Goal: Information Seeking & Learning: Learn about a topic

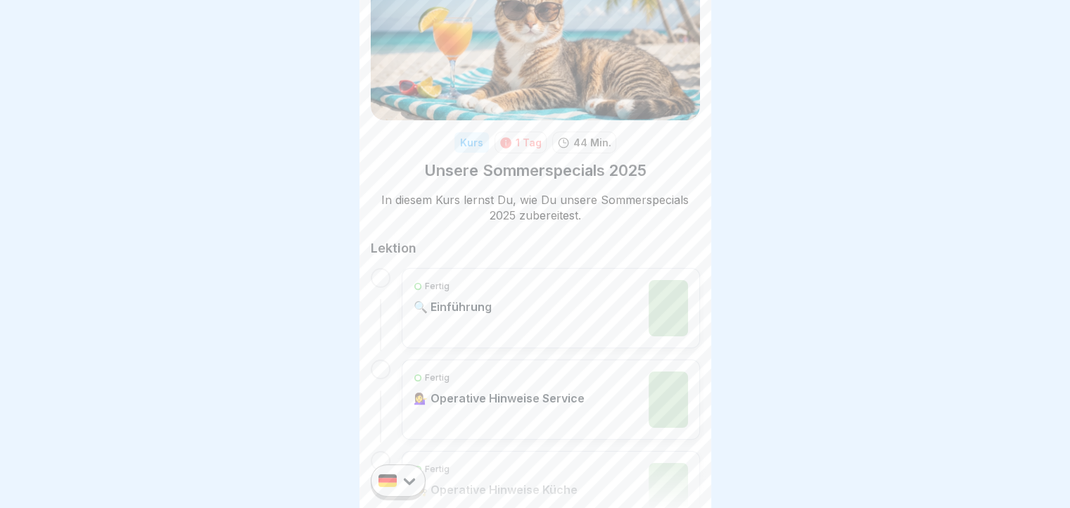
scroll to position [11, 0]
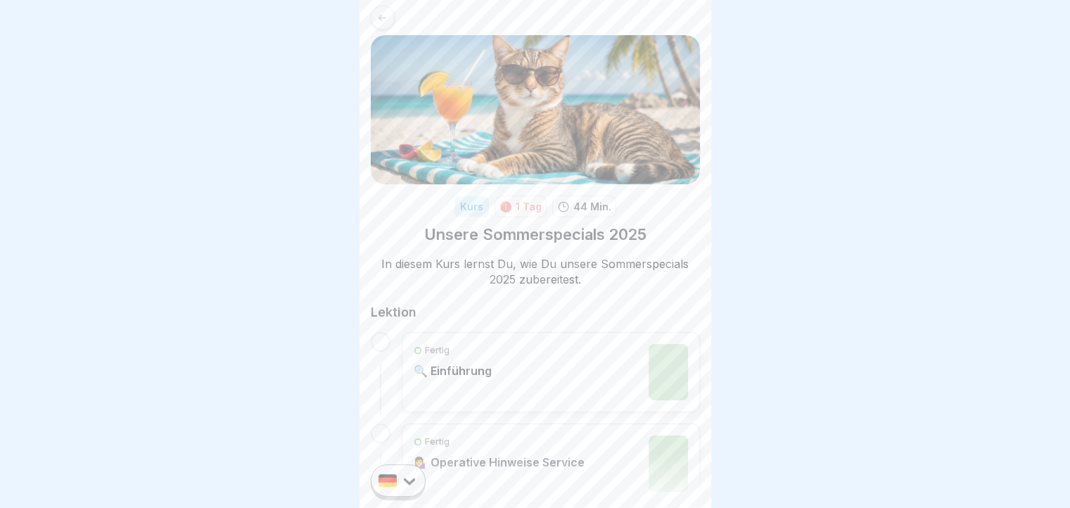
click at [561, 348] on div "Fertig 🔍 Einführung" at bounding box center [551, 372] width 274 height 56
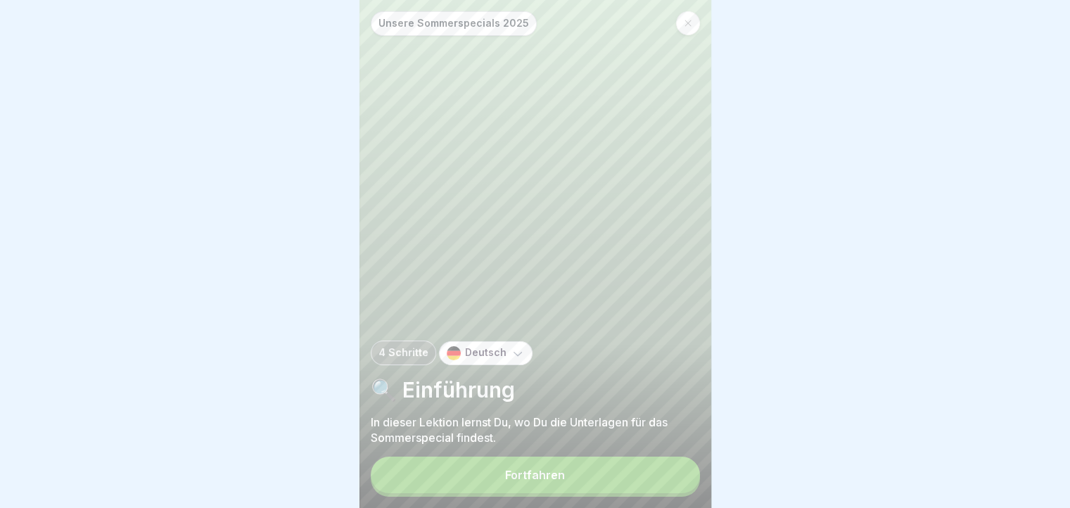
click at [565, 478] on button "Fortfahren" at bounding box center [535, 475] width 329 height 37
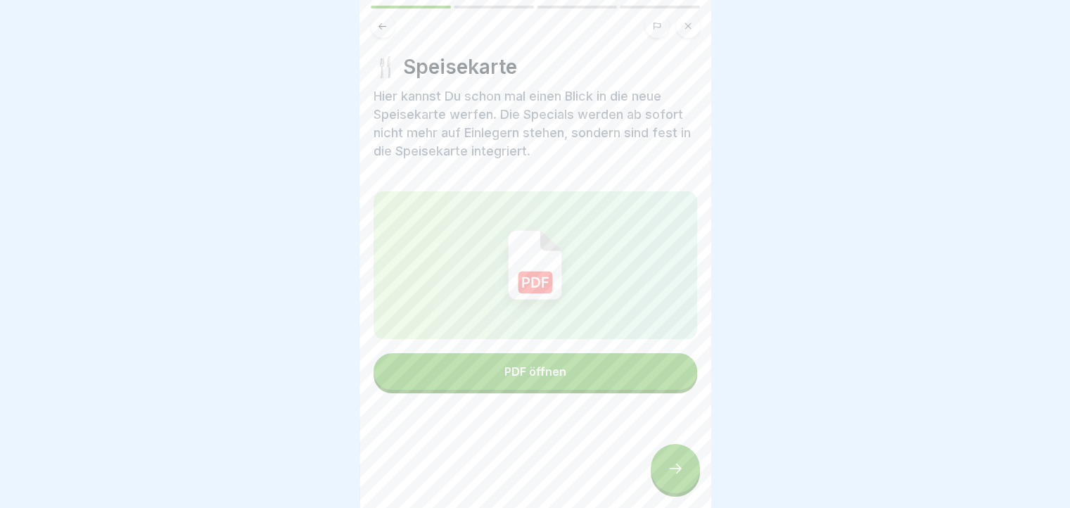
click at [675, 460] on div at bounding box center [675, 468] width 49 height 49
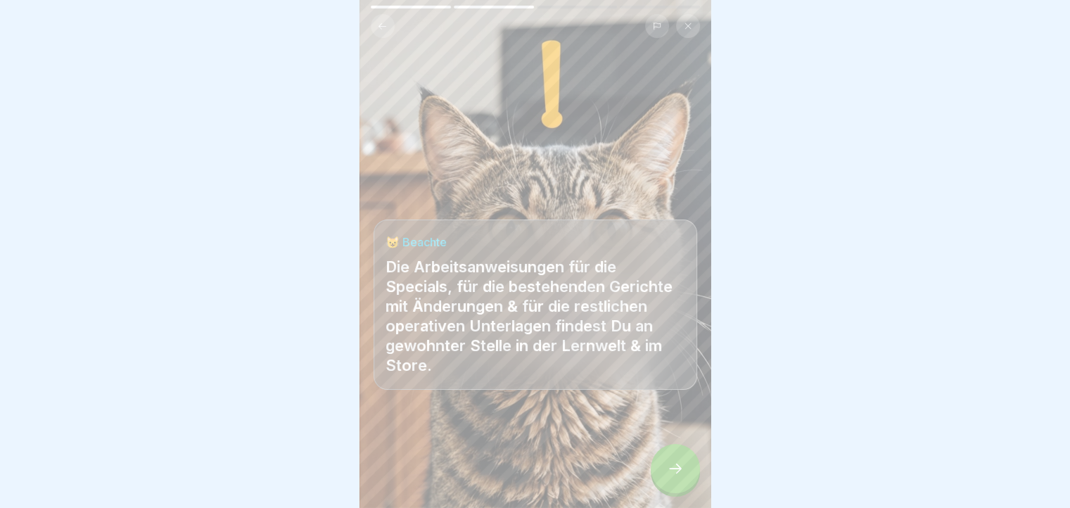
click at [675, 460] on div at bounding box center [675, 468] width 49 height 49
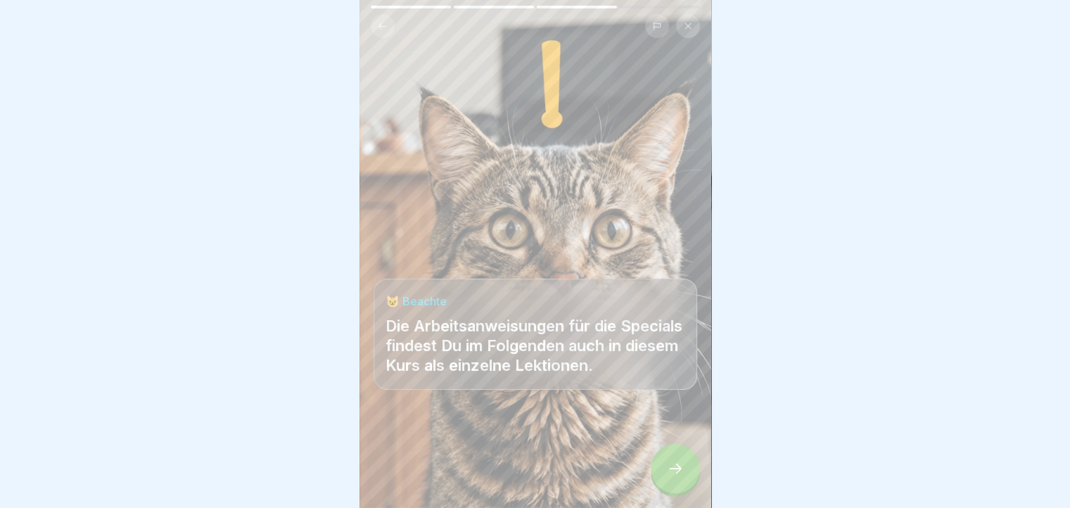
click at [675, 460] on div at bounding box center [675, 468] width 49 height 49
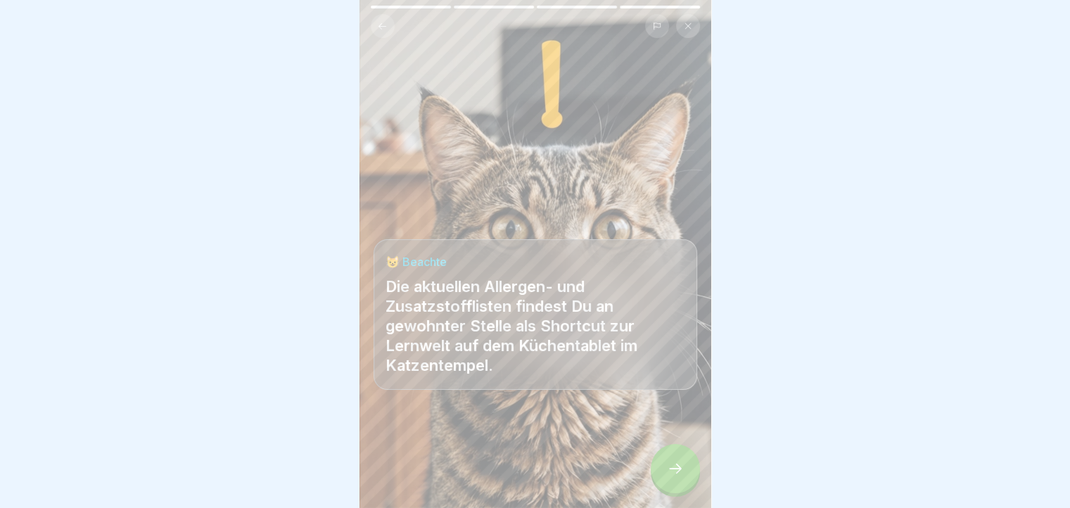
click at [675, 460] on div at bounding box center [675, 468] width 49 height 49
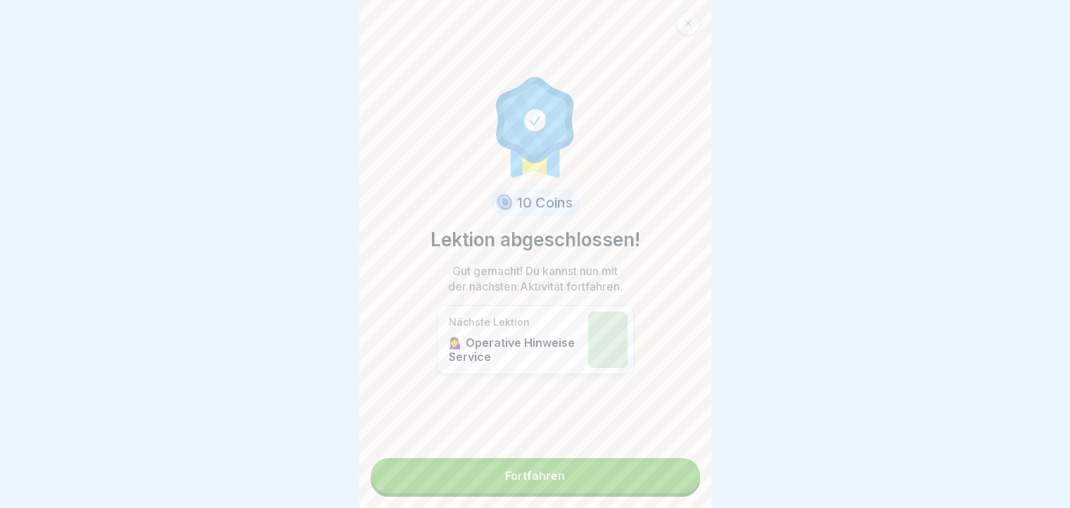
click at [675, 460] on link "Fortfahren" at bounding box center [535, 475] width 329 height 35
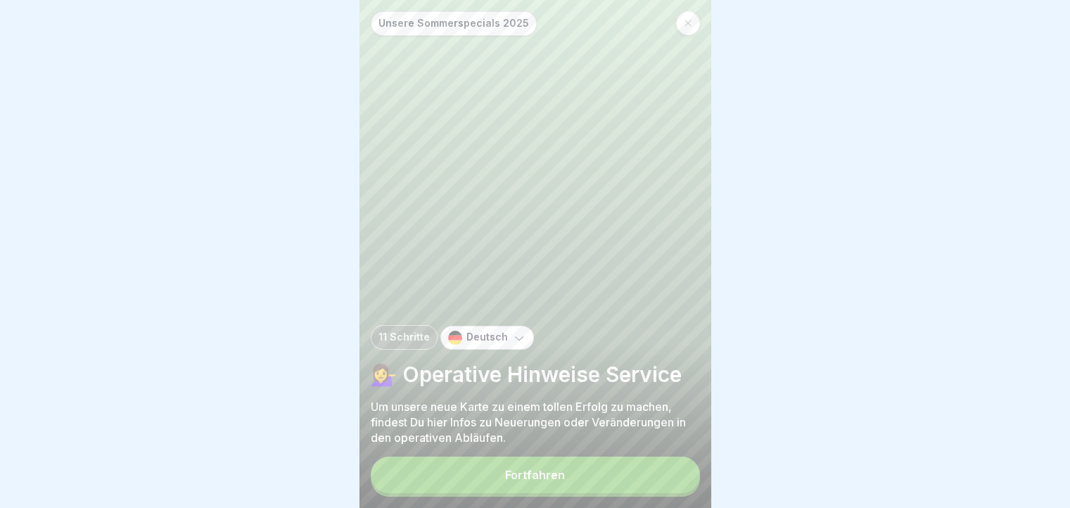
click at [675, 485] on button "Fortfahren" at bounding box center [535, 475] width 329 height 37
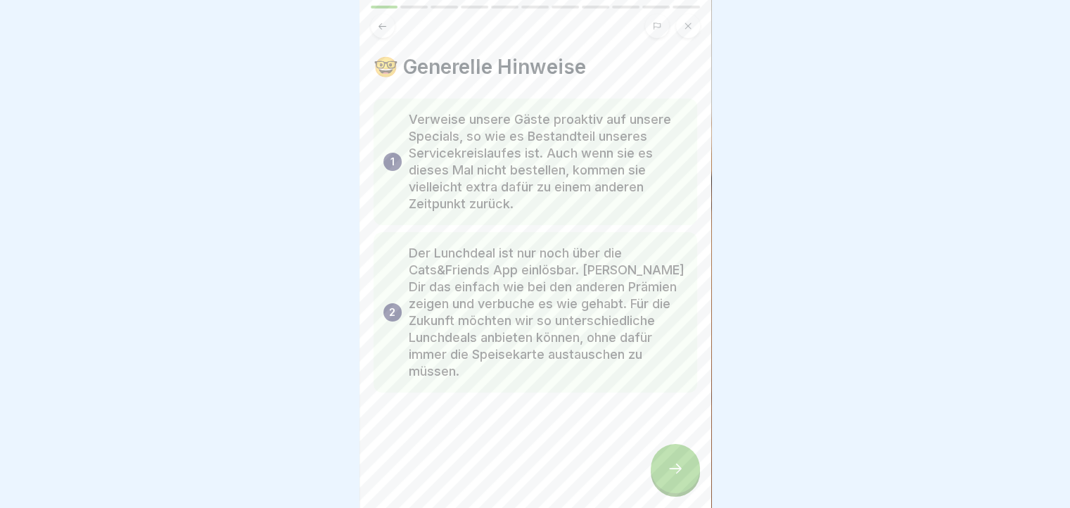
click at [673, 477] on icon at bounding box center [675, 468] width 17 height 17
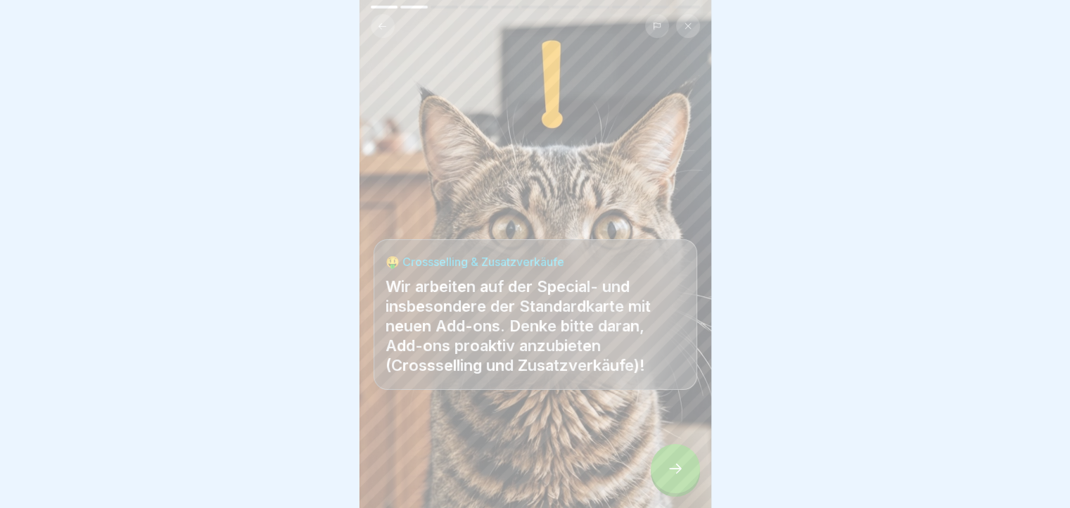
click at [673, 477] on icon at bounding box center [675, 468] width 17 height 17
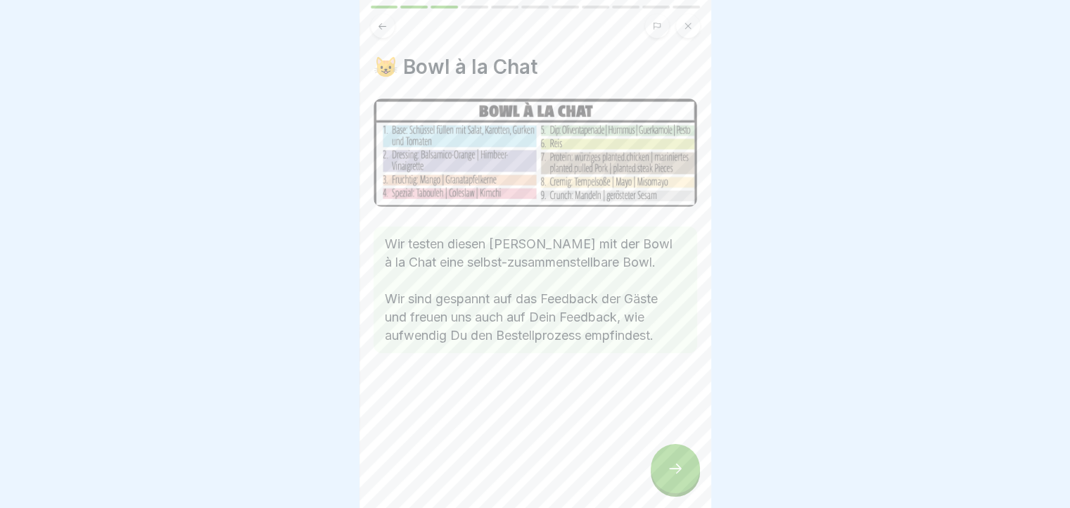
click at [673, 477] on icon at bounding box center [675, 468] width 17 height 17
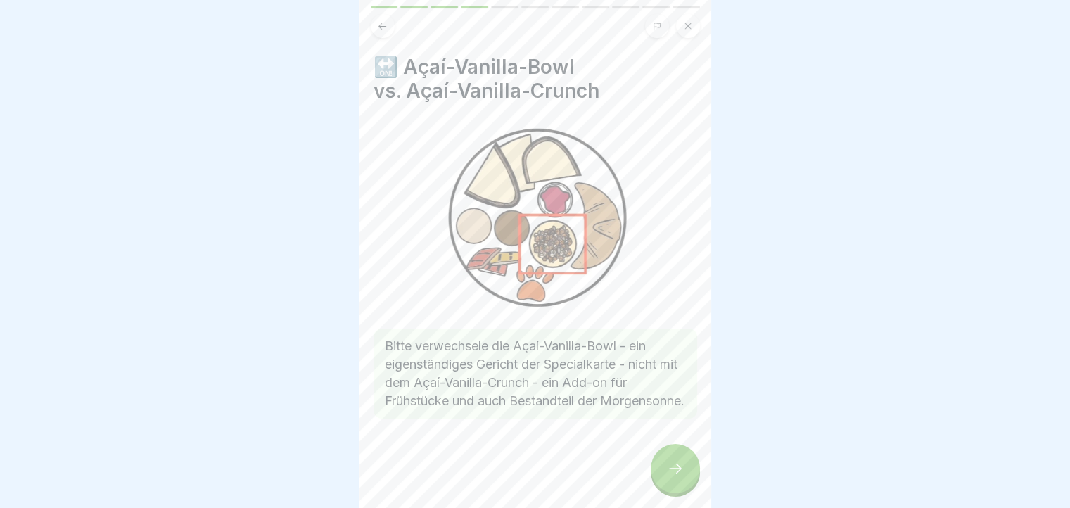
click at [673, 477] on icon at bounding box center [675, 468] width 17 height 17
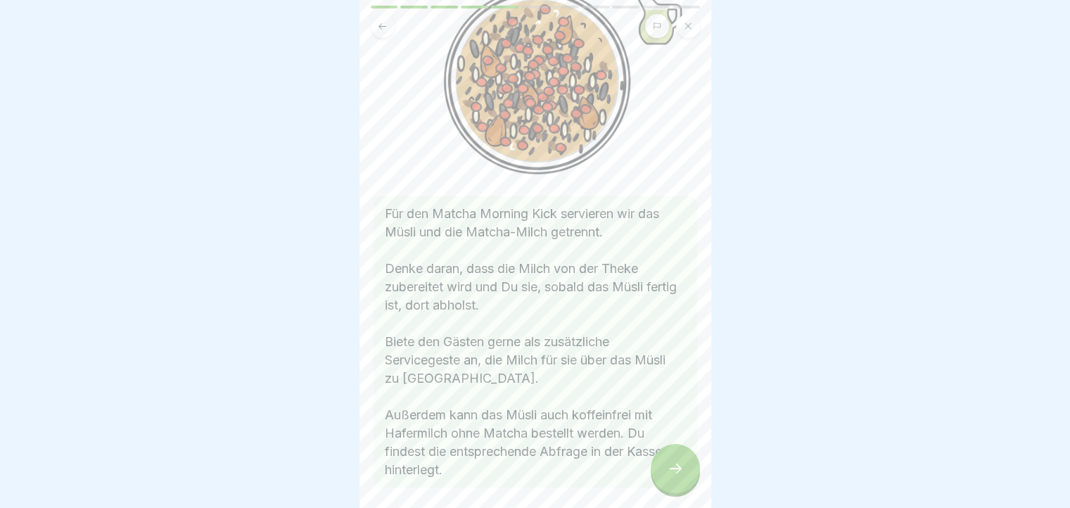
scroll to position [141, 0]
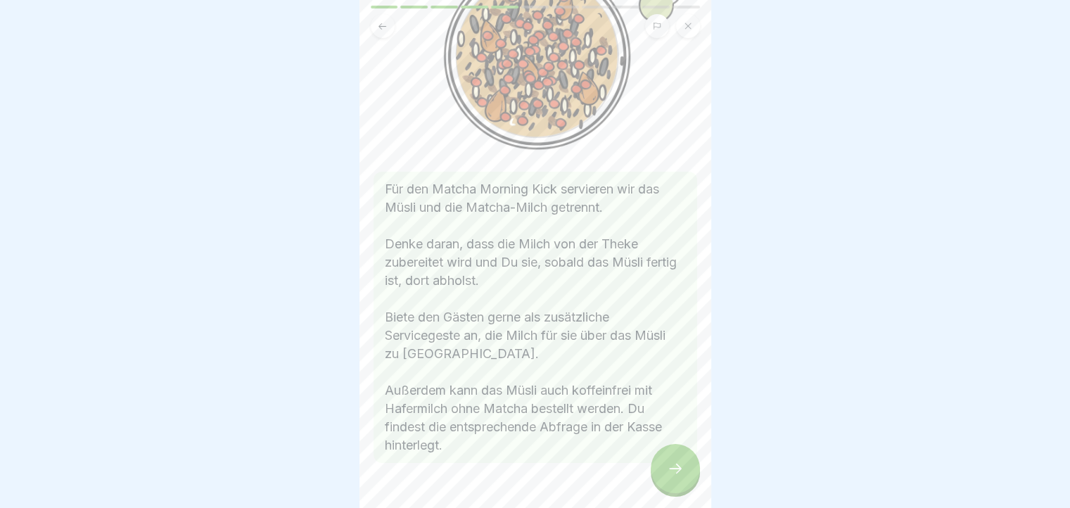
click at [673, 473] on icon at bounding box center [675, 468] width 17 height 17
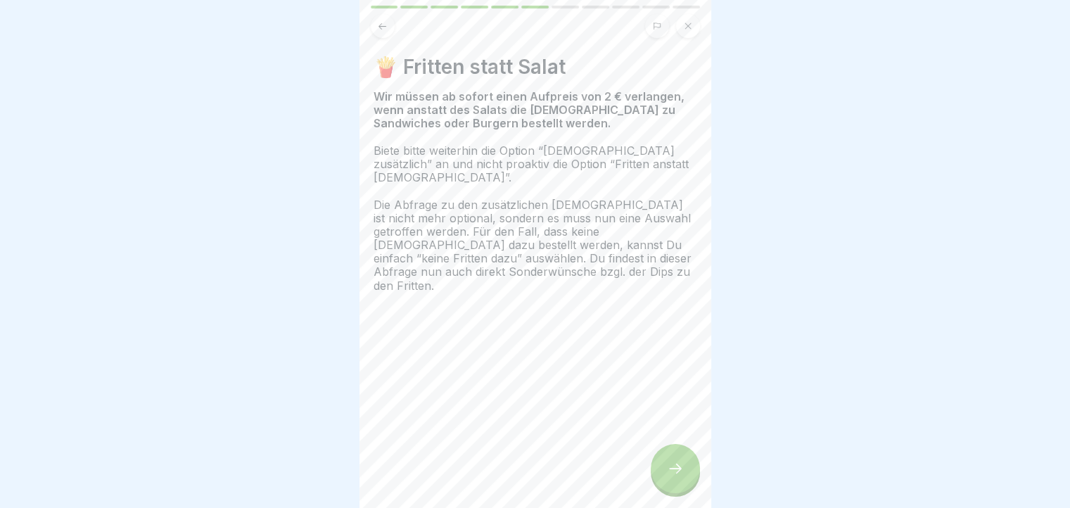
click at [673, 473] on icon at bounding box center [675, 468] width 17 height 17
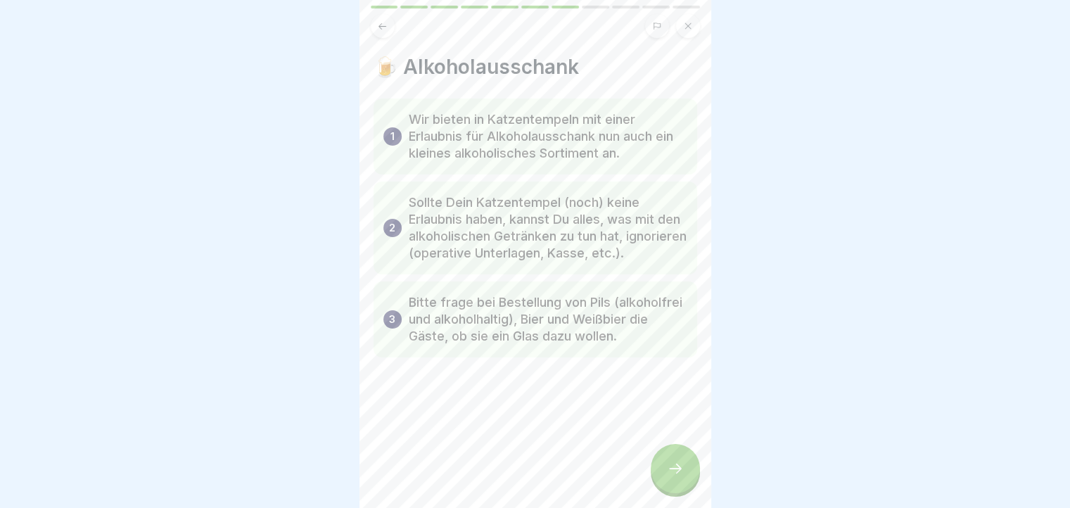
click at [673, 473] on icon at bounding box center [675, 468] width 17 height 17
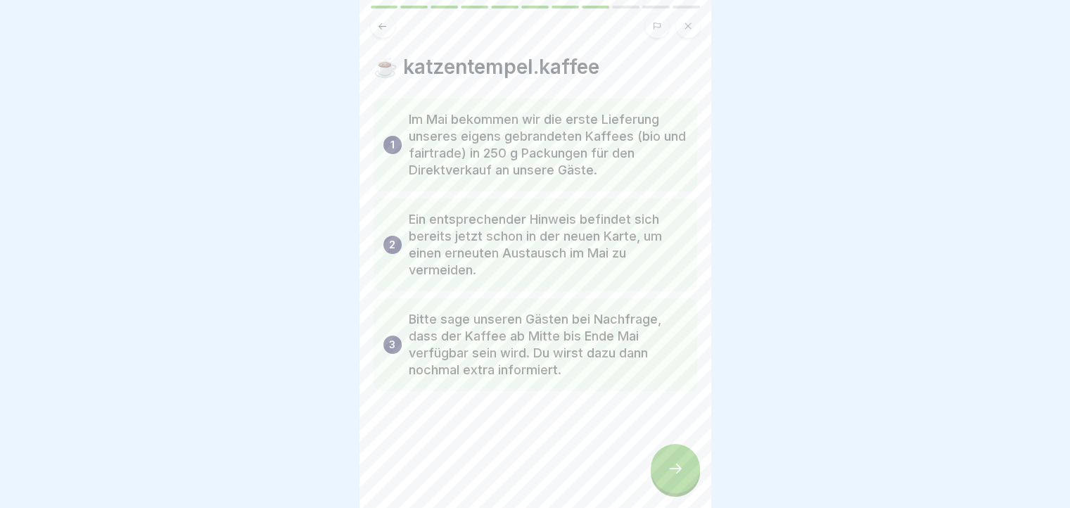
click at [673, 473] on icon at bounding box center [675, 468] width 17 height 17
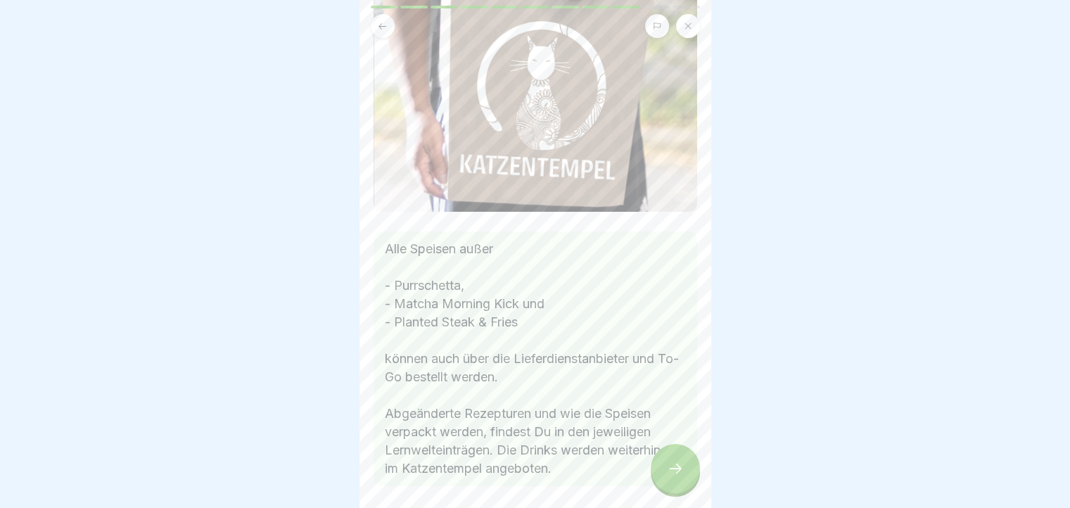
click at [667, 470] on div at bounding box center [675, 468] width 49 height 49
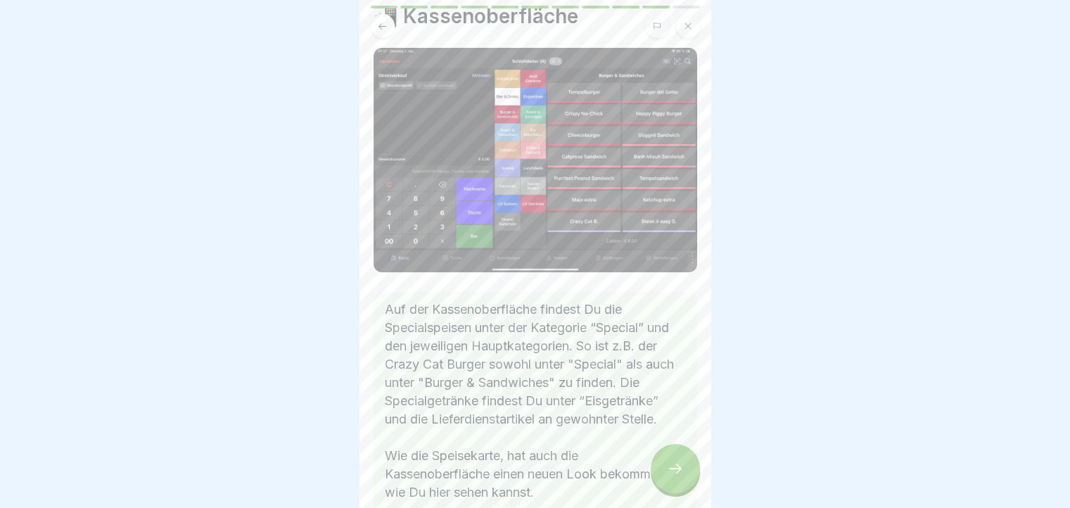
scroll to position [70, 0]
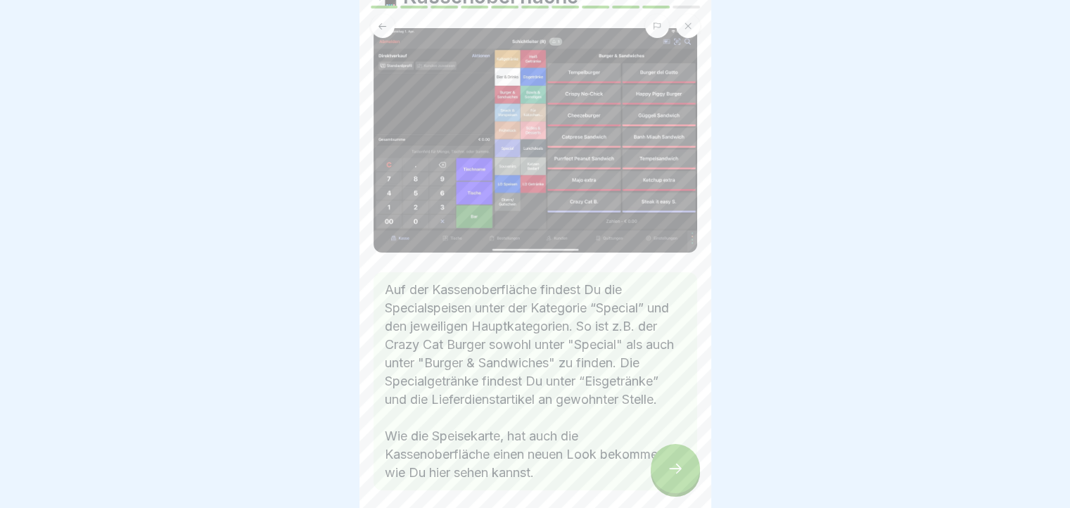
click at [671, 471] on div at bounding box center [675, 468] width 49 height 49
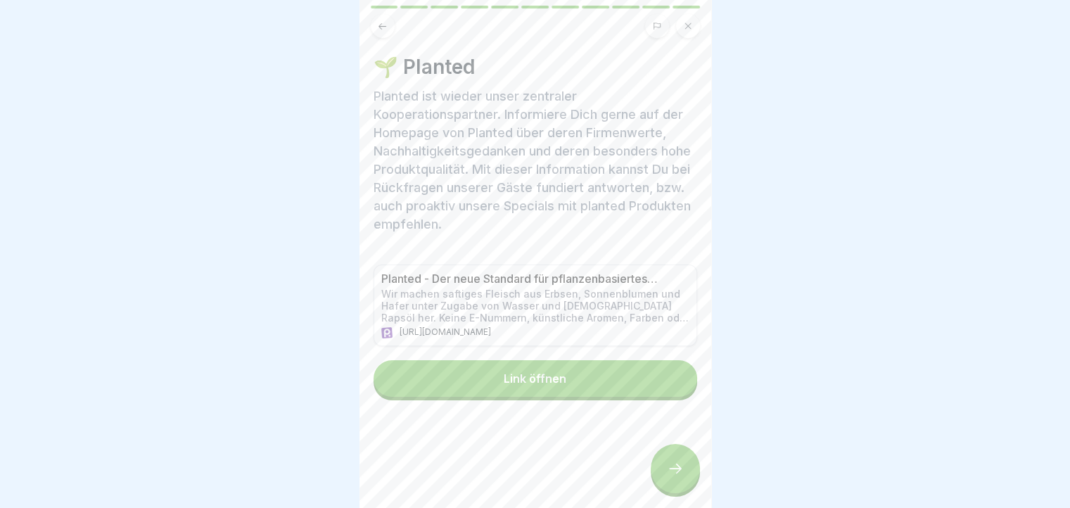
click at [671, 471] on div at bounding box center [675, 468] width 49 height 49
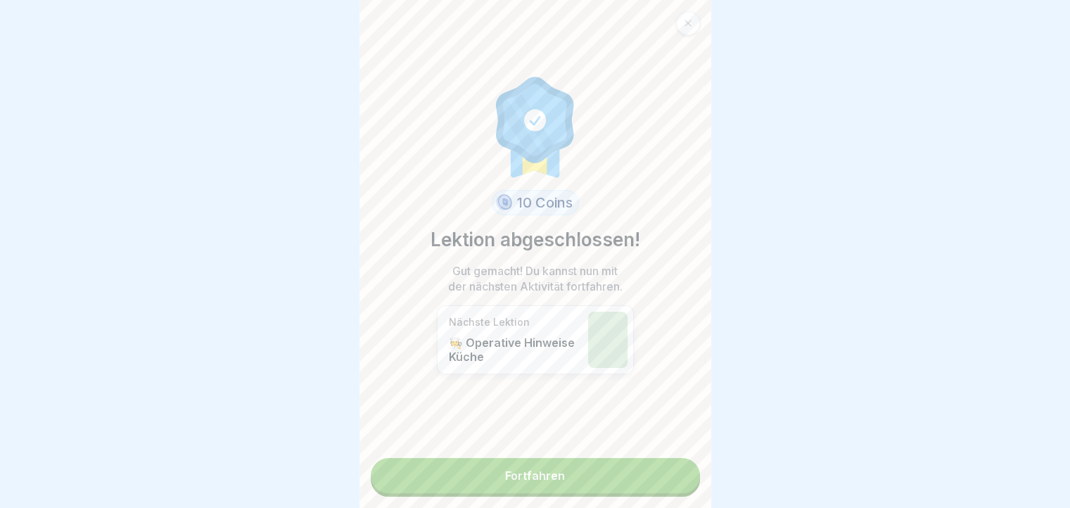
click at [642, 485] on link "Fortfahren" at bounding box center [535, 475] width 329 height 35
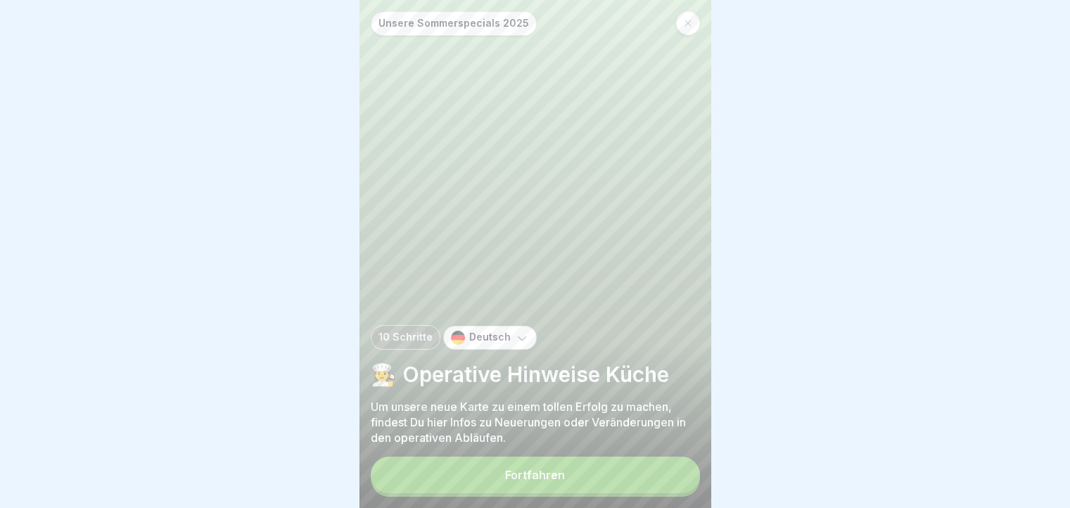
click at [642, 485] on button "Fortfahren" at bounding box center [535, 475] width 329 height 37
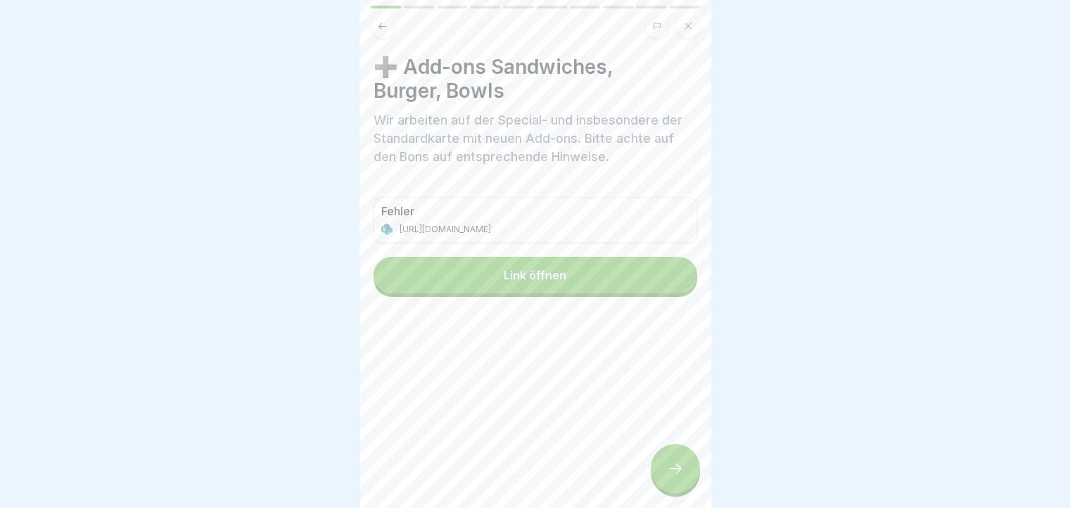
click at [524, 291] on button "Link öffnen" at bounding box center [536, 275] width 324 height 37
click at [664, 477] on div at bounding box center [675, 468] width 49 height 49
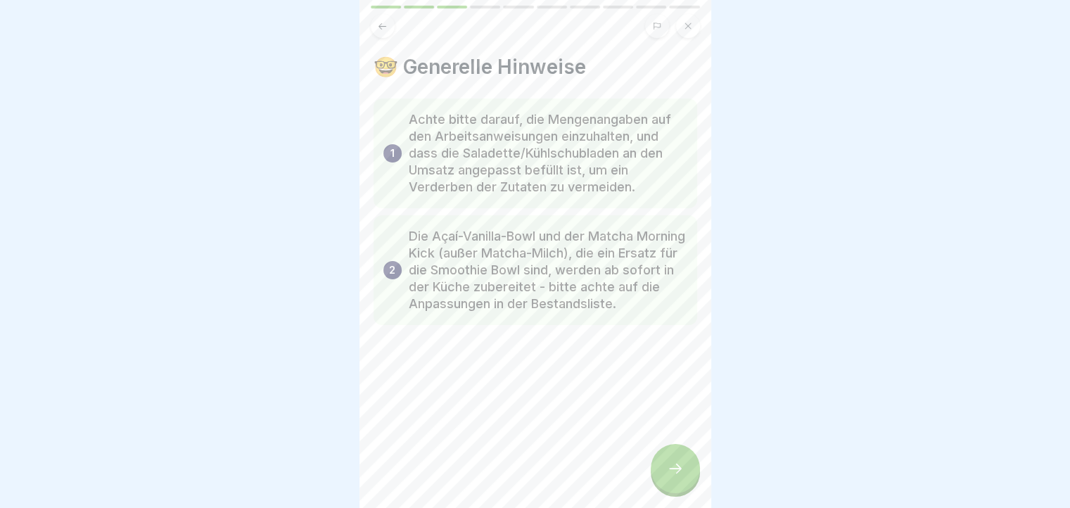
click at [664, 477] on div at bounding box center [675, 468] width 49 height 49
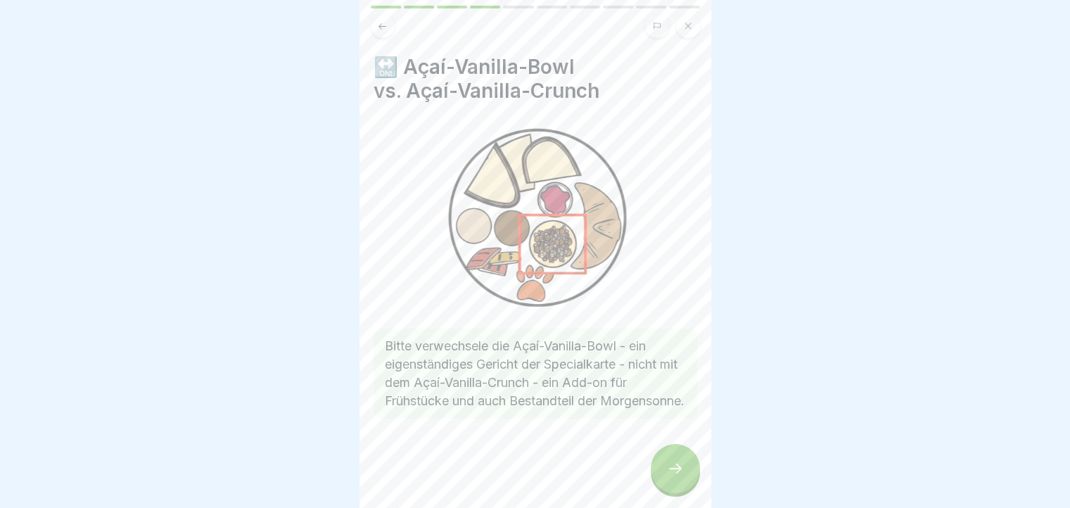
click at [664, 477] on div at bounding box center [675, 468] width 49 height 49
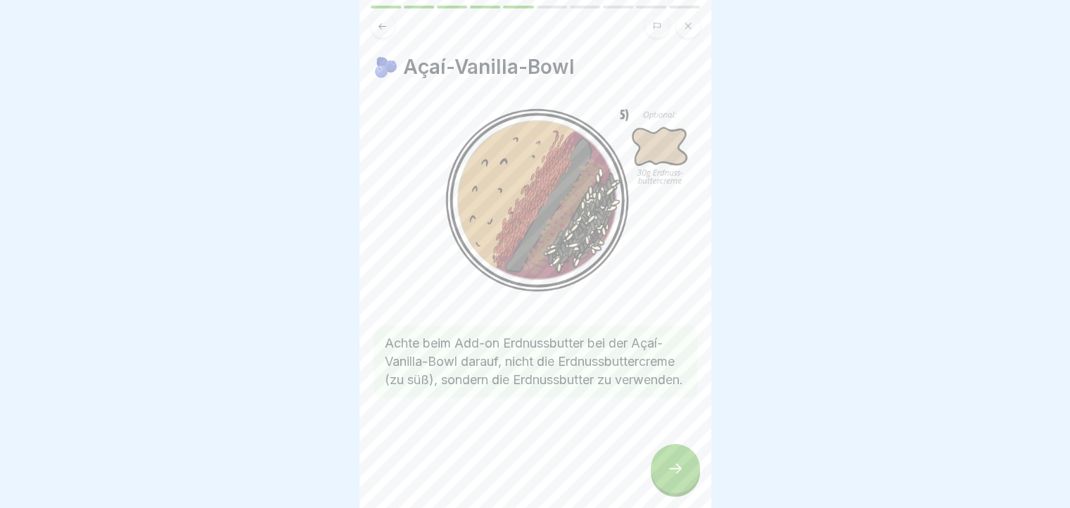
click at [664, 477] on div at bounding box center [675, 468] width 49 height 49
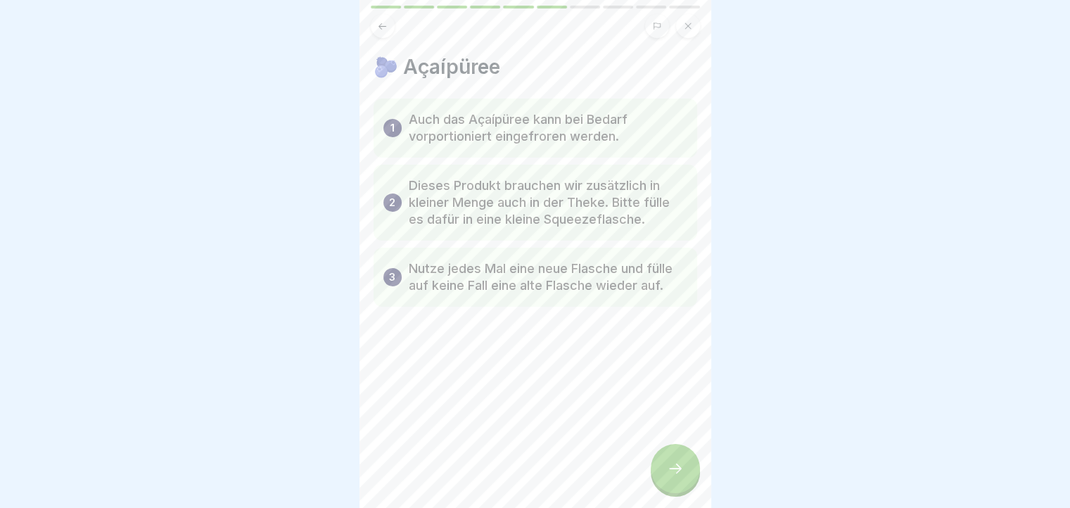
click at [664, 477] on div at bounding box center [675, 468] width 49 height 49
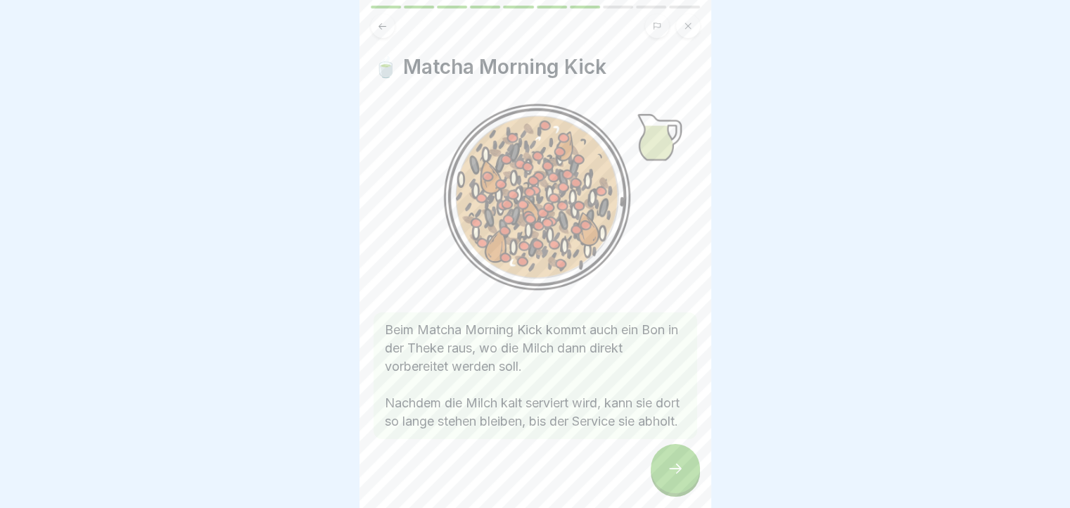
click at [664, 477] on div at bounding box center [675, 468] width 49 height 49
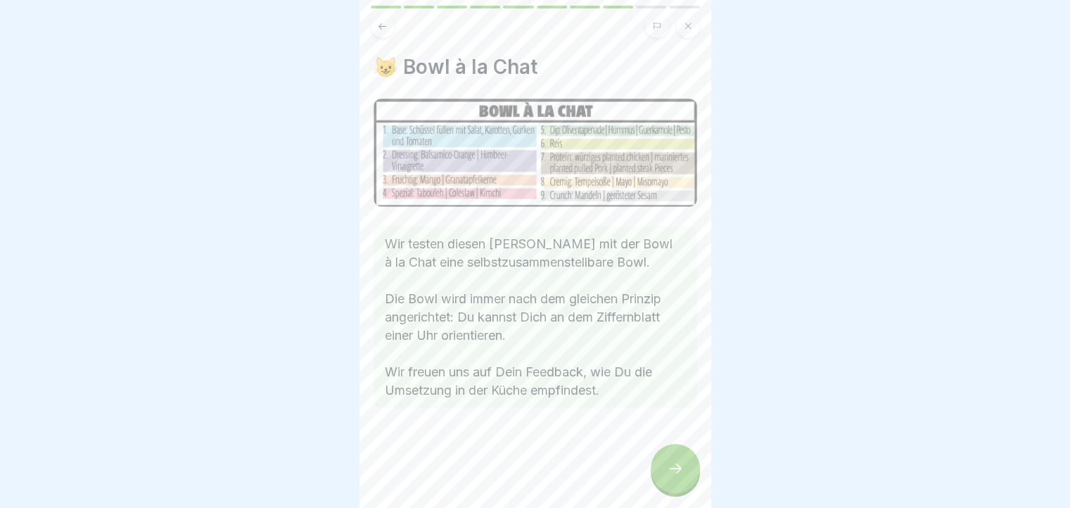
click at [664, 477] on div at bounding box center [675, 468] width 49 height 49
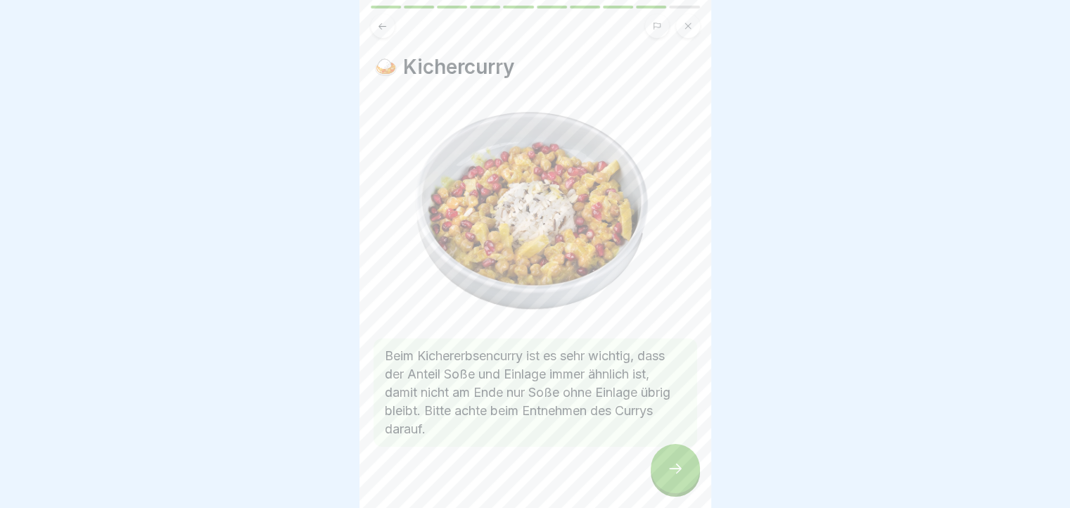
click at [664, 477] on div at bounding box center [675, 468] width 49 height 49
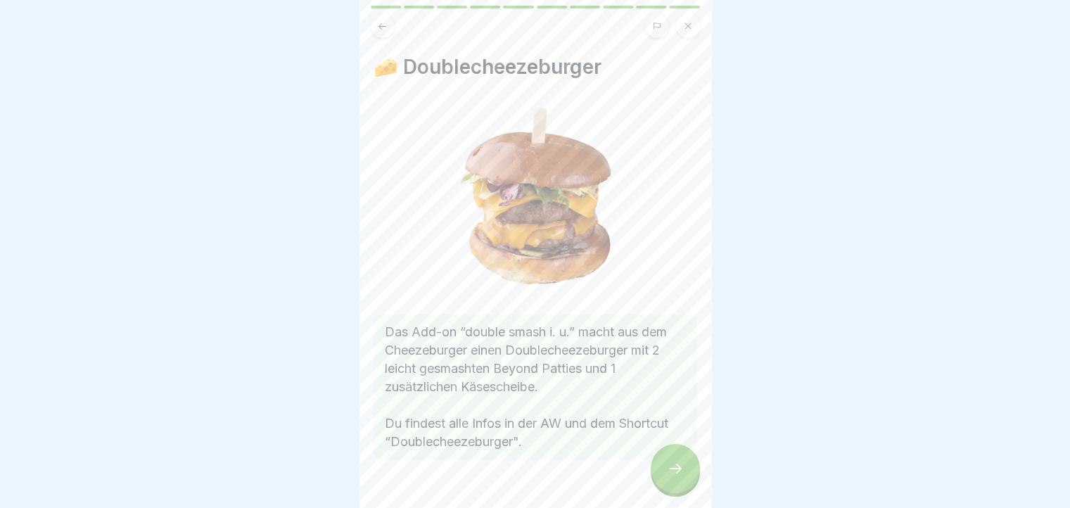
click at [374, 29] on button at bounding box center [383, 26] width 24 height 24
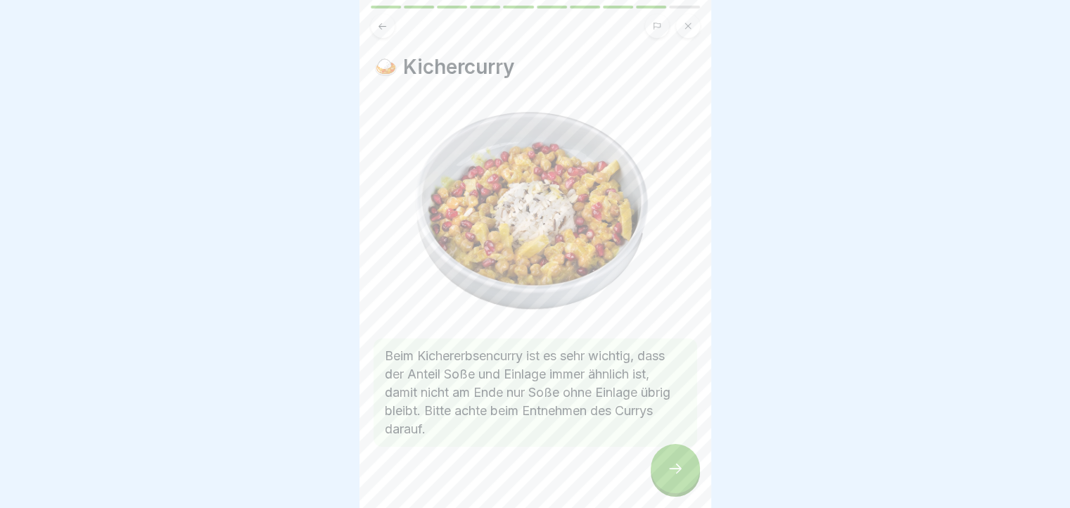
click at [689, 480] on div at bounding box center [675, 468] width 49 height 49
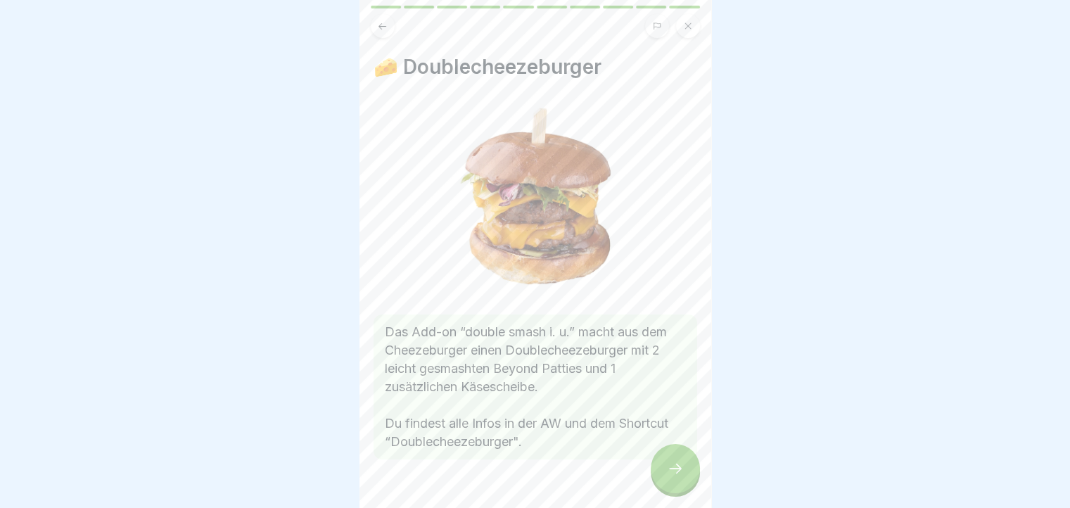
click at [675, 466] on div at bounding box center [675, 468] width 49 height 49
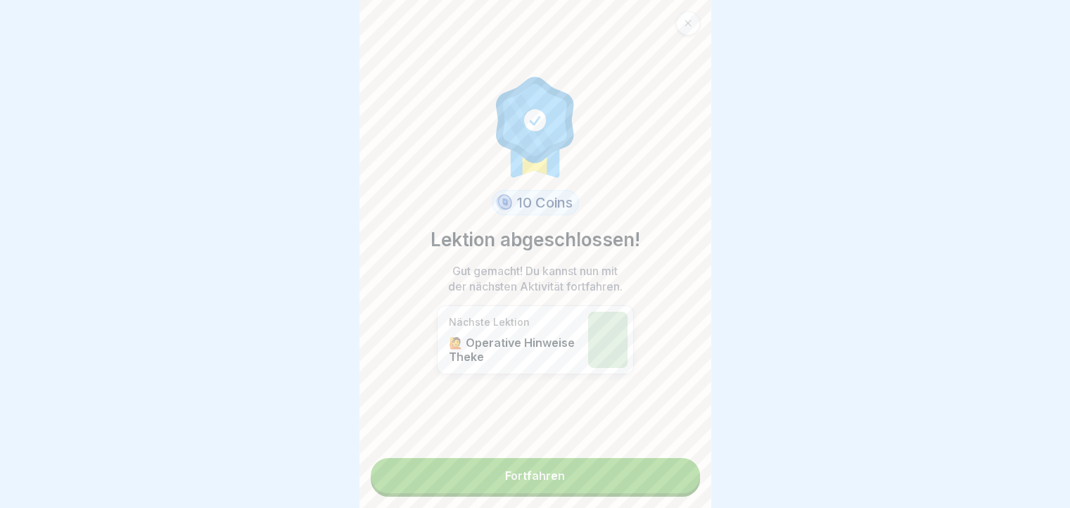
click at [675, 466] on link "Fortfahren" at bounding box center [535, 475] width 329 height 35
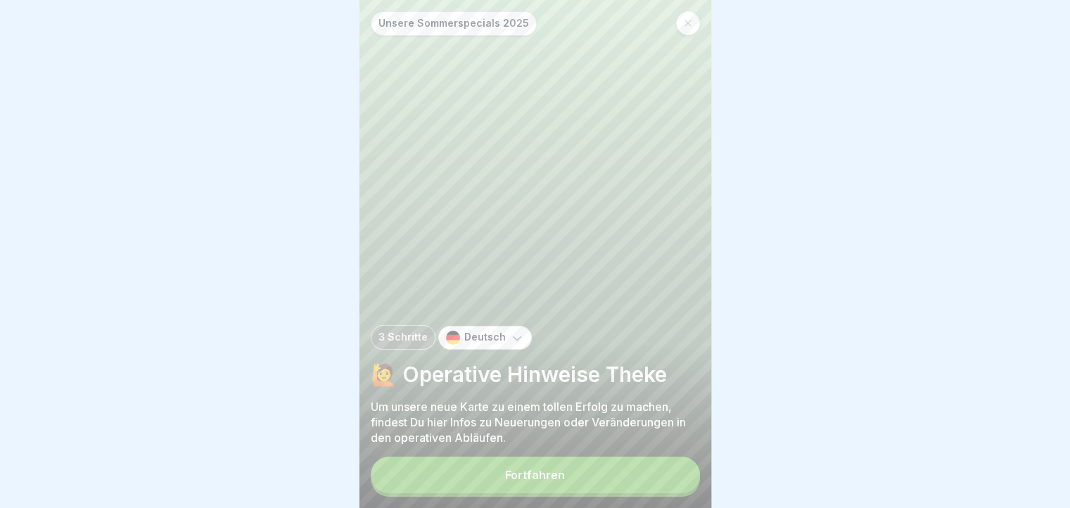
click at [667, 485] on button "Fortfahren" at bounding box center [535, 475] width 329 height 37
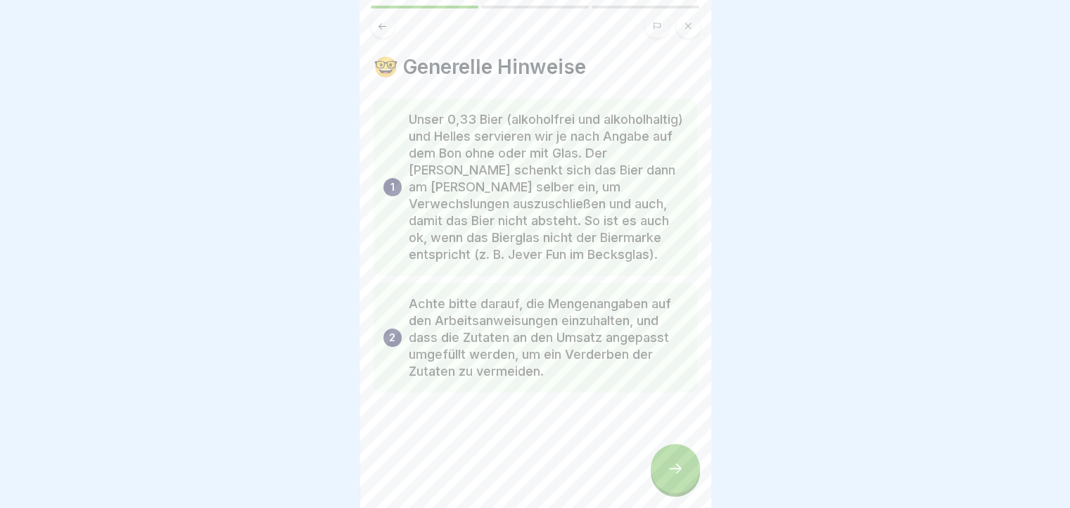
click at [667, 477] on icon at bounding box center [675, 468] width 17 height 17
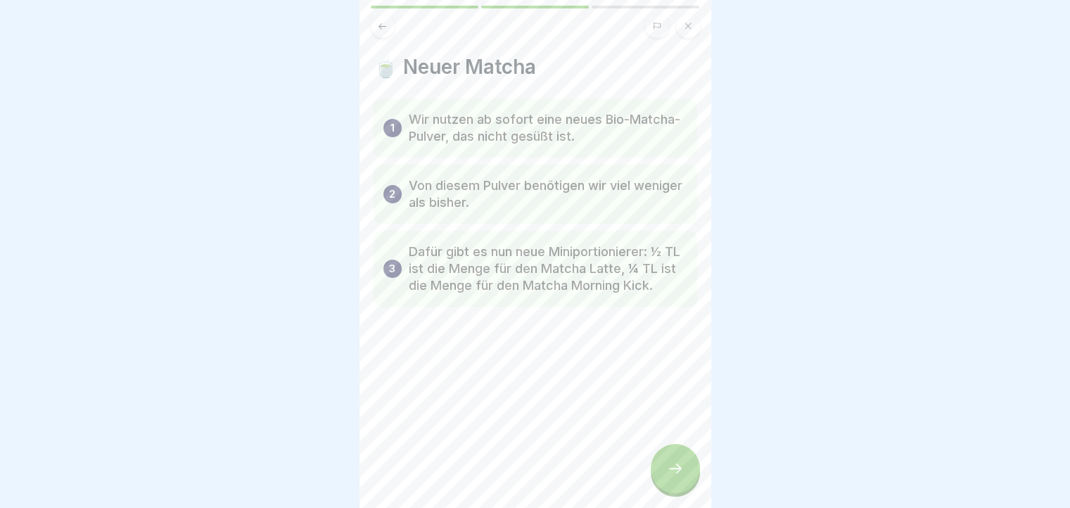
click at [667, 477] on icon at bounding box center [675, 468] width 17 height 17
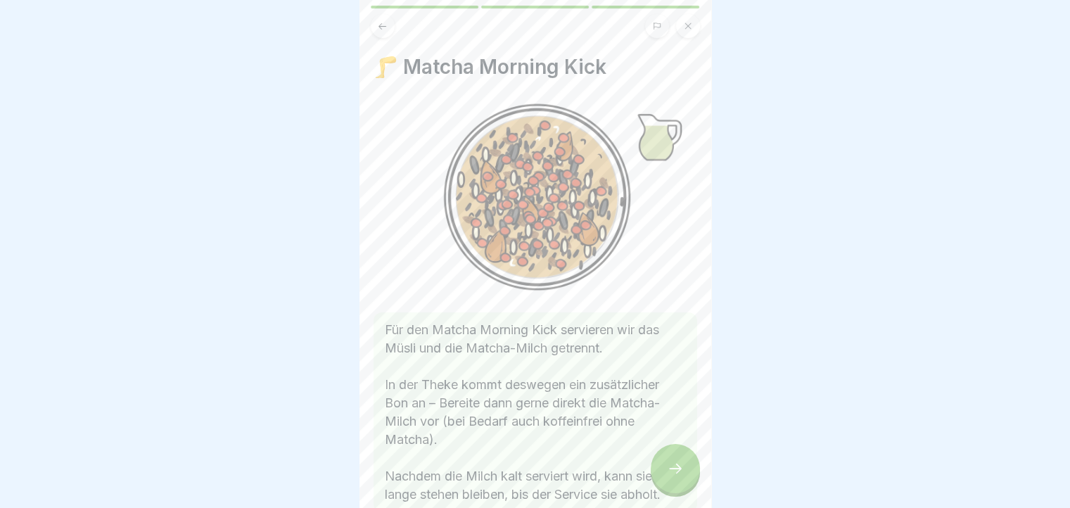
click at [667, 477] on icon at bounding box center [675, 468] width 17 height 17
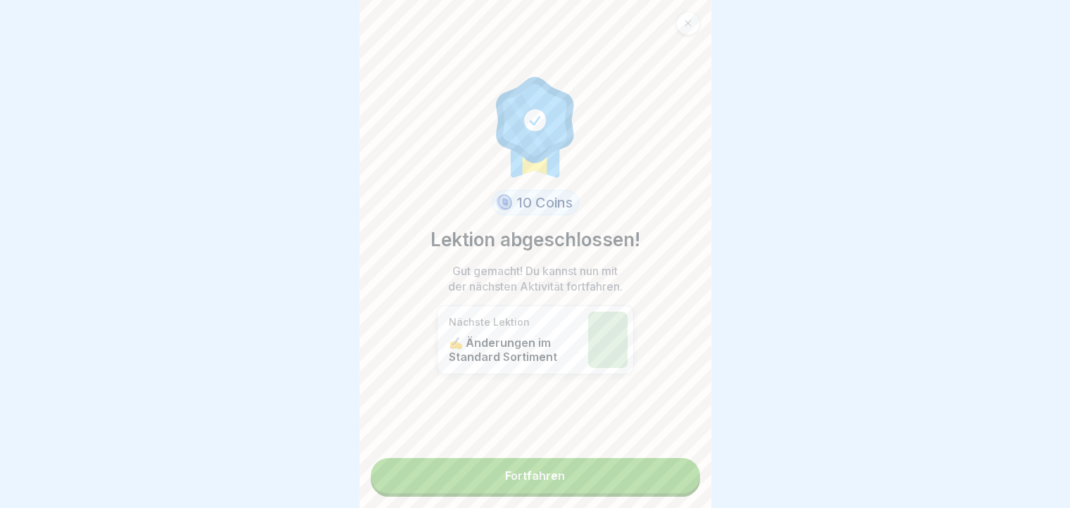
click at [667, 485] on link "Fortfahren" at bounding box center [535, 475] width 329 height 35
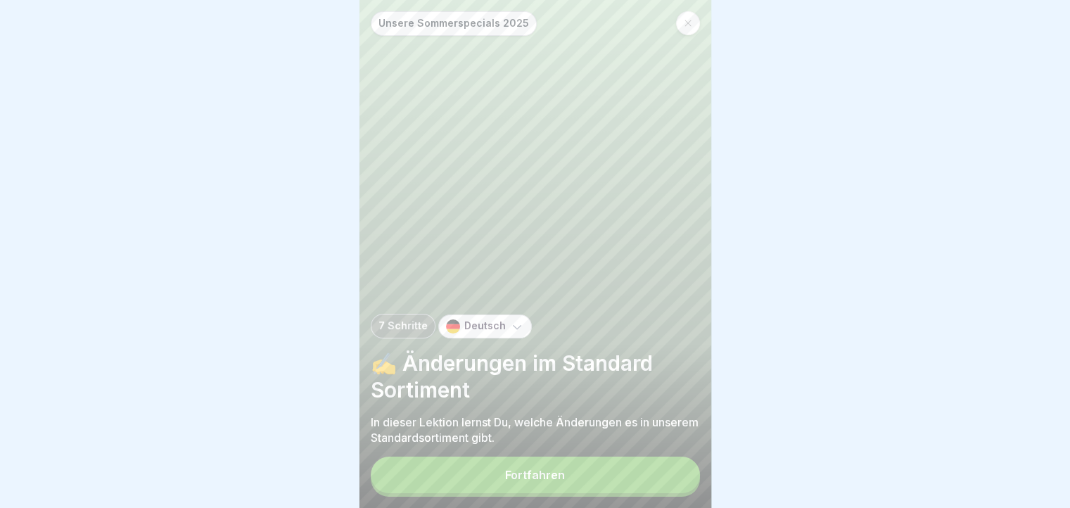
click at [667, 485] on button "Fortfahren" at bounding box center [535, 475] width 329 height 37
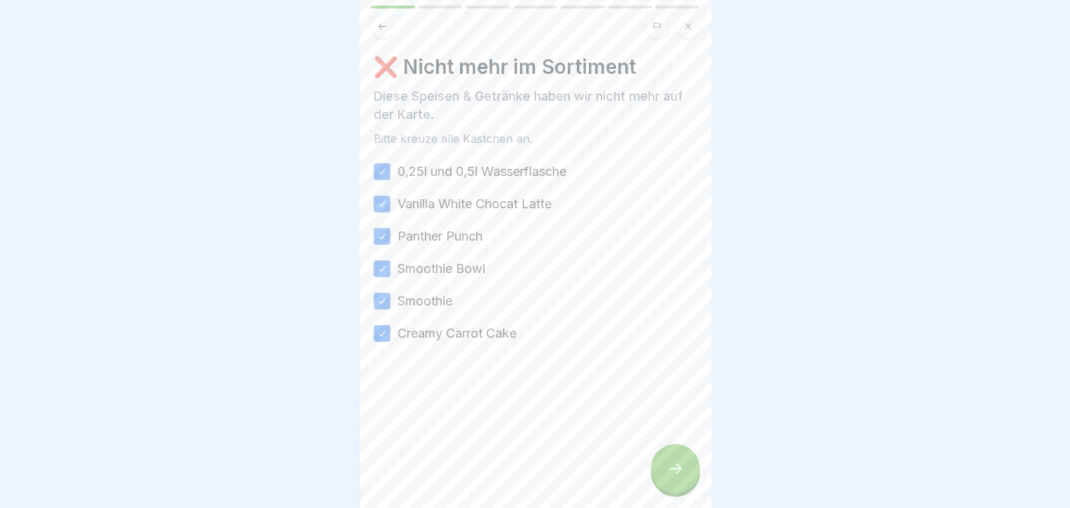
click at [667, 471] on div at bounding box center [675, 468] width 49 height 49
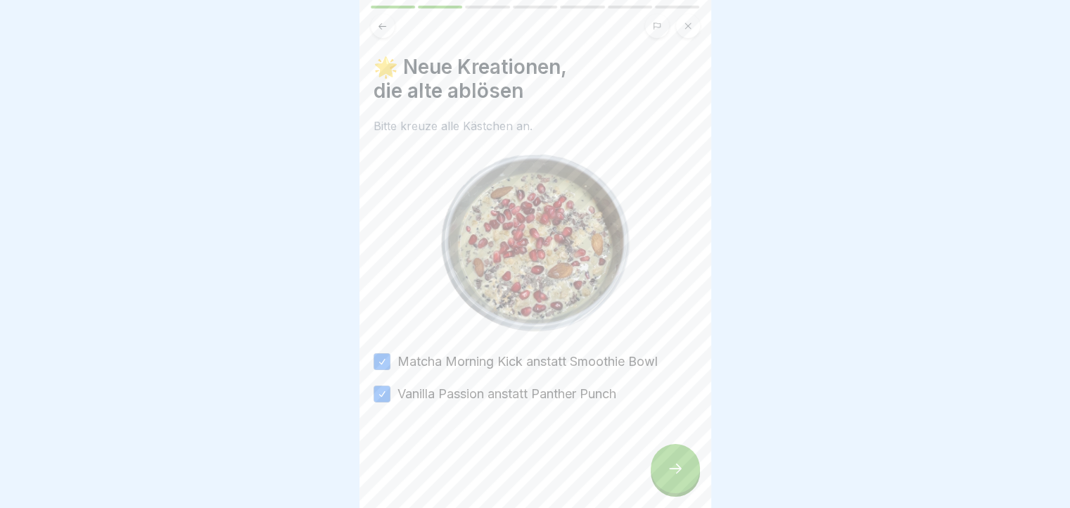
click at [667, 471] on div at bounding box center [675, 468] width 49 height 49
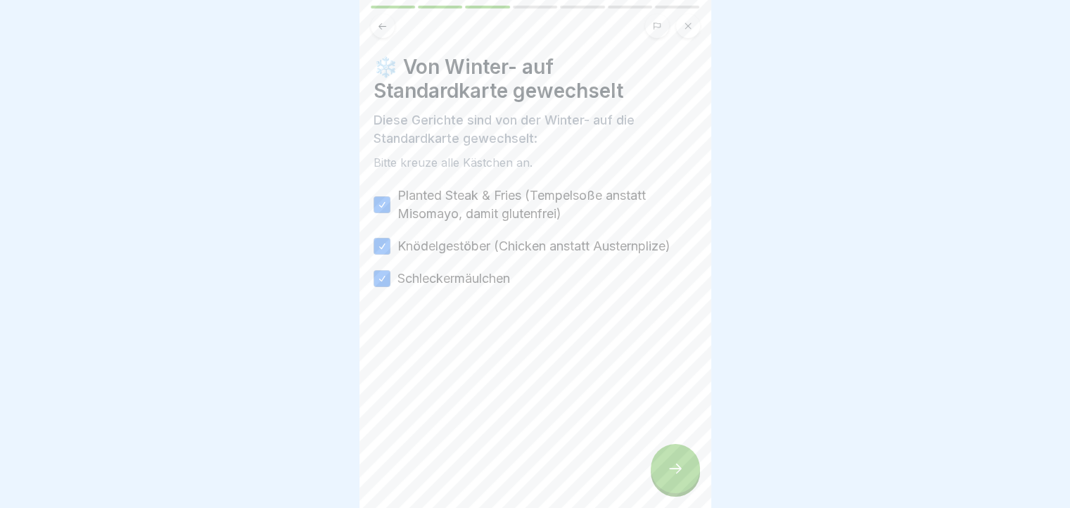
click at [667, 471] on div at bounding box center [675, 468] width 49 height 49
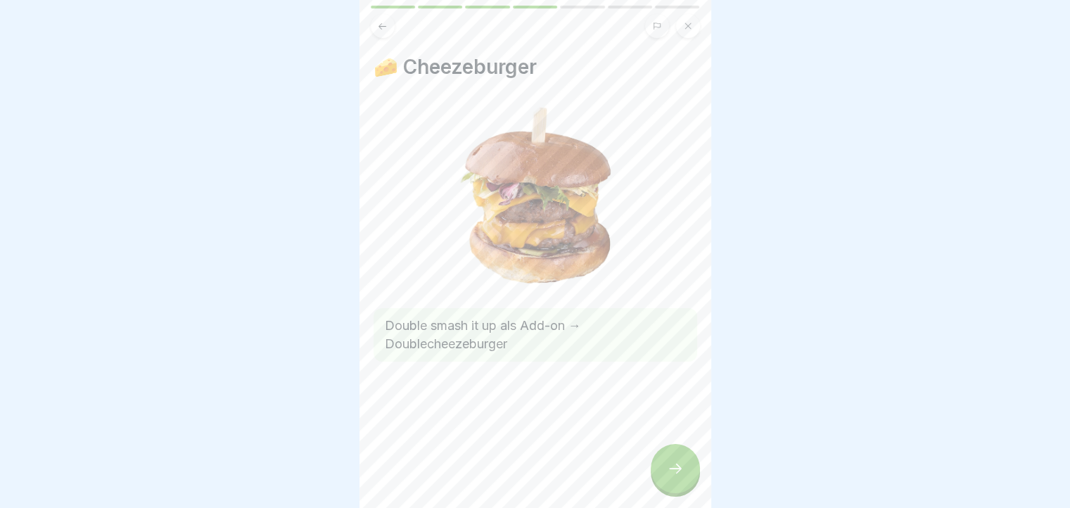
click at [667, 471] on div at bounding box center [675, 468] width 49 height 49
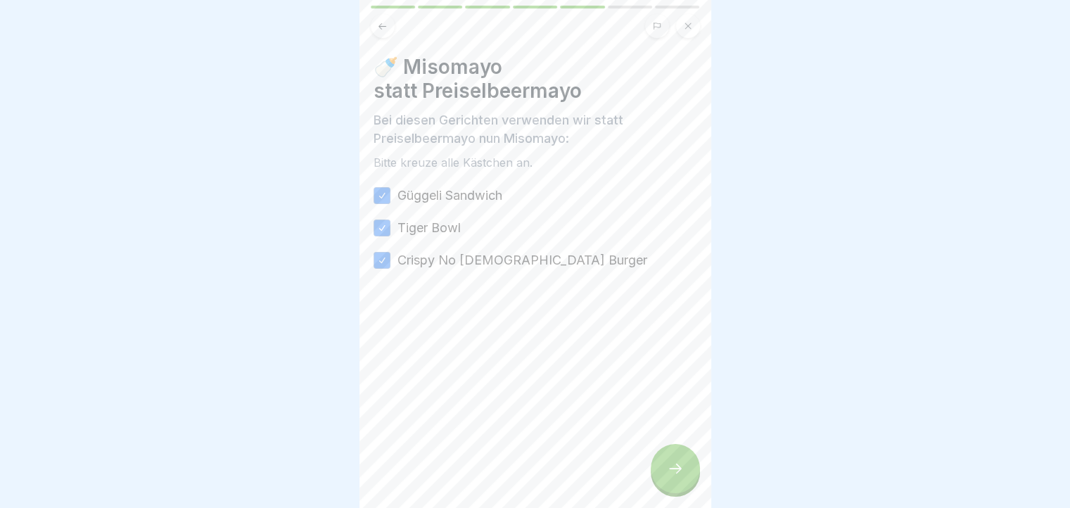
click at [667, 471] on div at bounding box center [675, 468] width 49 height 49
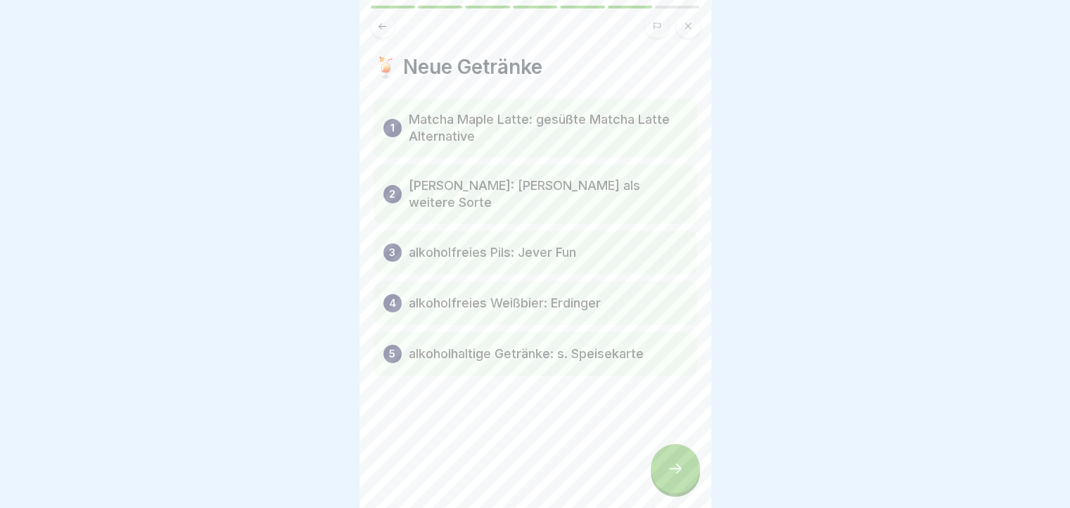
click at [667, 471] on div at bounding box center [675, 468] width 49 height 49
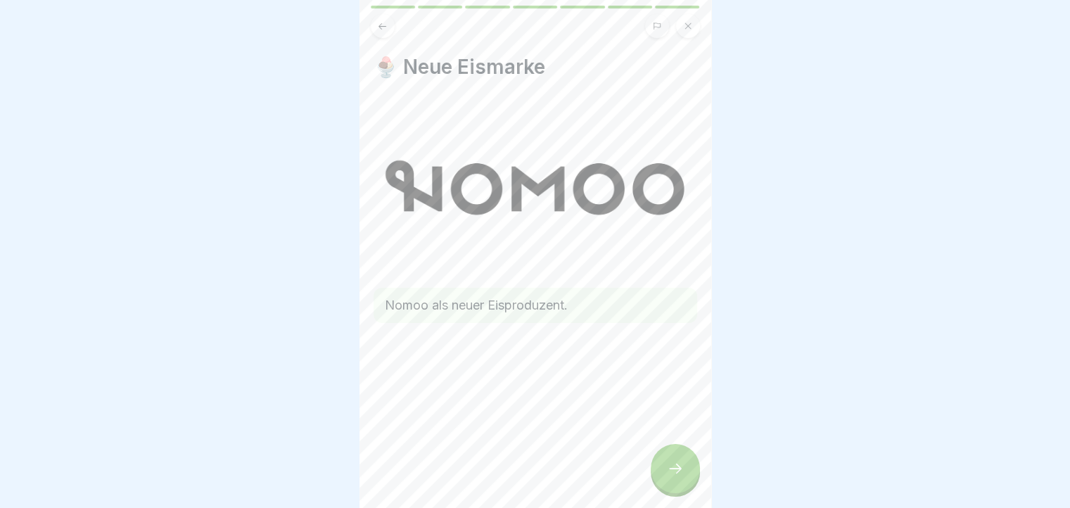
click at [667, 471] on div at bounding box center [675, 468] width 49 height 49
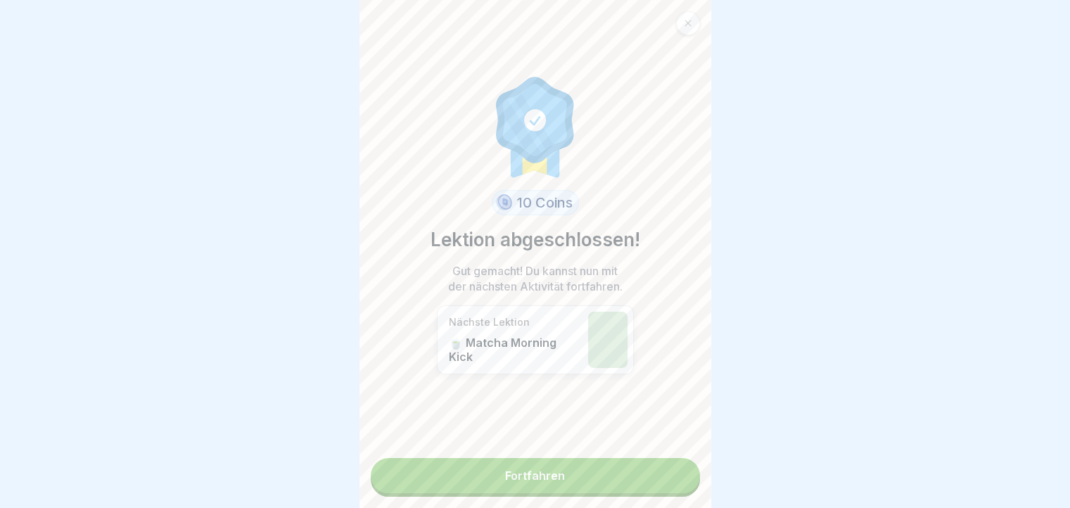
click at [667, 471] on link "Fortfahren" at bounding box center [535, 475] width 329 height 35
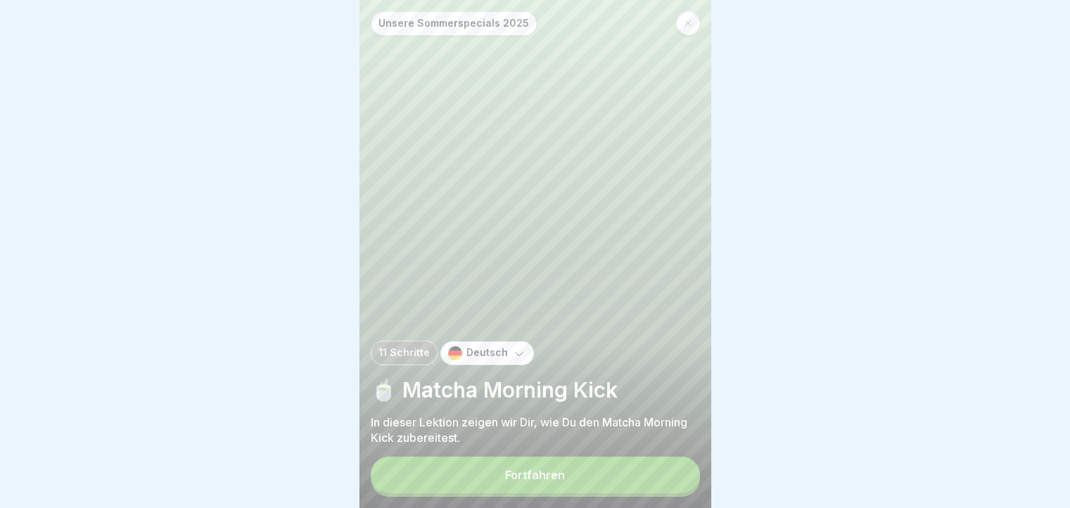
click at [667, 471] on button "Fortfahren" at bounding box center [535, 475] width 329 height 37
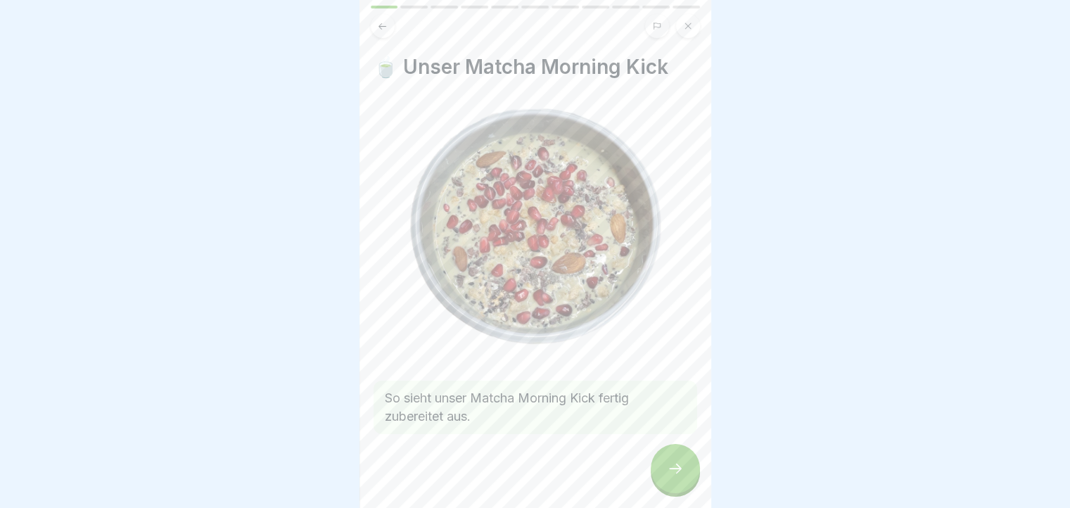
click at [667, 471] on div at bounding box center [675, 468] width 49 height 49
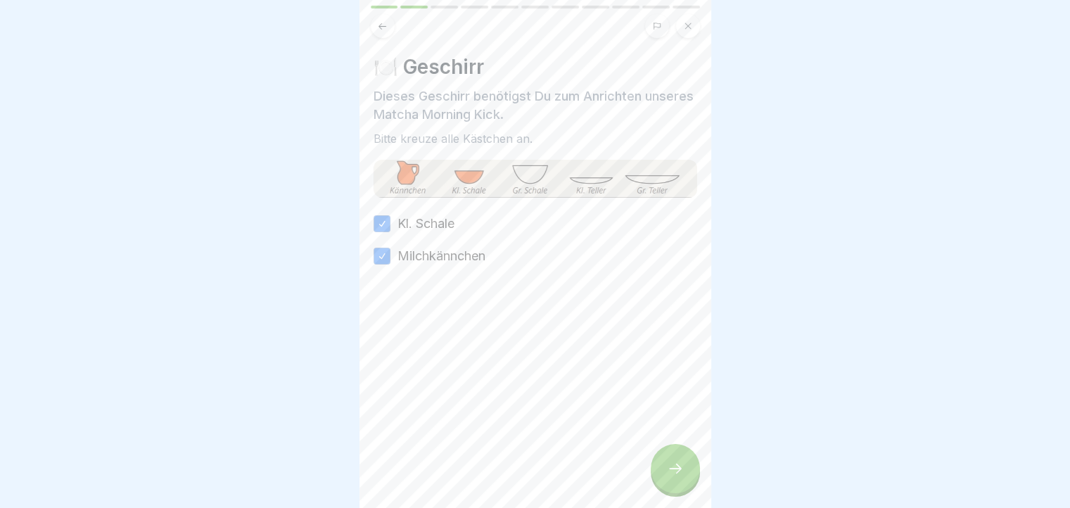
click at [667, 471] on div at bounding box center [675, 468] width 49 height 49
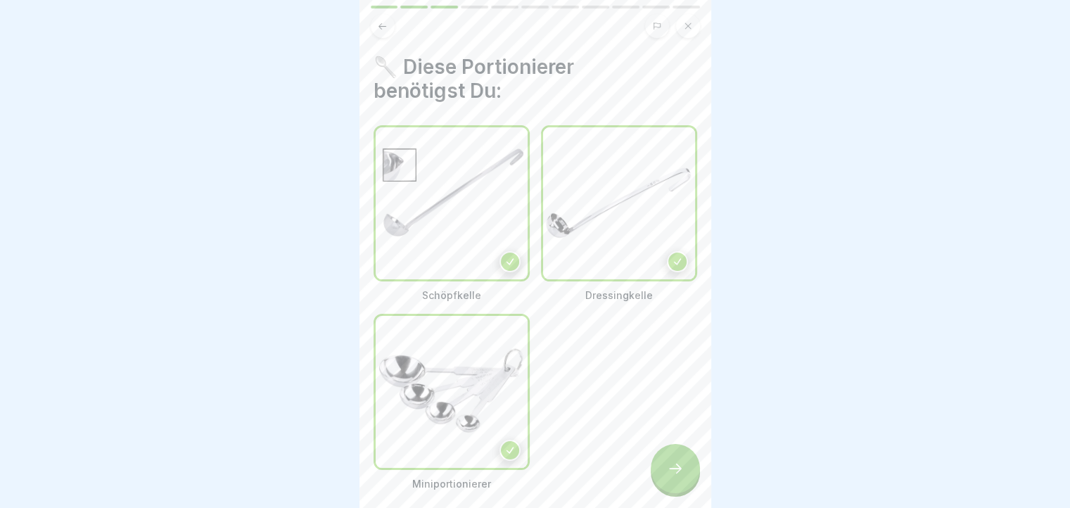
click at [667, 471] on div at bounding box center [675, 468] width 49 height 49
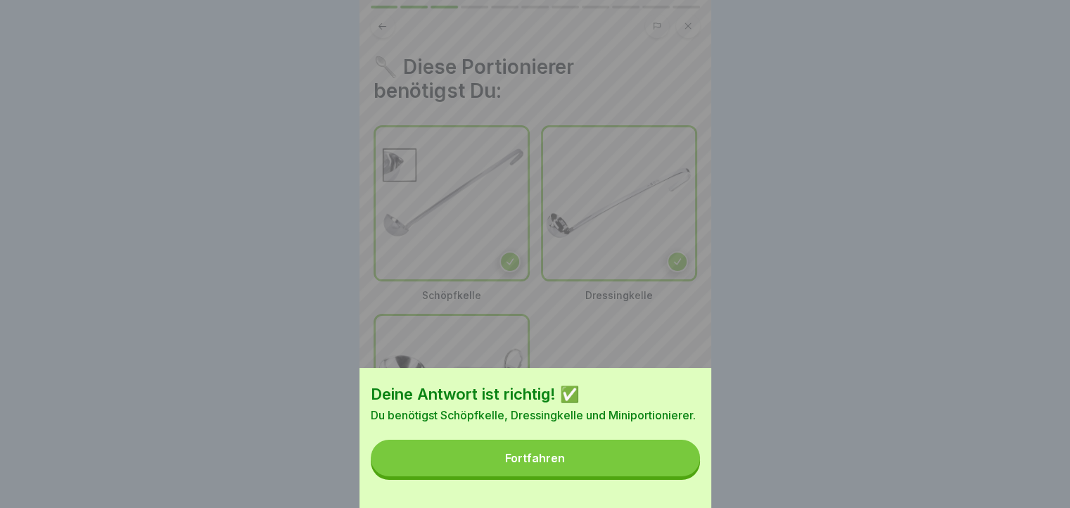
click at [667, 471] on button "Fortfahren" at bounding box center [535, 458] width 329 height 37
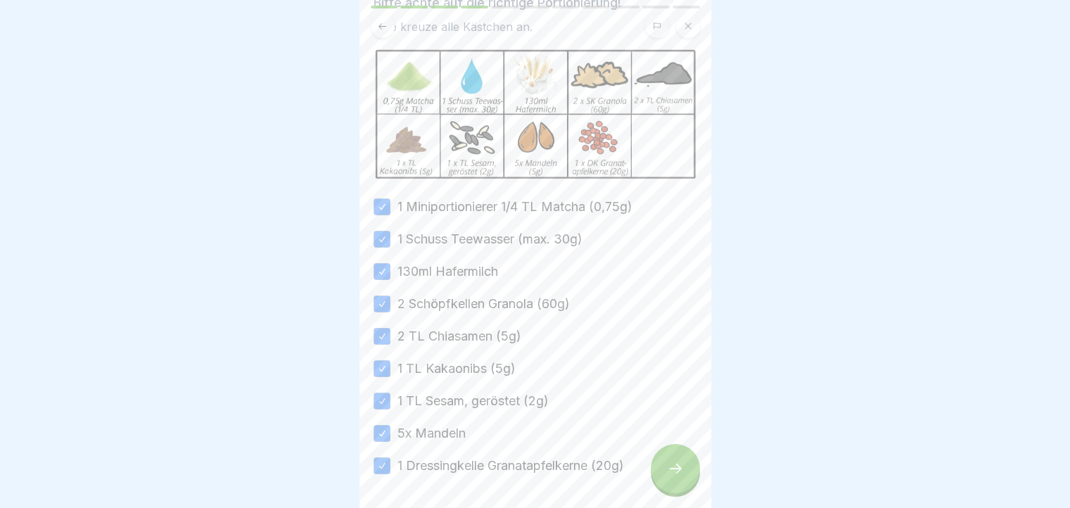
scroll to position [70, 0]
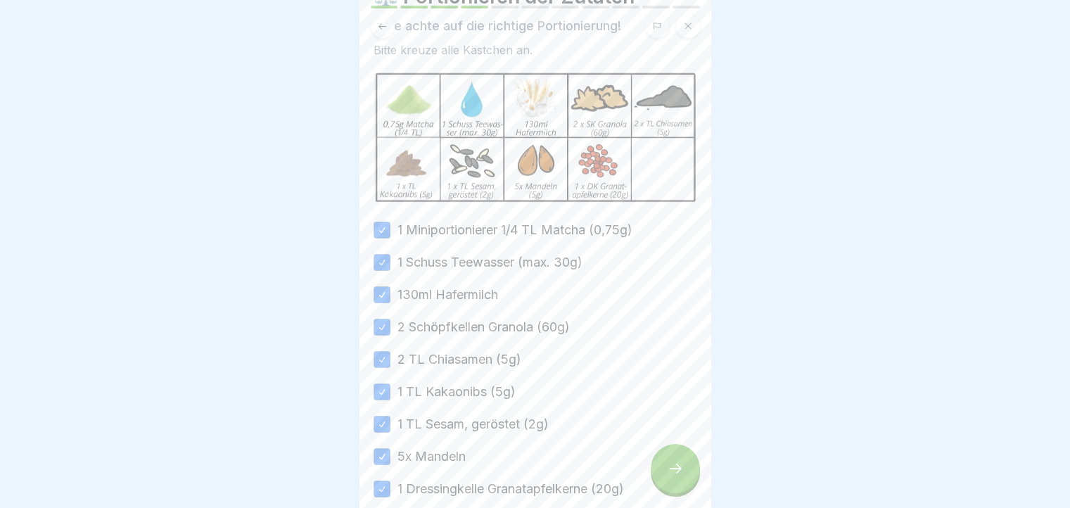
click at [377, 27] on icon at bounding box center [382, 26] width 11 height 11
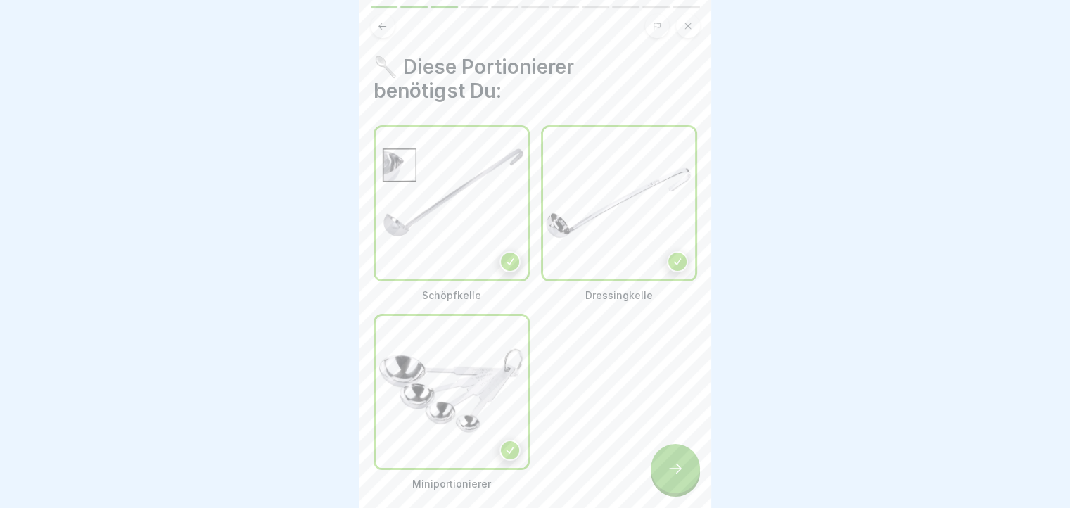
click at [678, 493] on div at bounding box center [675, 468] width 49 height 49
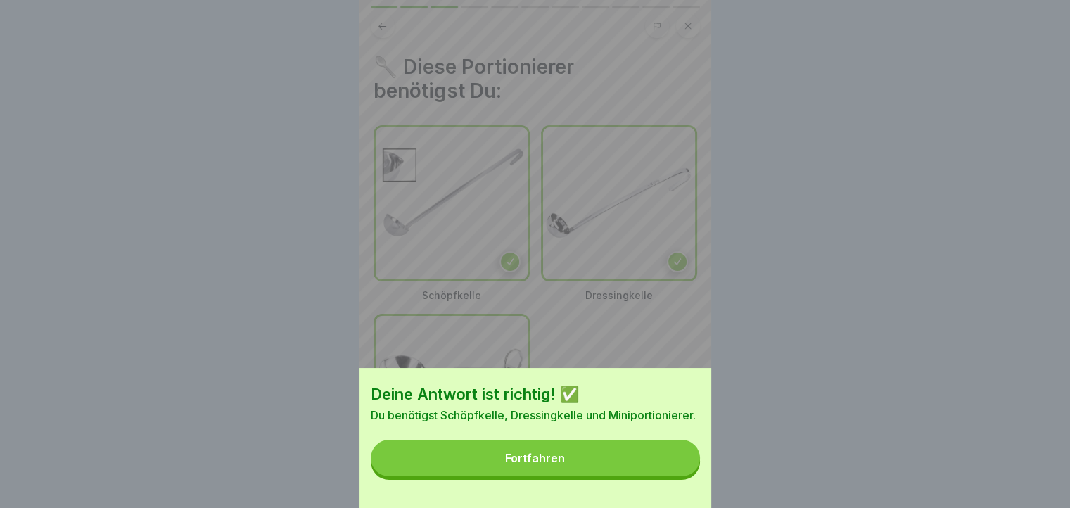
click at [682, 474] on button "Fortfahren" at bounding box center [535, 458] width 329 height 37
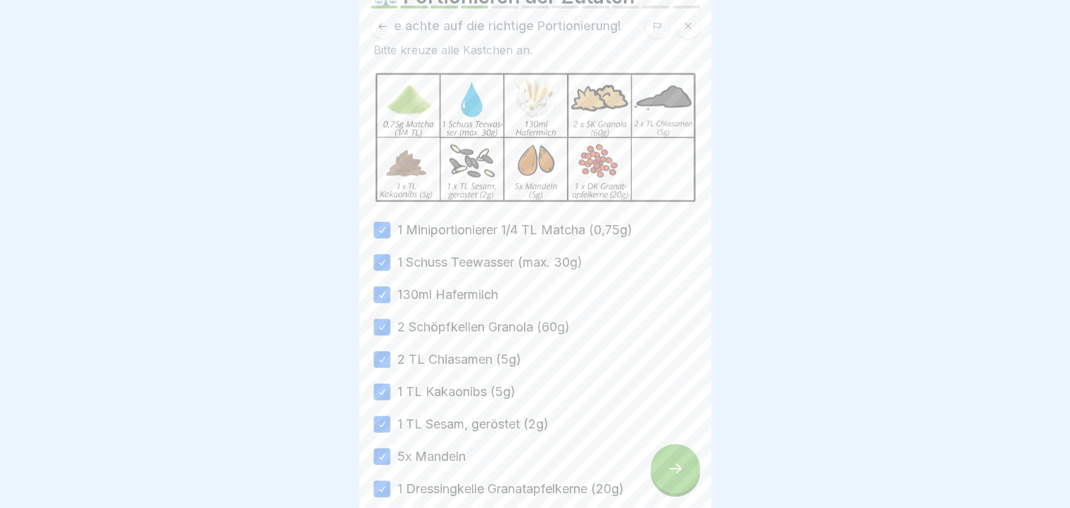
click at [670, 477] on icon at bounding box center [675, 468] width 17 height 17
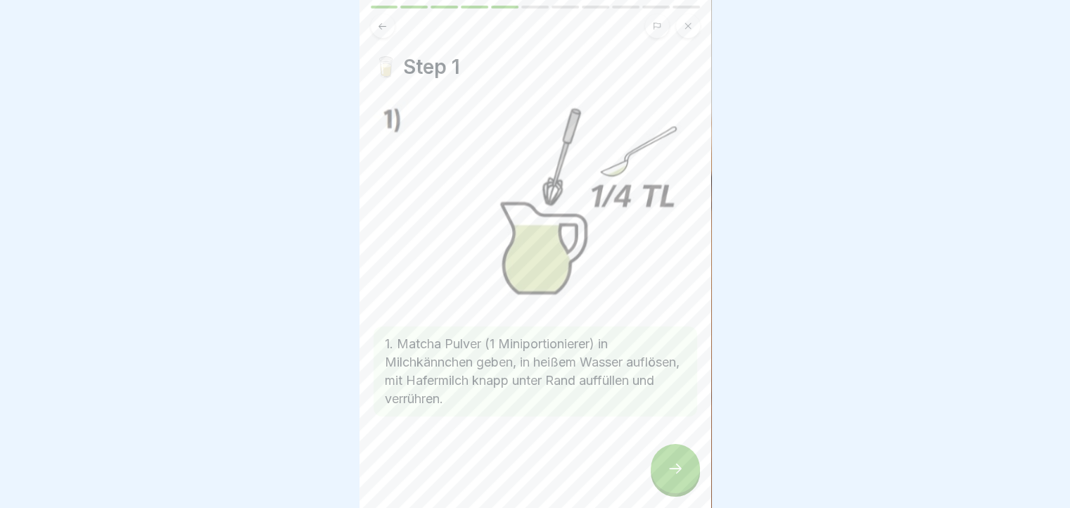
click at [668, 477] on icon at bounding box center [675, 468] width 17 height 17
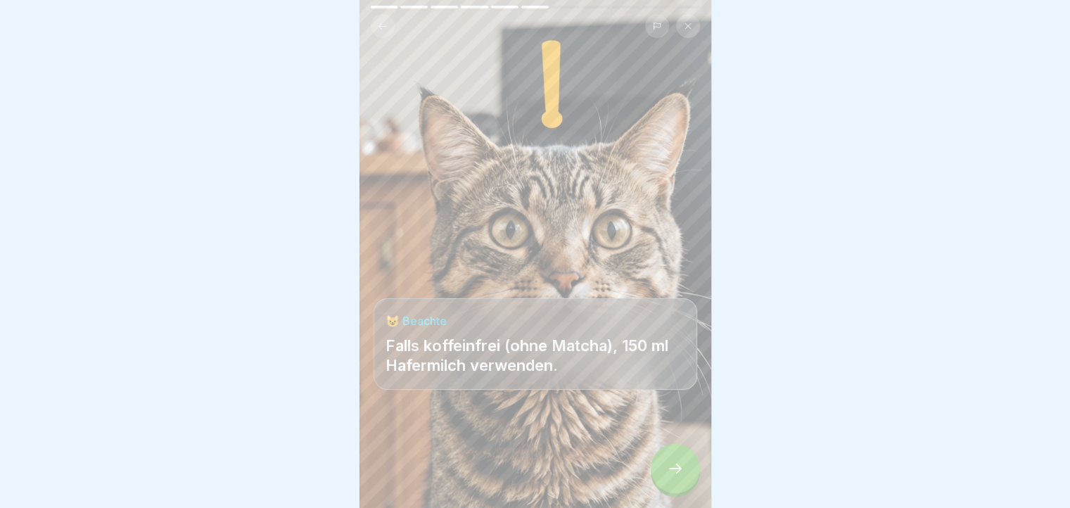
click at [668, 477] on icon at bounding box center [675, 468] width 17 height 17
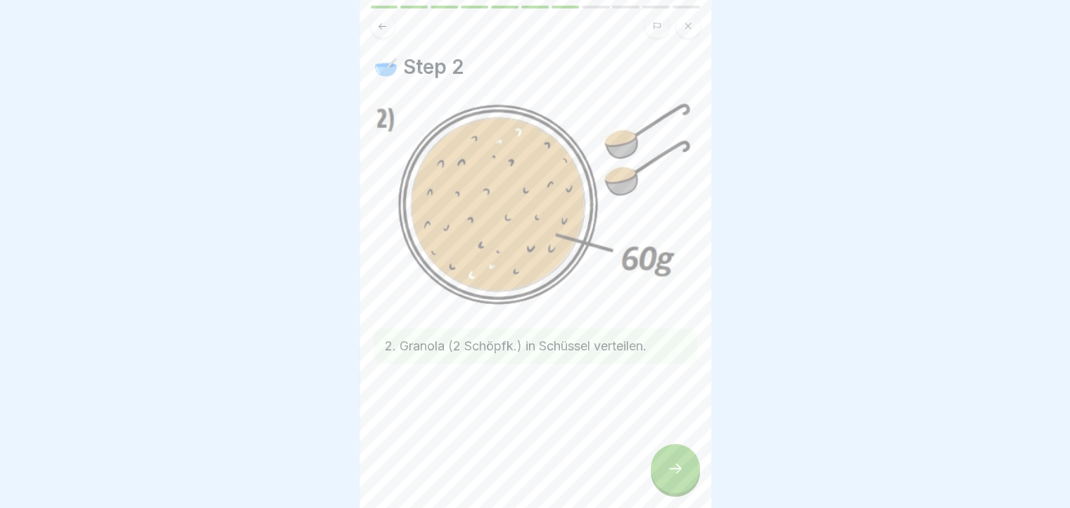
click at [668, 477] on icon at bounding box center [675, 468] width 17 height 17
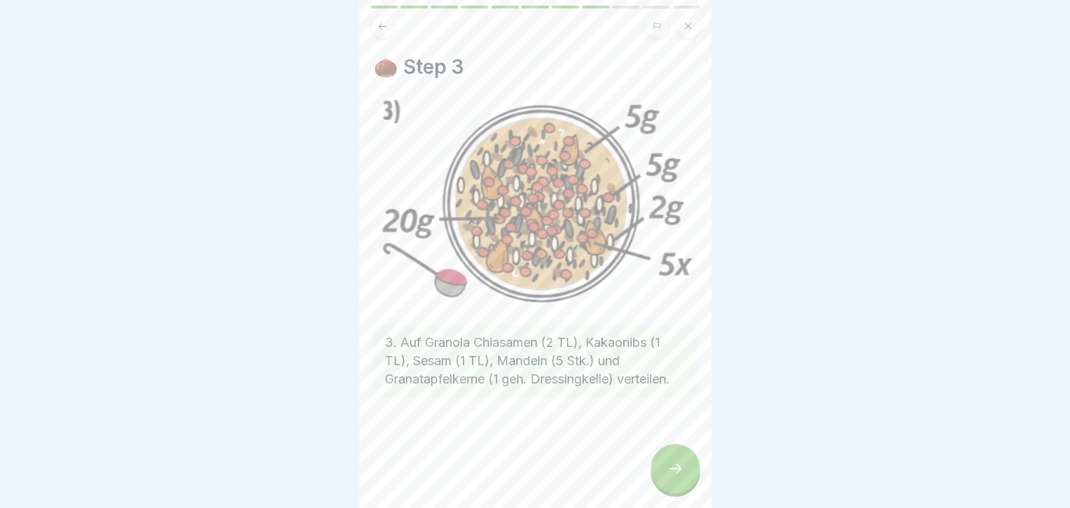
click at [689, 468] on div at bounding box center [675, 468] width 49 height 49
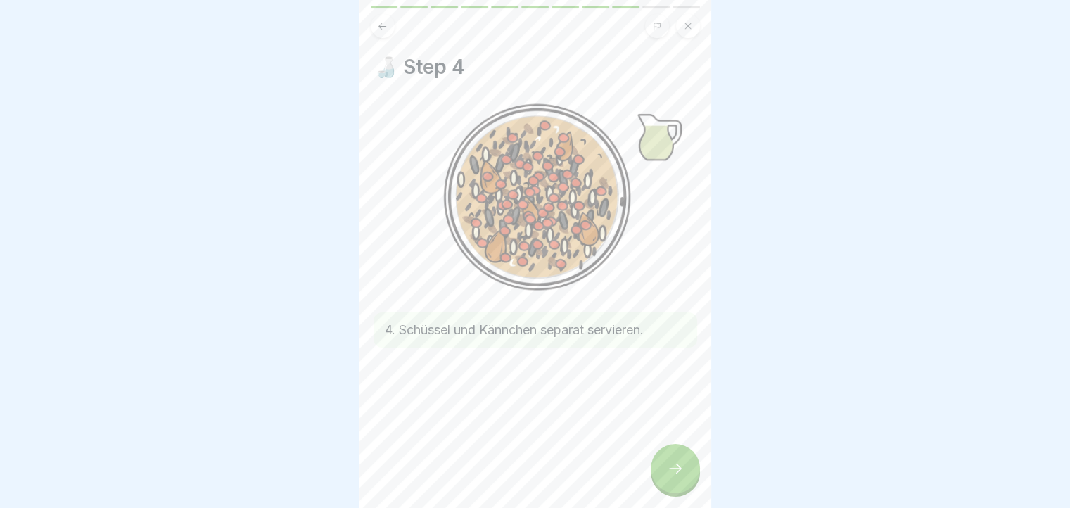
click at [689, 468] on div at bounding box center [675, 468] width 49 height 49
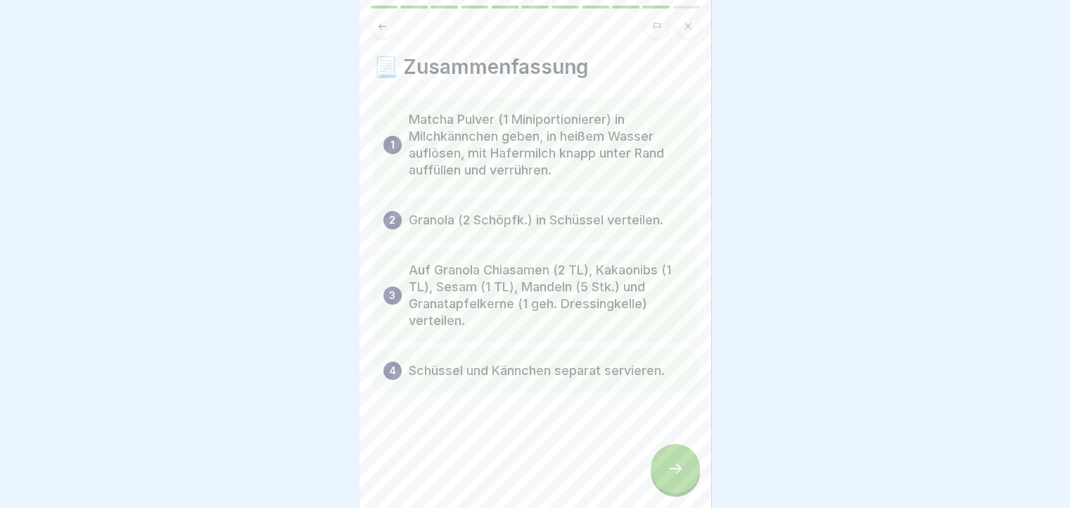
click at [689, 468] on div at bounding box center [675, 468] width 49 height 49
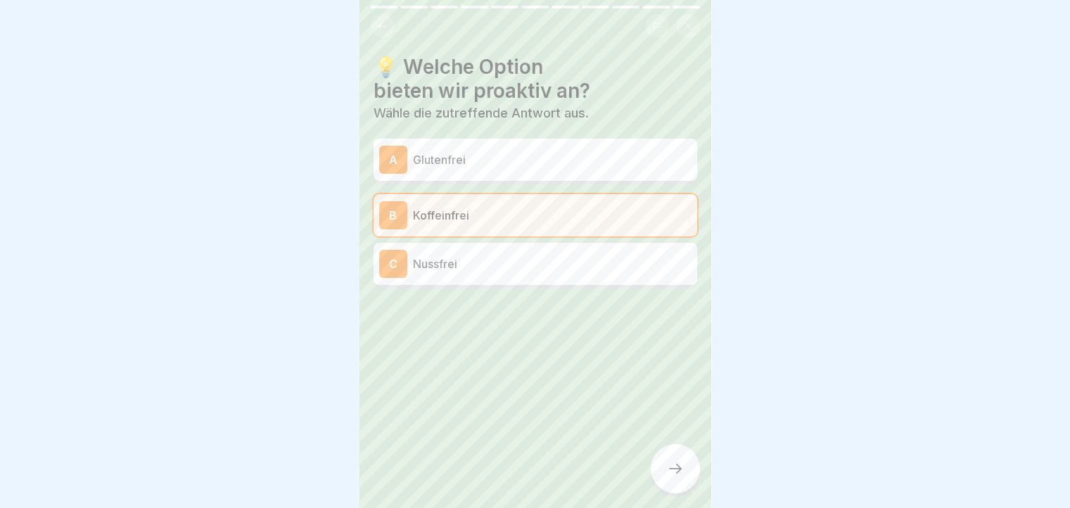
click at [689, 468] on div at bounding box center [675, 468] width 49 height 49
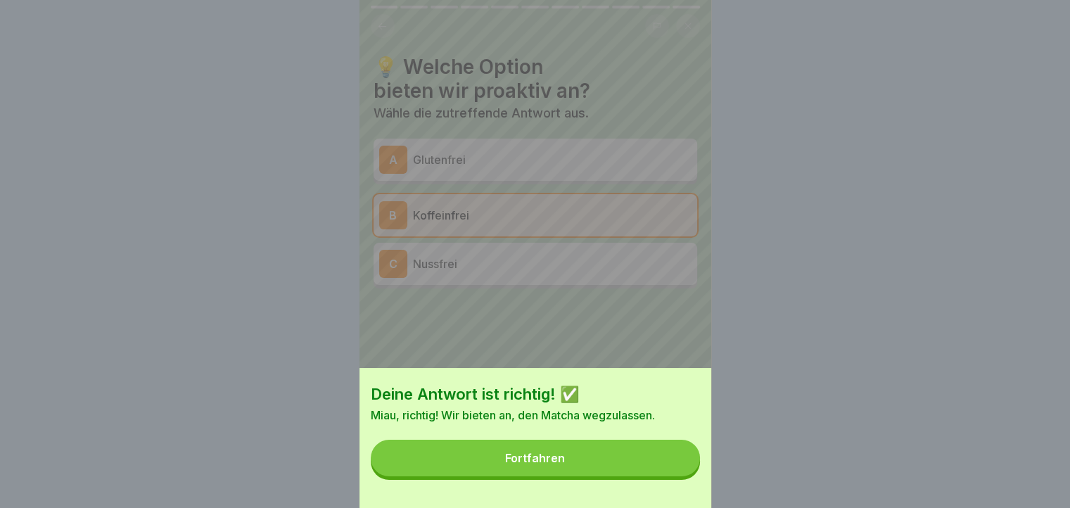
click at [689, 468] on button "Fortfahren" at bounding box center [535, 458] width 329 height 37
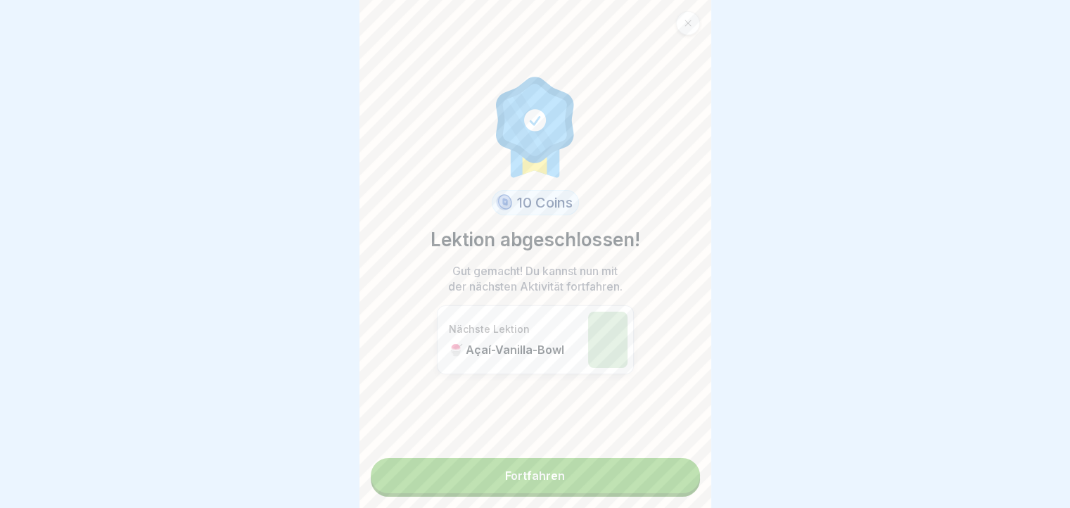
click at [685, 474] on link "Fortfahren" at bounding box center [535, 475] width 329 height 35
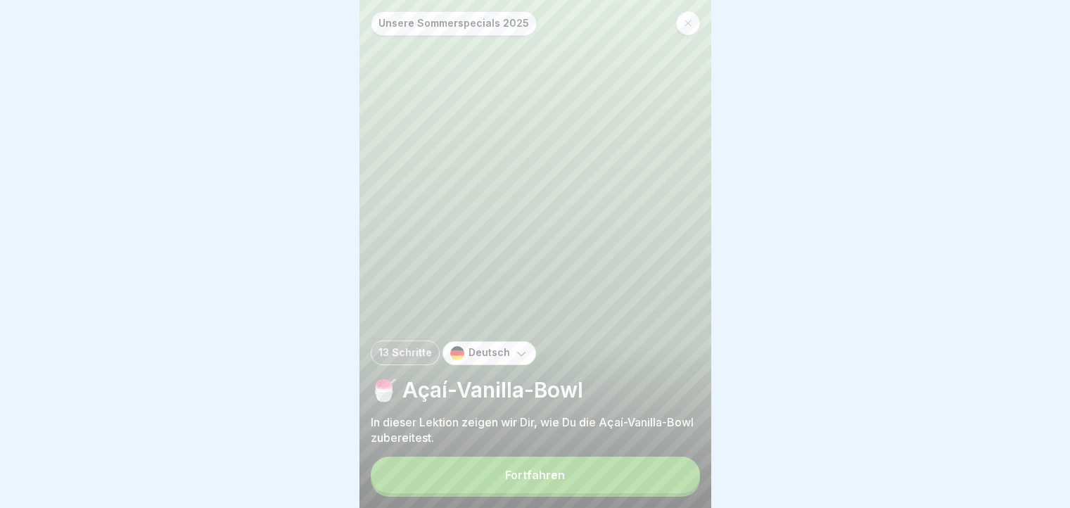
click at [648, 493] on button "Fortfahren" at bounding box center [535, 475] width 329 height 37
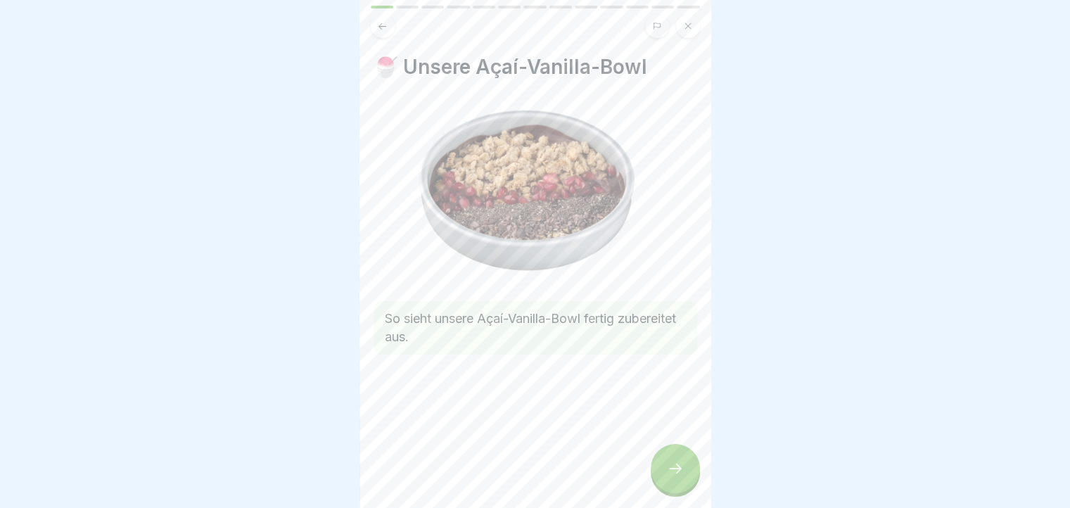
click at [673, 477] on icon at bounding box center [675, 468] width 17 height 17
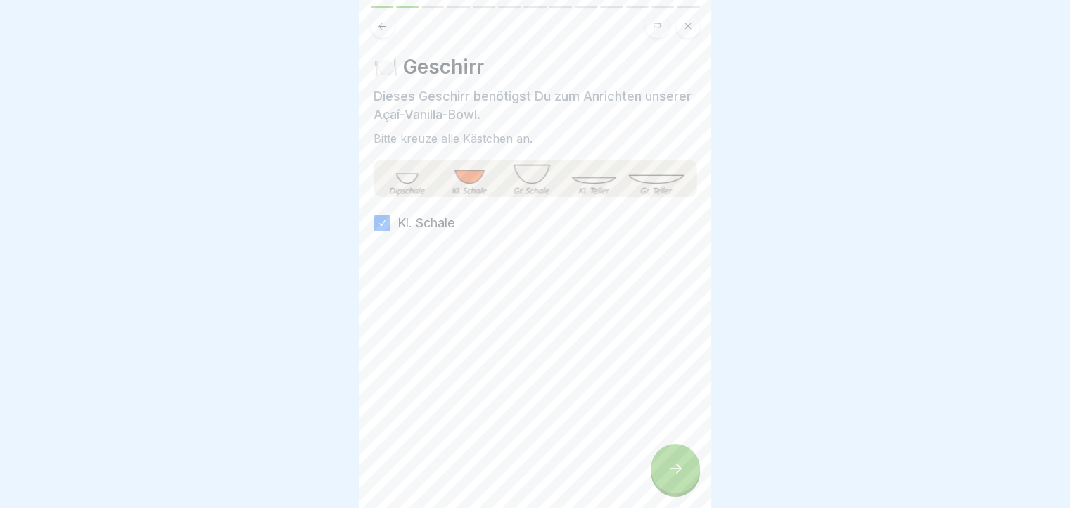
click at [673, 477] on icon at bounding box center [675, 468] width 17 height 17
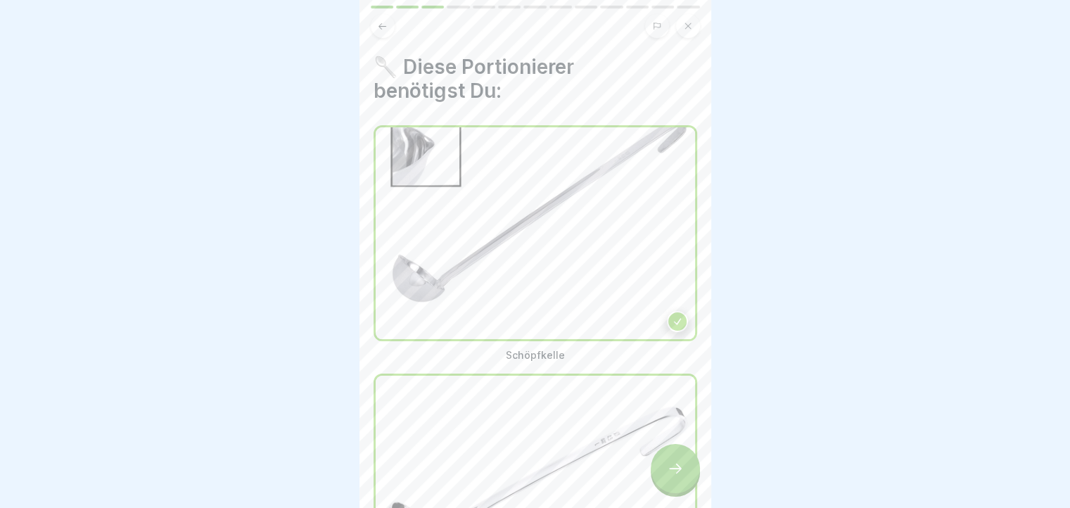
click at [673, 477] on icon at bounding box center [675, 468] width 17 height 17
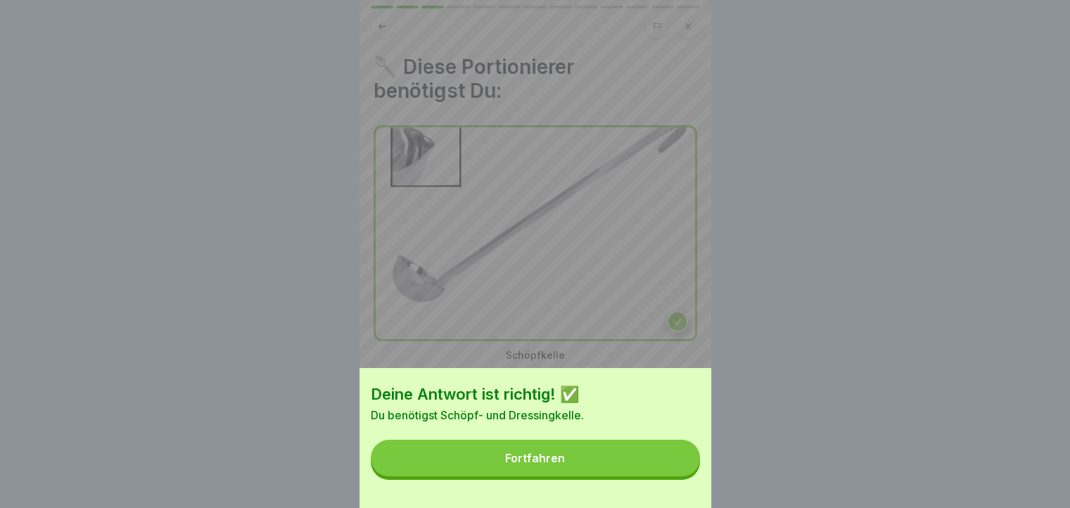
click at [673, 476] on button "Fortfahren" at bounding box center [535, 458] width 329 height 37
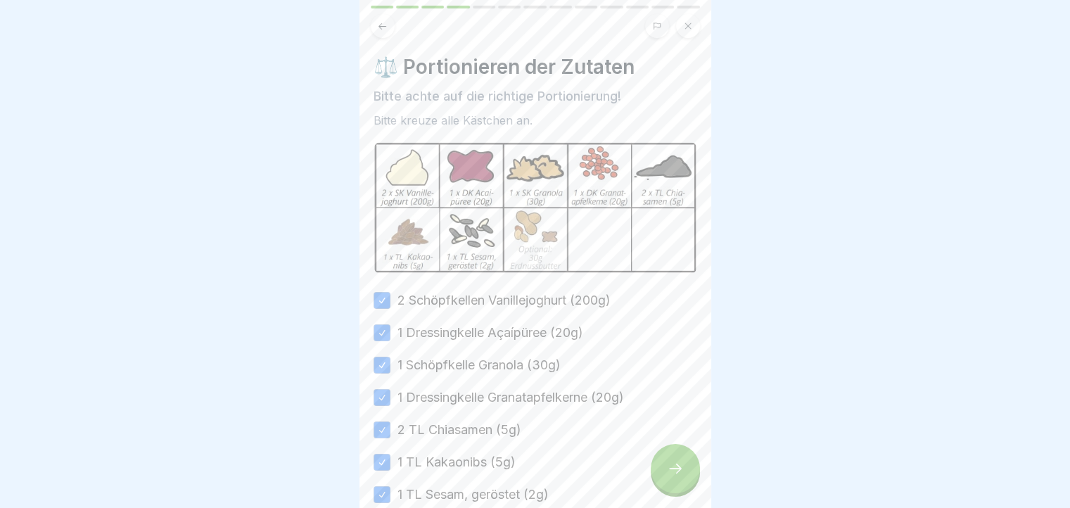
click at [673, 477] on icon at bounding box center [675, 468] width 17 height 17
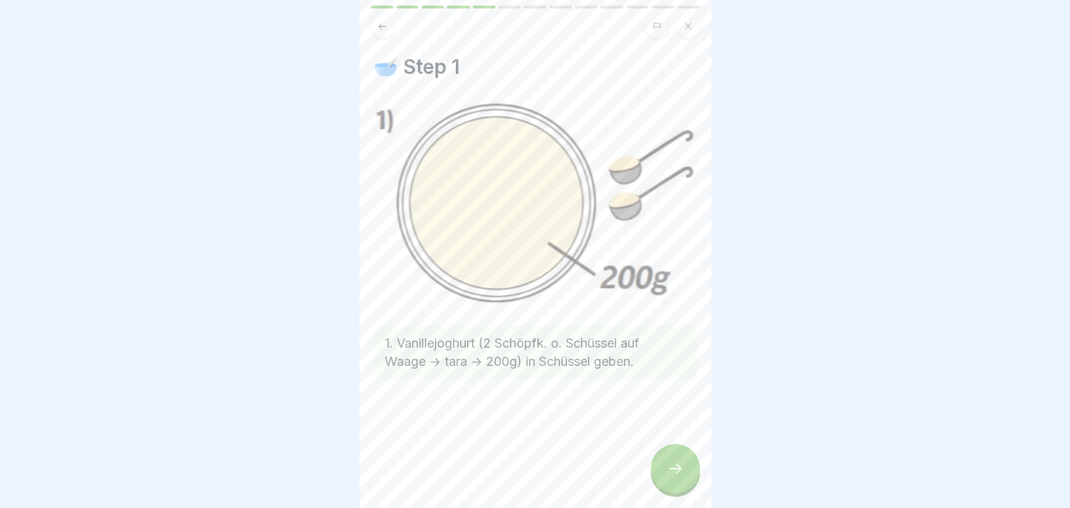
click at [678, 477] on icon at bounding box center [675, 468] width 17 height 17
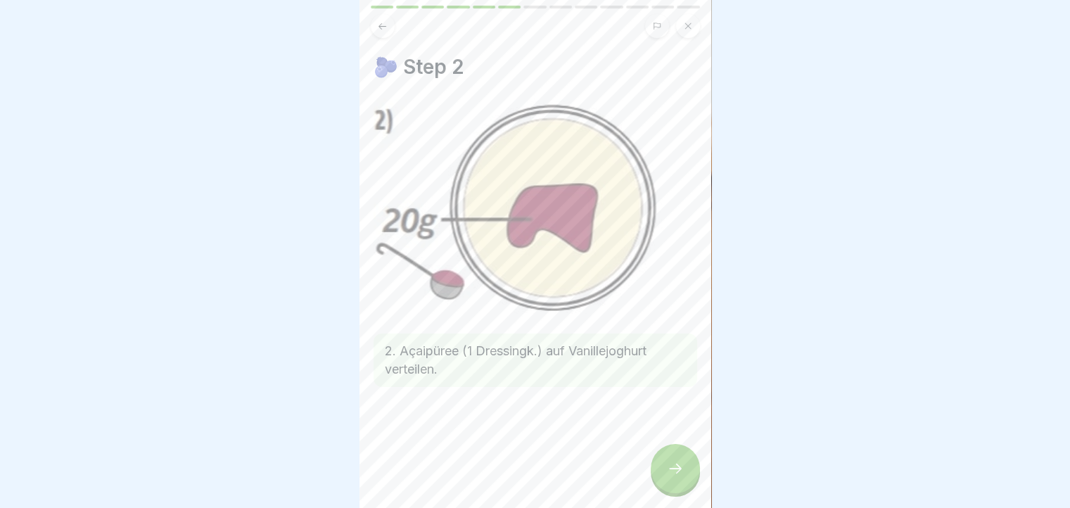
click at [678, 477] on icon at bounding box center [675, 468] width 17 height 17
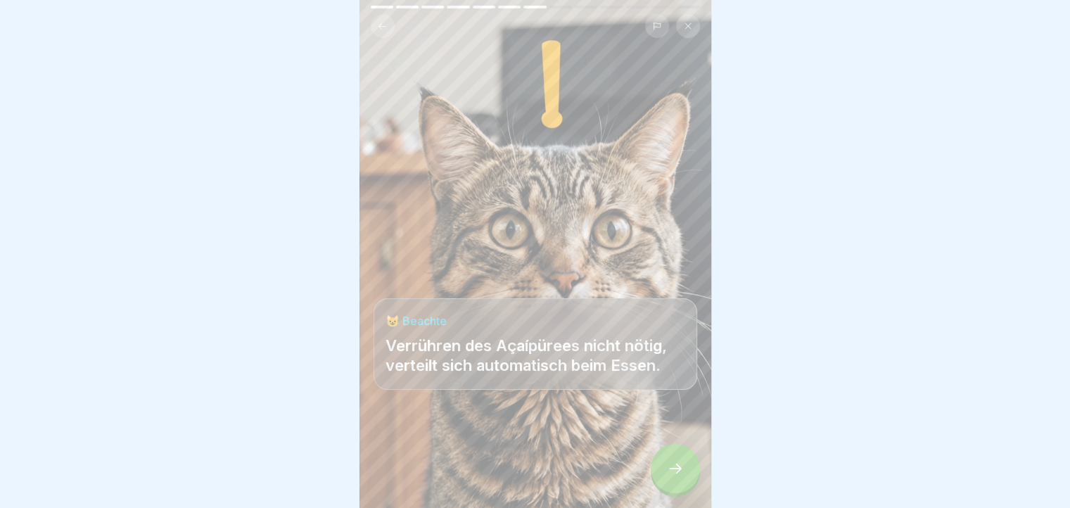
click at [678, 477] on icon at bounding box center [675, 468] width 17 height 17
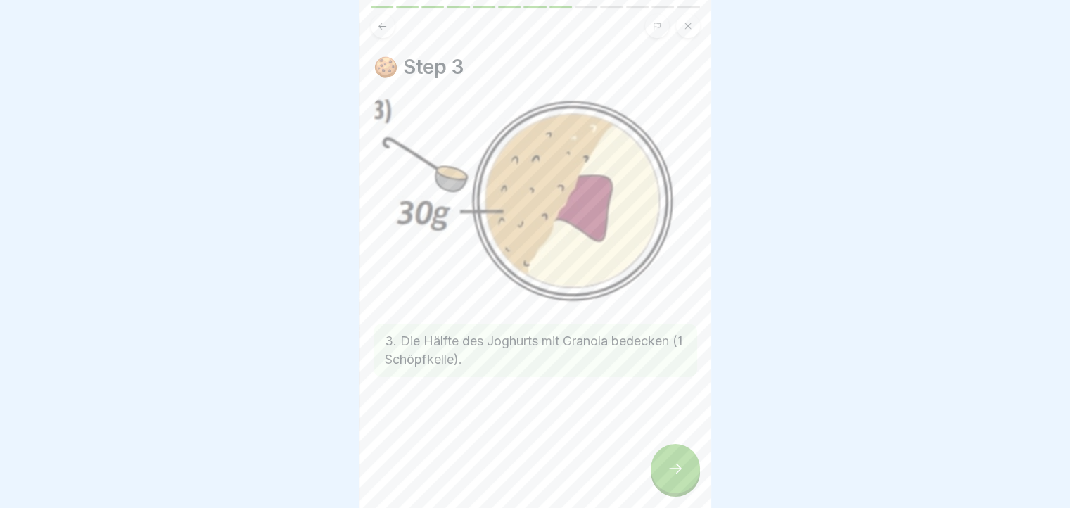
click at [670, 476] on icon at bounding box center [675, 468] width 17 height 17
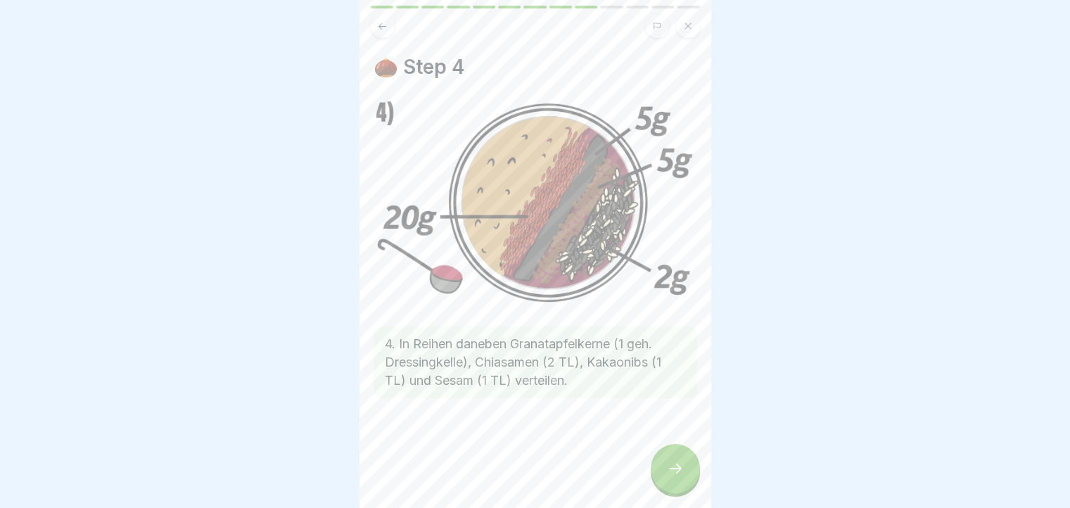
click at [670, 476] on icon at bounding box center [675, 468] width 17 height 17
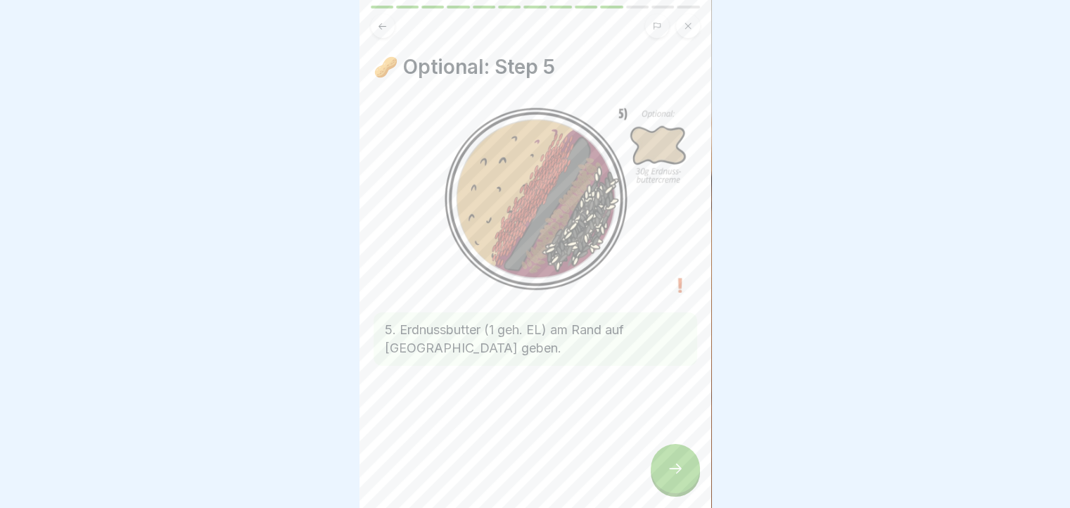
click at [670, 476] on icon at bounding box center [675, 468] width 17 height 17
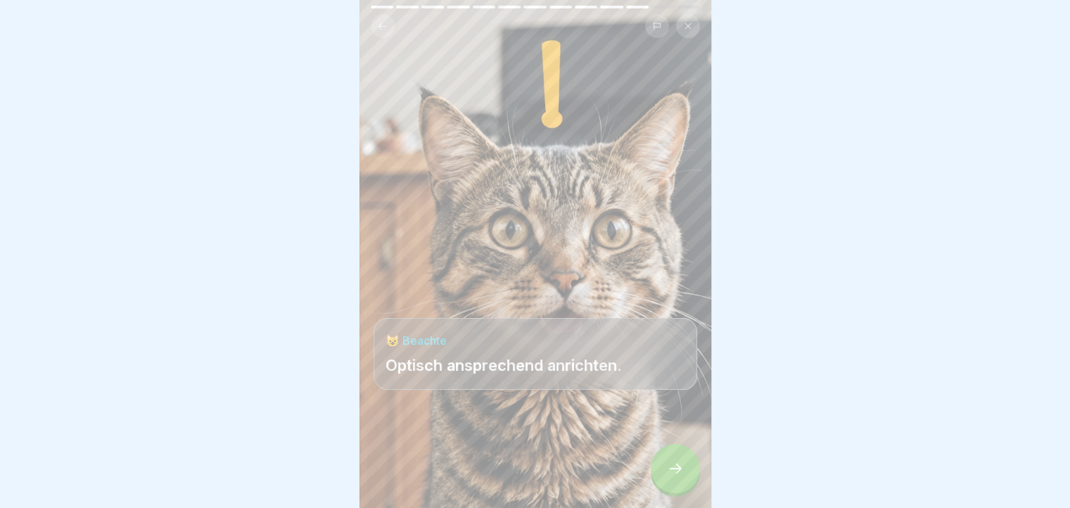
click at [389, 26] on button at bounding box center [383, 26] width 24 height 24
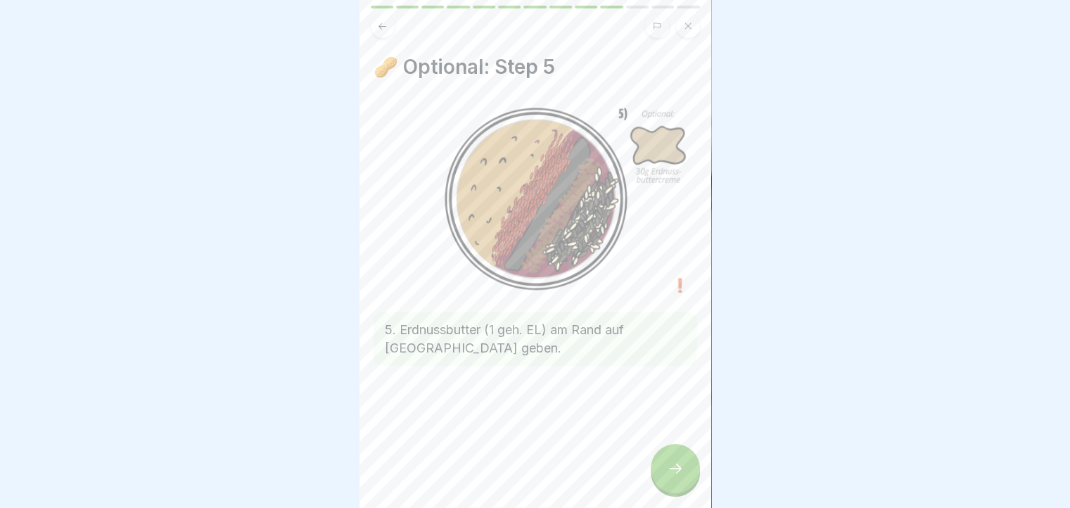
click at [389, 26] on button at bounding box center [383, 26] width 24 height 24
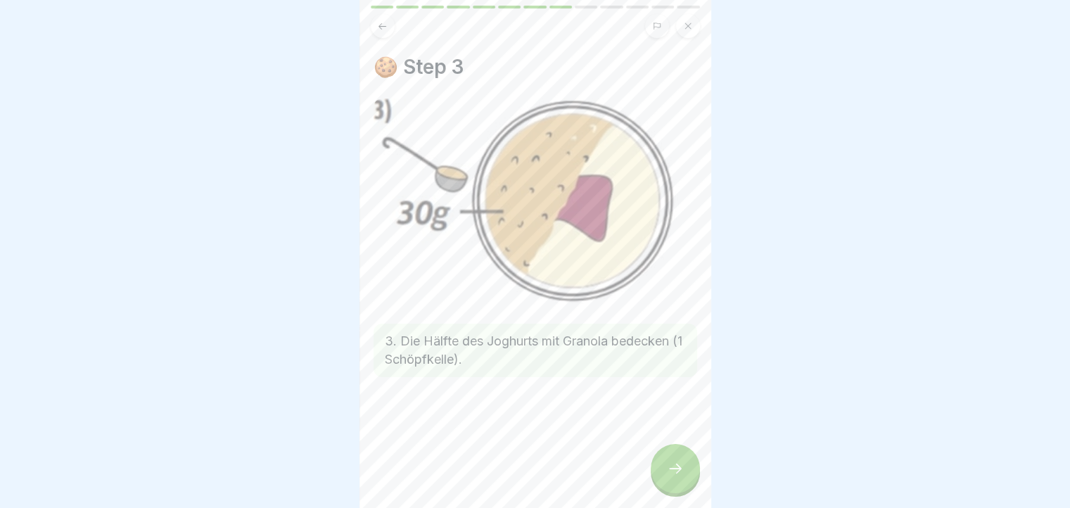
click at [389, 26] on button at bounding box center [383, 26] width 24 height 24
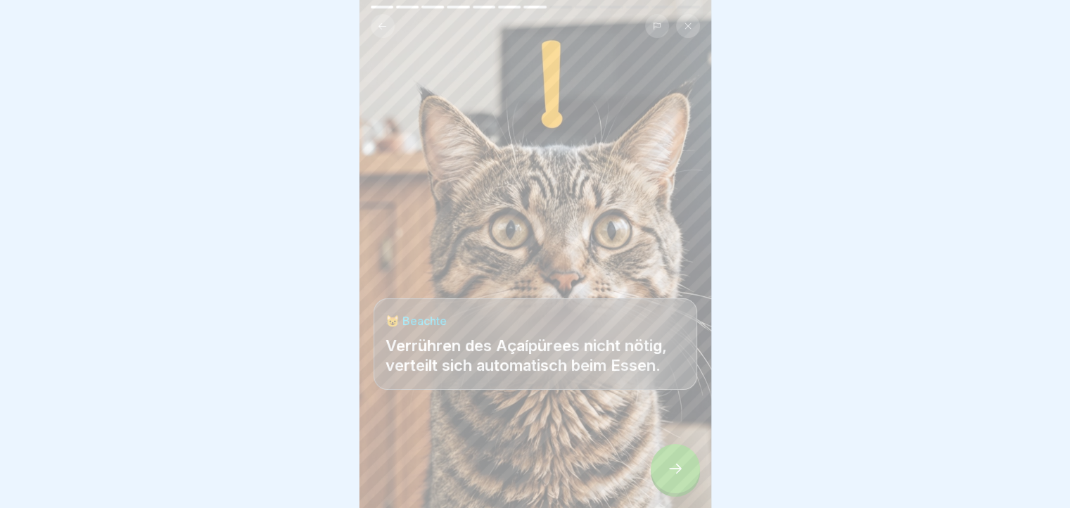
click at [389, 26] on button at bounding box center [383, 26] width 24 height 24
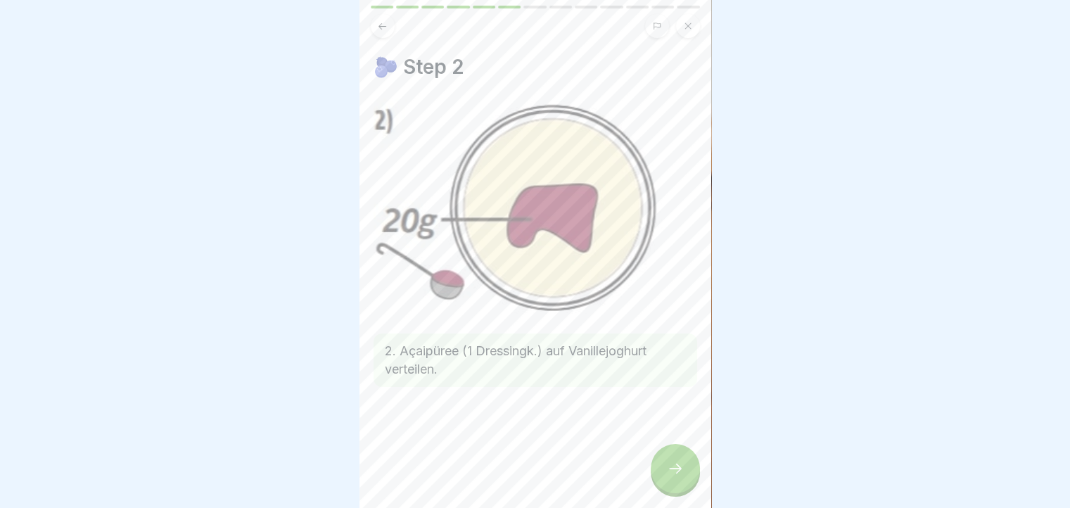
click at [389, 26] on button at bounding box center [383, 26] width 24 height 24
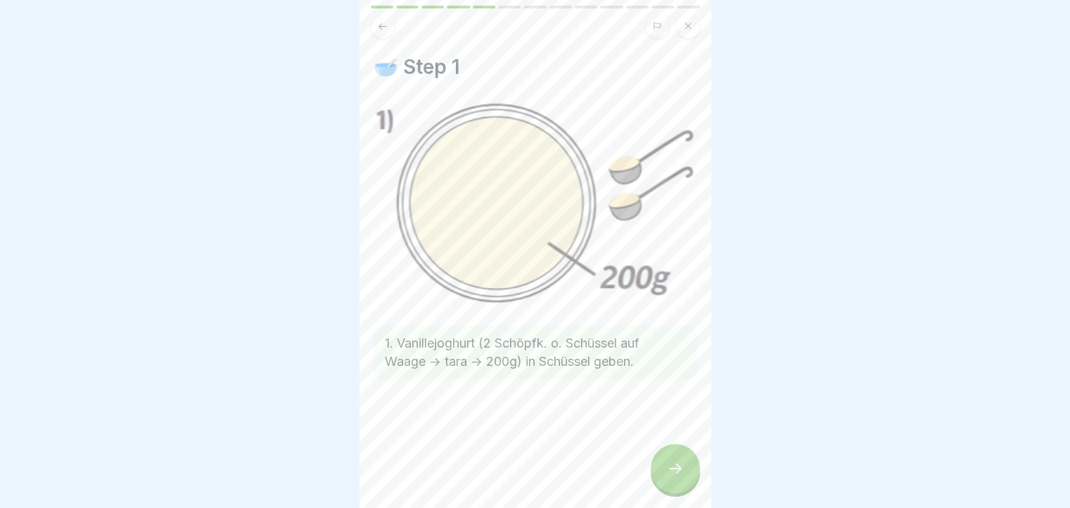
click at [389, 26] on button at bounding box center [383, 26] width 24 height 24
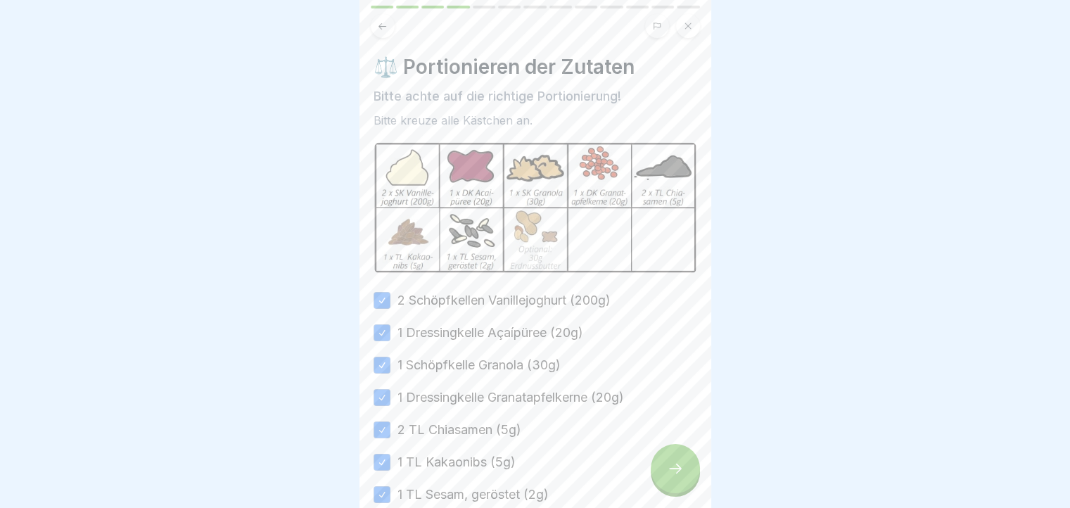
click at [389, 26] on button at bounding box center [383, 26] width 24 height 24
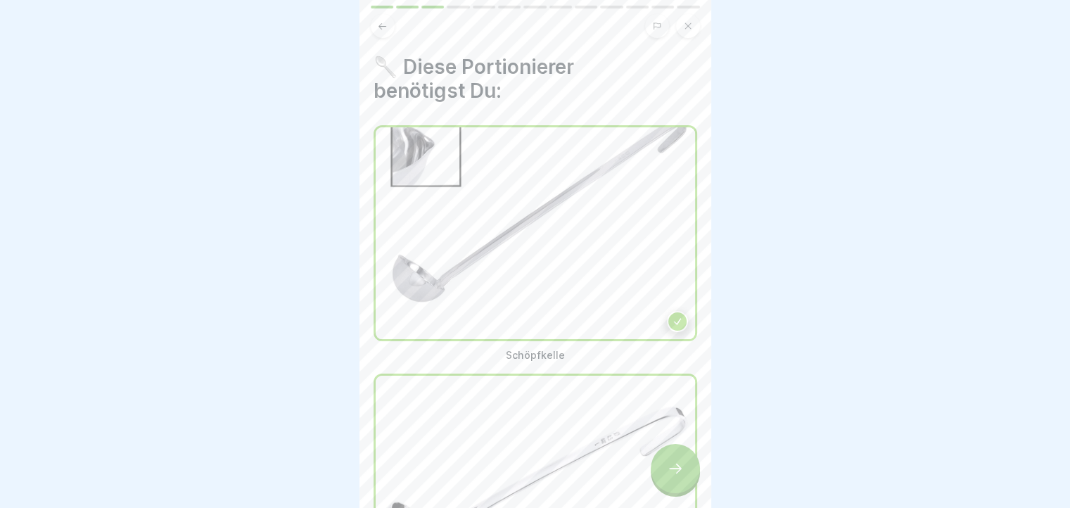
click at [389, 26] on button at bounding box center [383, 26] width 24 height 24
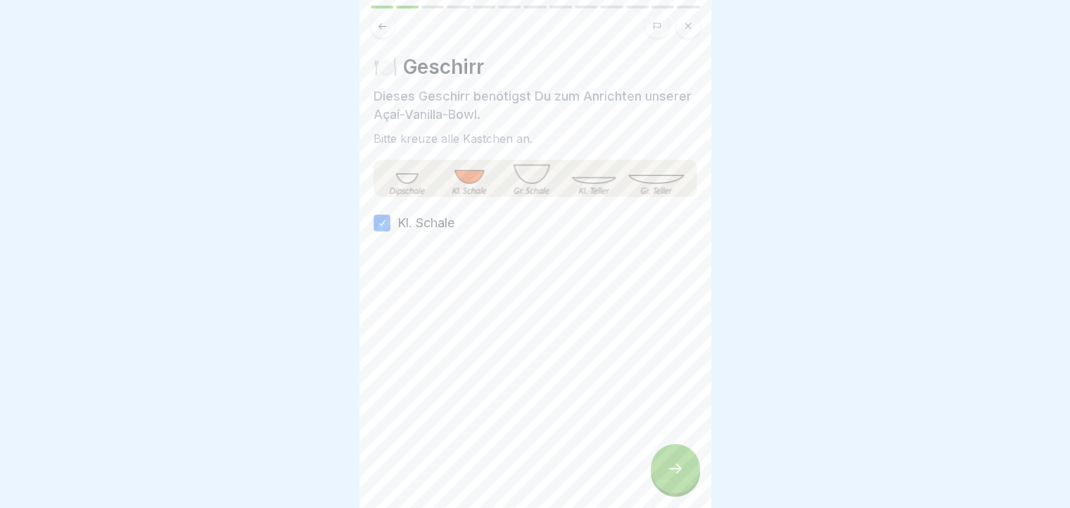
click at [389, 26] on button at bounding box center [383, 26] width 24 height 24
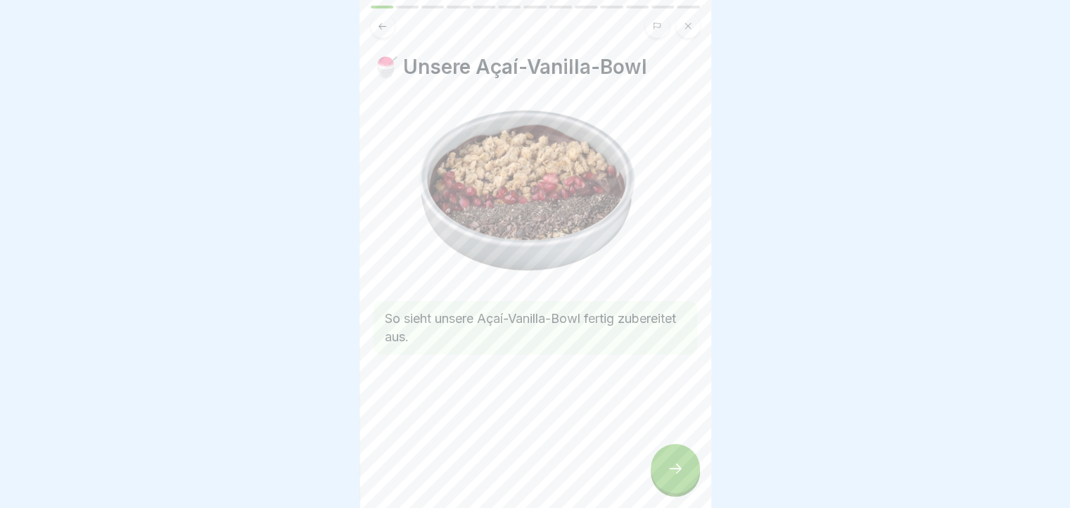
click at [687, 480] on div at bounding box center [675, 468] width 49 height 49
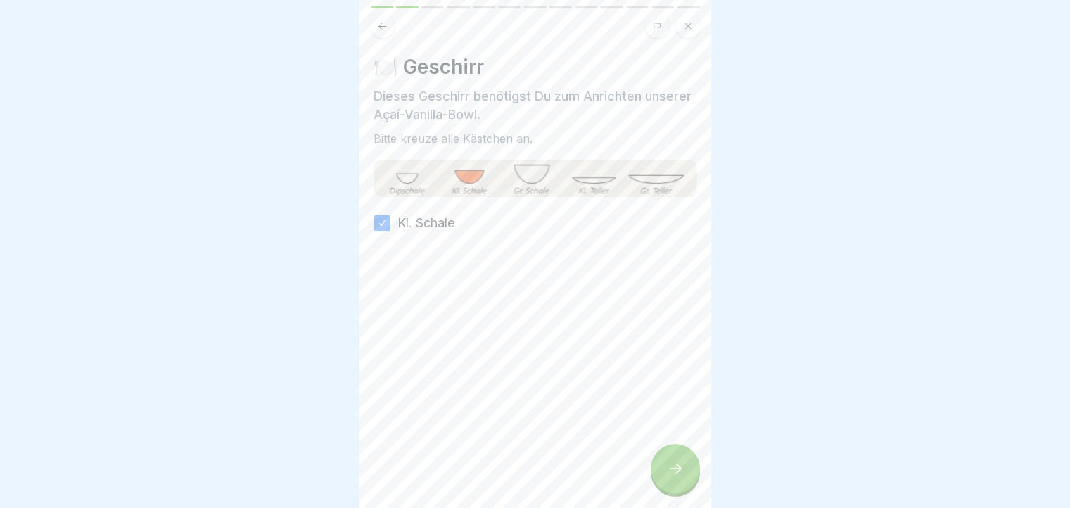
click at [687, 480] on div at bounding box center [675, 468] width 49 height 49
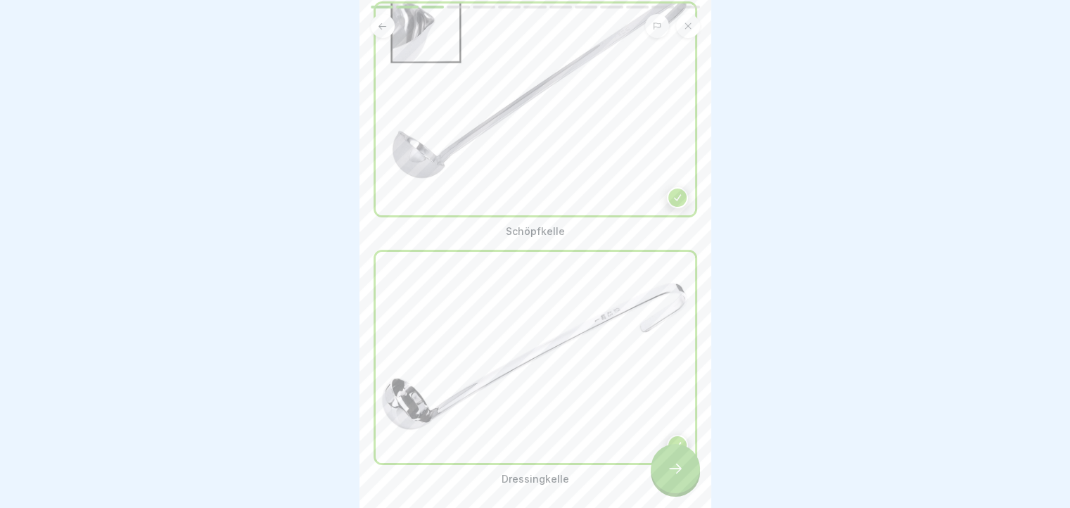
scroll to position [141, 0]
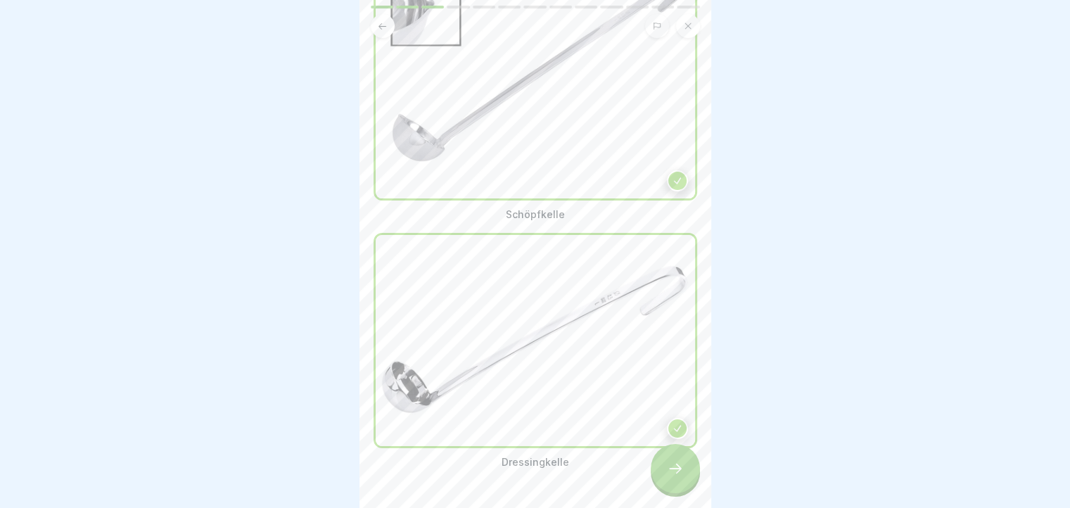
click at [684, 476] on div at bounding box center [675, 468] width 49 height 49
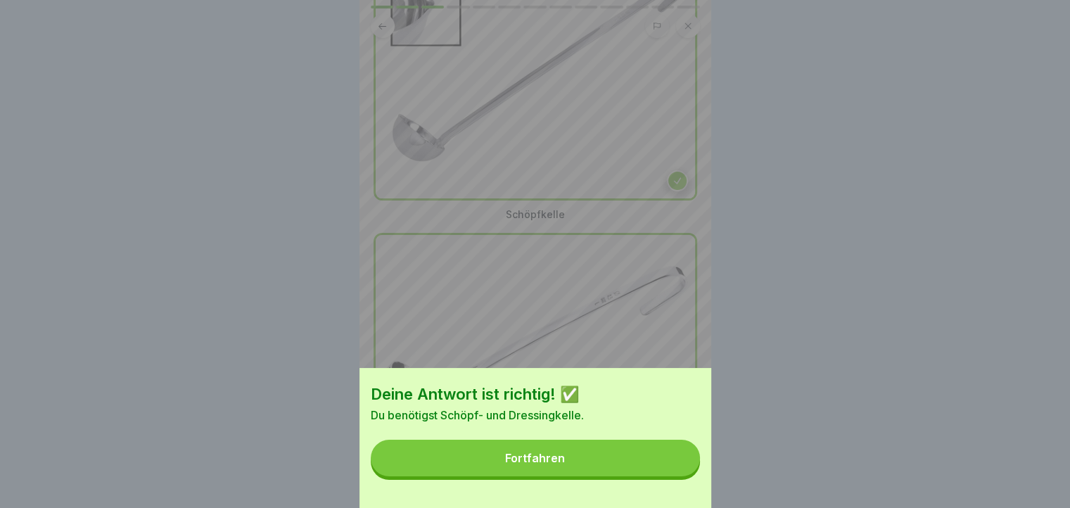
click at [684, 476] on button "Fortfahren" at bounding box center [535, 458] width 329 height 37
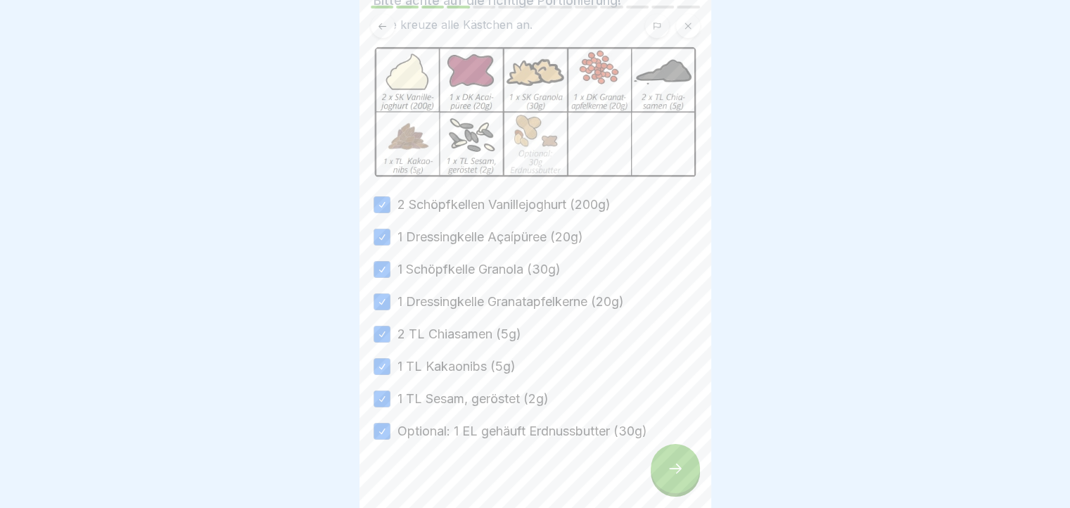
scroll to position [107, 0]
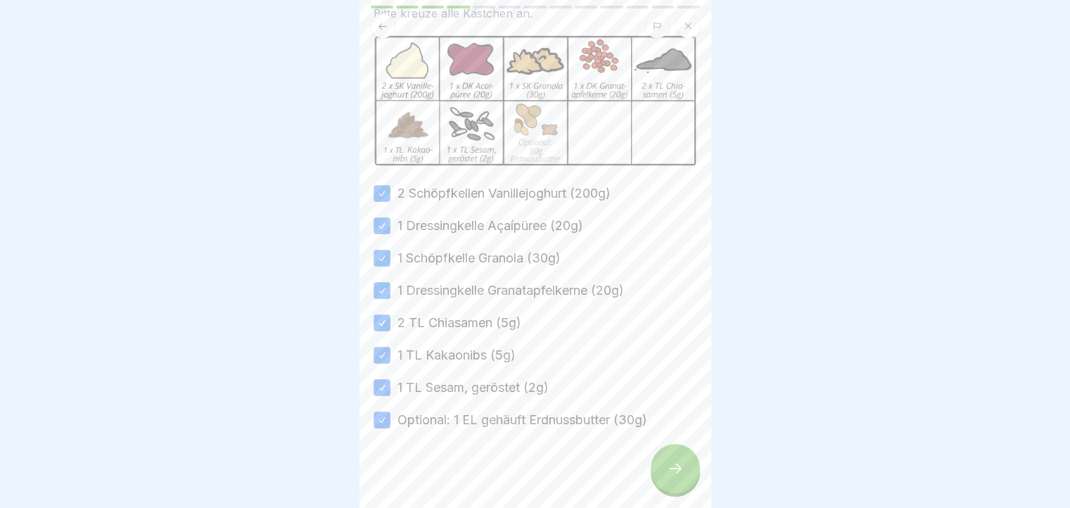
click at [671, 488] on div at bounding box center [675, 468] width 49 height 49
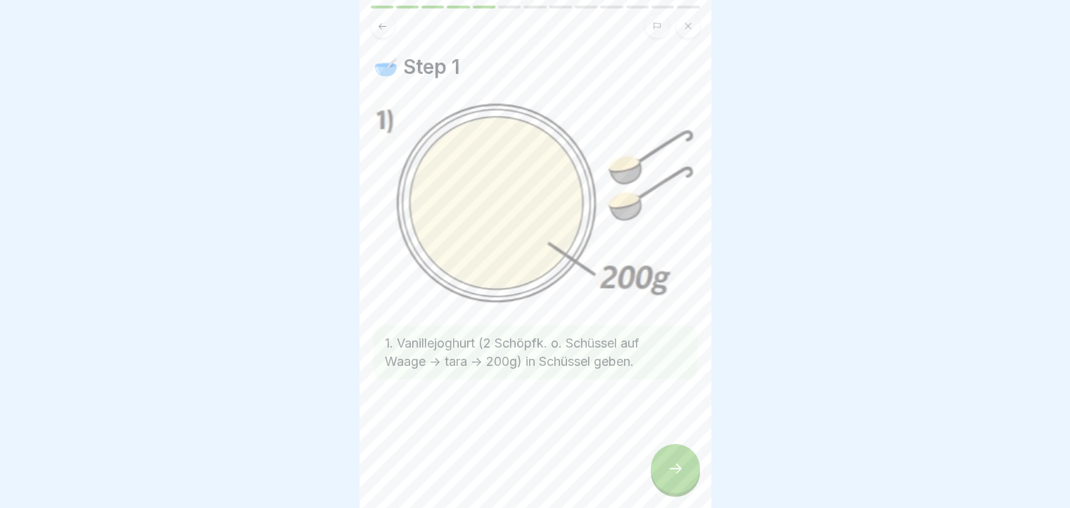
click at [671, 488] on div at bounding box center [675, 468] width 49 height 49
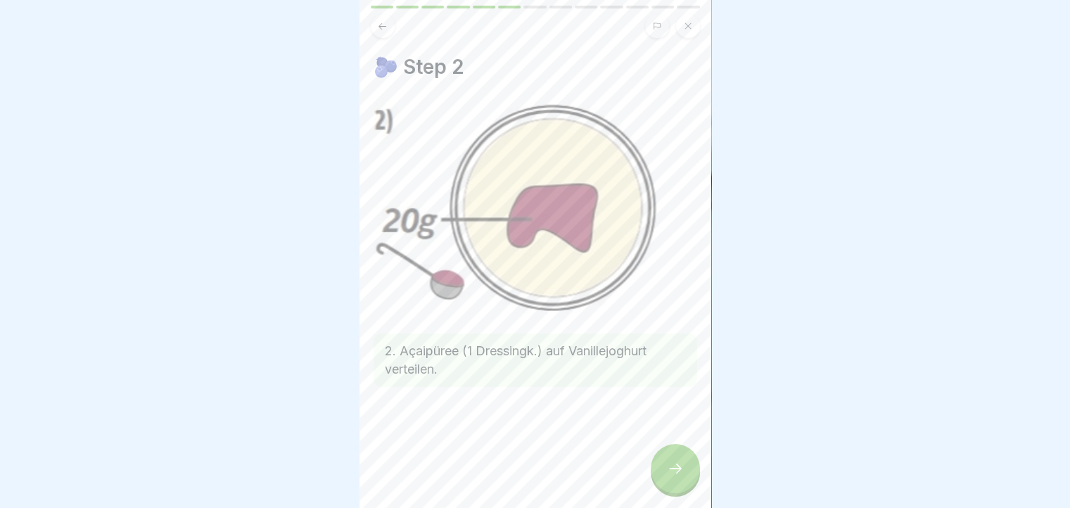
click at [390, 33] on button at bounding box center [383, 26] width 24 height 24
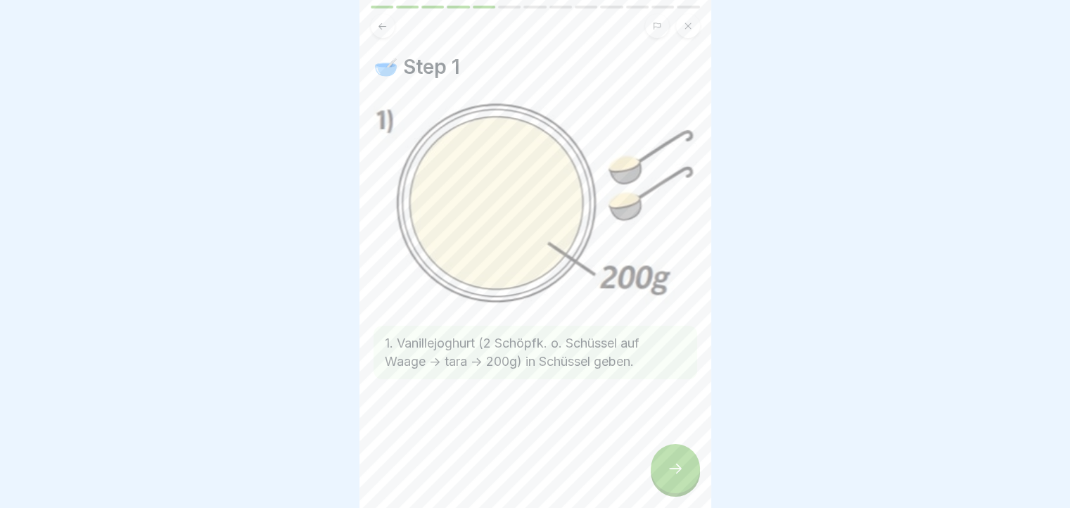
click at [390, 33] on button at bounding box center [383, 26] width 24 height 24
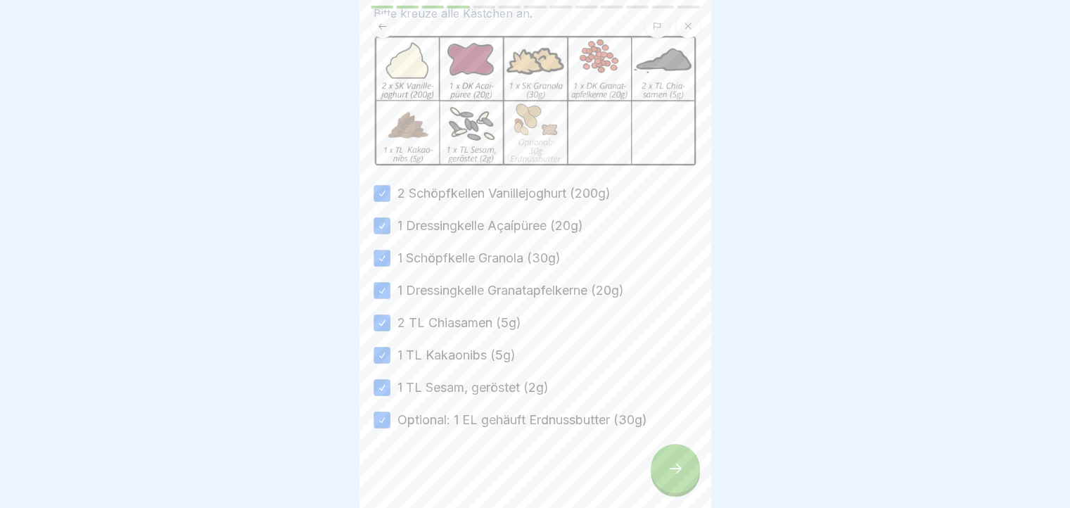
click at [390, 33] on button at bounding box center [383, 26] width 24 height 24
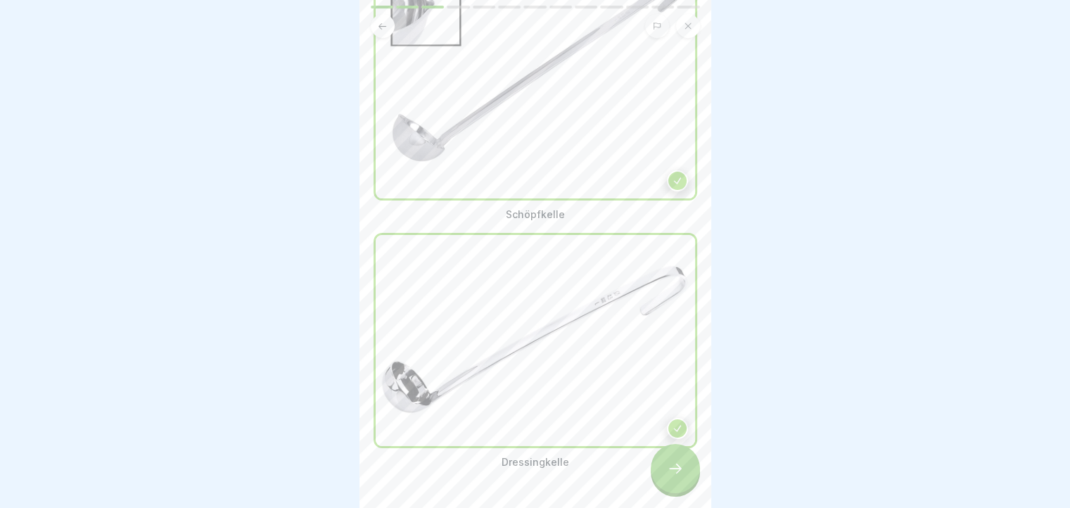
click at [390, 33] on button at bounding box center [383, 26] width 24 height 24
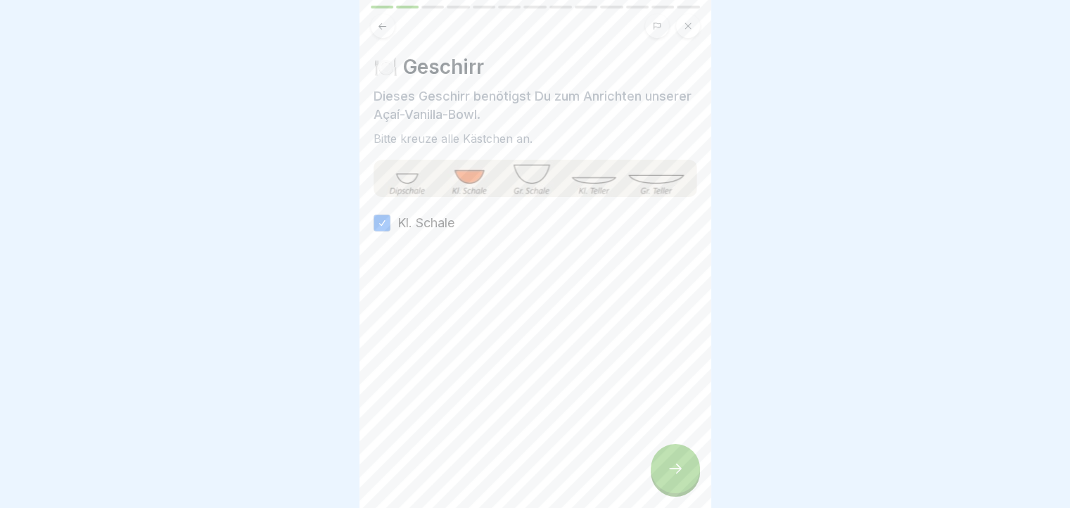
click at [390, 33] on button at bounding box center [383, 26] width 24 height 24
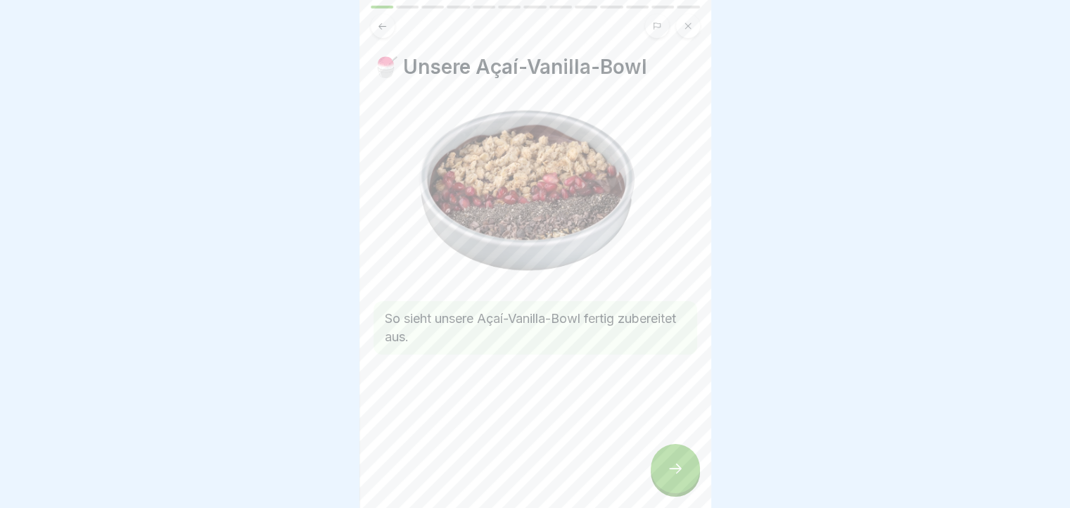
click at [689, 478] on div at bounding box center [675, 468] width 49 height 49
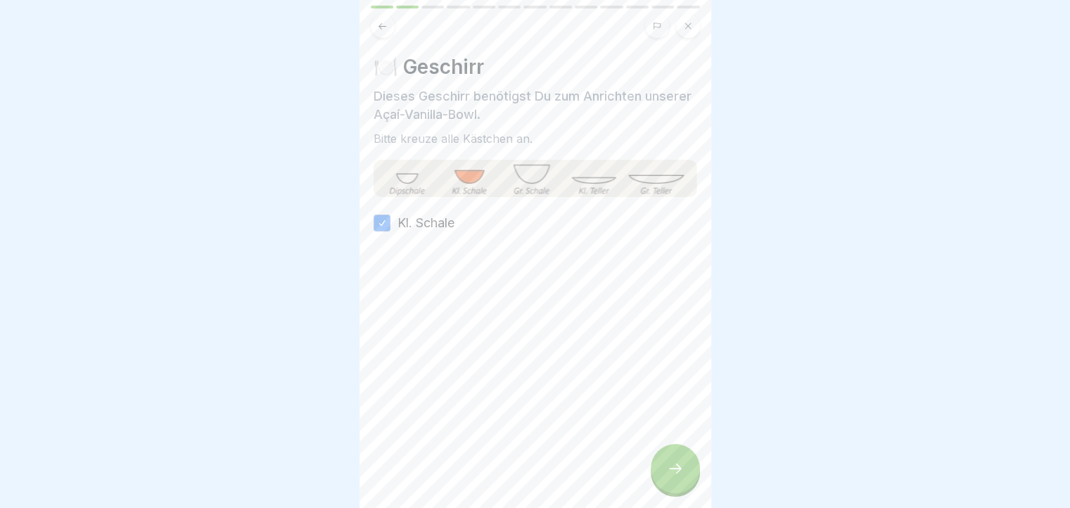
click at [689, 478] on div at bounding box center [675, 468] width 49 height 49
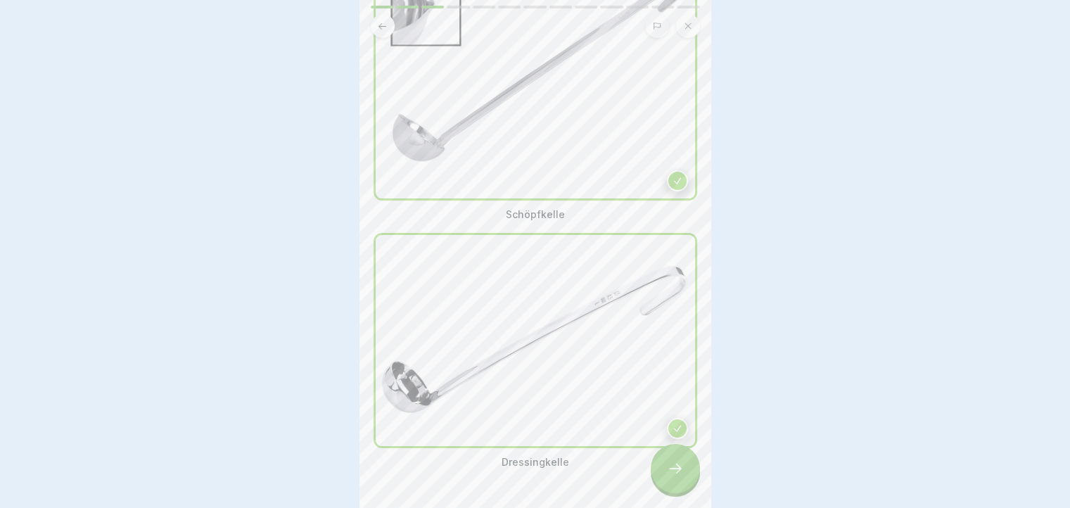
click at [689, 478] on div at bounding box center [675, 468] width 49 height 49
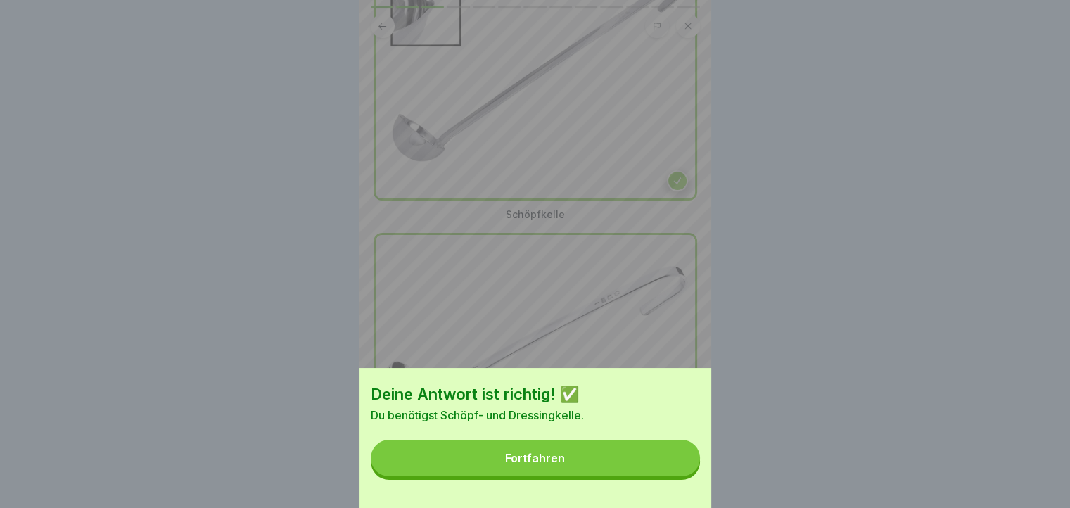
click at [689, 476] on button "Fortfahren" at bounding box center [535, 458] width 329 height 37
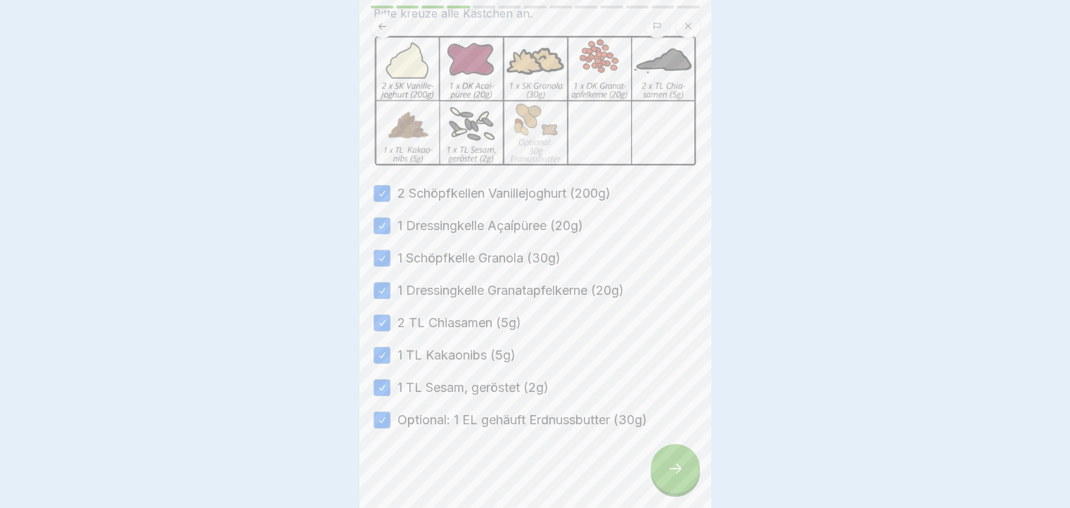
click at [689, 478] on div at bounding box center [675, 468] width 49 height 49
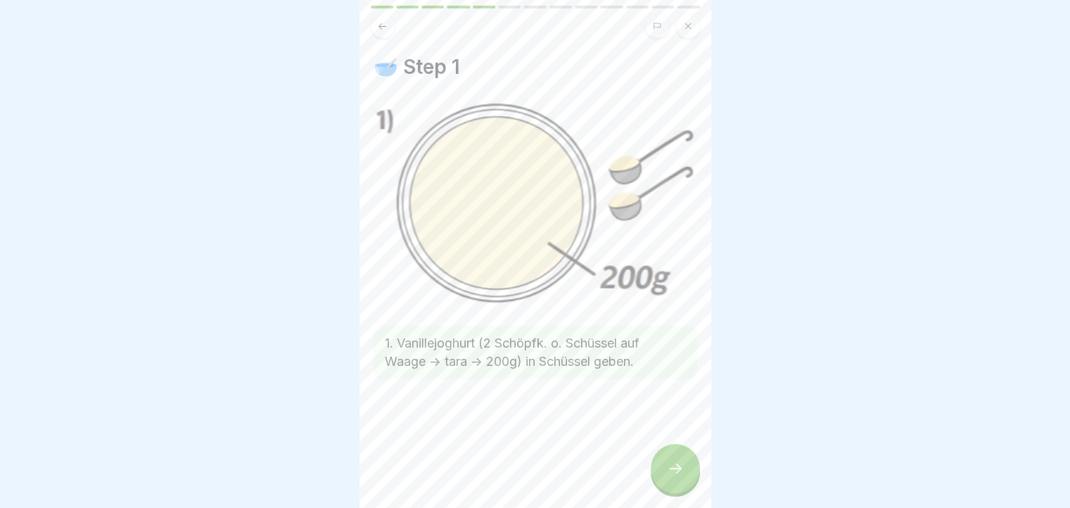
click at [689, 478] on div at bounding box center [675, 468] width 49 height 49
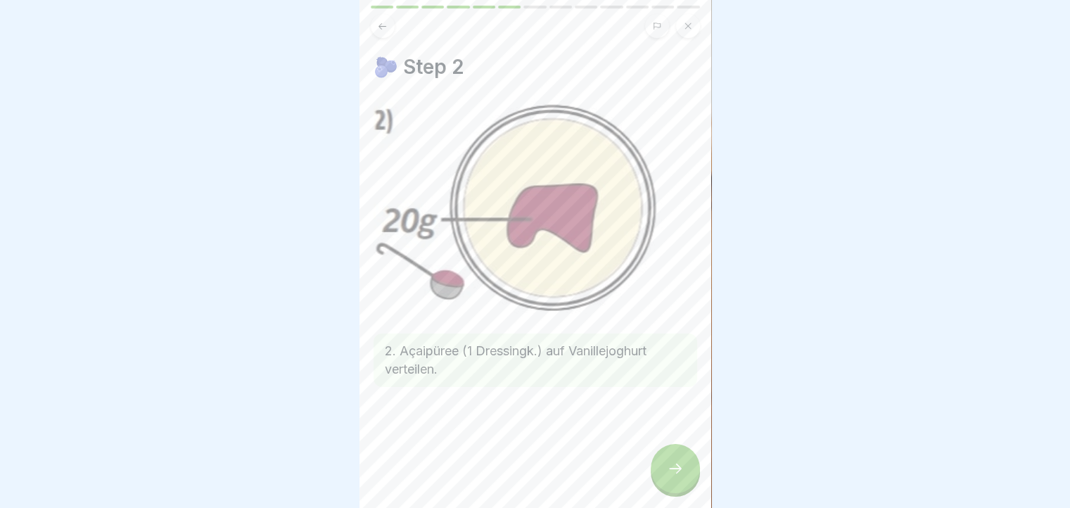
click at [689, 478] on div at bounding box center [675, 468] width 49 height 49
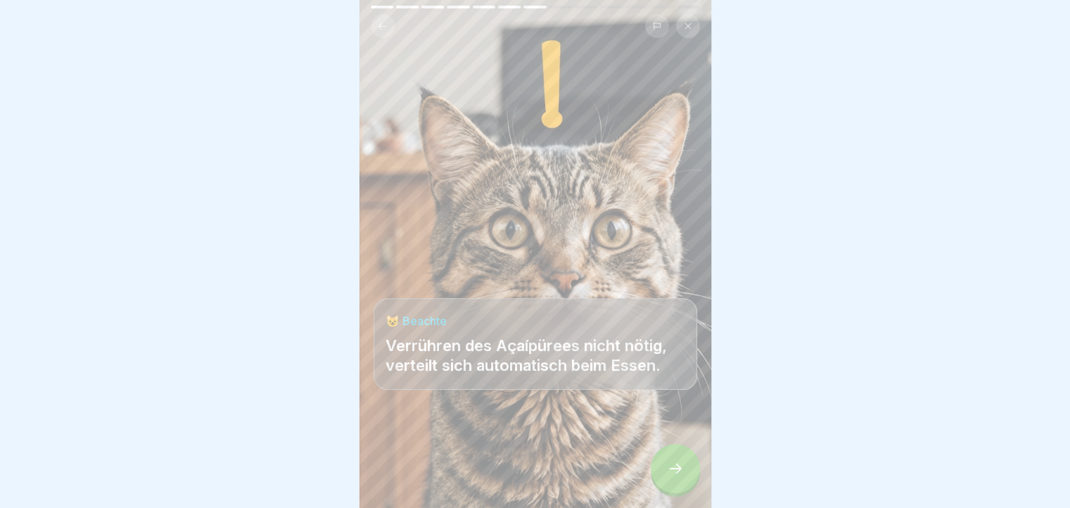
click at [689, 478] on div at bounding box center [675, 468] width 49 height 49
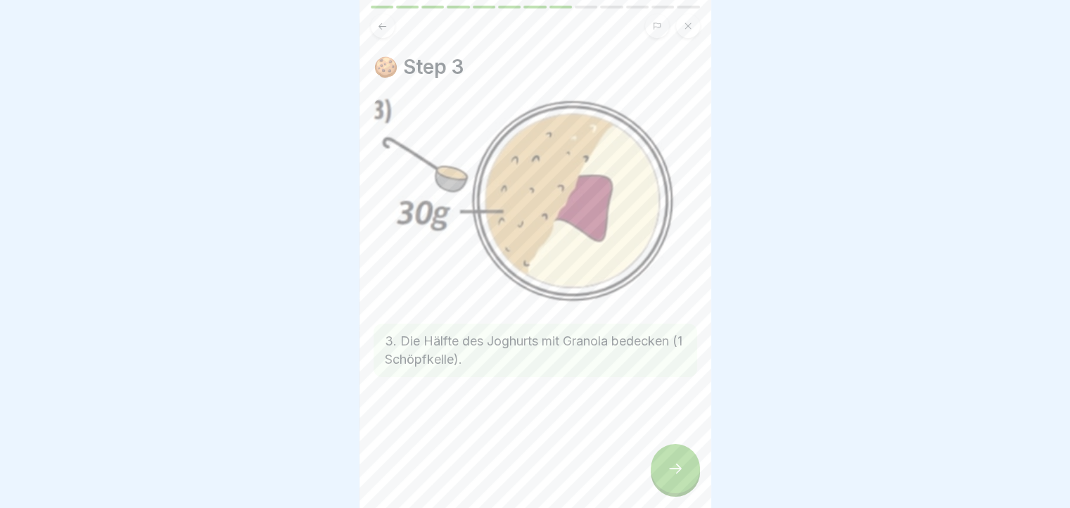
click at [689, 478] on div at bounding box center [675, 468] width 49 height 49
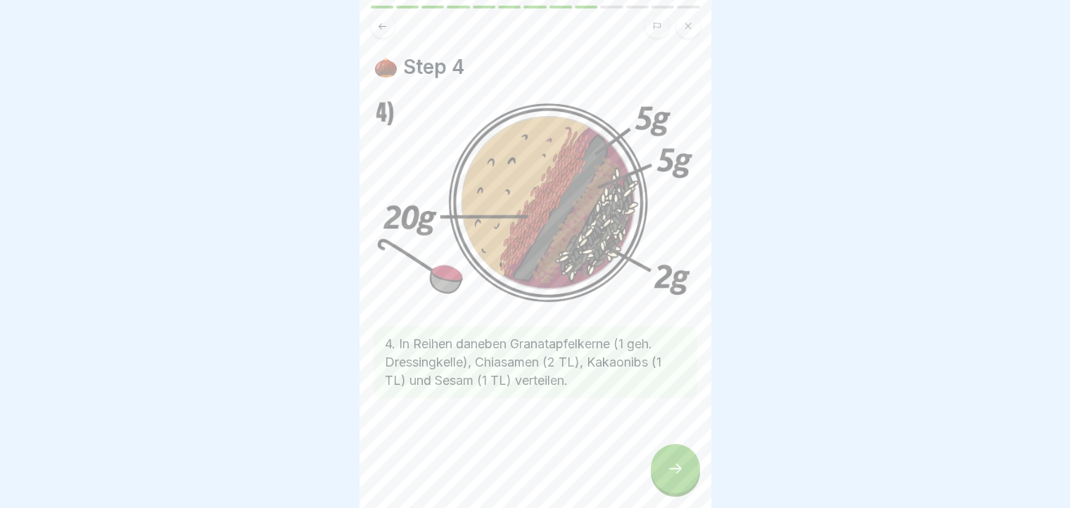
click at [689, 478] on div at bounding box center [675, 468] width 49 height 49
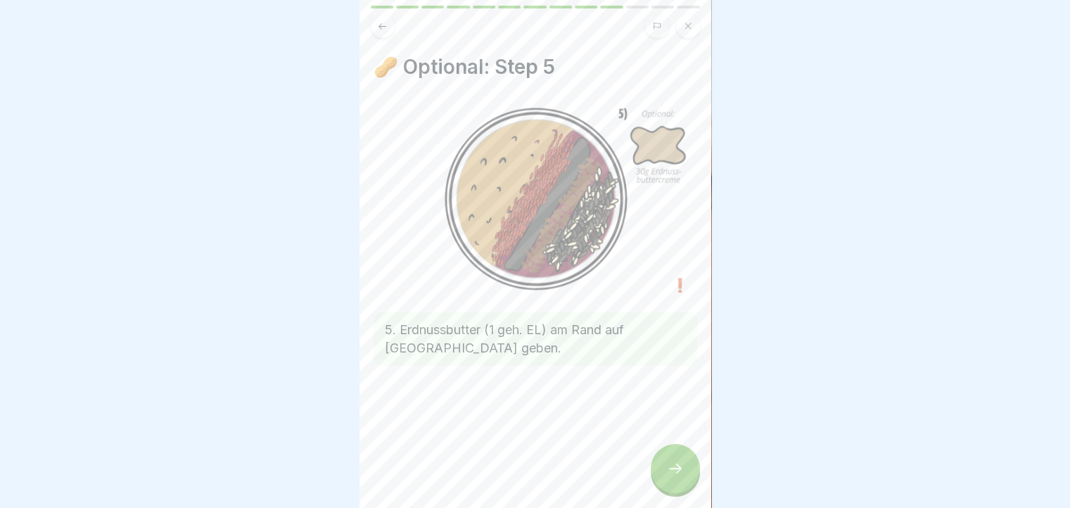
click at [379, 23] on icon at bounding box center [382, 26] width 11 height 11
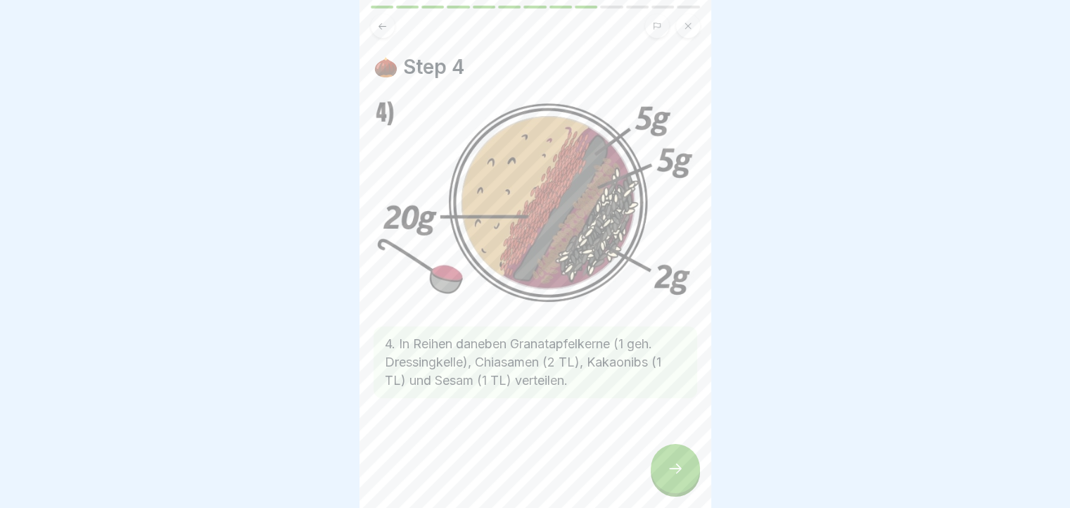
click at [672, 461] on div at bounding box center [675, 468] width 49 height 49
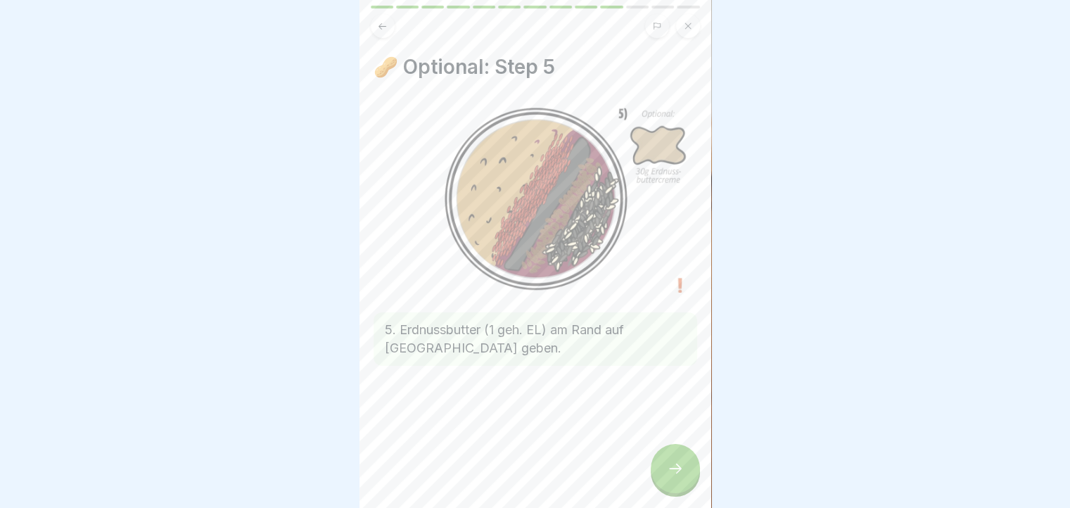
click at [639, 426] on div at bounding box center [536, 408] width 324 height 84
click at [658, 456] on div "🥜 Optional: Step 5 5. Erdnussbutter (1 geh. EL) am Rand auf [GEOGRAPHIC_DATA] g…" at bounding box center [535, 254] width 352 height 508
click at [673, 468] on div at bounding box center [675, 468] width 49 height 49
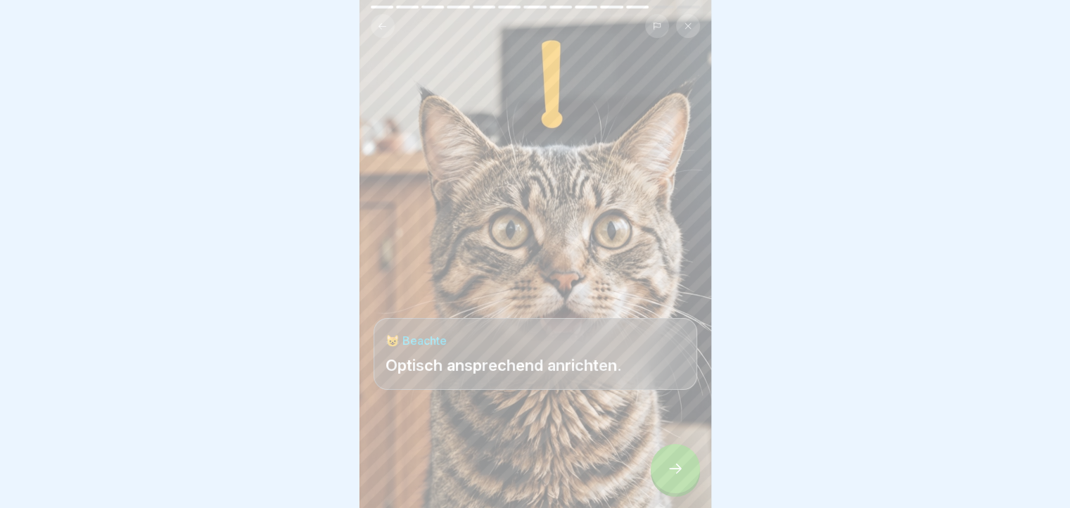
click at [673, 468] on div at bounding box center [675, 468] width 49 height 49
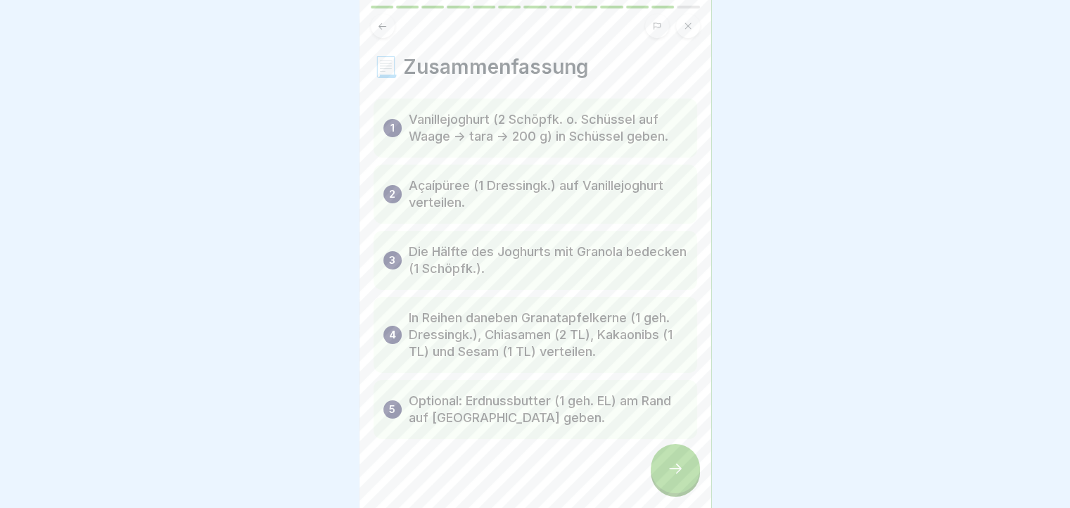
click at [386, 32] on button at bounding box center [383, 26] width 24 height 24
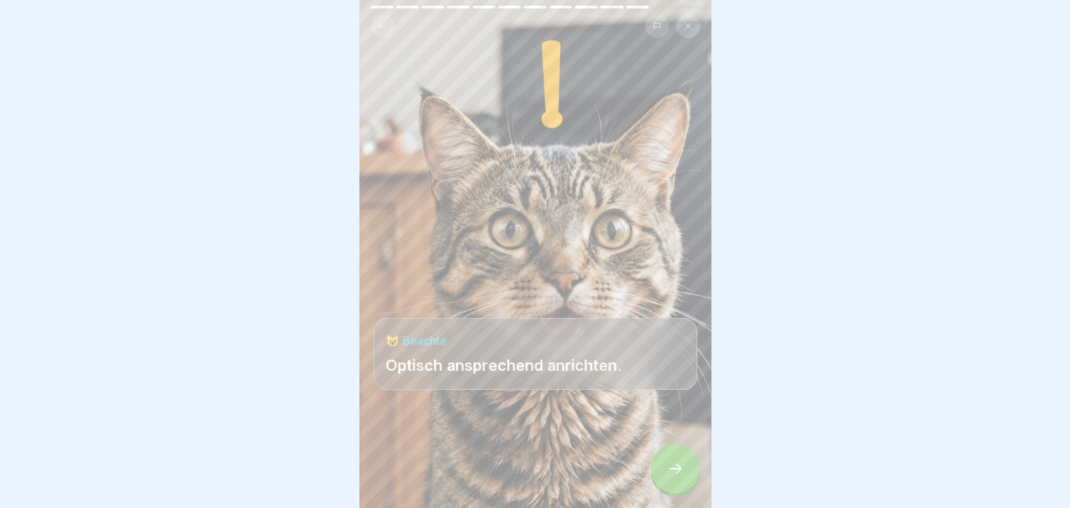
click at [386, 32] on button at bounding box center [383, 26] width 24 height 24
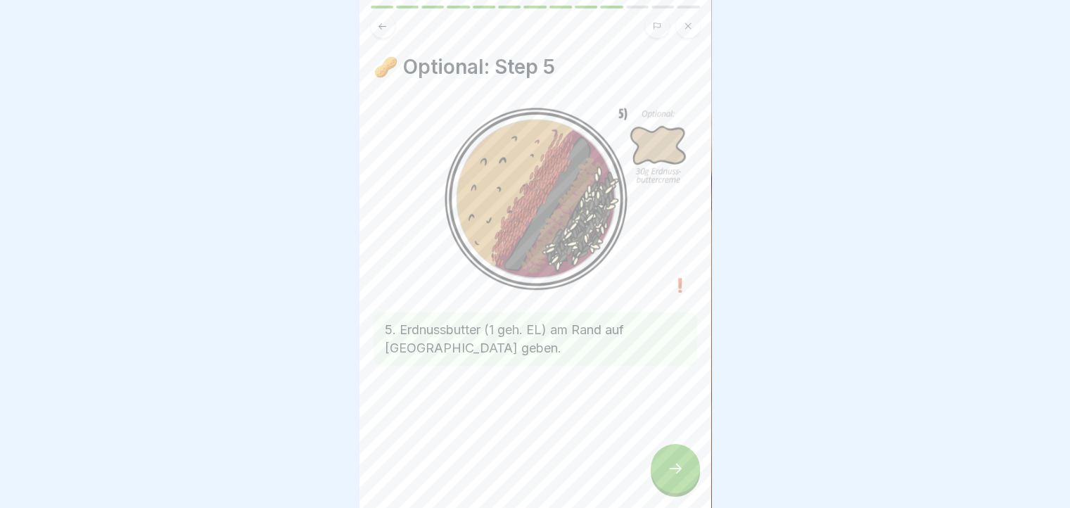
click at [386, 32] on button at bounding box center [383, 26] width 24 height 24
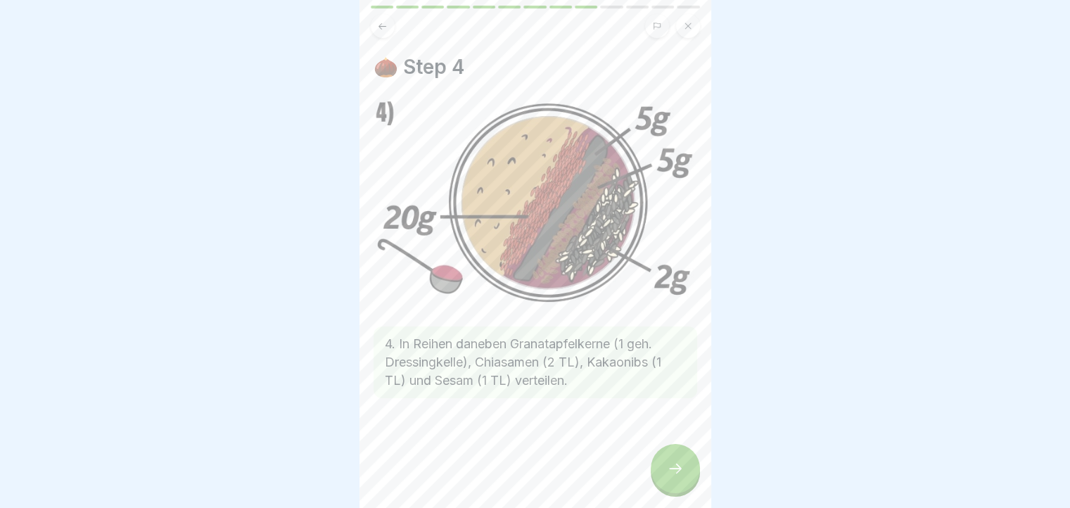
click at [673, 477] on icon at bounding box center [675, 468] width 17 height 17
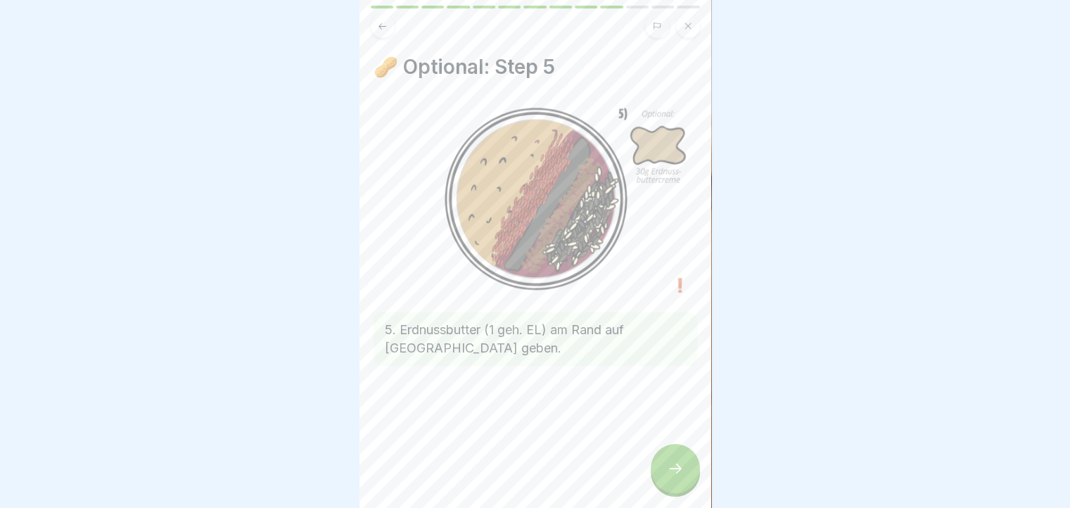
click at [673, 477] on icon at bounding box center [675, 468] width 17 height 17
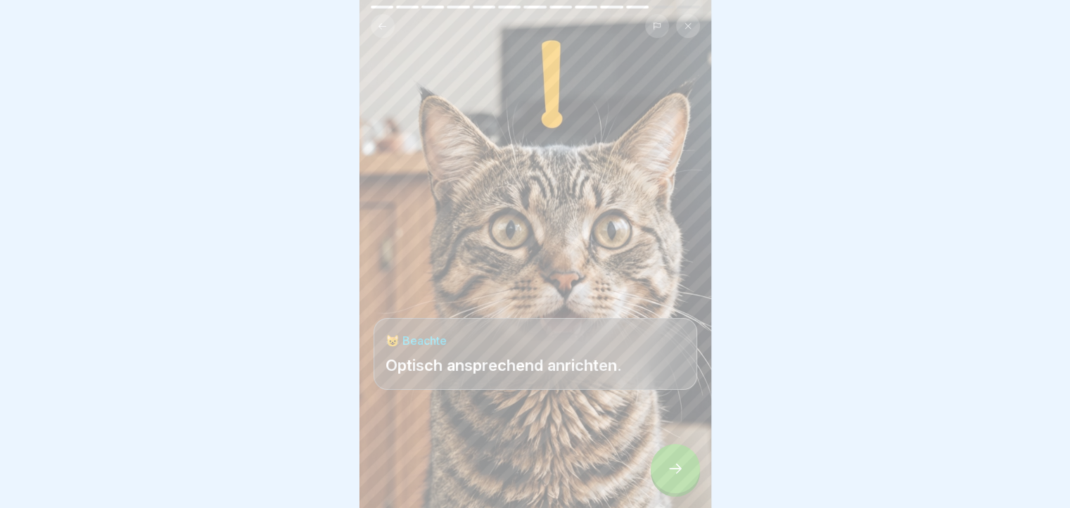
click at [673, 477] on icon at bounding box center [675, 468] width 17 height 17
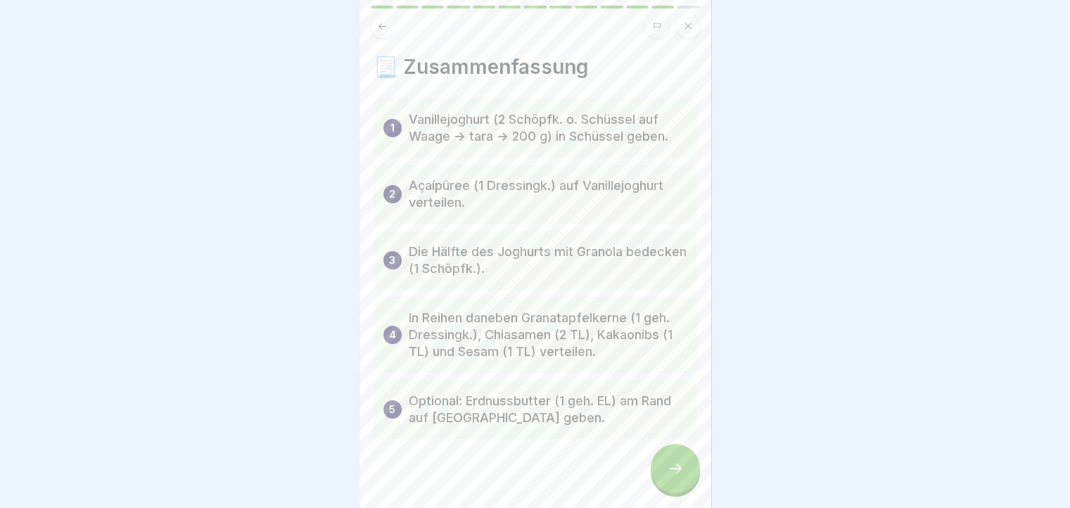
click at [673, 477] on icon at bounding box center [675, 468] width 17 height 17
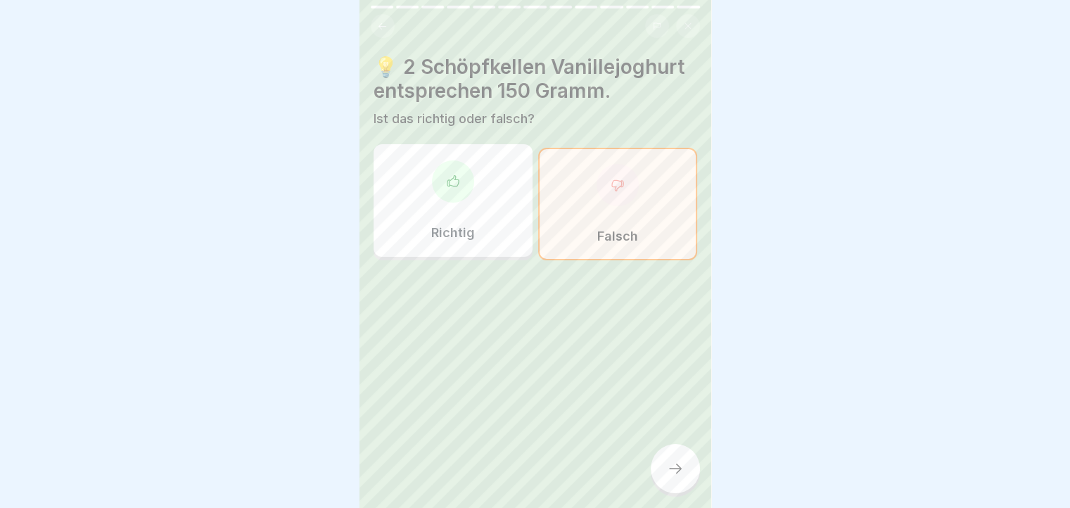
click at [673, 477] on icon at bounding box center [675, 468] width 17 height 17
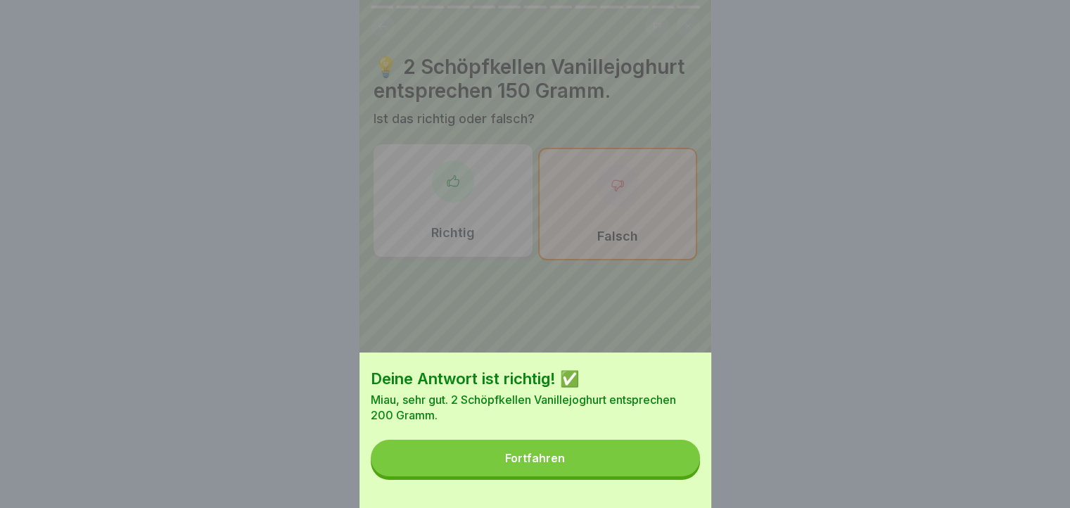
click at [673, 476] on button "Fortfahren" at bounding box center [535, 458] width 329 height 37
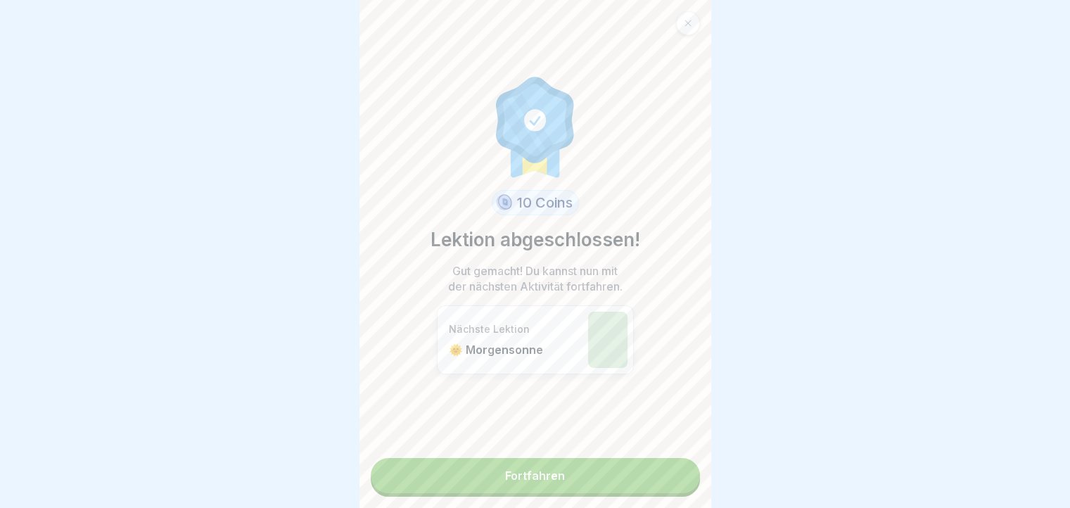
click at [673, 486] on link "Fortfahren" at bounding box center [535, 475] width 329 height 35
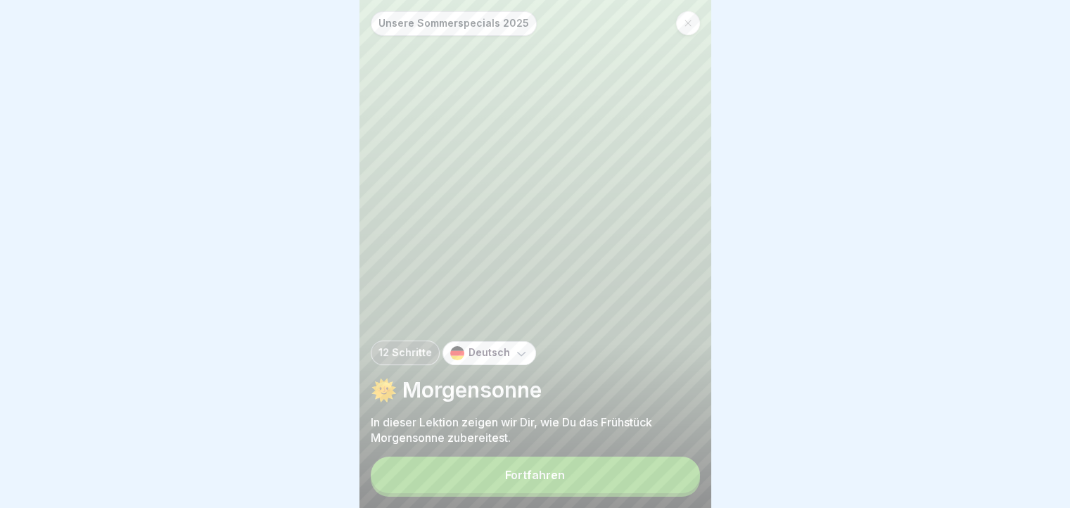
click at [673, 486] on button "Fortfahren" at bounding box center [535, 475] width 329 height 37
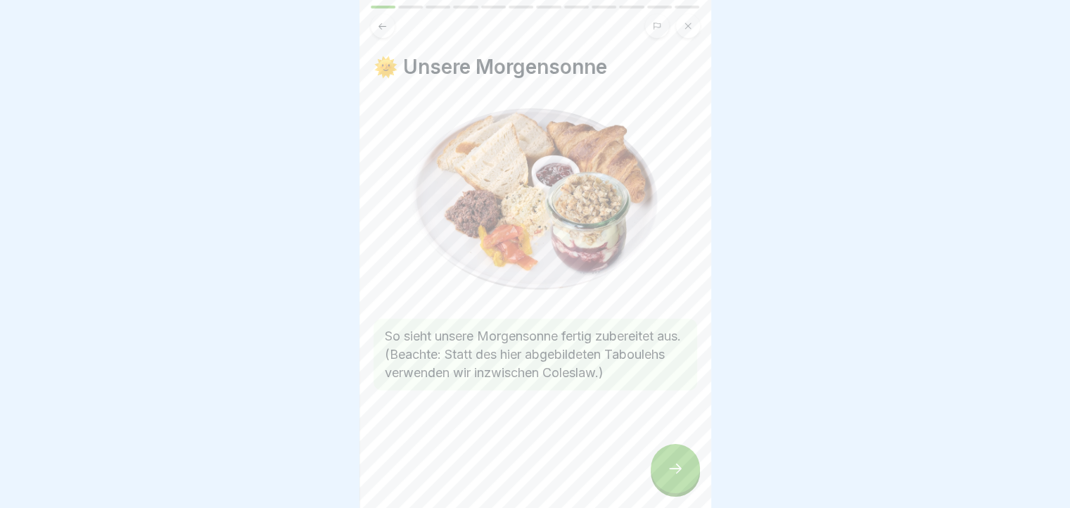
click at [673, 477] on icon at bounding box center [675, 468] width 17 height 17
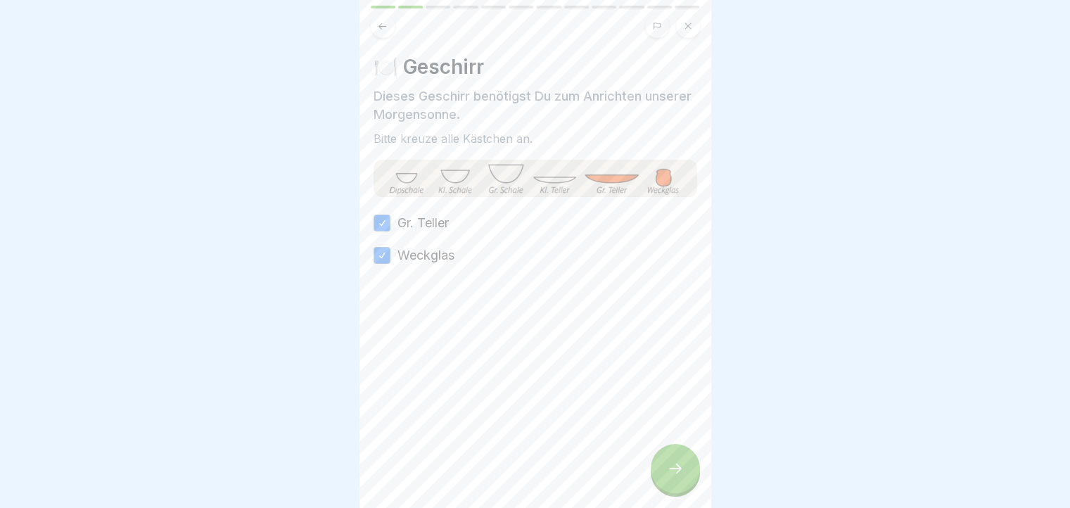
click at [673, 477] on icon at bounding box center [675, 468] width 17 height 17
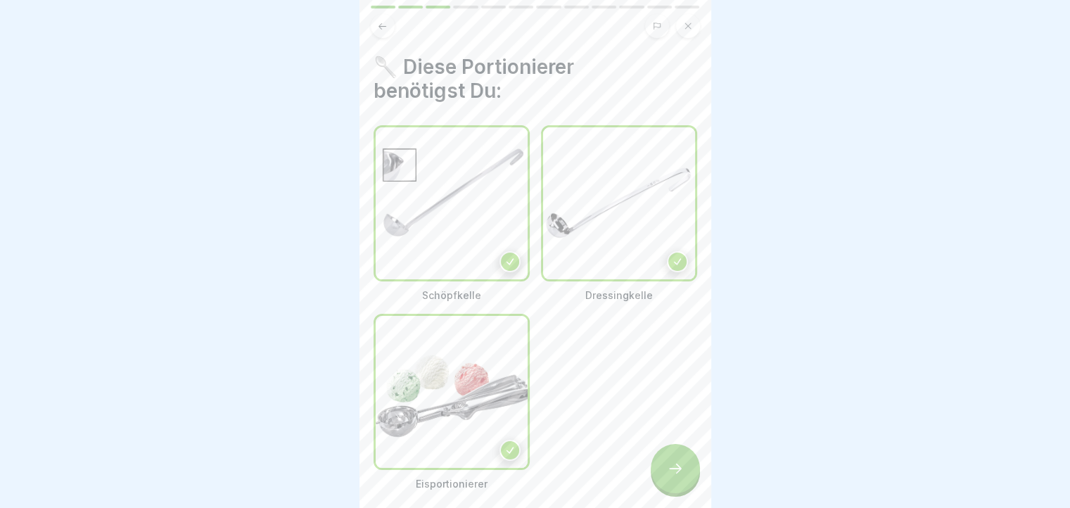
click at [673, 477] on icon at bounding box center [675, 468] width 17 height 17
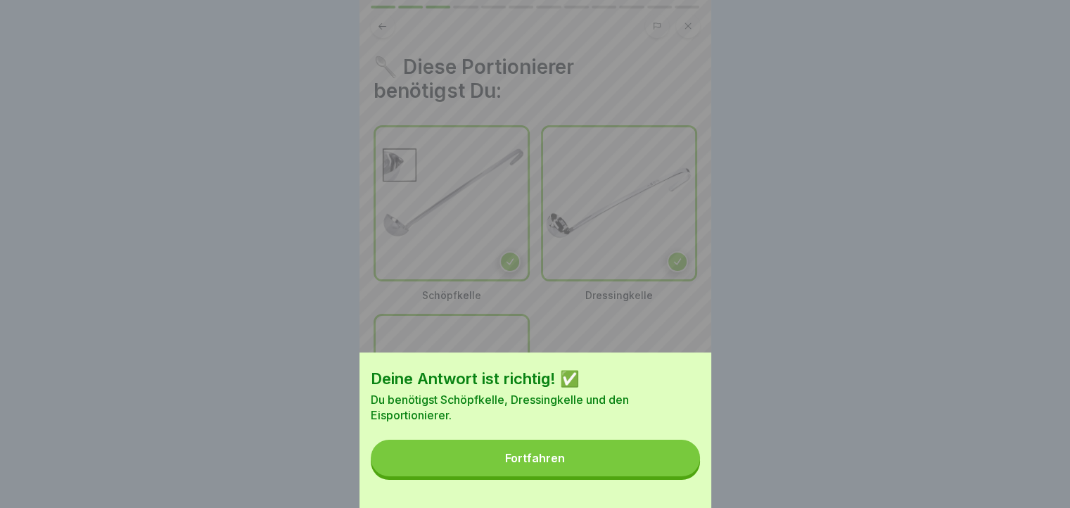
click at [673, 476] on button "Fortfahren" at bounding box center [535, 458] width 329 height 37
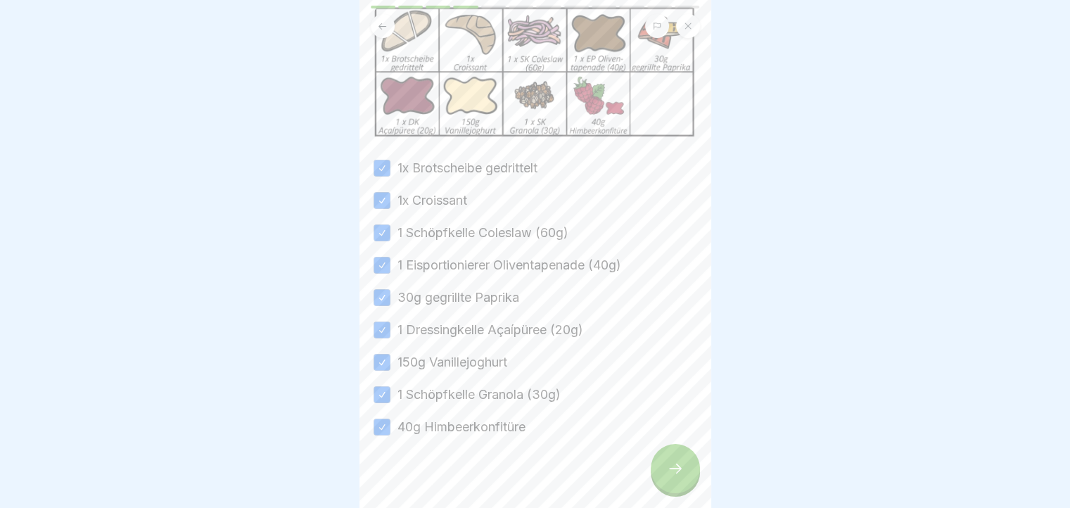
scroll to position [141, 0]
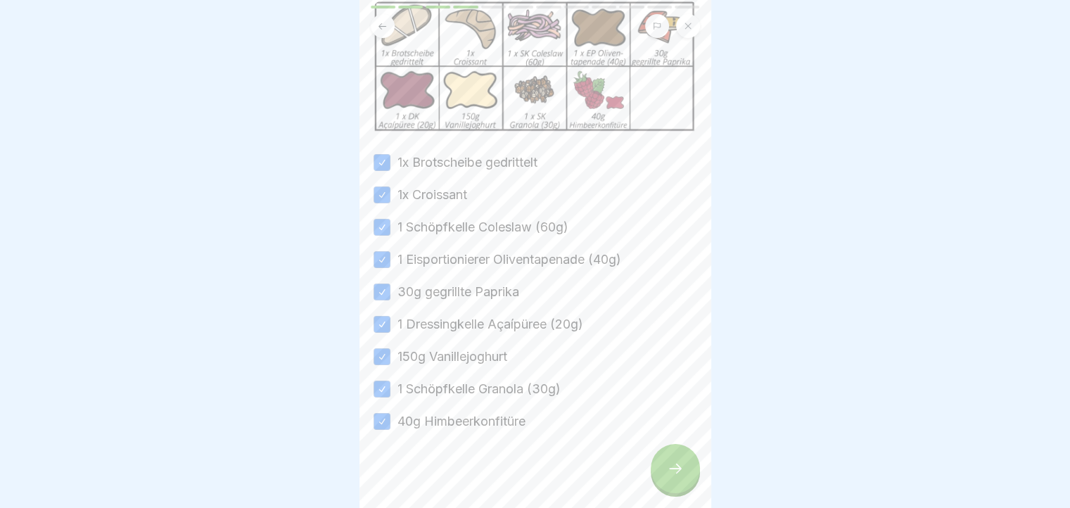
click at [681, 492] on div at bounding box center [675, 468] width 49 height 49
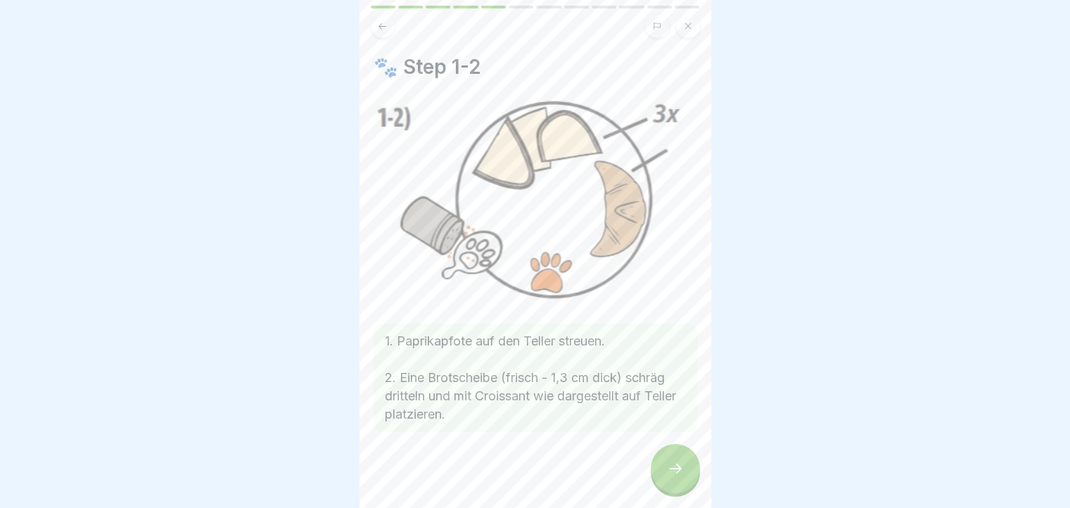
click at [681, 492] on div at bounding box center [675, 468] width 49 height 49
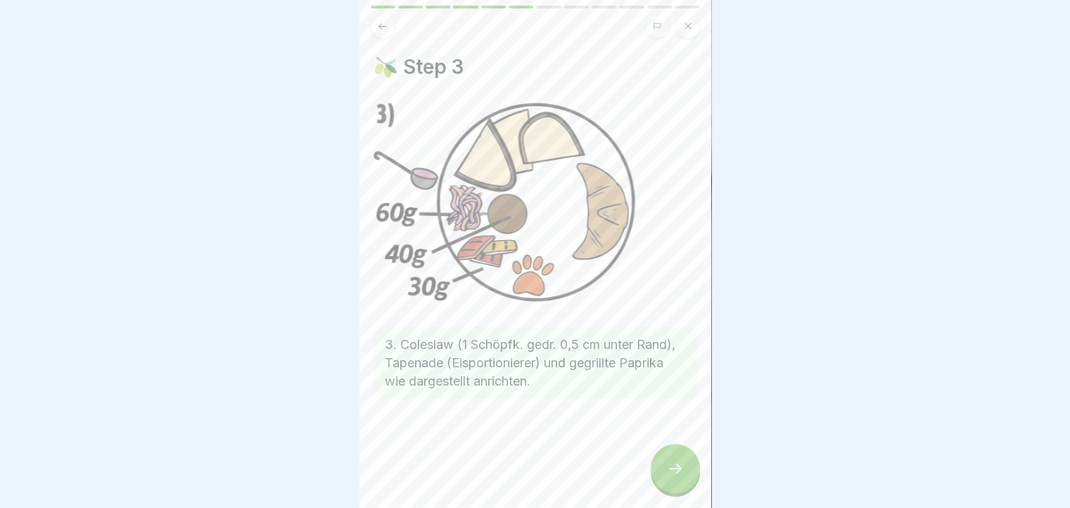
click at [681, 492] on div at bounding box center [675, 468] width 49 height 49
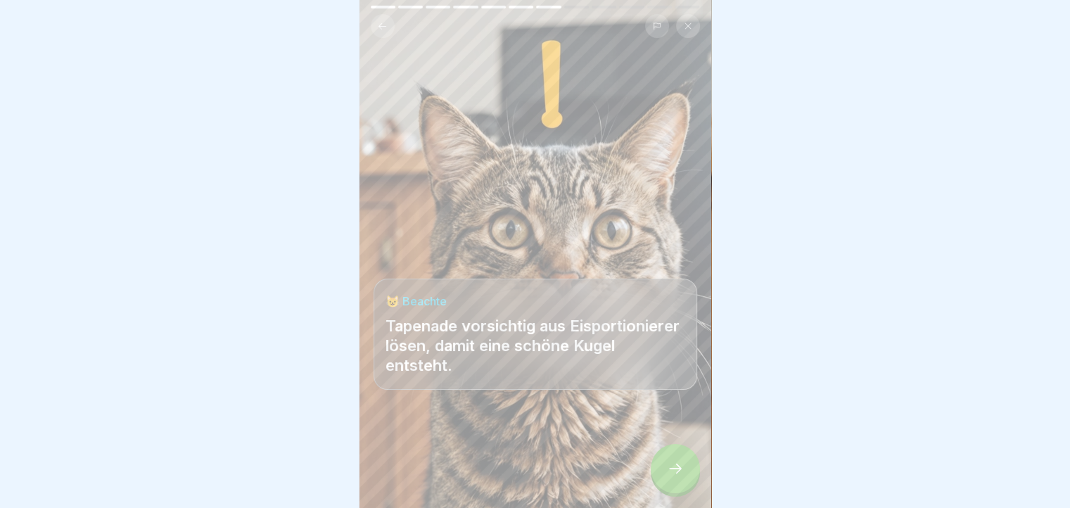
click at [681, 492] on div at bounding box center [675, 468] width 49 height 49
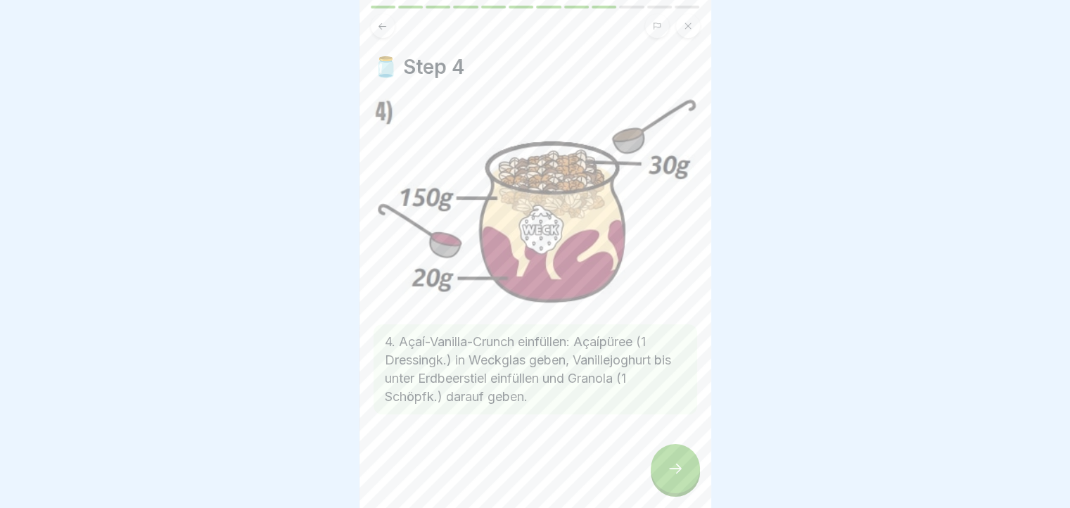
click at [681, 492] on div at bounding box center [675, 468] width 49 height 49
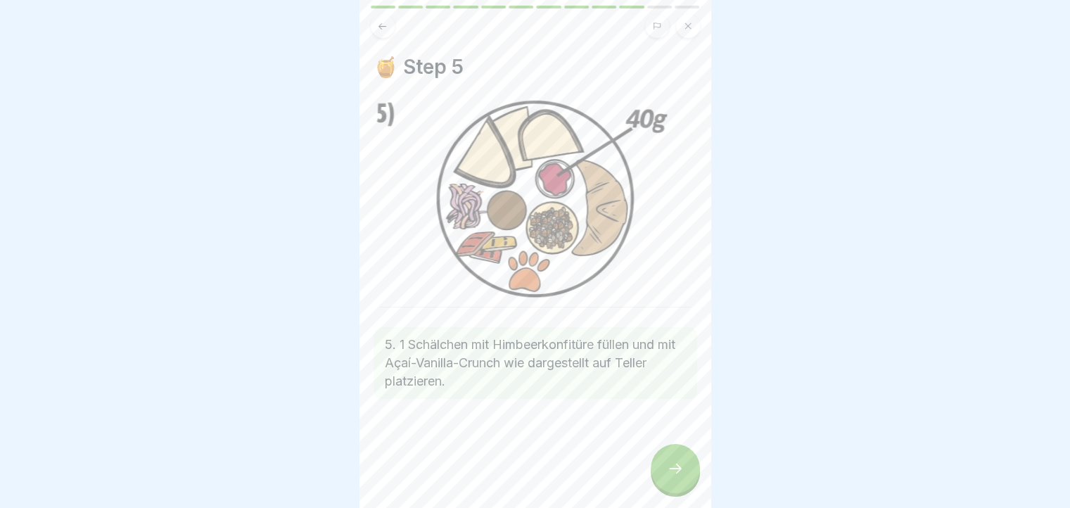
click at [378, 25] on icon at bounding box center [382, 26] width 8 height 6
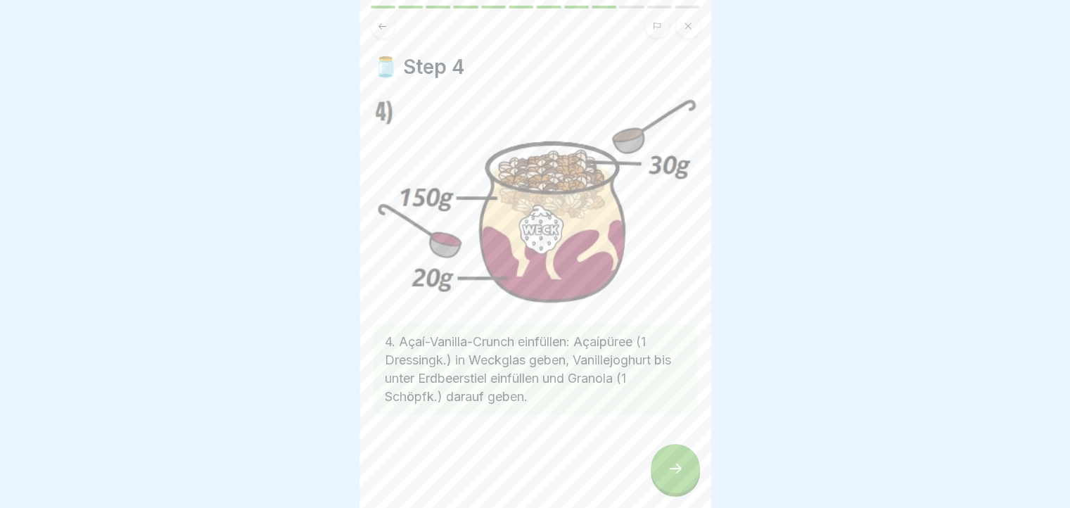
click at [680, 477] on icon at bounding box center [675, 468] width 17 height 17
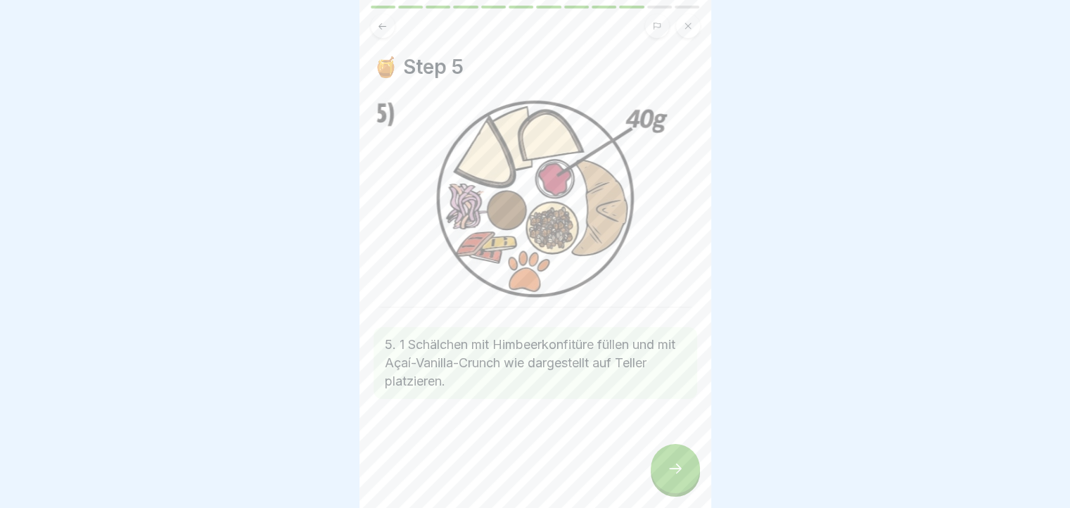
click at [681, 471] on div at bounding box center [675, 468] width 49 height 49
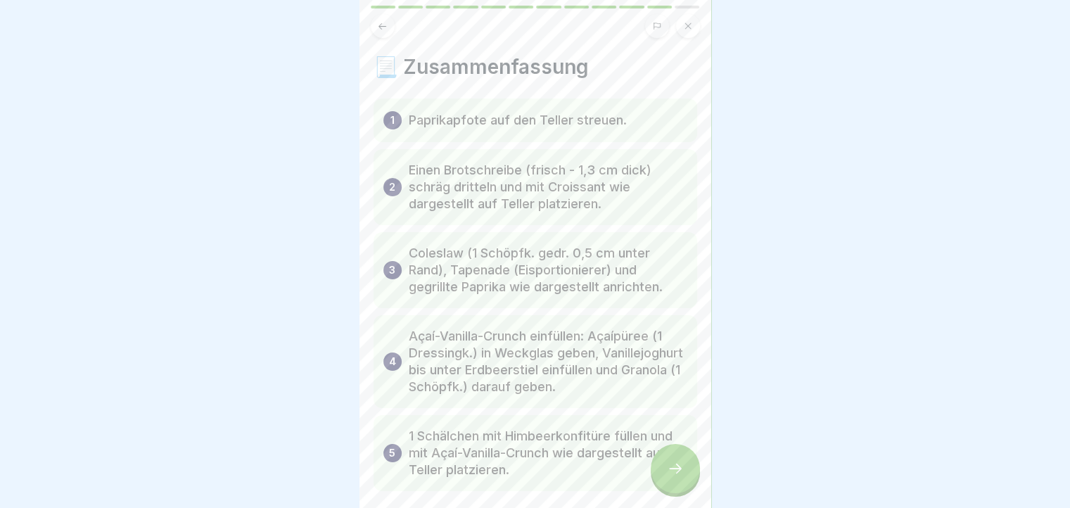
click at [681, 471] on div at bounding box center [675, 468] width 49 height 49
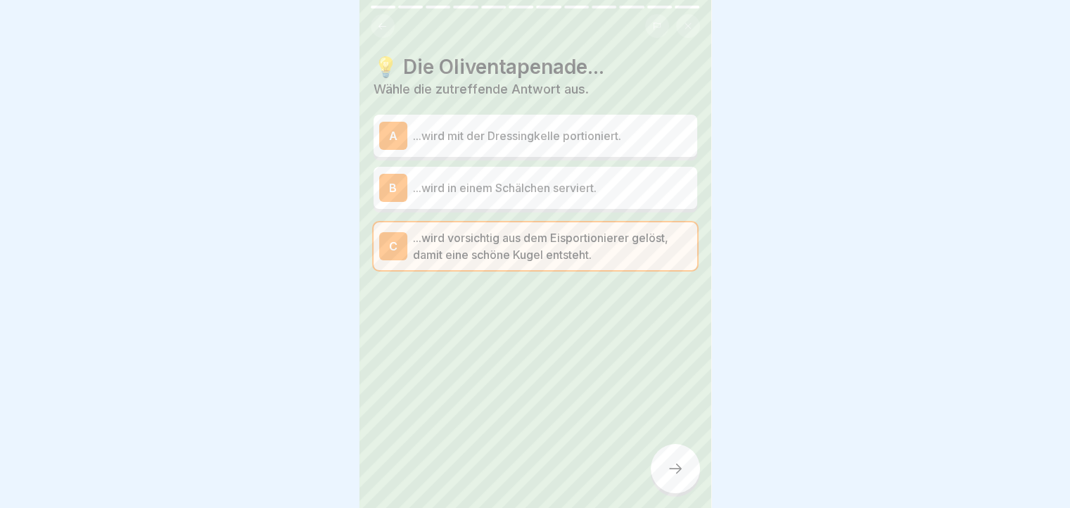
click at [681, 471] on div at bounding box center [675, 468] width 49 height 49
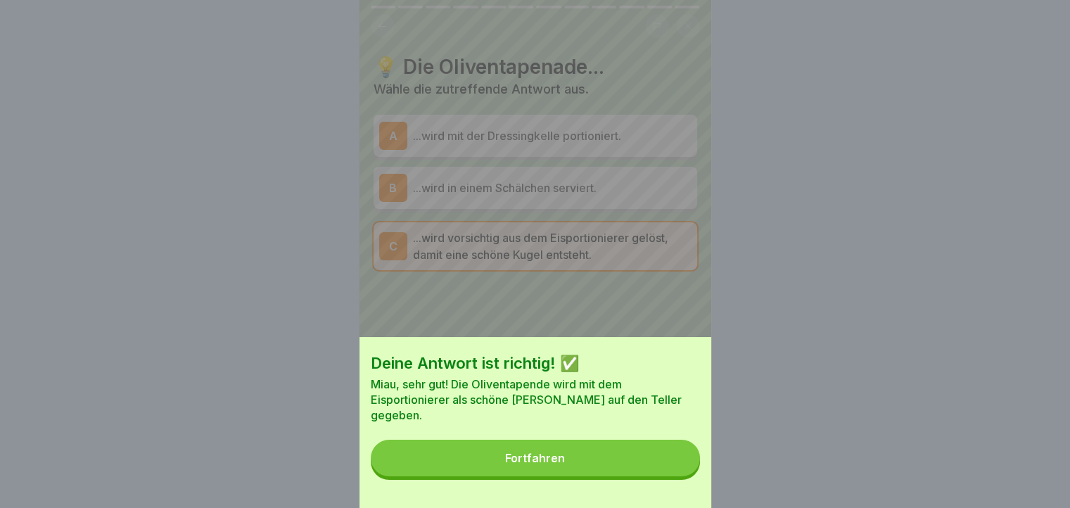
click at [681, 471] on button "Fortfahren" at bounding box center [535, 458] width 329 height 37
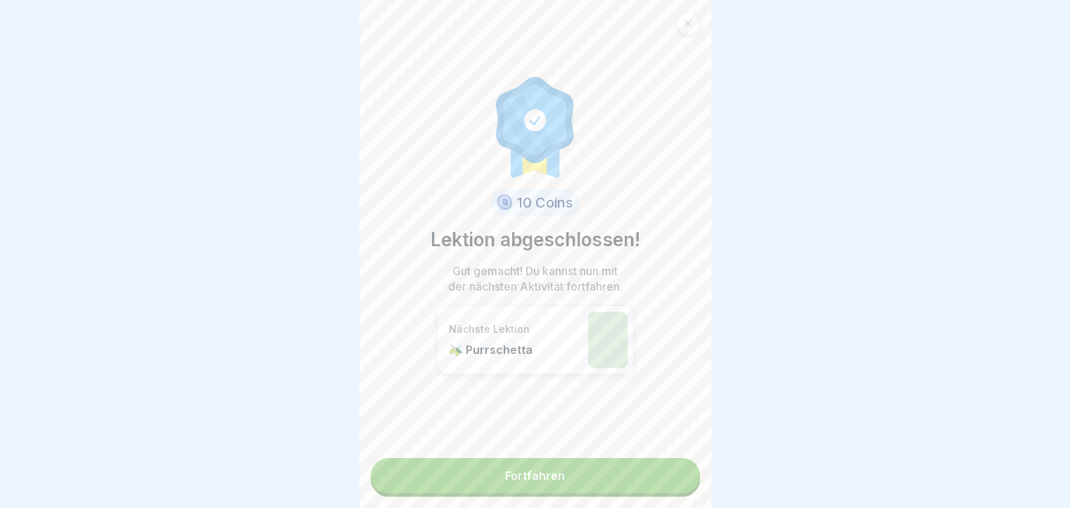
click at [681, 471] on link "Fortfahren" at bounding box center [535, 475] width 329 height 35
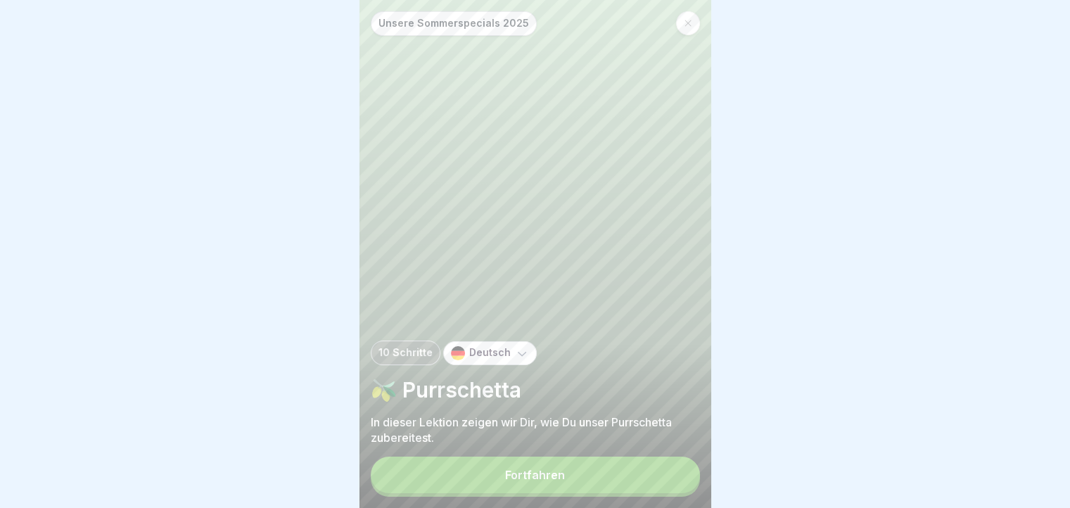
click at [681, 471] on button "Fortfahren" at bounding box center [535, 475] width 329 height 37
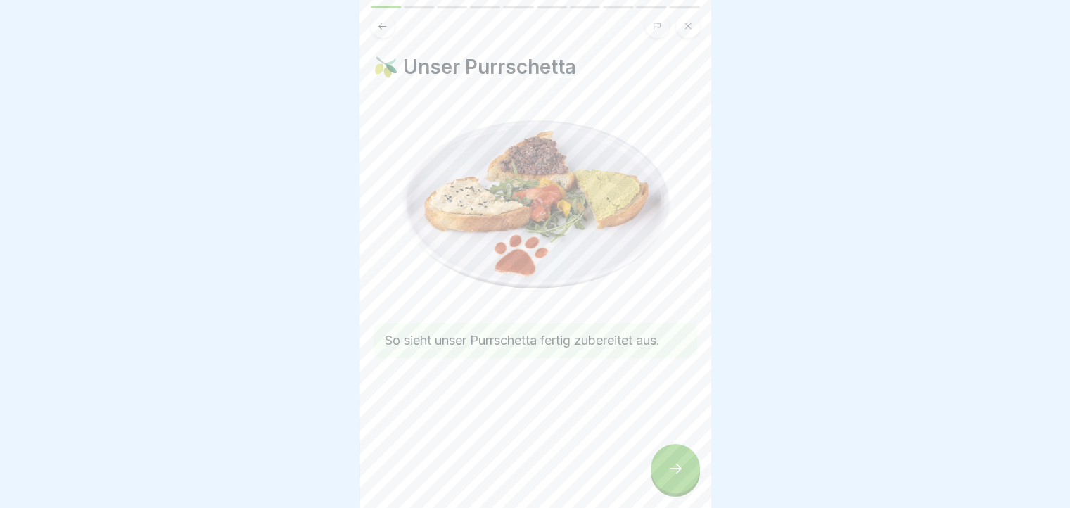
click at [681, 471] on div at bounding box center [675, 468] width 49 height 49
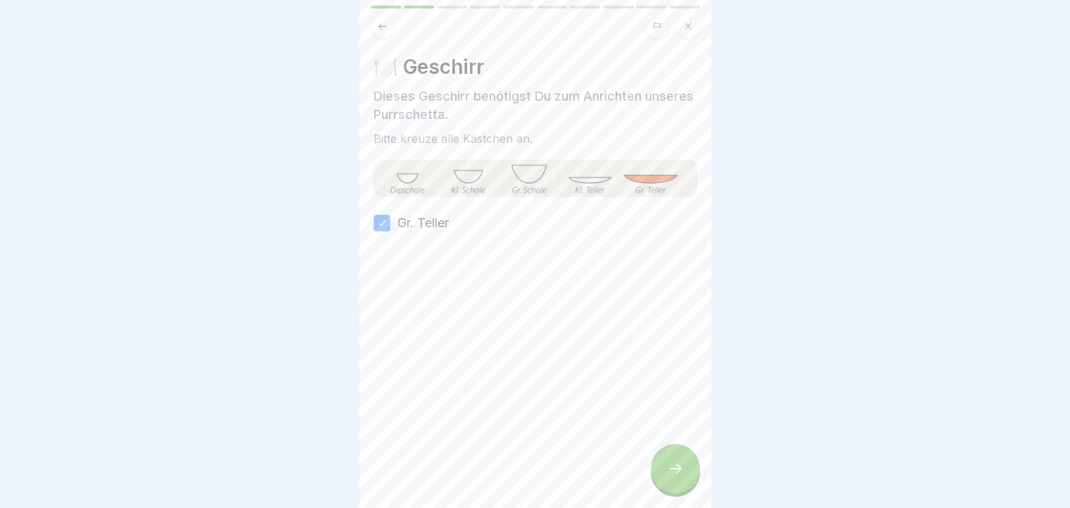
click at [681, 471] on div at bounding box center [675, 468] width 49 height 49
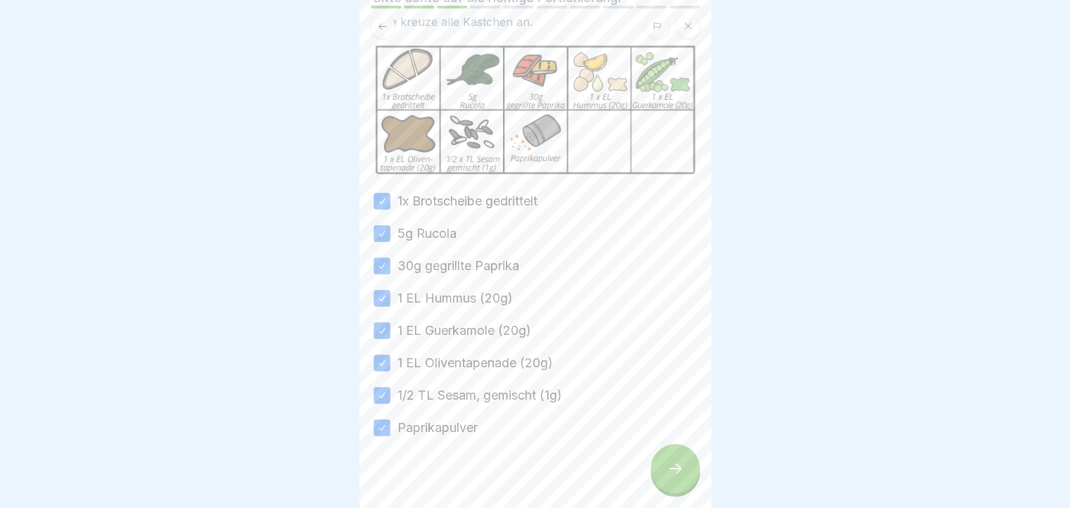
scroll to position [107, 0]
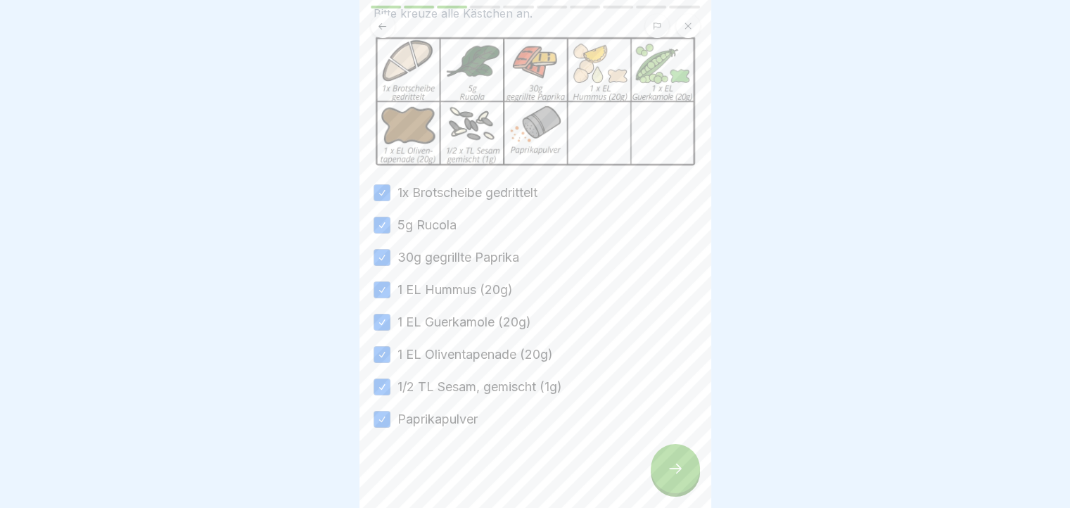
click at [661, 492] on div at bounding box center [675, 468] width 49 height 49
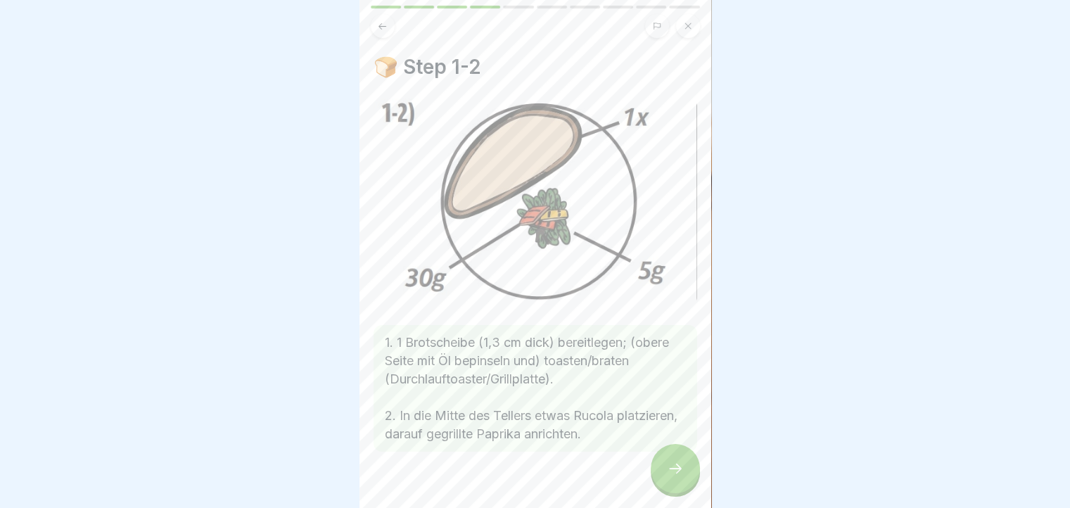
click at [380, 16] on button at bounding box center [383, 26] width 24 height 24
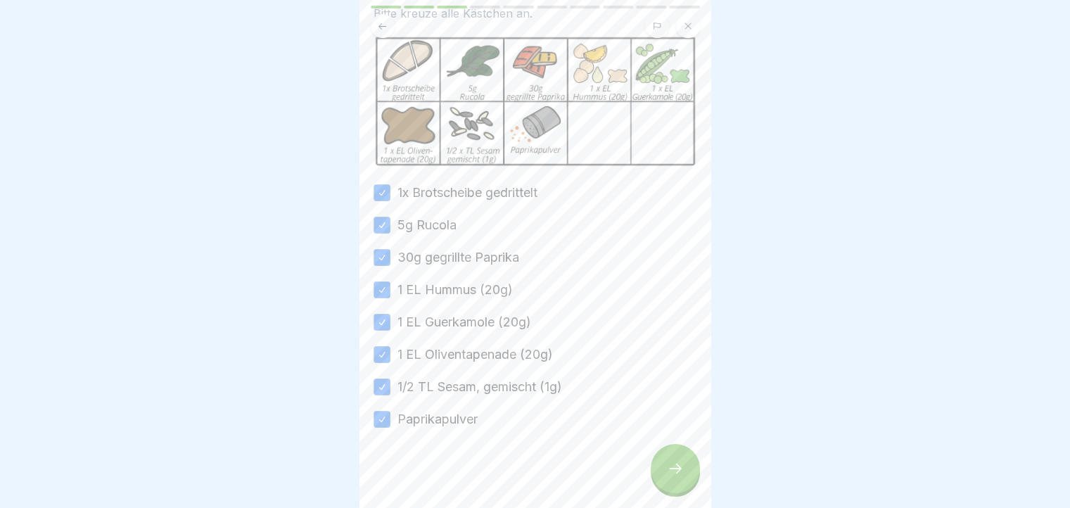
click at [689, 470] on div at bounding box center [675, 468] width 49 height 49
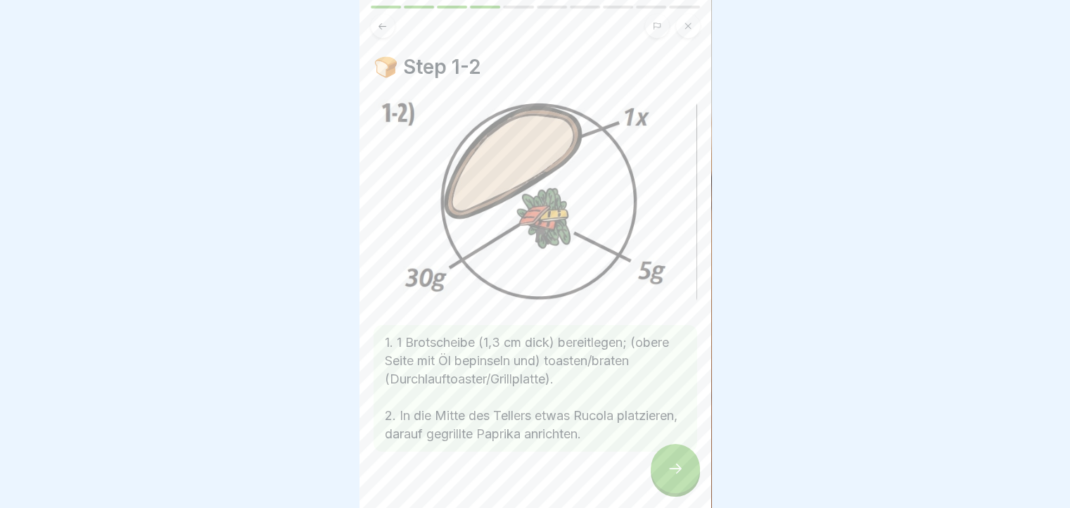
click at [689, 470] on div at bounding box center [675, 468] width 49 height 49
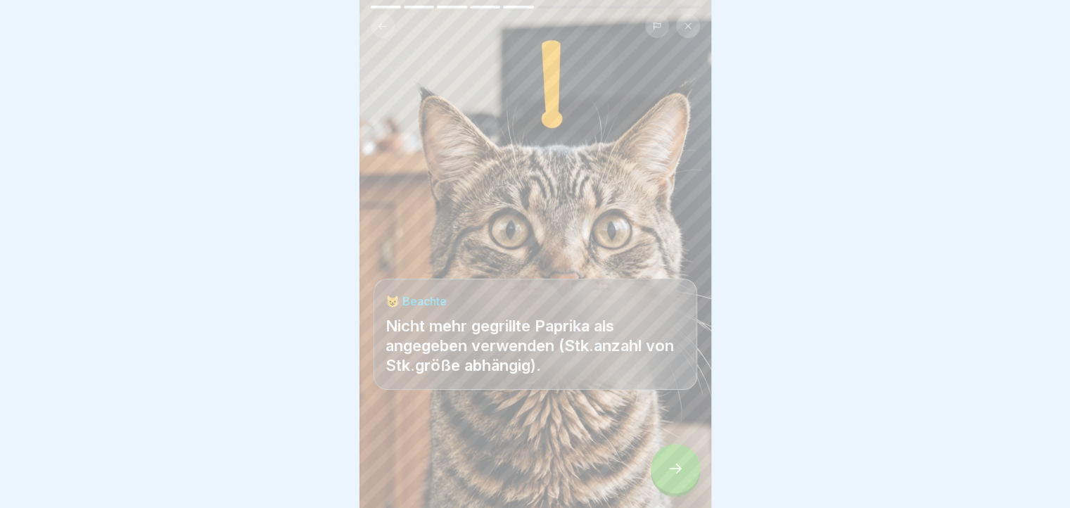
click at [689, 470] on div at bounding box center [675, 468] width 49 height 49
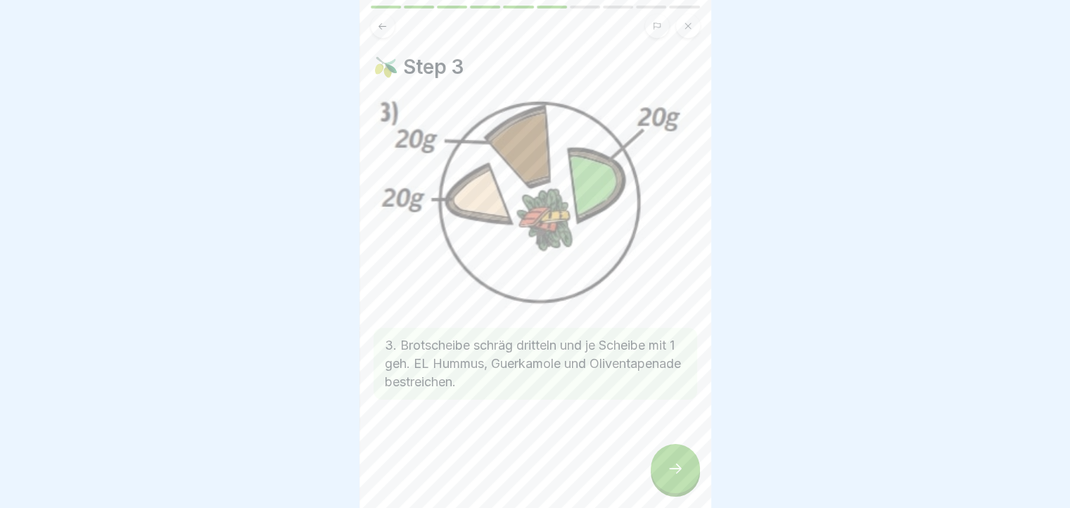
click at [689, 470] on div at bounding box center [675, 468] width 49 height 49
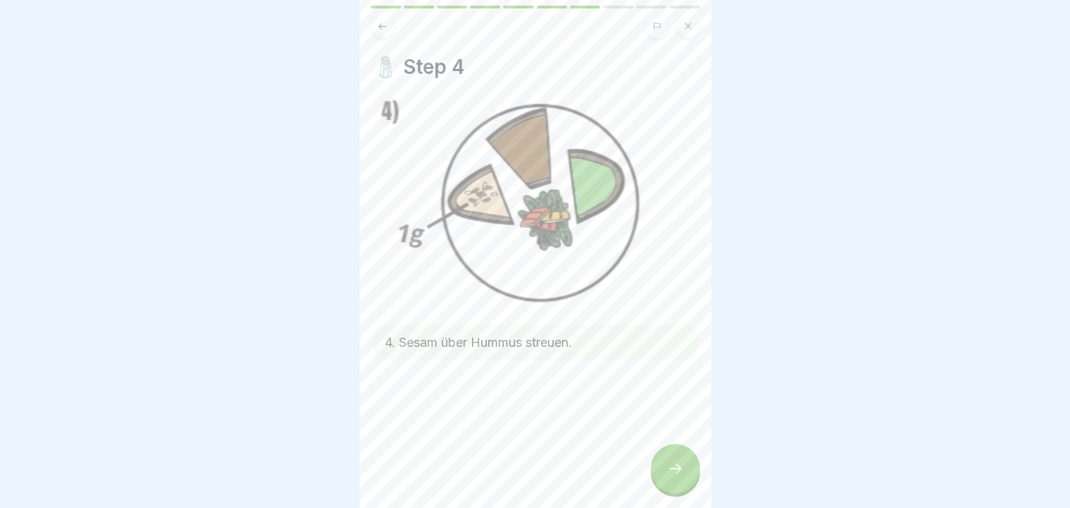
click at [689, 470] on div at bounding box center [675, 468] width 49 height 49
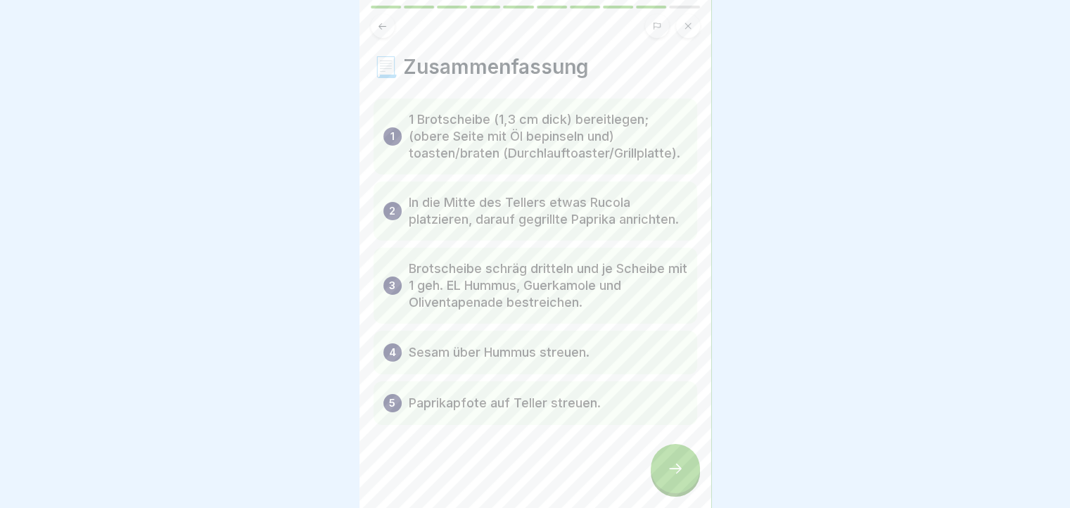
click at [380, 24] on icon at bounding box center [382, 26] width 11 height 11
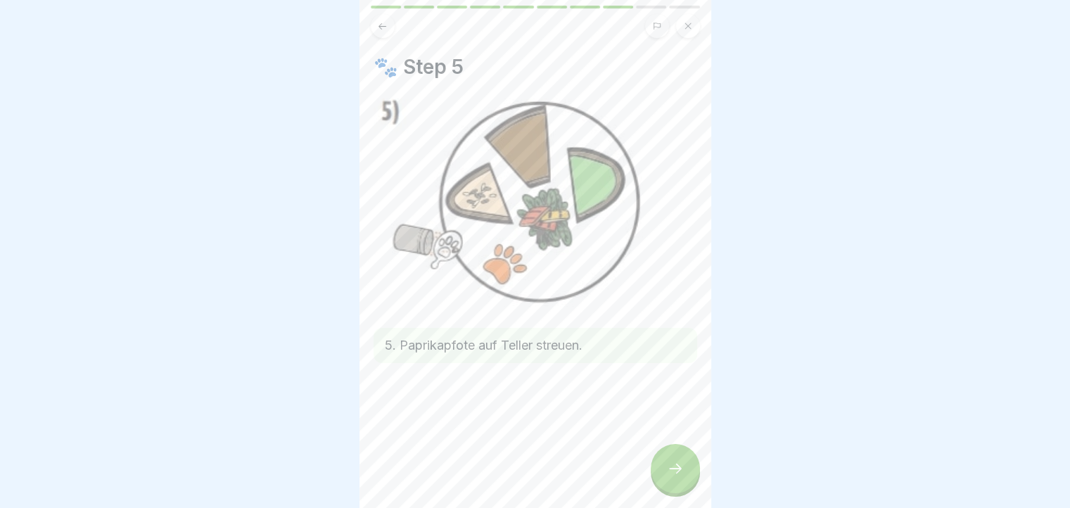
click at [674, 466] on div at bounding box center [675, 468] width 49 height 49
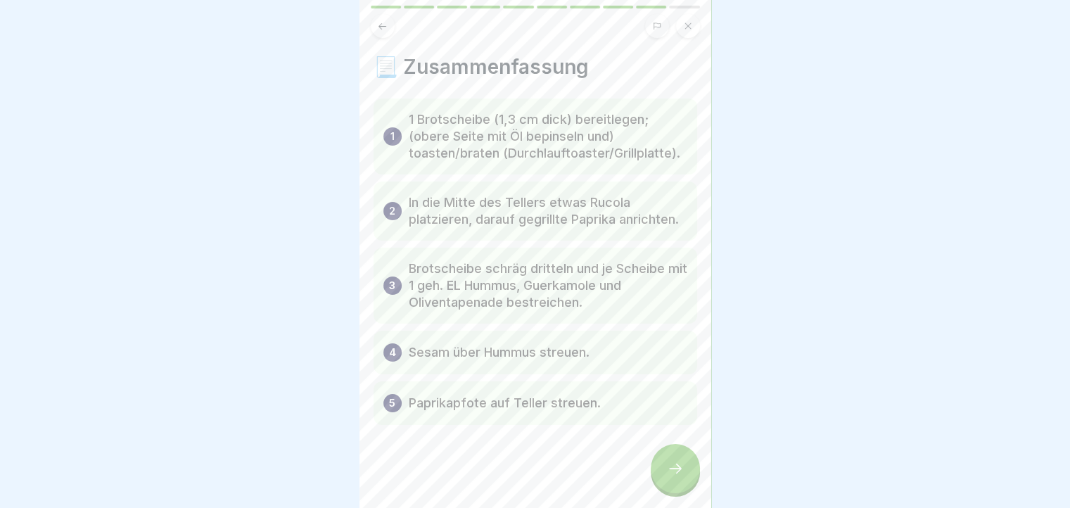
click at [674, 466] on div at bounding box center [675, 468] width 49 height 49
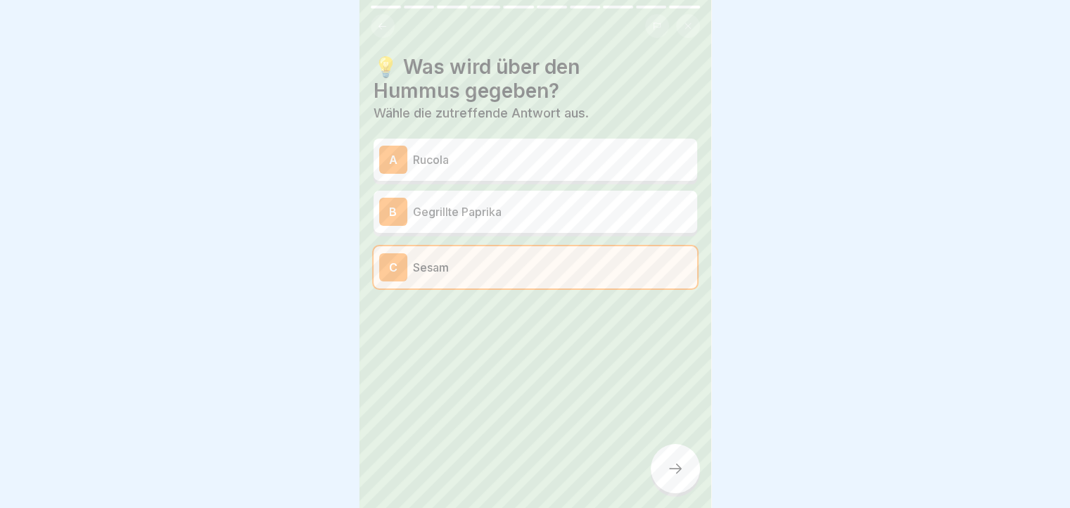
click at [674, 466] on div at bounding box center [675, 468] width 49 height 49
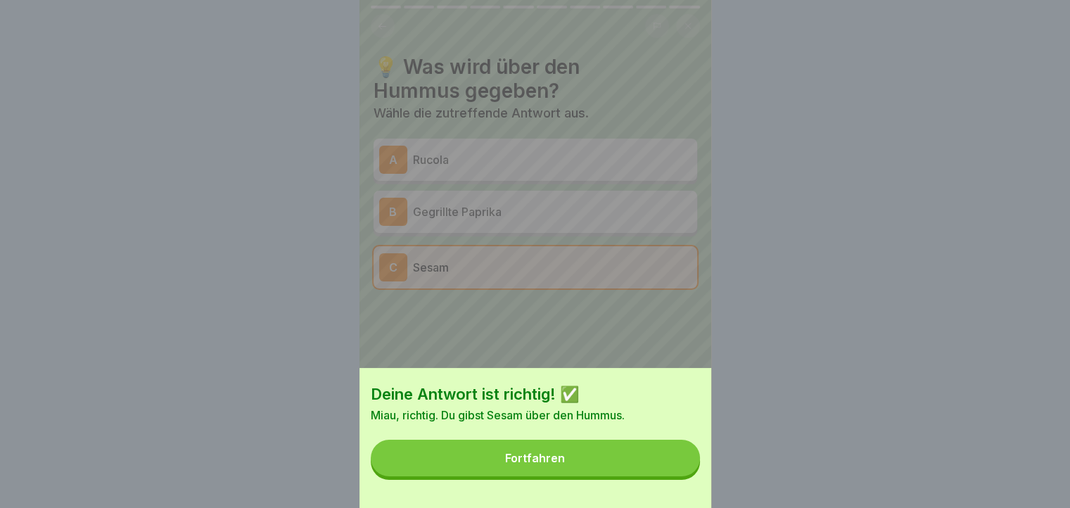
click at [674, 466] on button "Fortfahren" at bounding box center [535, 458] width 329 height 37
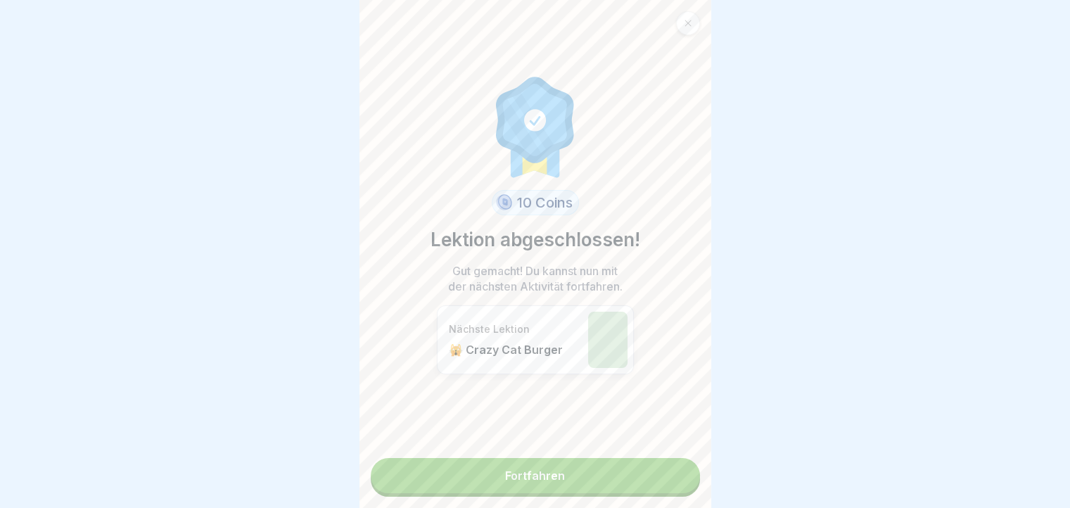
click at [674, 466] on link "Fortfahren" at bounding box center [535, 475] width 329 height 35
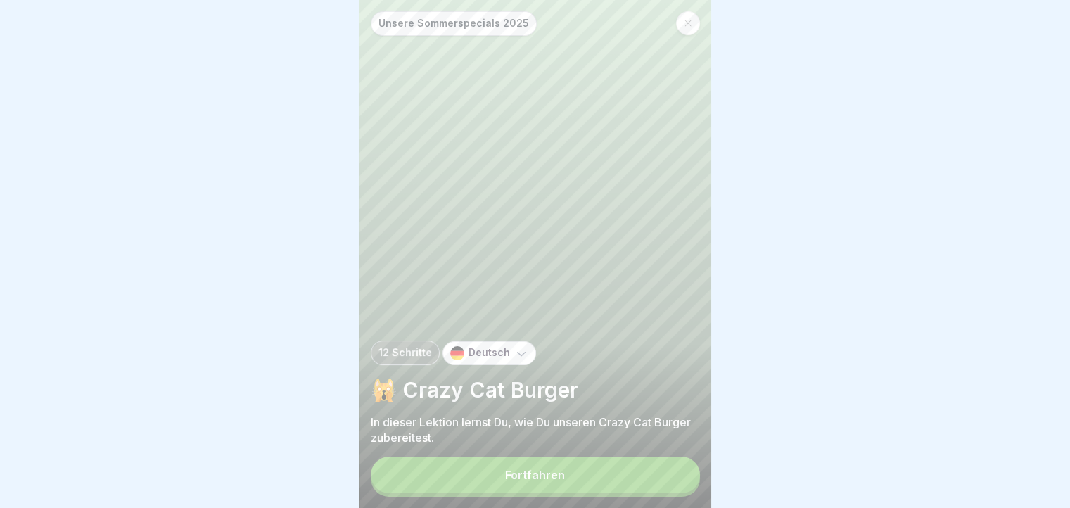
click at [670, 492] on button "Fortfahren" at bounding box center [535, 475] width 329 height 37
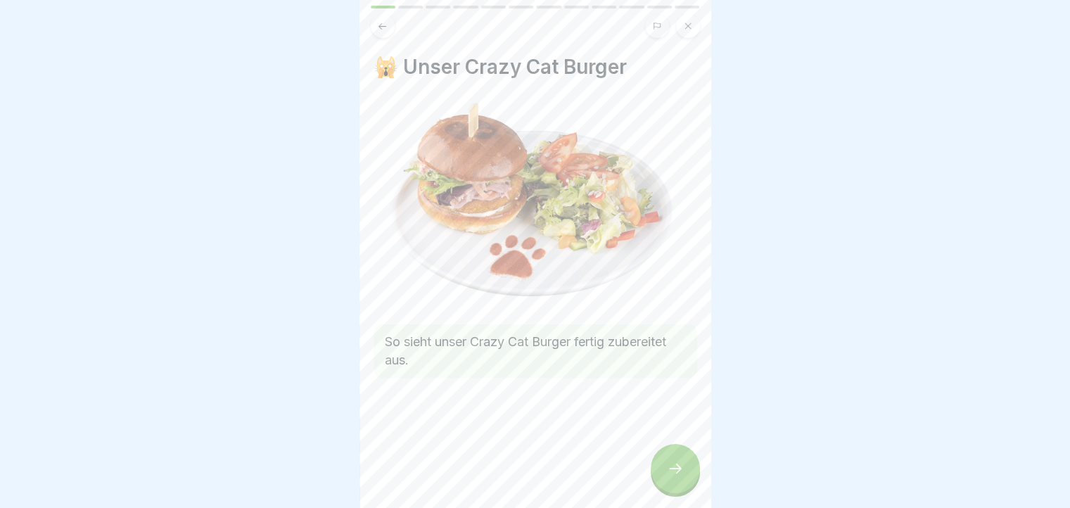
click at [673, 476] on icon at bounding box center [675, 468] width 17 height 17
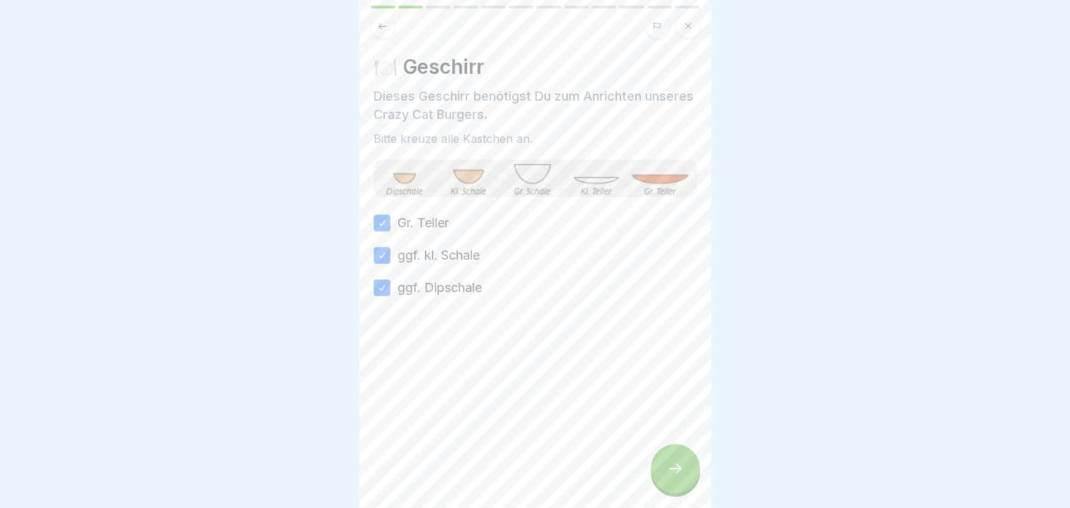
click at [673, 476] on icon at bounding box center [675, 468] width 17 height 17
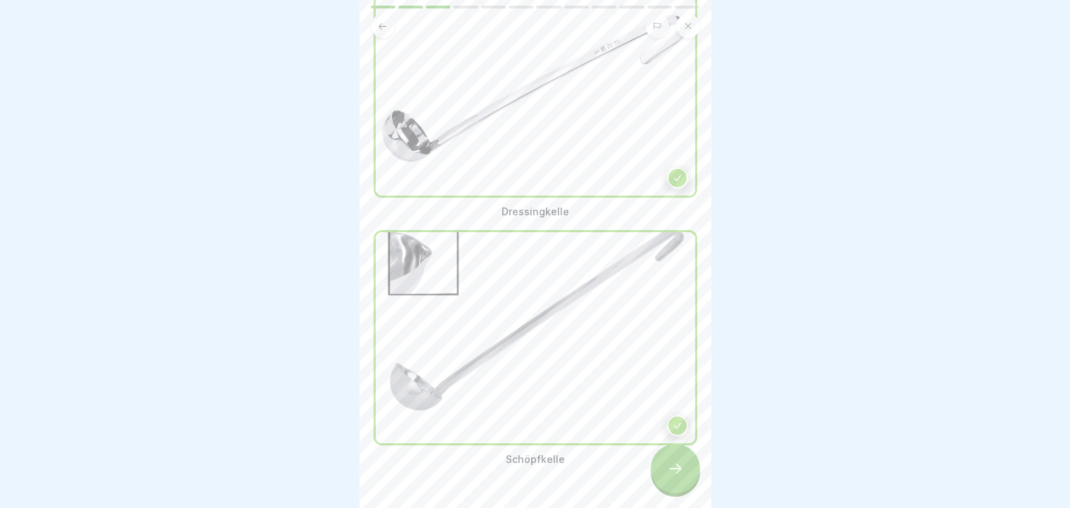
scroll to position [172, 0]
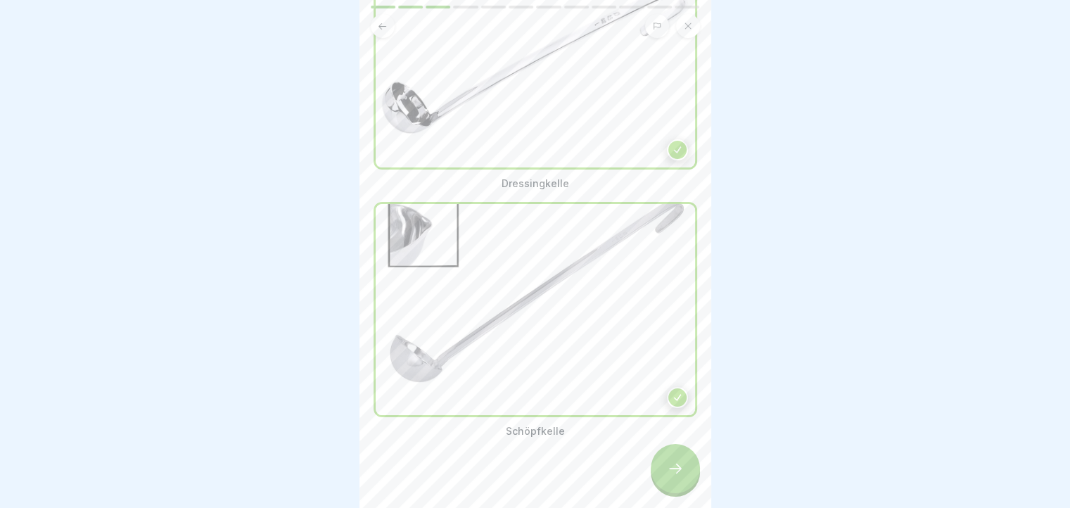
click at [698, 436] on div "🥄 Diese Portionierer benötigst Du: Dressingkelle Schöpfkelle" at bounding box center [535, 254] width 352 height 508
click at [682, 476] on icon at bounding box center [675, 468] width 17 height 17
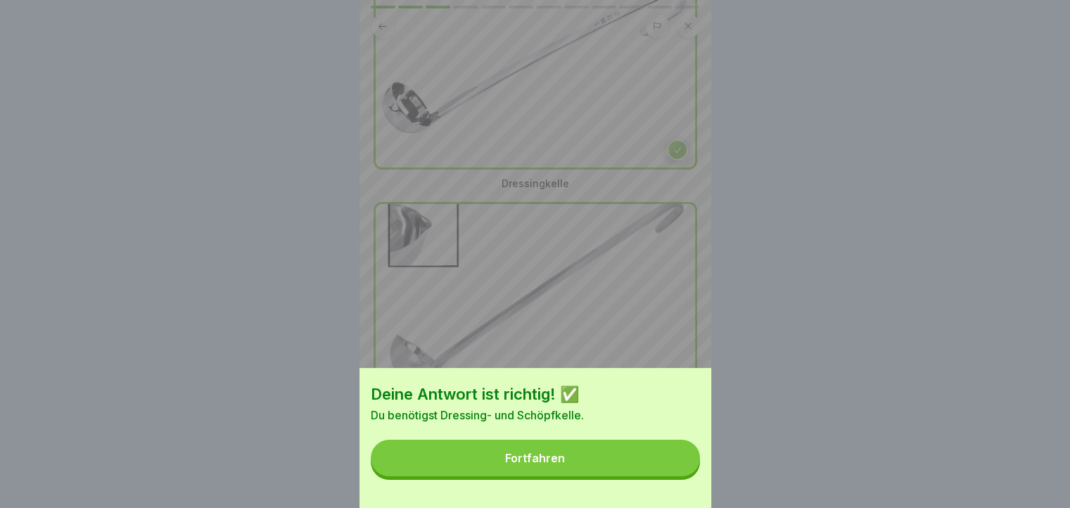
click at [682, 476] on button "Fortfahren" at bounding box center [535, 458] width 329 height 37
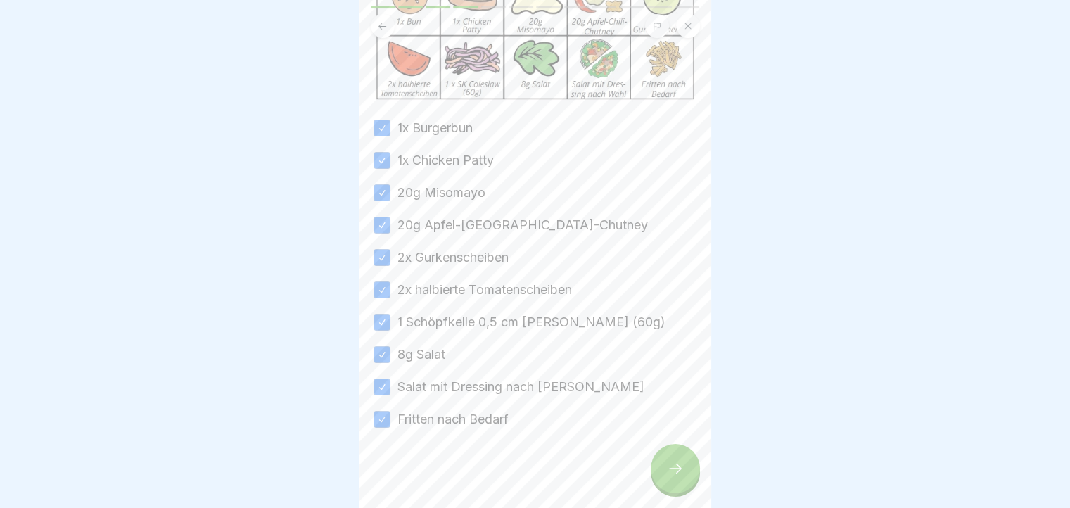
click at [667, 477] on icon at bounding box center [675, 468] width 17 height 17
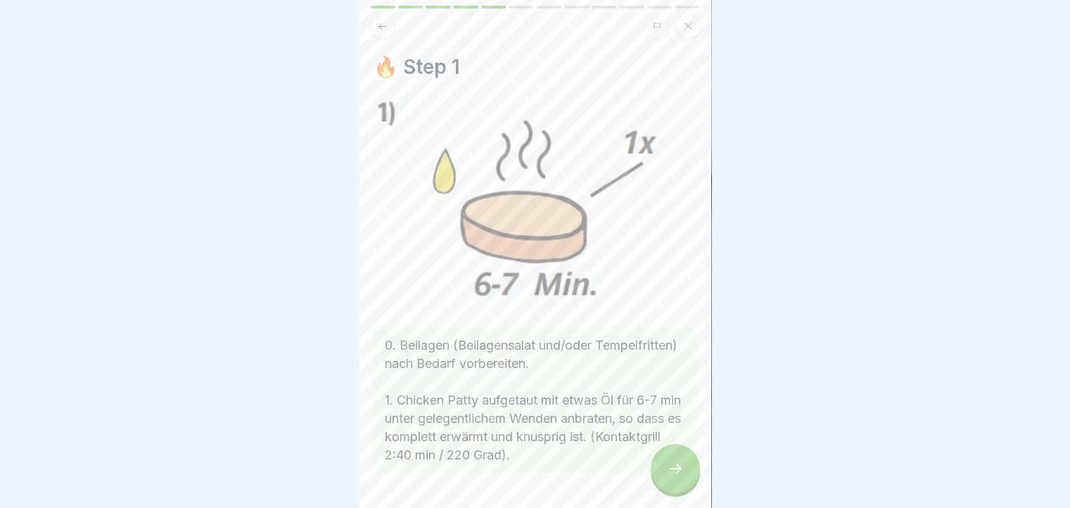
scroll to position [42, 0]
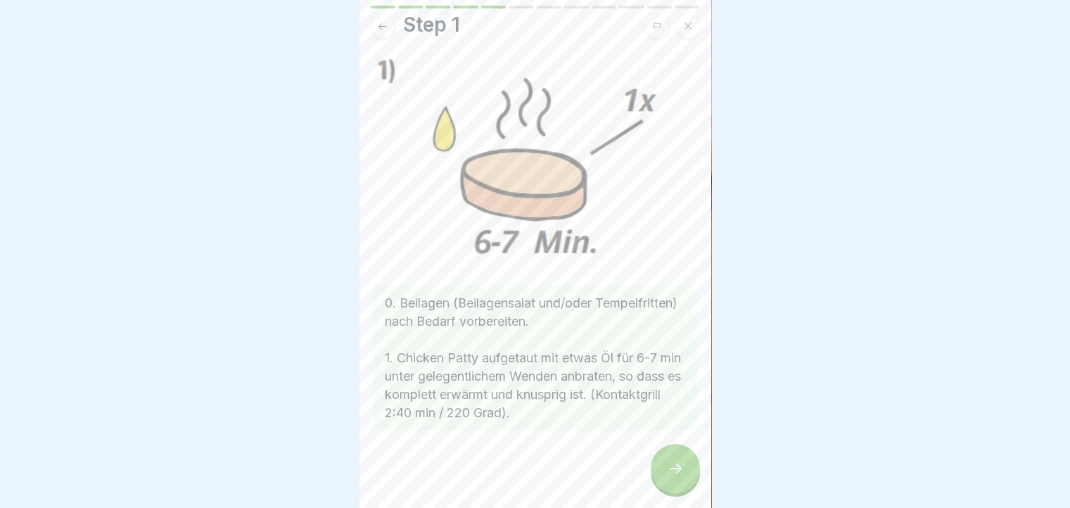
click at [692, 484] on div at bounding box center [675, 468] width 49 height 49
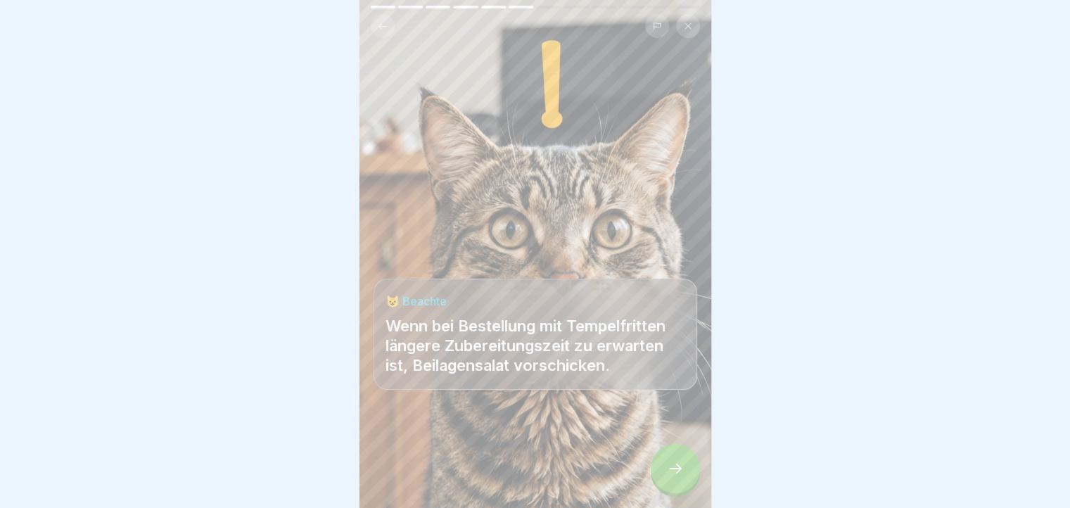
click at [692, 484] on div at bounding box center [675, 468] width 49 height 49
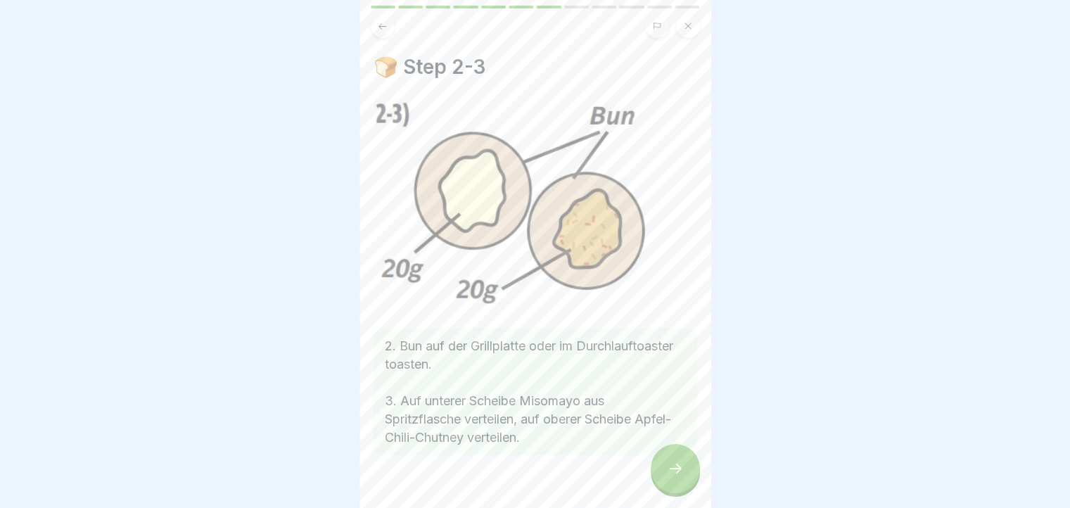
click at [692, 484] on div at bounding box center [675, 468] width 49 height 49
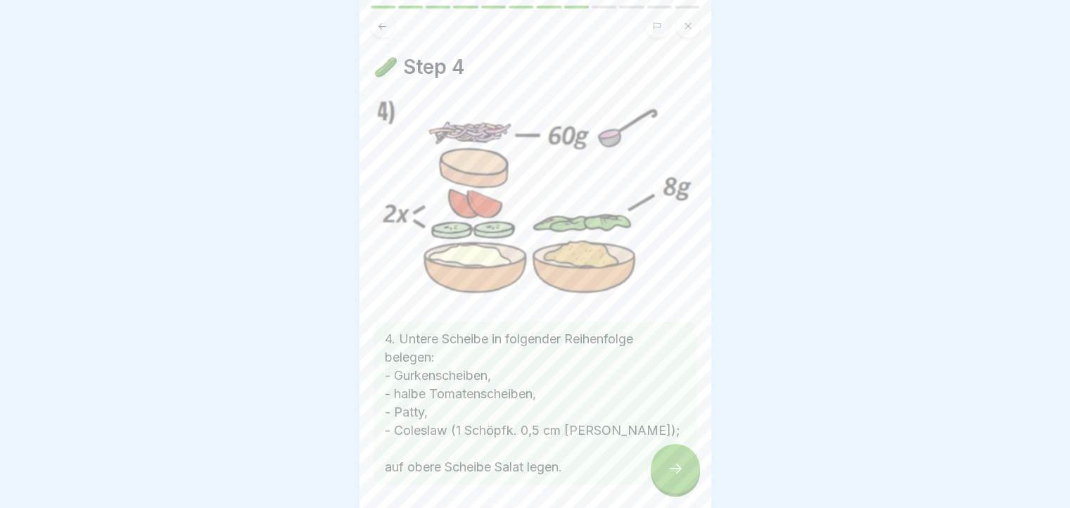
click at [692, 484] on div at bounding box center [675, 468] width 49 height 49
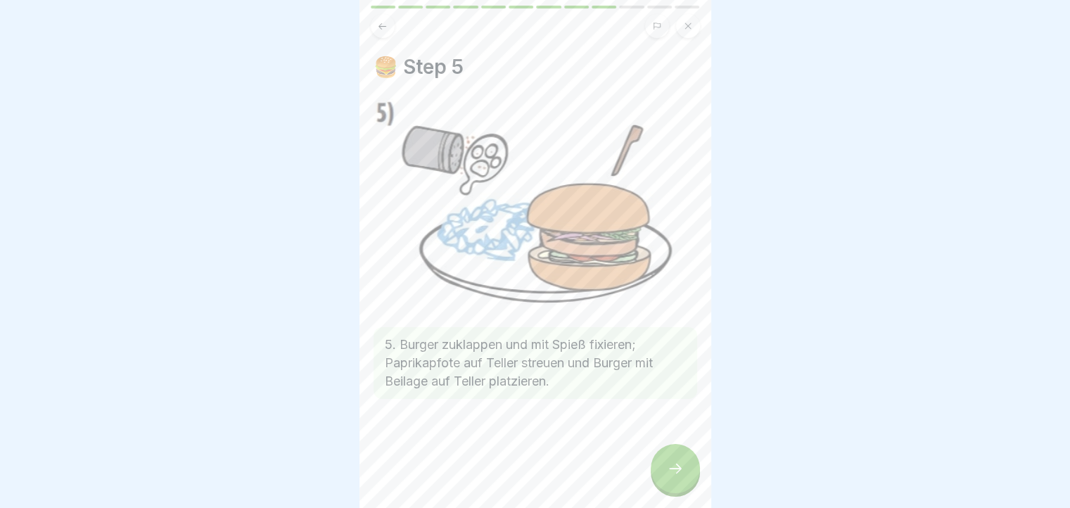
click at [692, 484] on div at bounding box center [675, 468] width 49 height 49
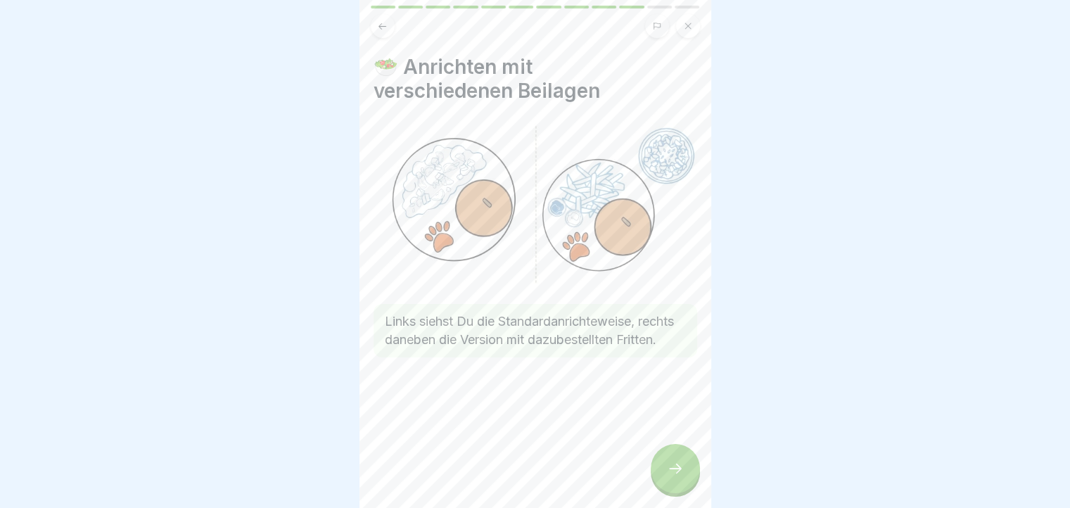
click at [692, 484] on div at bounding box center [675, 468] width 49 height 49
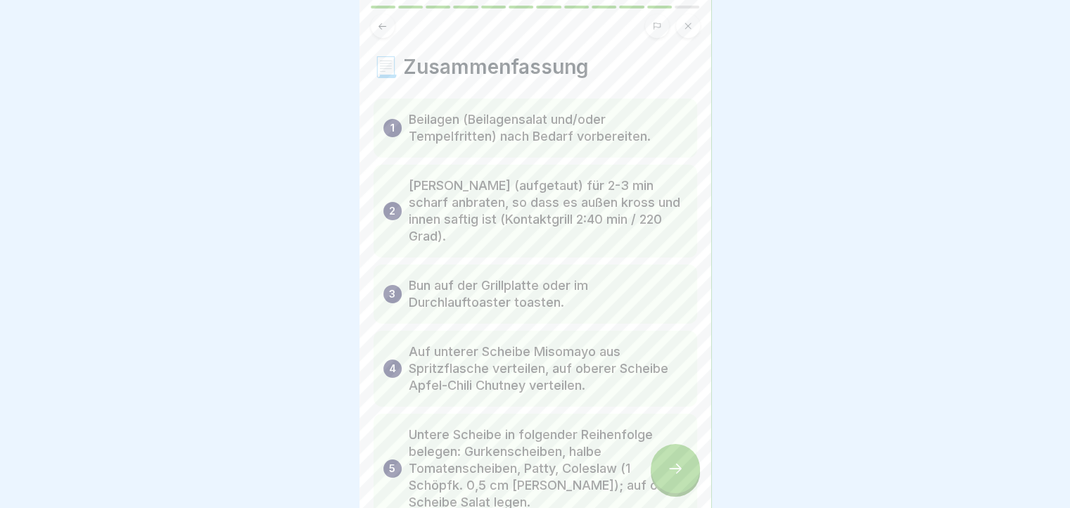
click at [692, 484] on div at bounding box center [675, 468] width 49 height 49
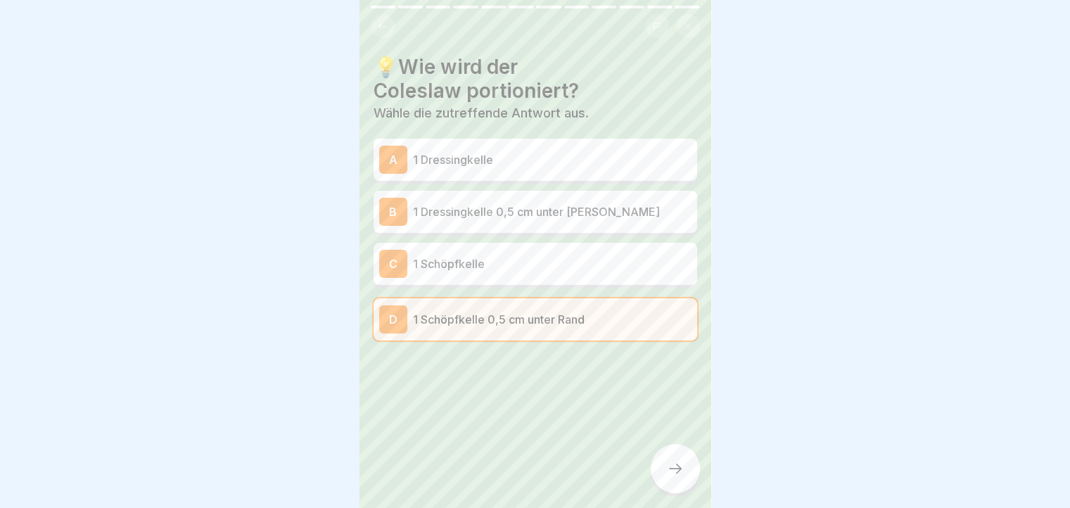
click at [692, 484] on div at bounding box center [675, 468] width 49 height 49
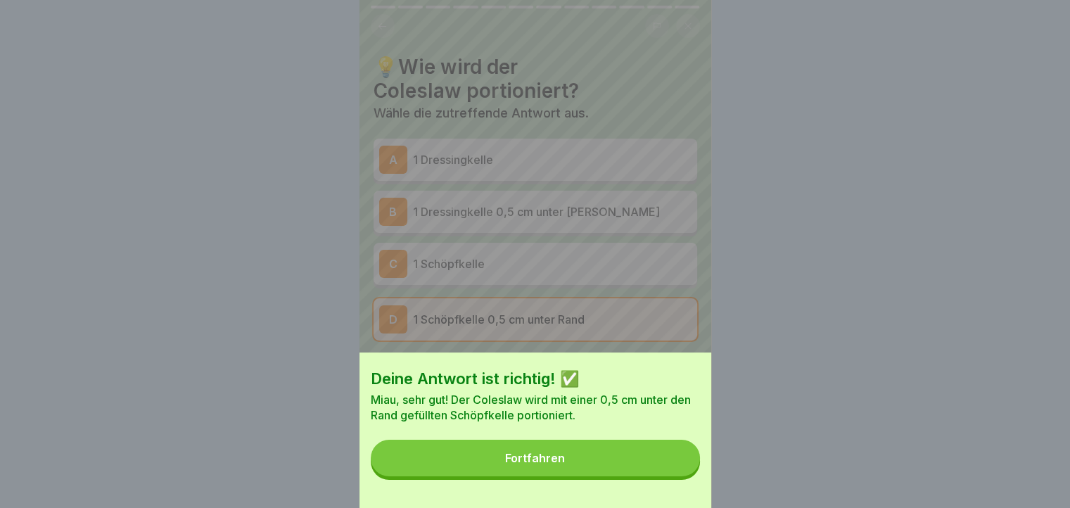
click at [692, 476] on button "Fortfahren" at bounding box center [535, 458] width 329 height 37
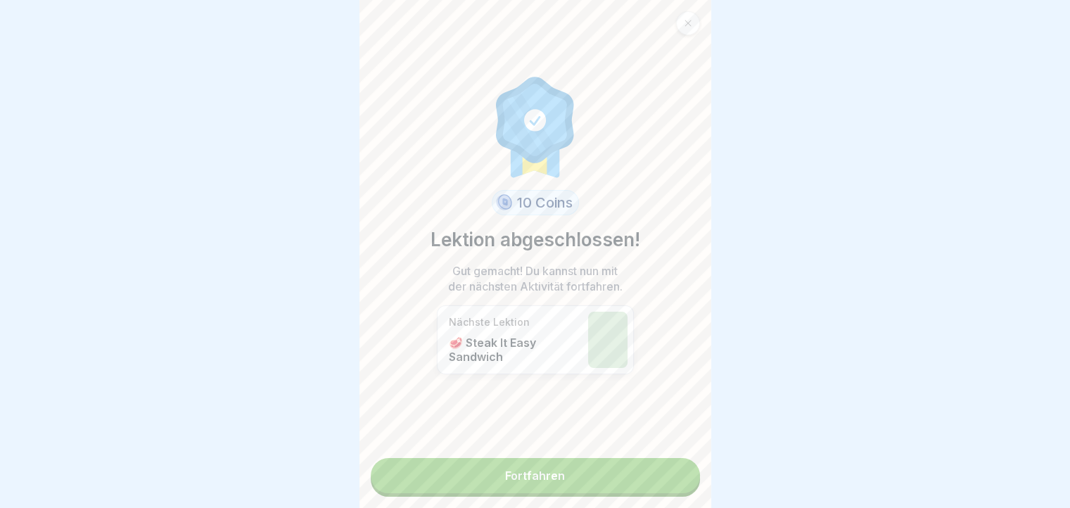
click at [692, 484] on div "10 Coins Lektion abgeschlossen! Gut gemacht! Du kannst nun mit der nächsten Akt…" at bounding box center [535, 254] width 352 height 508
click at [648, 478] on link "Fortfahren" at bounding box center [535, 475] width 329 height 35
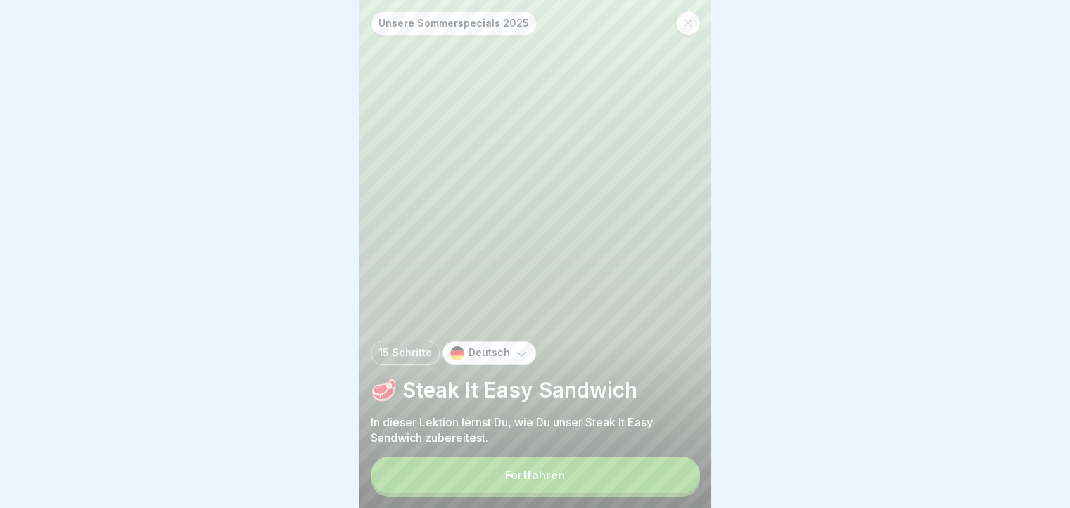
click at [637, 477] on button "Fortfahren" at bounding box center [535, 475] width 329 height 37
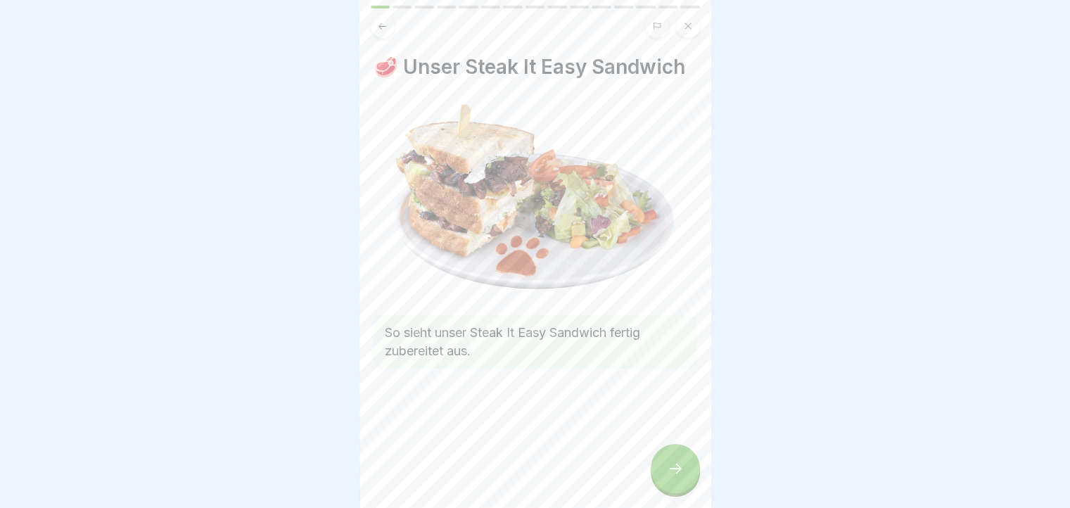
click at [694, 458] on div "🥩 Unser Steak It Easy Sandwich So sieht unser Steak It Easy Sandwich fertig zub…" at bounding box center [535, 254] width 352 height 508
click at [687, 476] on div at bounding box center [675, 468] width 49 height 49
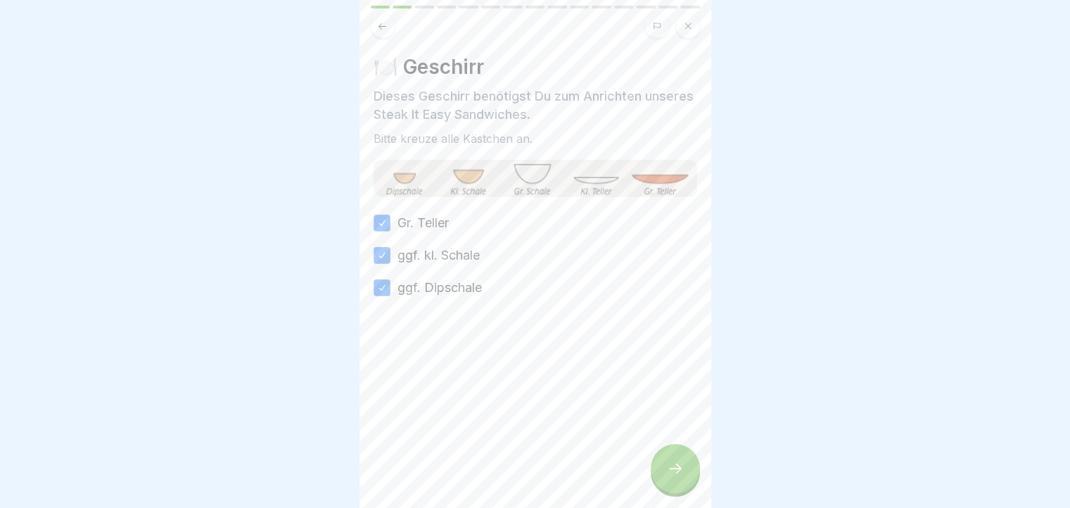
click at [687, 476] on div at bounding box center [675, 468] width 49 height 49
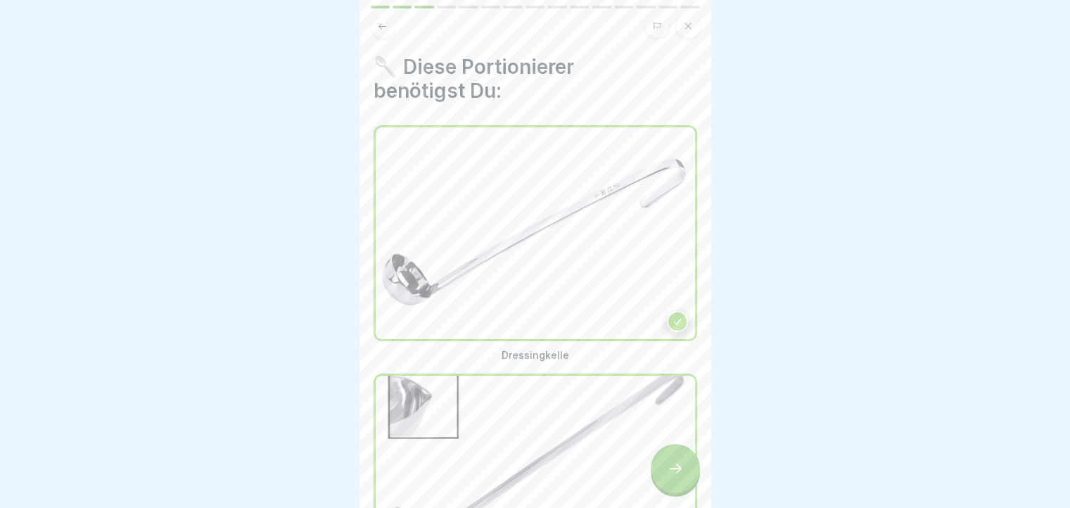
click at [687, 476] on div at bounding box center [675, 468] width 49 height 49
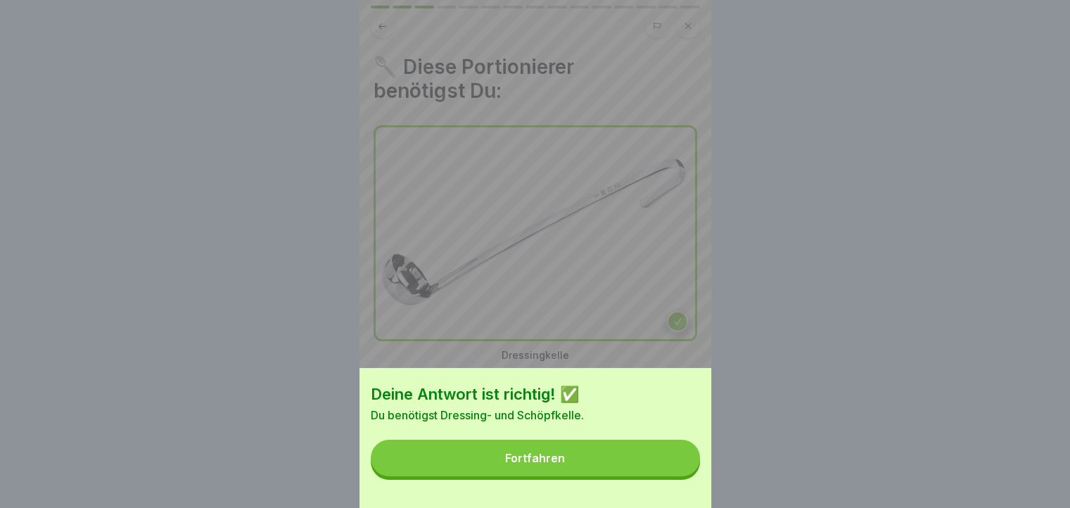
click at [687, 476] on button "Fortfahren" at bounding box center [535, 458] width 329 height 37
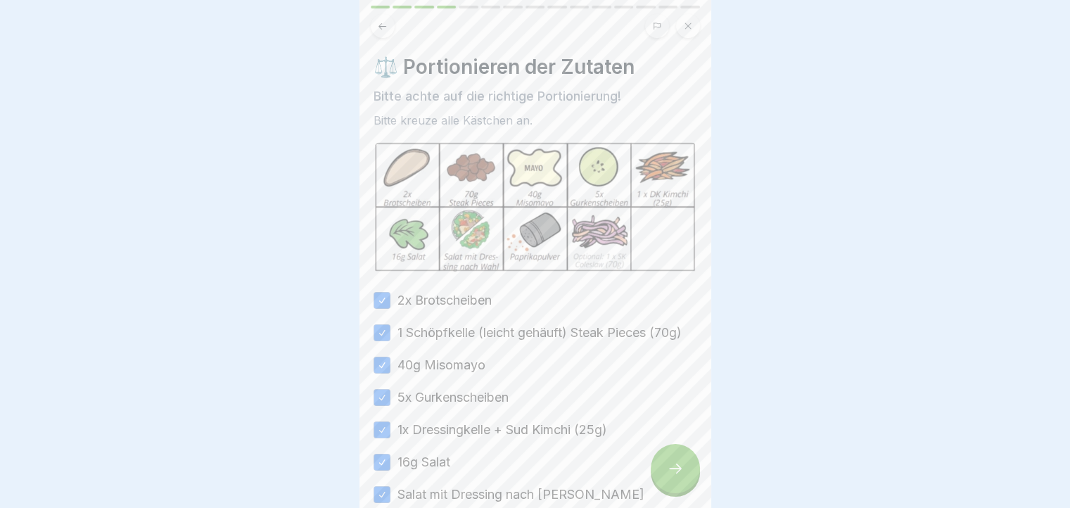
click at [687, 476] on div at bounding box center [675, 468] width 49 height 49
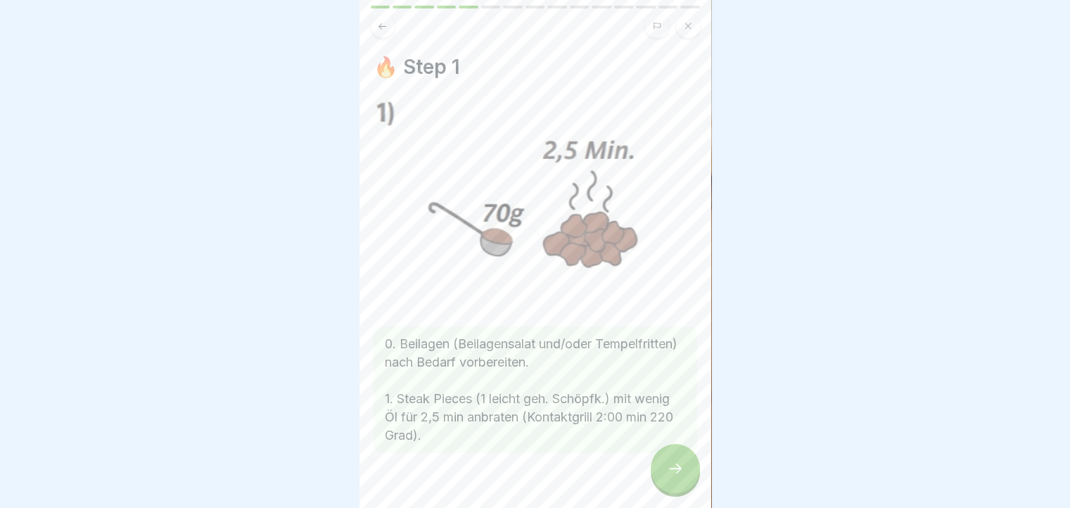
click at [687, 476] on div at bounding box center [675, 468] width 49 height 49
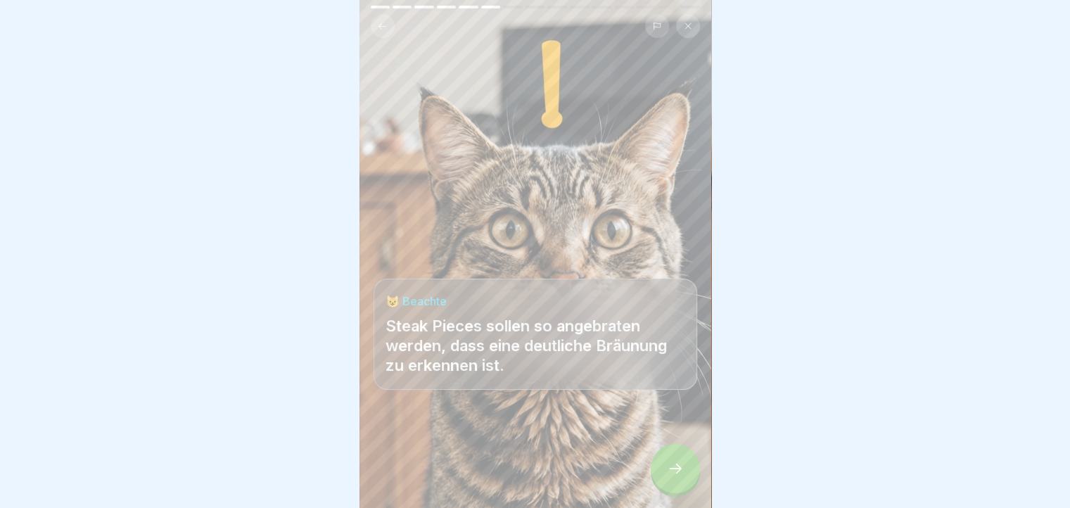
click at [687, 476] on div at bounding box center [675, 468] width 49 height 49
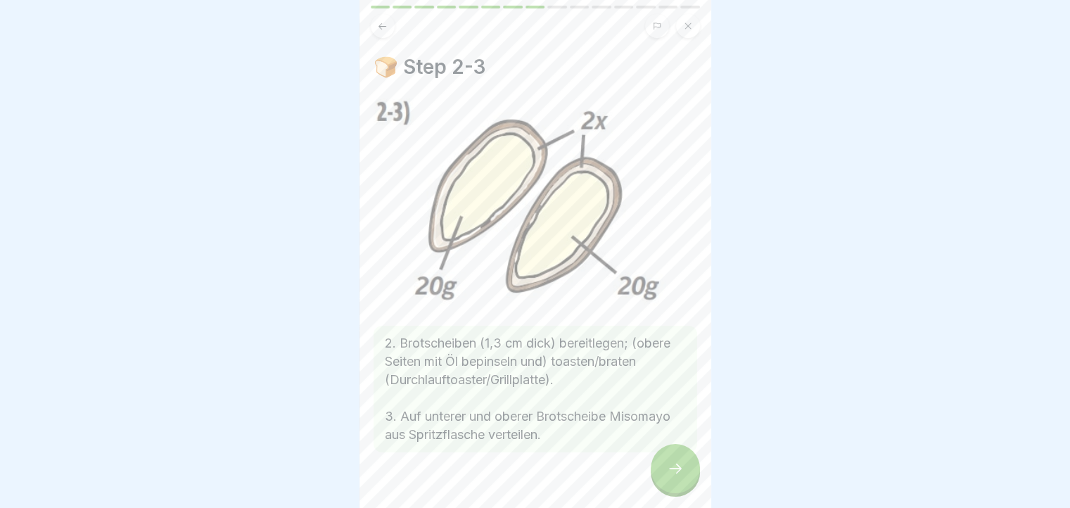
click at [687, 476] on div at bounding box center [675, 468] width 49 height 49
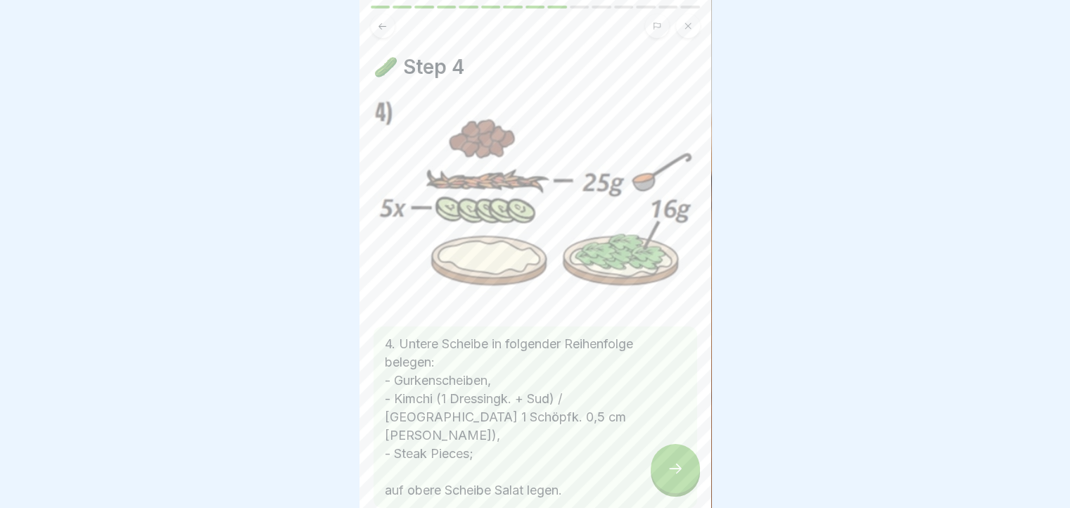
click at [687, 476] on div at bounding box center [675, 468] width 49 height 49
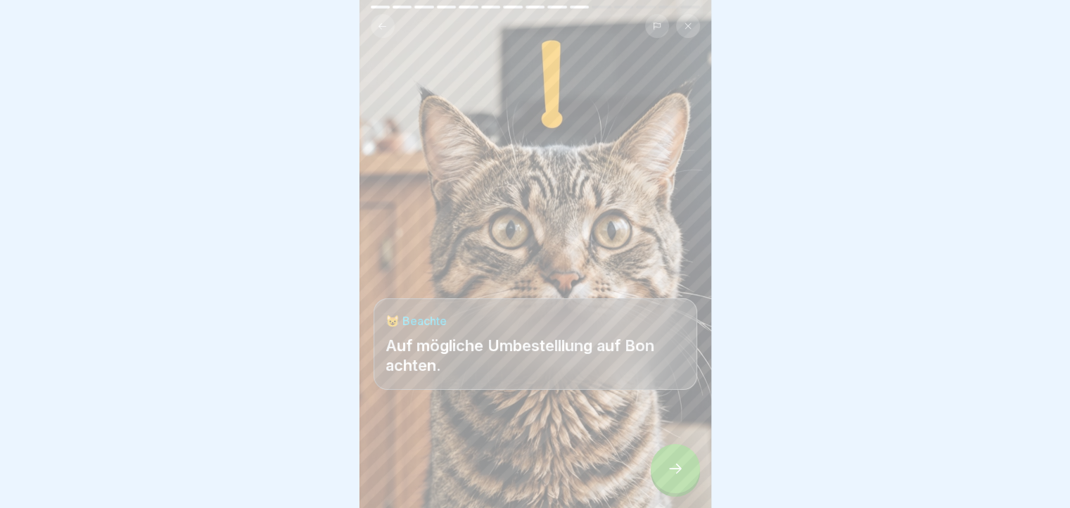
click at [687, 476] on div at bounding box center [675, 468] width 49 height 49
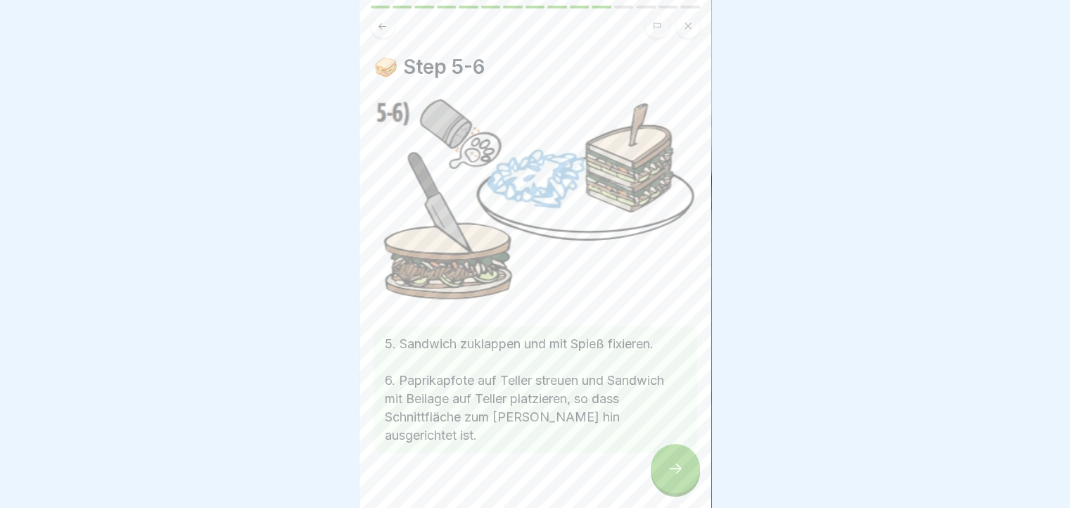
click at [667, 477] on icon at bounding box center [675, 468] width 17 height 17
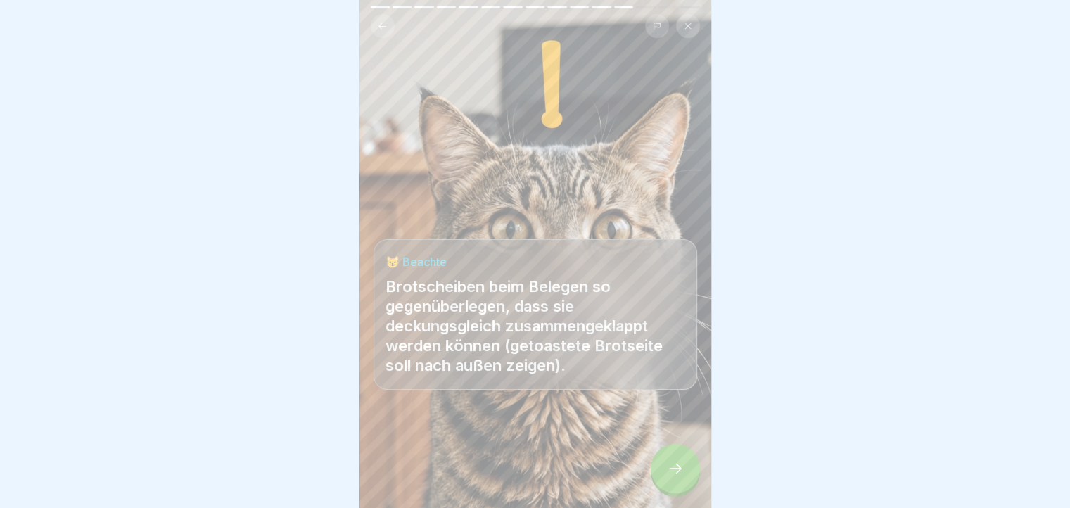
click at [667, 477] on icon at bounding box center [675, 468] width 17 height 17
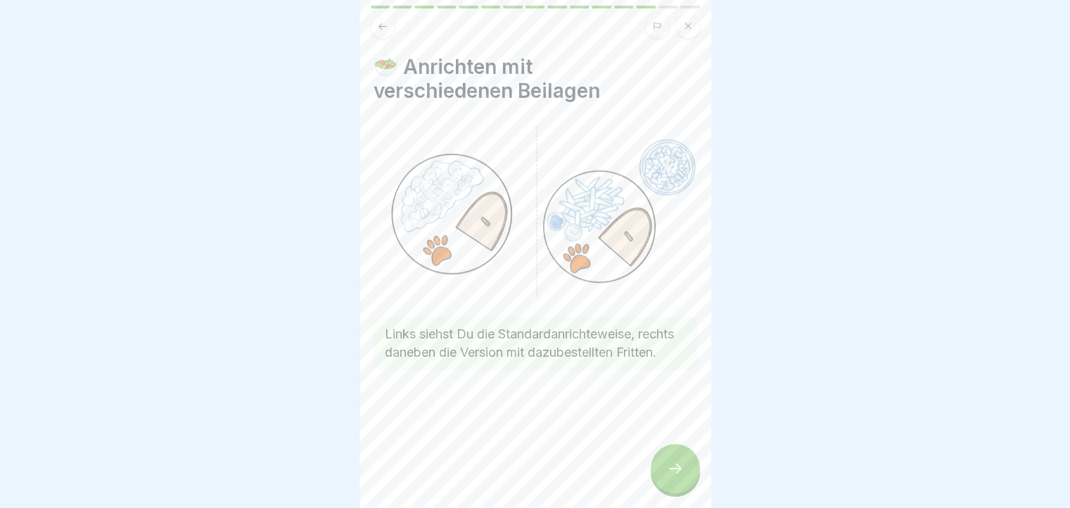
click at [382, 25] on icon at bounding box center [382, 26] width 11 height 11
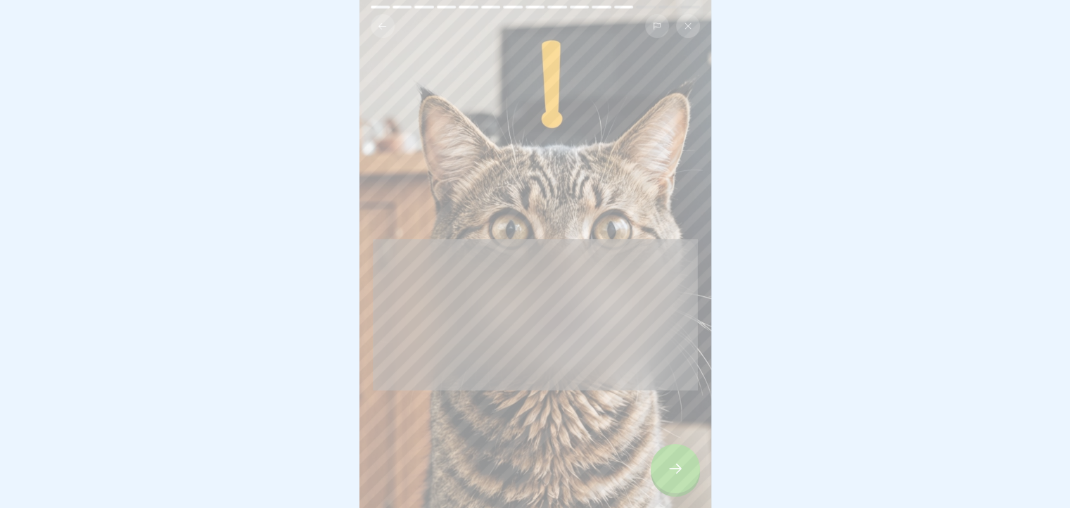
click at [382, 25] on icon at bounding box center [382, 26] width 11 height 11
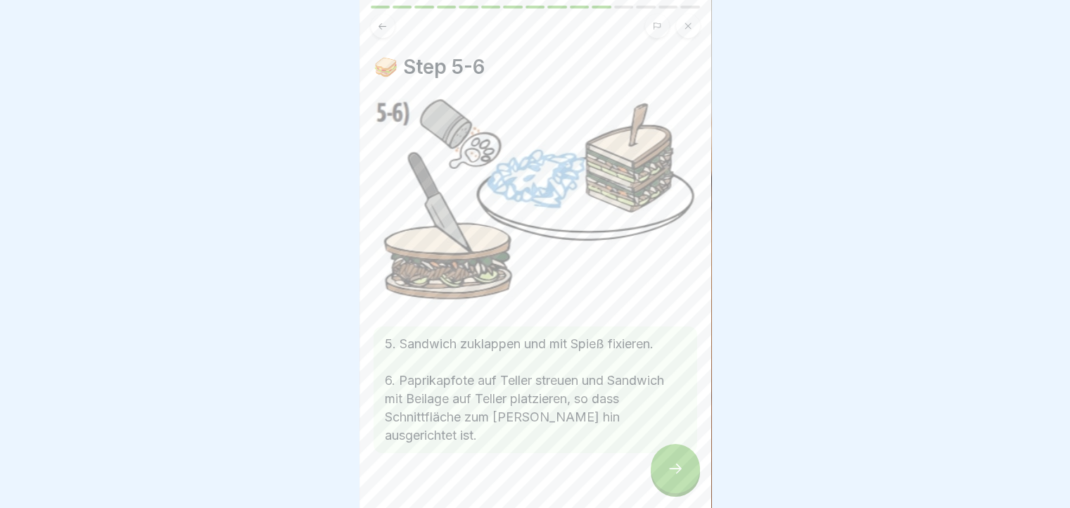
click at [382, 25] on icon at bounding box center [382, 26] width 11 height 11
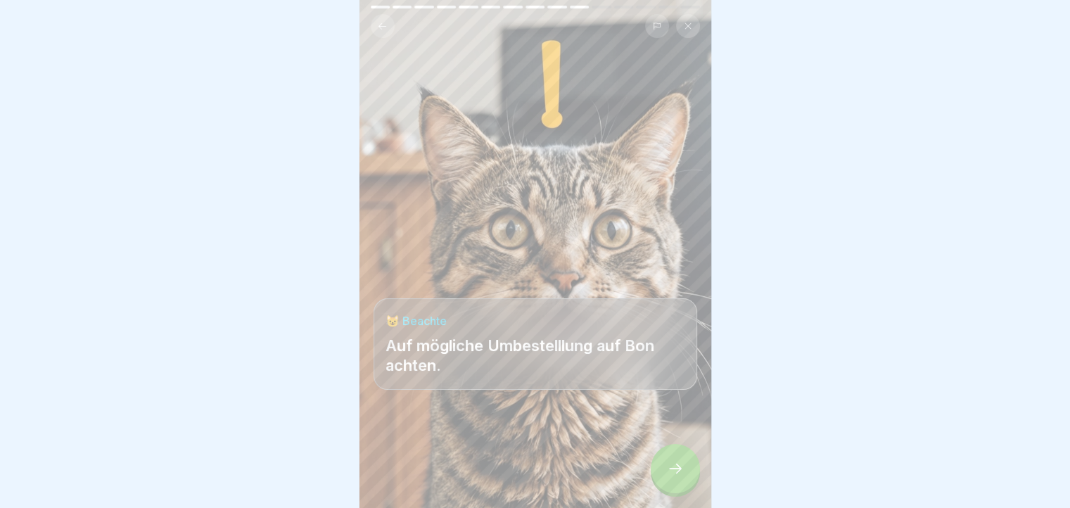
click at [382, 25] on icon at bounding box center [382, 26] width 11 height 11
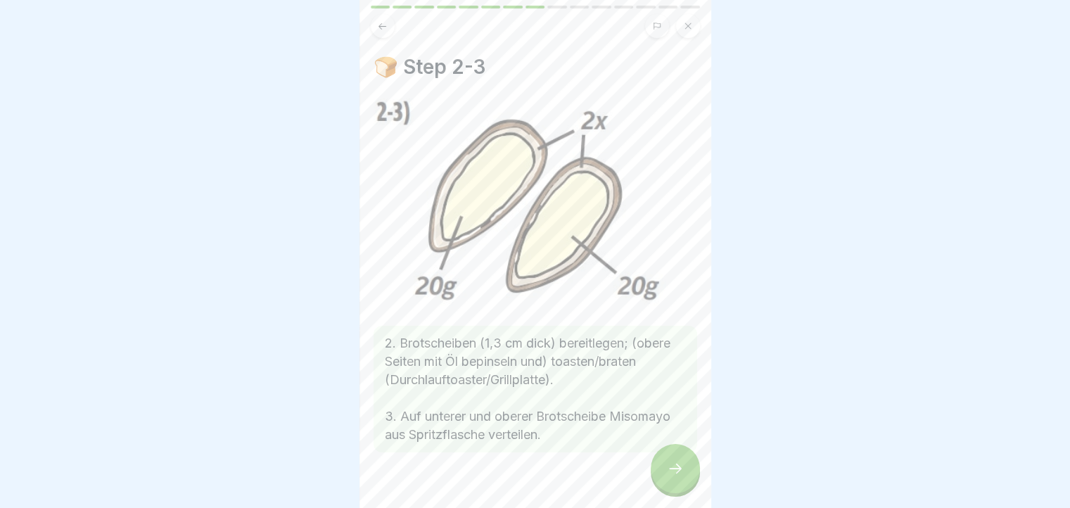
click at [382, 25] on icon at bounding box center [382, 26] width 11 height 11
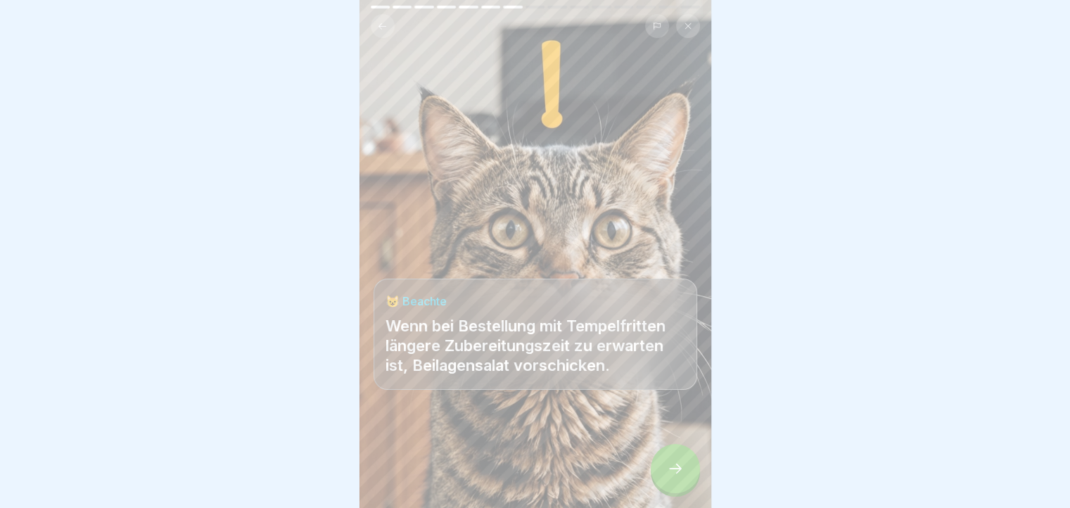
click at [382, 25] on icon at bounding box center [382, 26] width 11 height 11
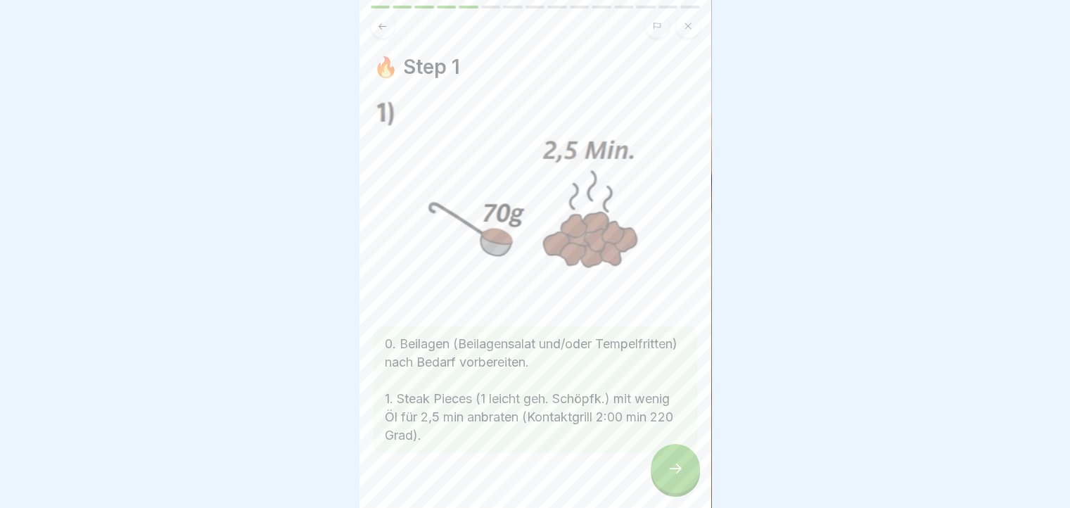
click at [382, 25] on icon at bounding box center [382, 26] width 11 height 11
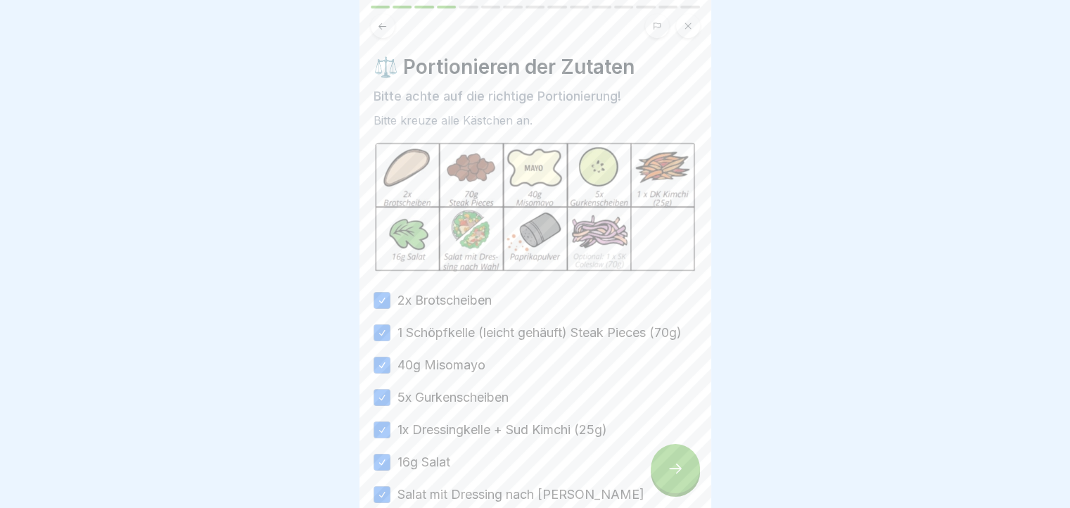
click at [382, 25] on icon at bounding box center [382, 26] width 11 height 11
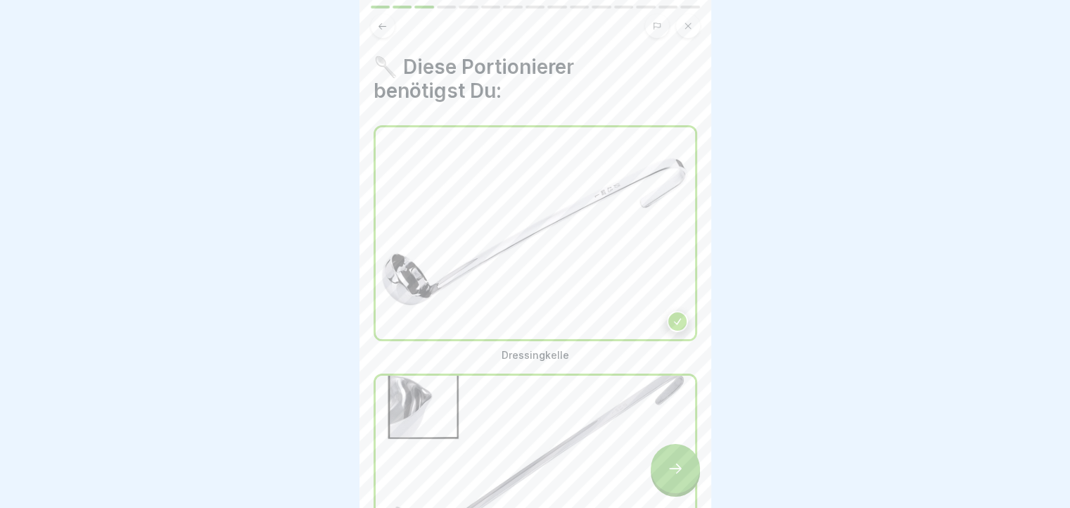
click at [382, 25] on icon at bounding box center [382, 26] width 11 height 11
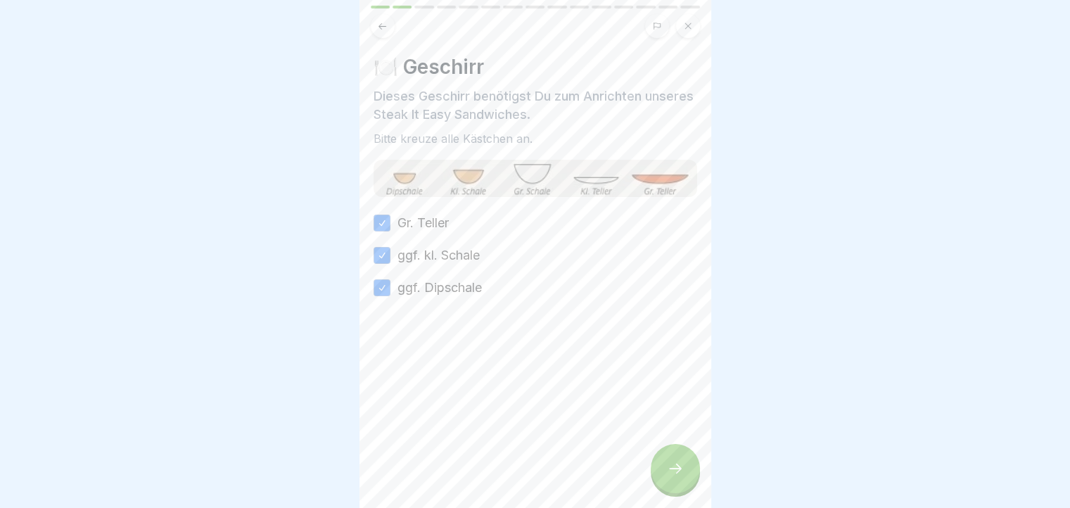
click at [382, 25] on icon at bounding box center [382, 26] width 11 height 11
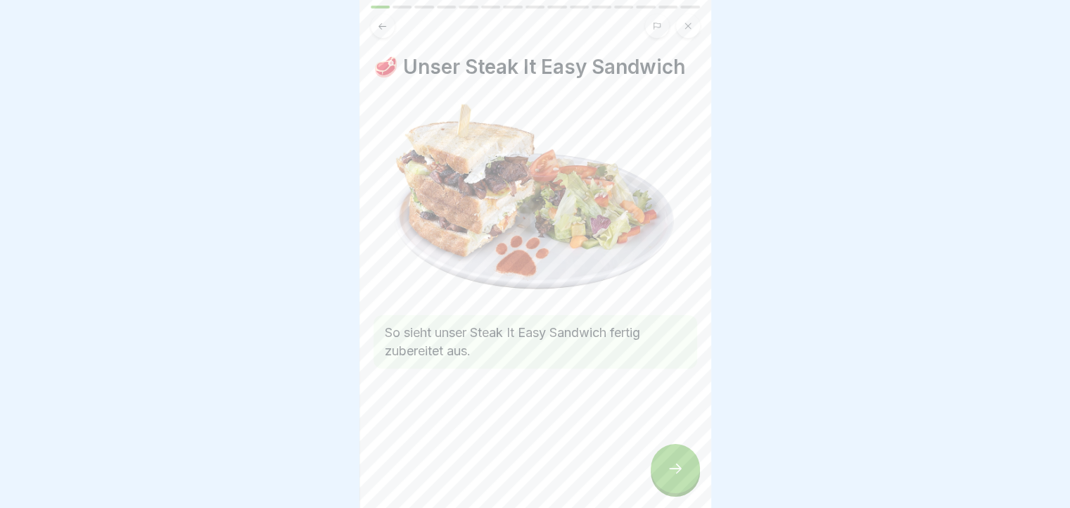
click at [382, 25] on icon at bounding box center [382, 26] width 11 height 11
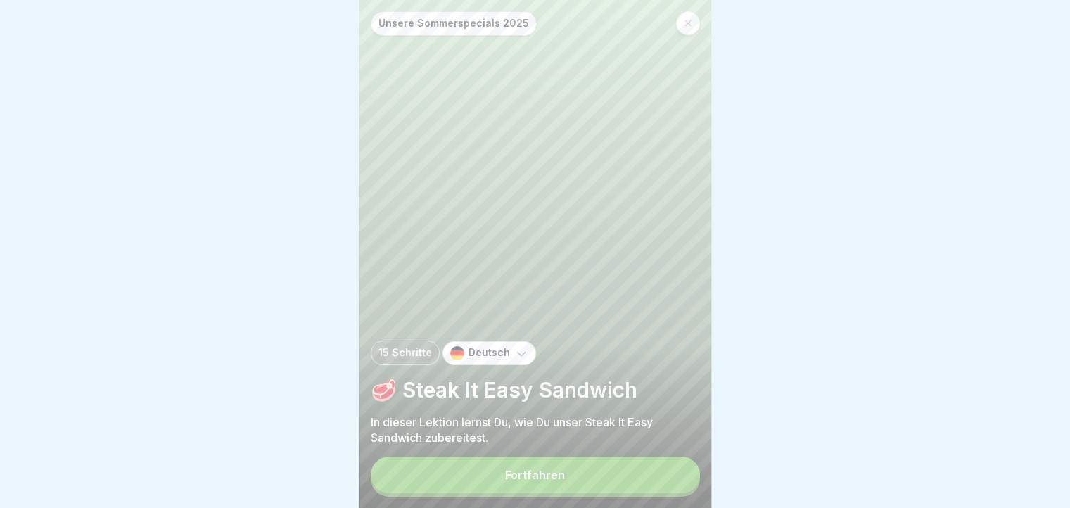
click at [654, 491] on button "Fortfahren" at bounding box center [535, 475] width 329 height 37
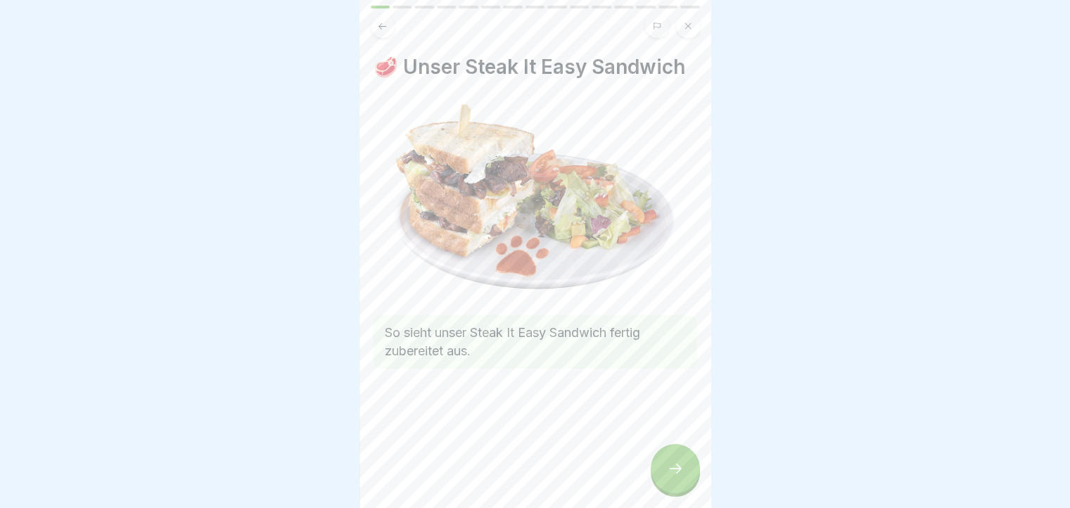
click at [667, 477] on icon at bounding box center [675, 468] width 17 height 17
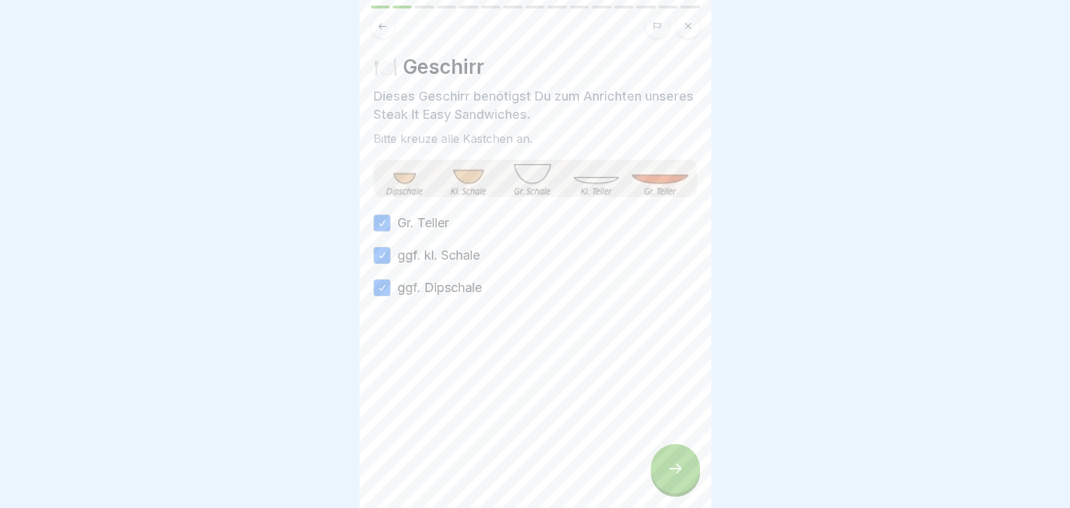
click at [673, 475] on icon at bounding box center [675, 468] width 17 height 17
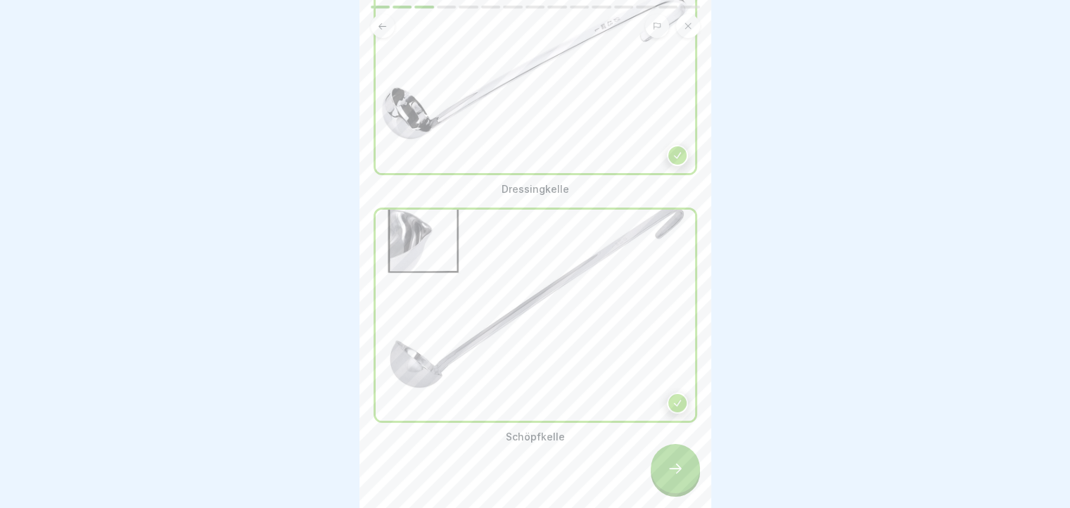
scroll to position [172, 0]
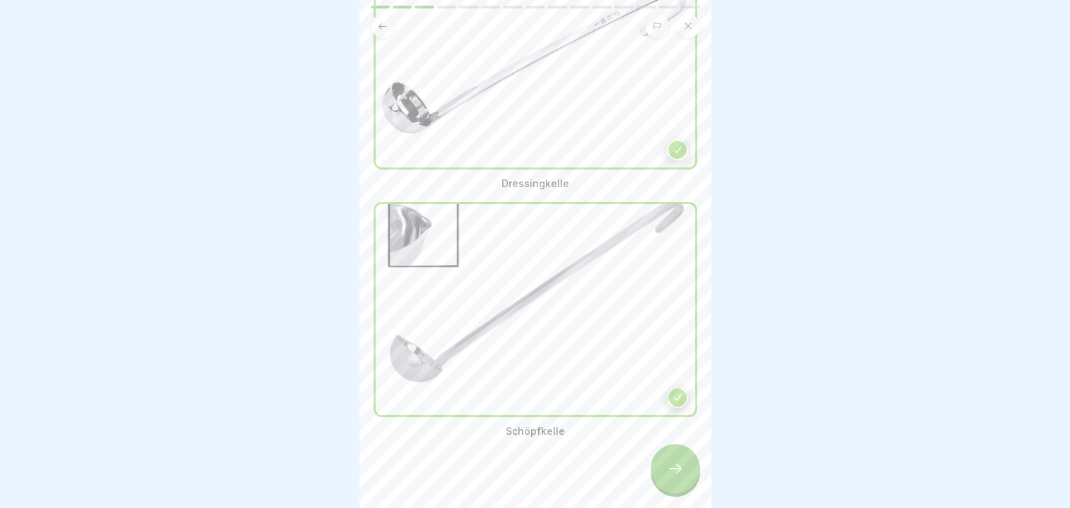
click at [682, 474] on icon at bounding box center [675, 468] width 17 height 17
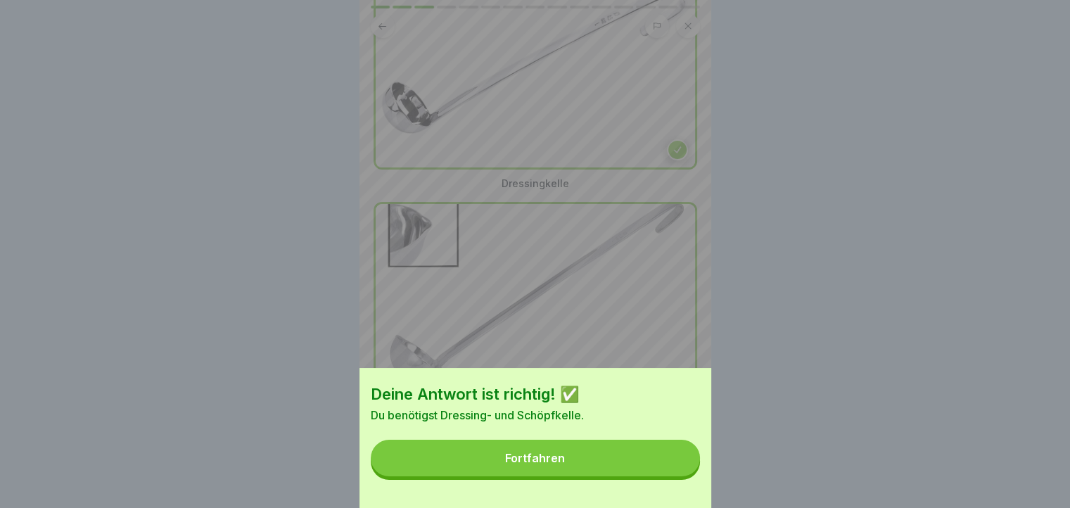
click at [610, 462] on button "Fortfahren" at bounding box center [535, 458] width 329 height 37
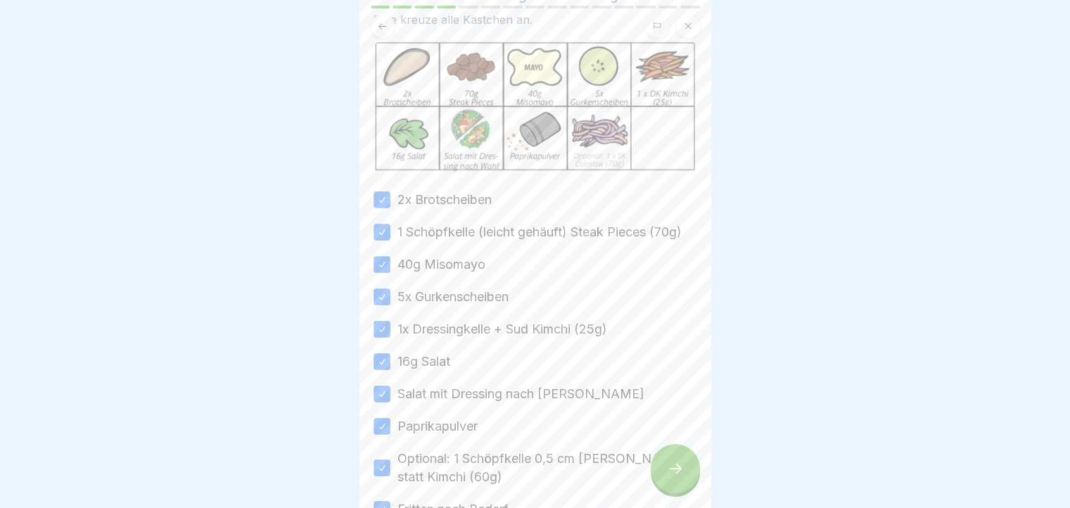
scroll to position [209, 0]
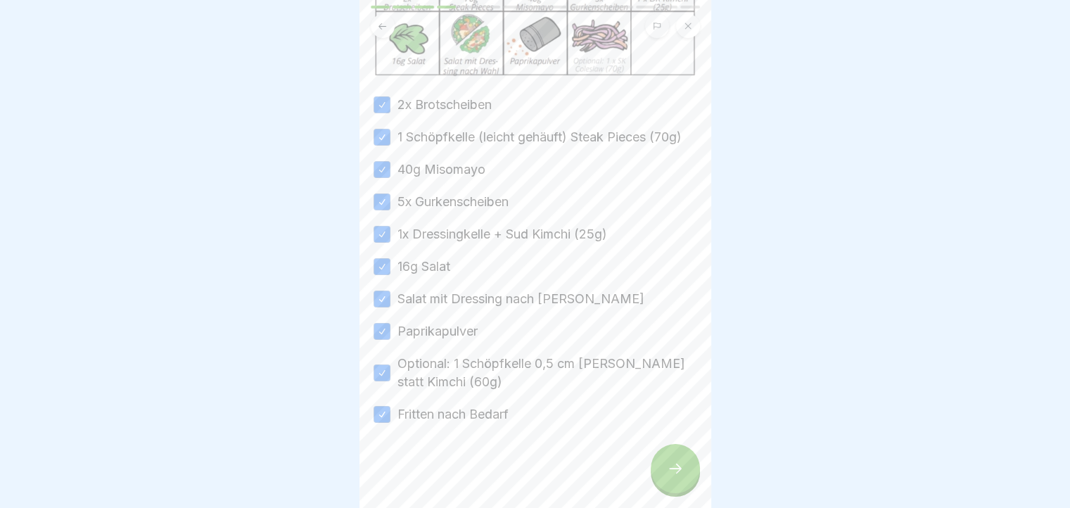
click at [673, 471] on div at bounding box center [675, 468] width 49 height 49
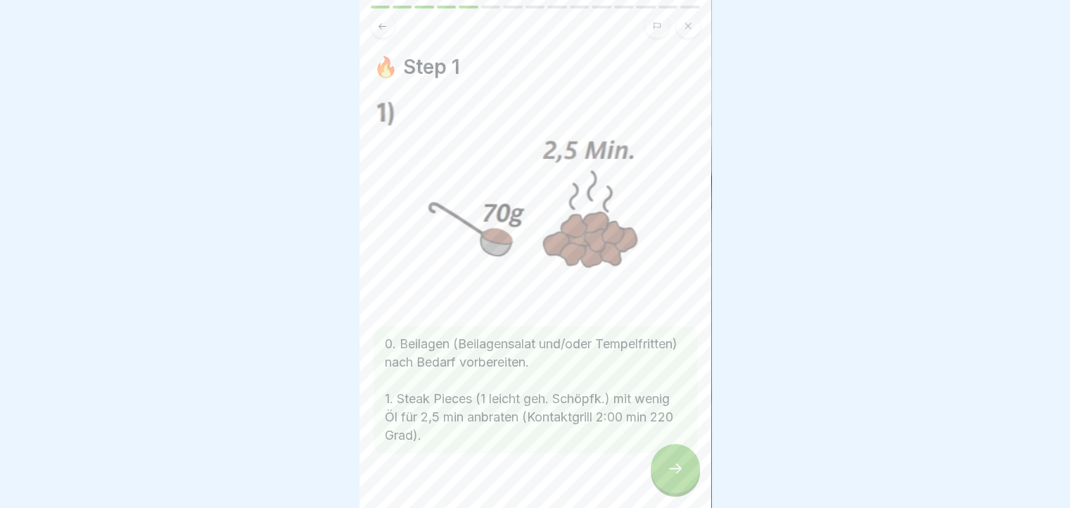
click at [673, 471] on div at bounding box center [675, 468] width 49 height 49
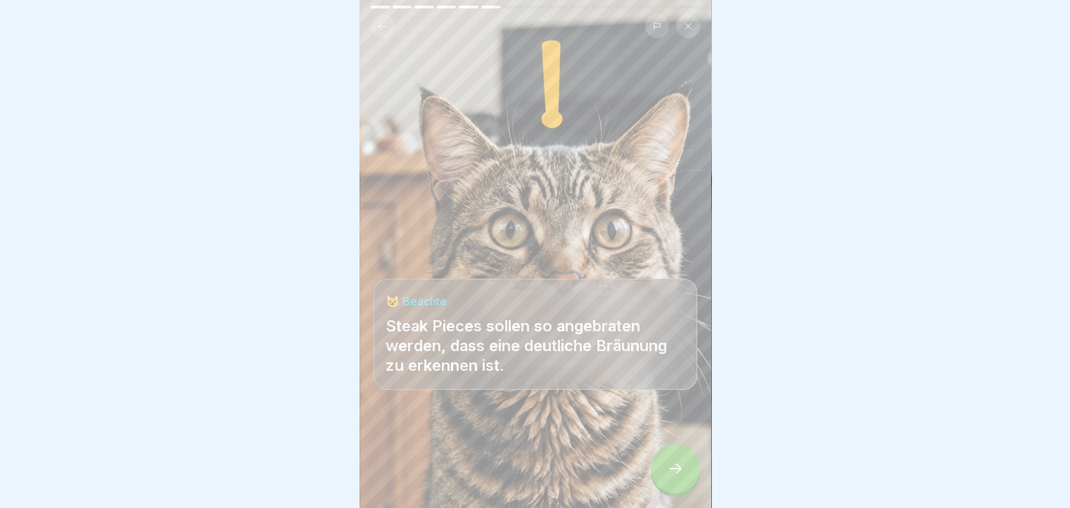
click at [673, 471] on div at bounding box center [675, 468] width 49 height 49
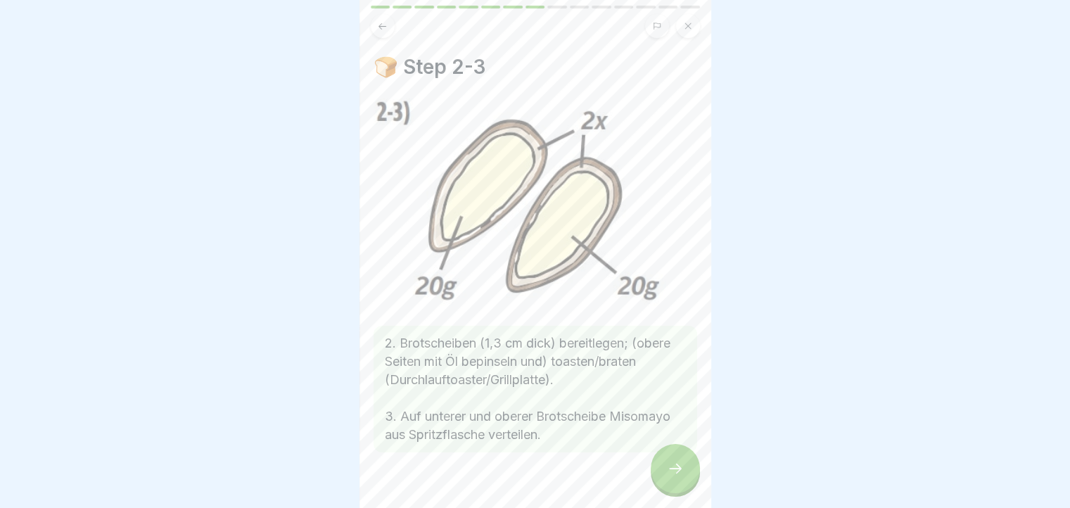
click at [673, 471] on div at bounding box center [675, 468] width 49 height 49
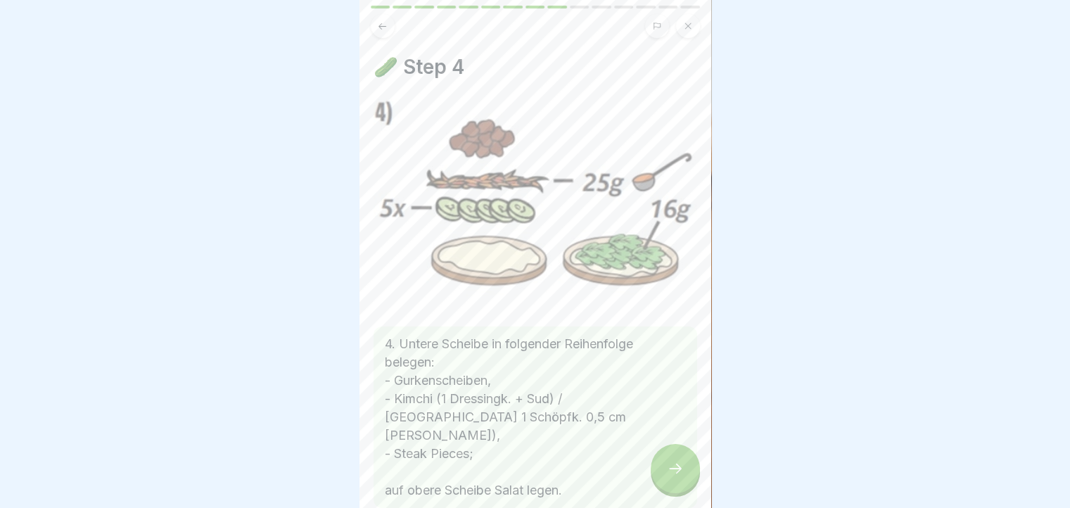
click at [673, 471] on div at bounding box center [675, 468] width 49 height 49
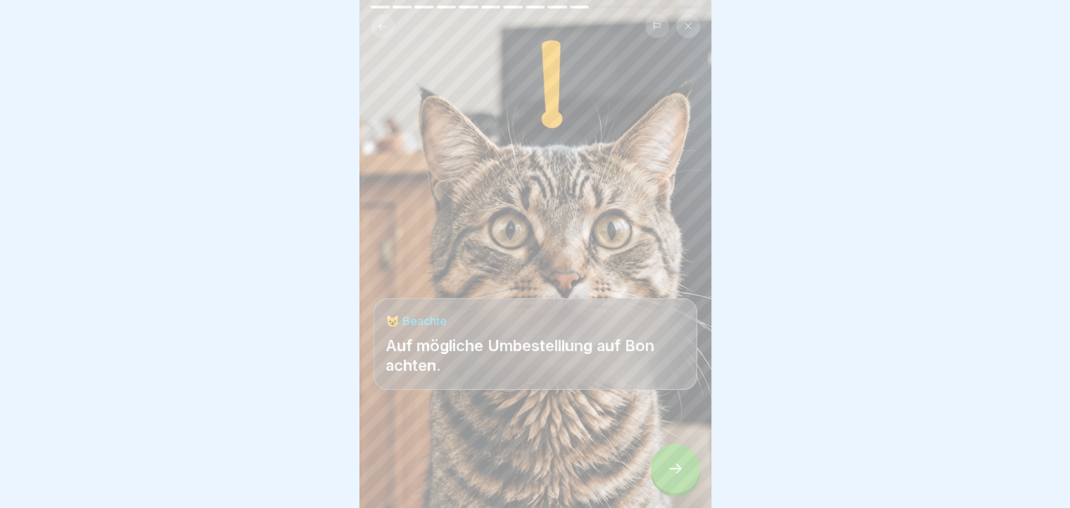
click at [673, 471] on div at bounding box center [675, 468] width 49 height 49
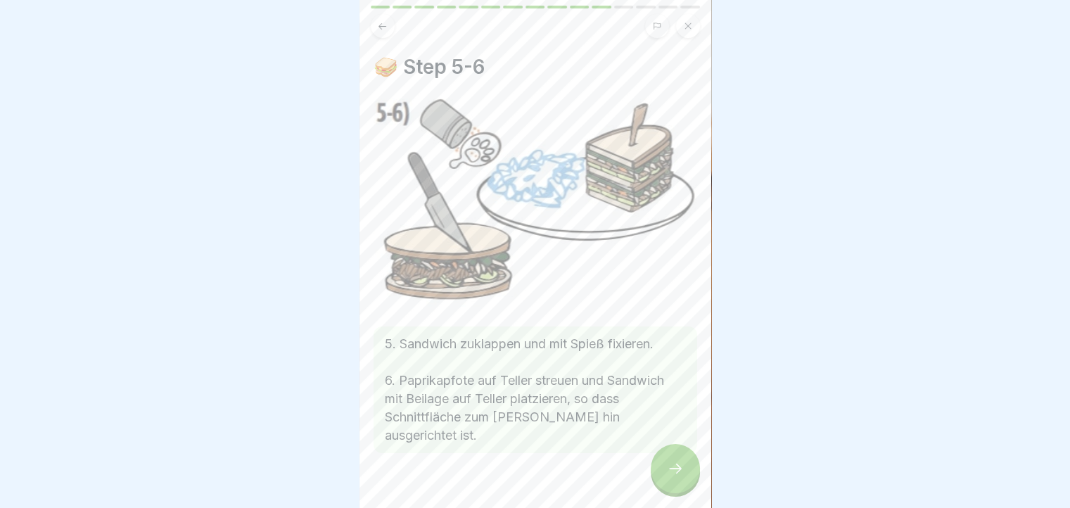
click at [673, 471] on div at bounding box center [675, 468] width 49 height 49
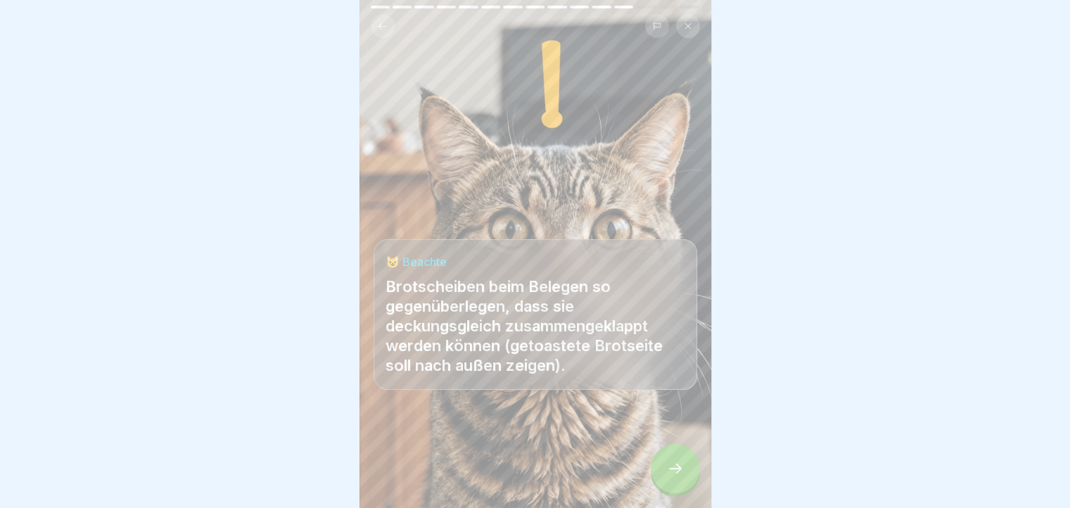
click at [673, 471] on div at bounding box center [675, 468] width 49 height 49
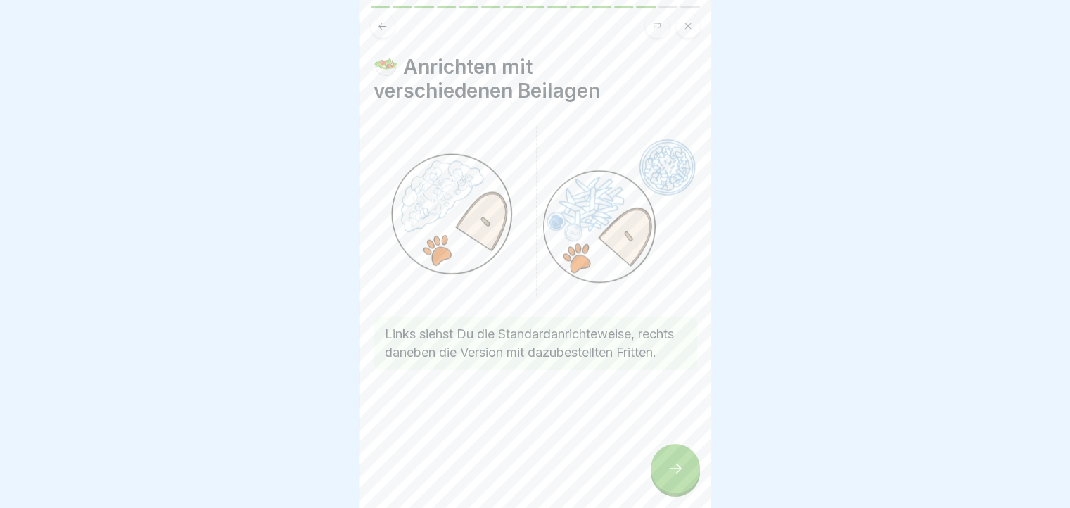
click at [673, 471] on div at bounding box center [675, 468] width 49 height 49
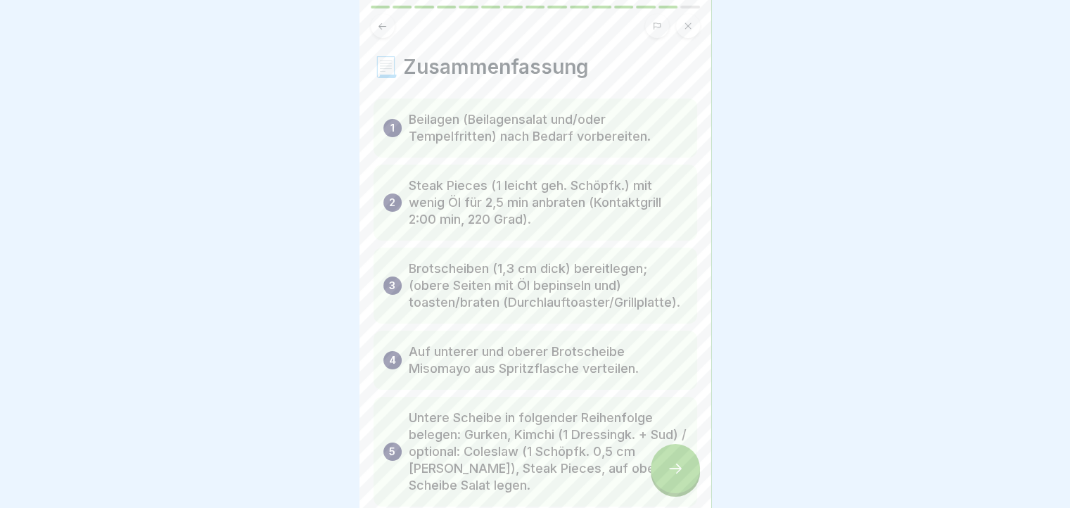
click at [673, 471] on div at bounding box center [675, 468] width 49 height 49
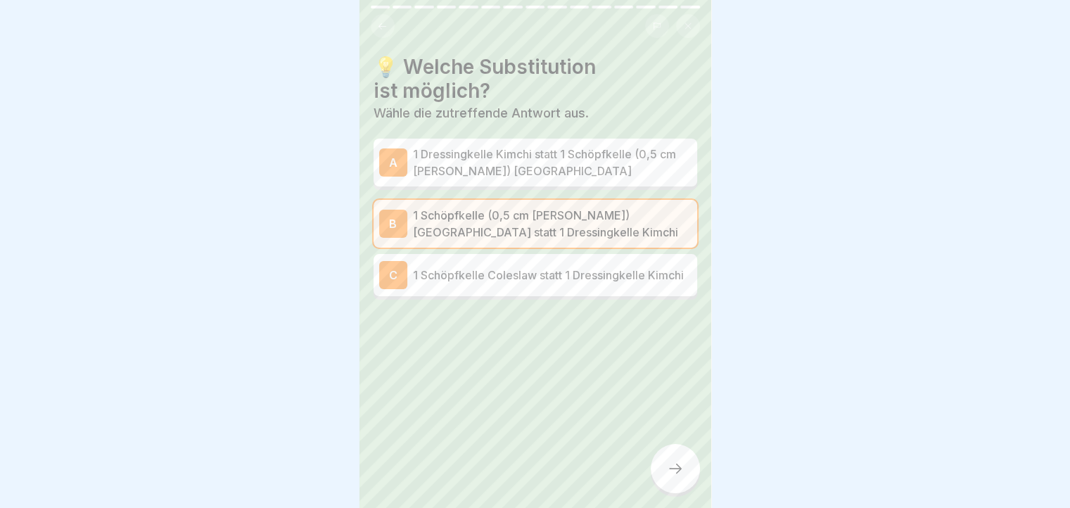
click at [673, 471] on div at bounding box center [675, 468] width 49 height 49
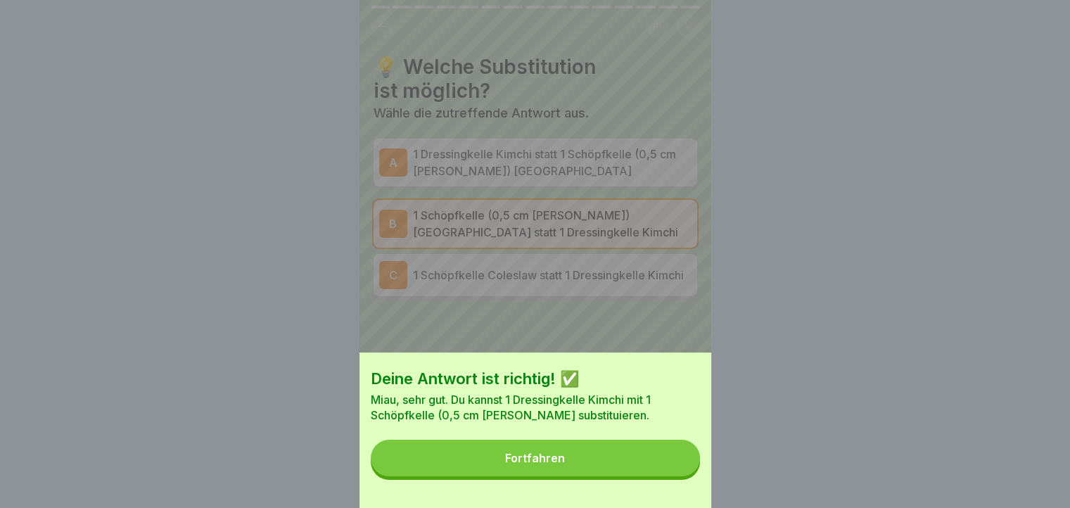
click at [673, 471] on button "Fortfahren" at bounding box center [535, 458] width 329 height 37
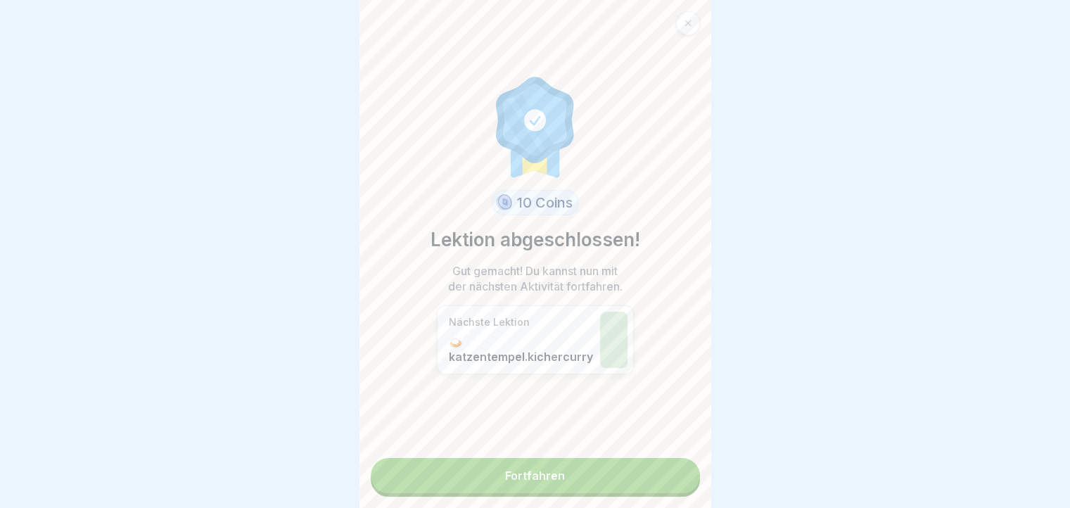
click at [673, 471] on link "Fortfahren" at bounding box center [535, 475] width 329 height 35
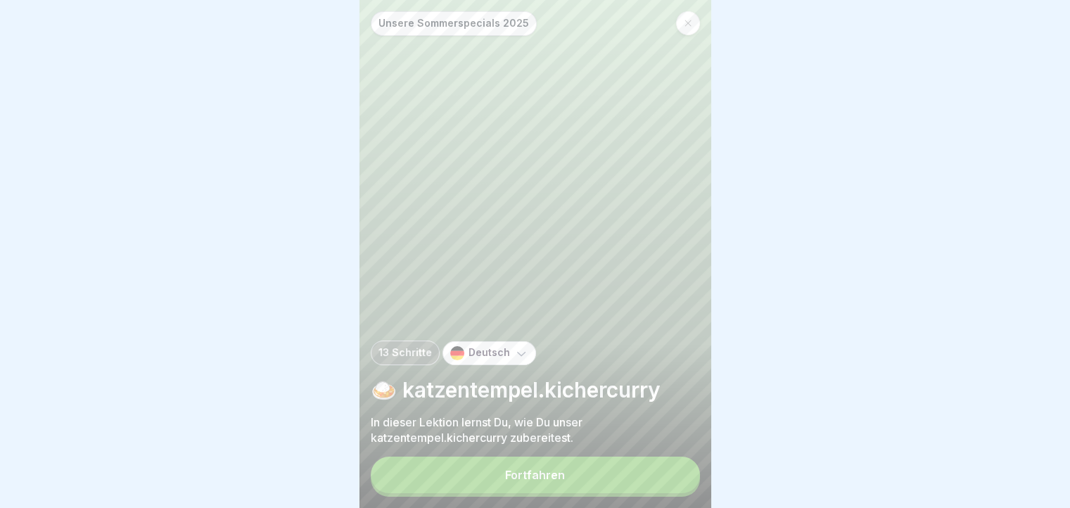
click at [673, 471] on button "Fortfahren" at bounding box center [535, 475] width 329 height 37
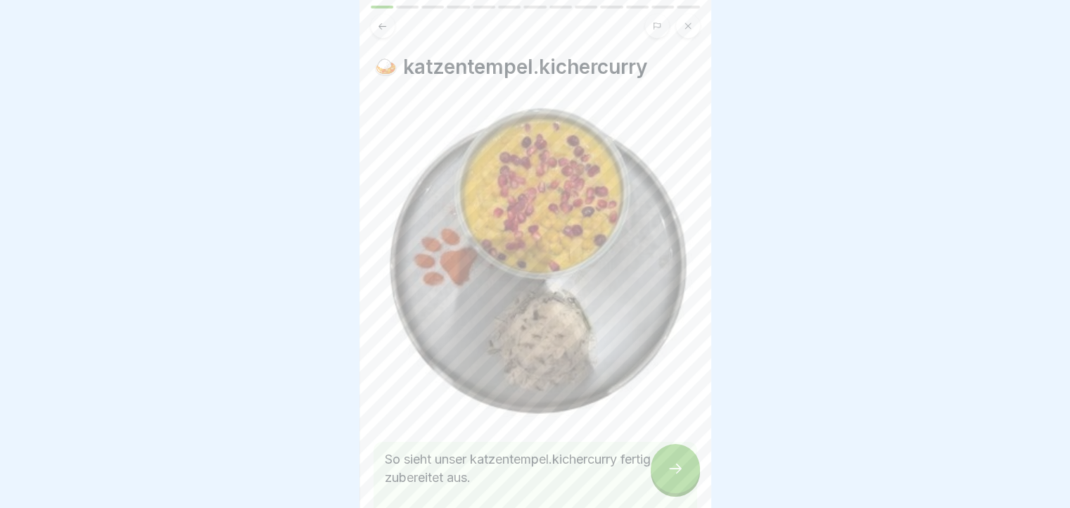
click at [669, 462] on div at bounding box center [675, 468] width 49 height 49
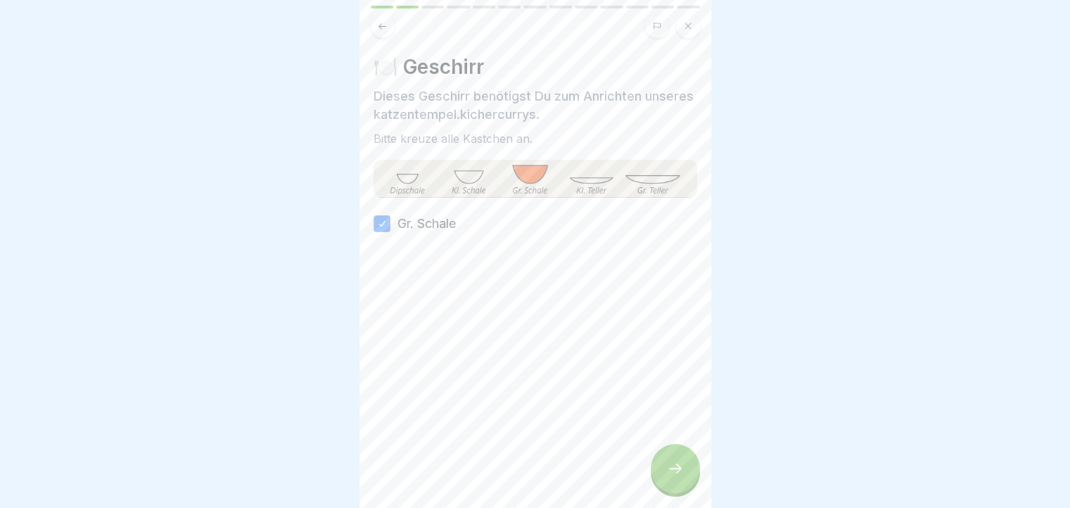
click at [669, 462] on div at bounding box center [675, 468] width 49 height 49
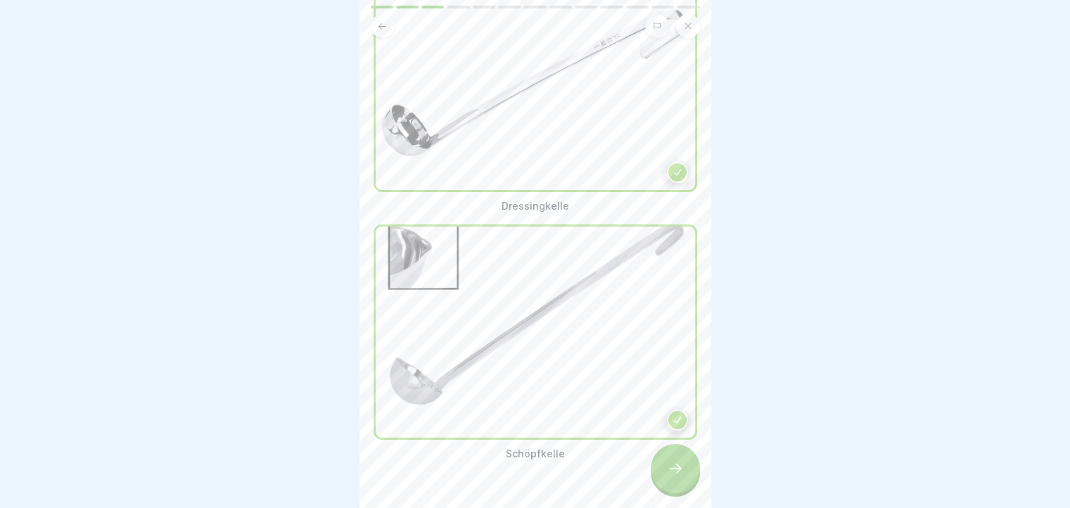
scroll to position [172, 0]
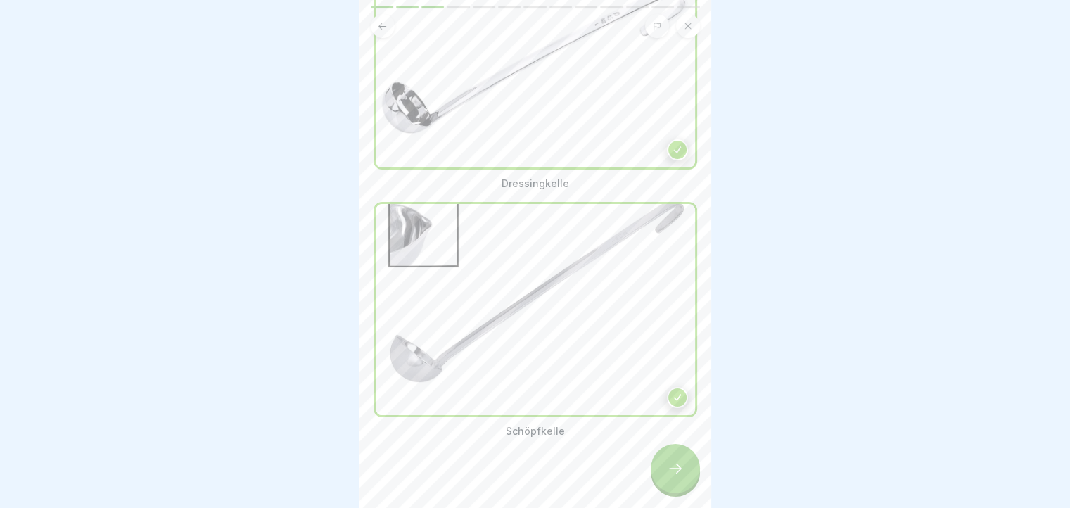
click at [676, 438] on div at bounding box center [536, 480] width 324 height 84
click at [687, 460] on div at bounding box center [675, 468] width 49 height 49
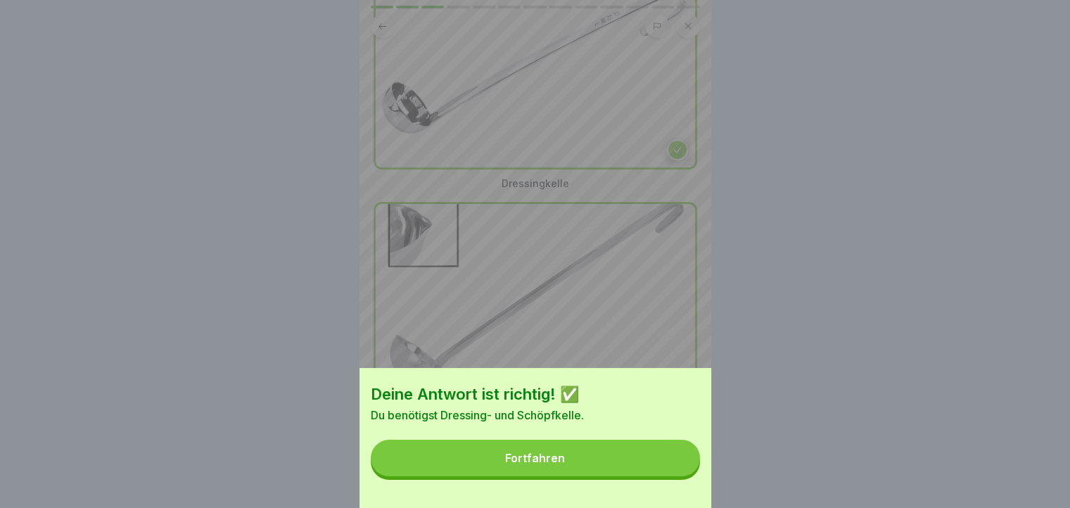
click at [687, 460] on button "Fortfahren" at bounding box center [535, 458] width 329 height 37
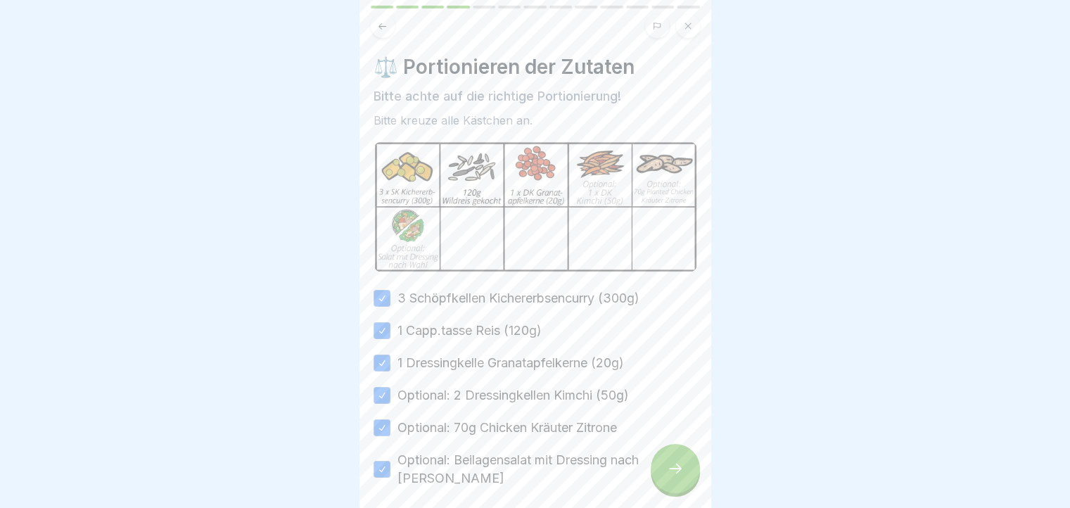
click at [687, 460] on div at bounding box center [675, 468] width 49 height 49
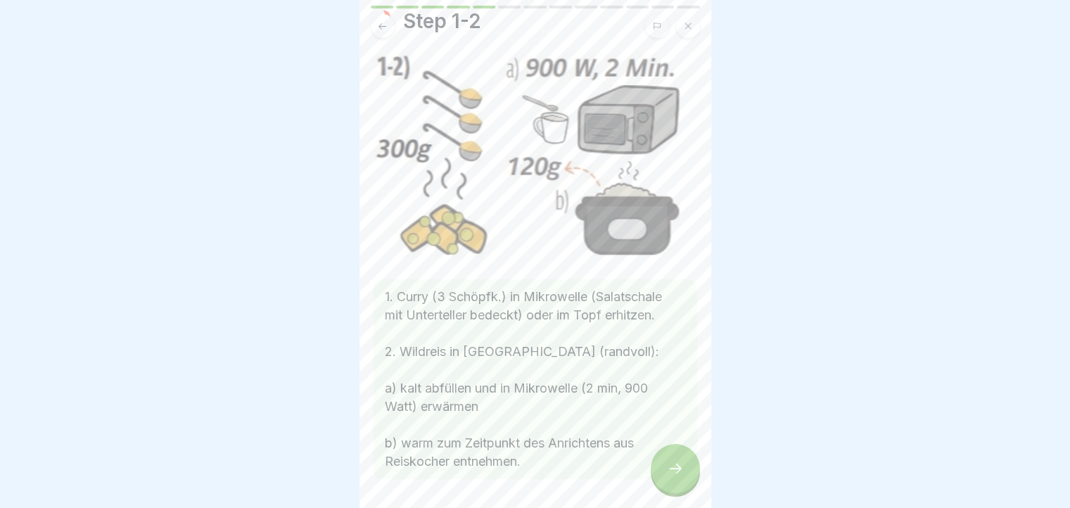
scroll to position [70, 0]
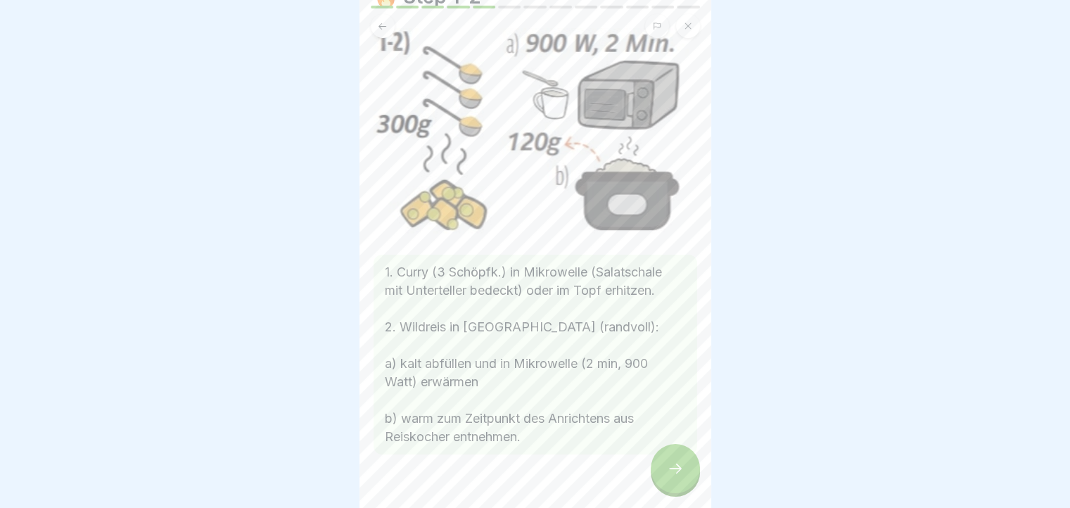
click at [682, 459] on div at bounding box center [675, 468] width 49 height 49
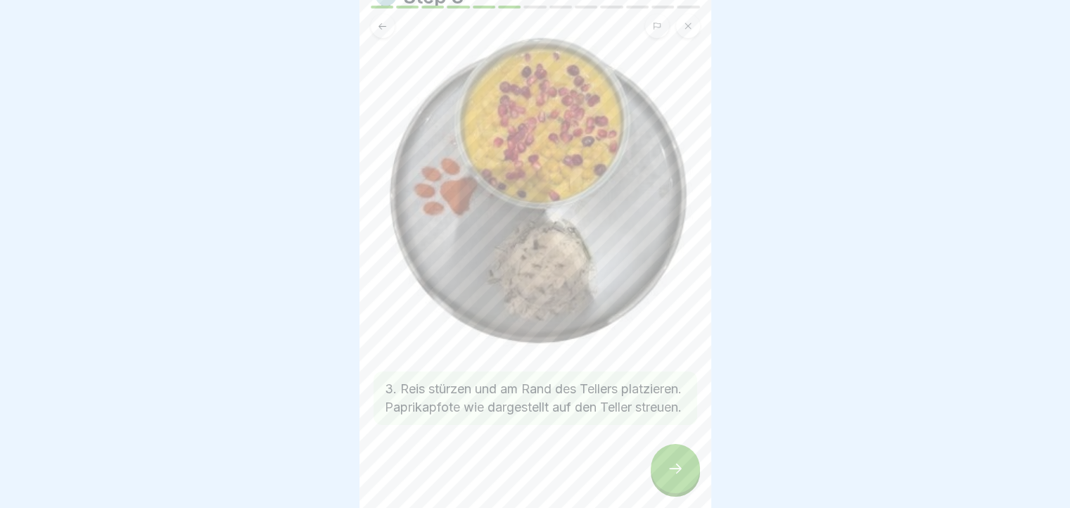
click at [685, 480] on div at bounding box center [675, 468] width 49 height 49
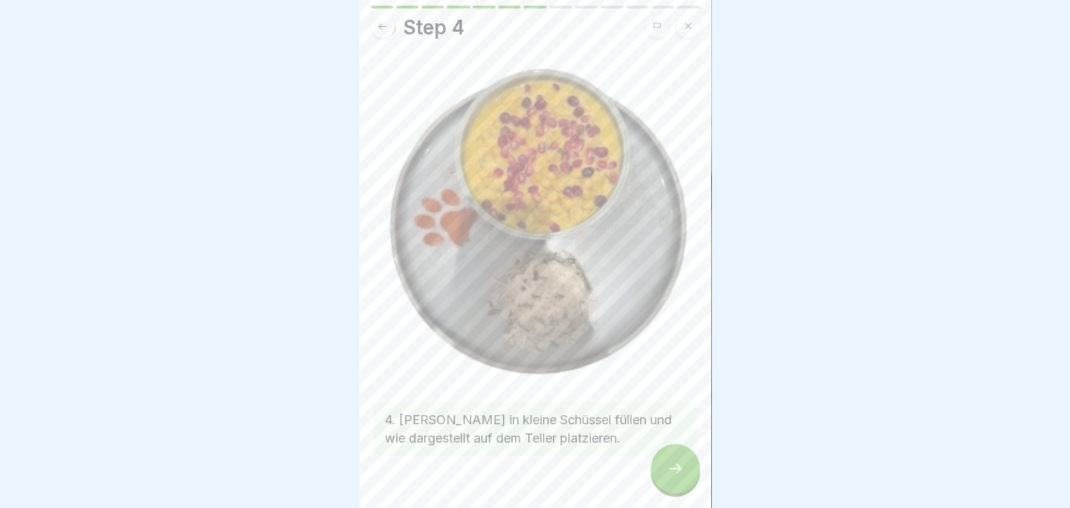
scroll to position [61, 0]
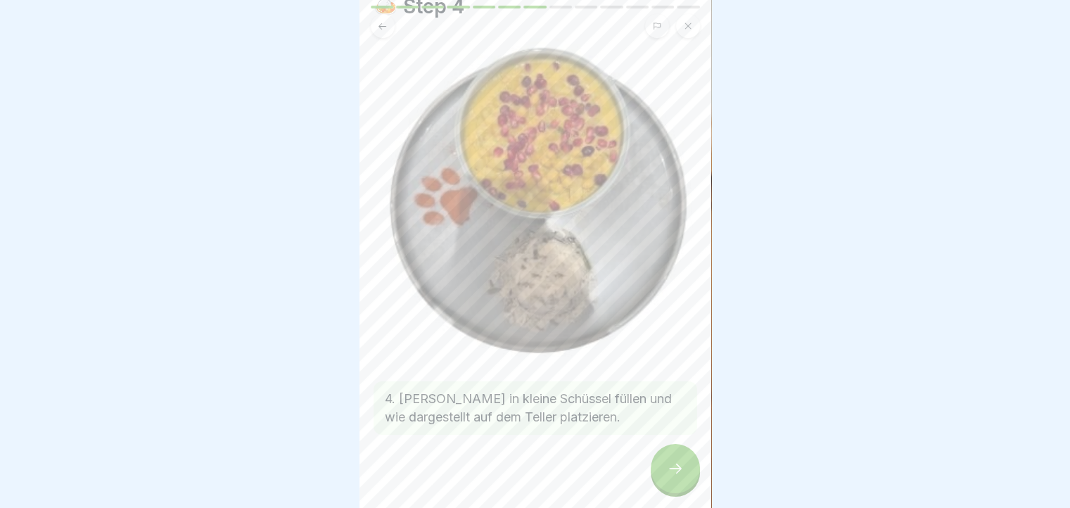
click at [689, 468] on div at bounding box center [675, 468] width 49 height 49
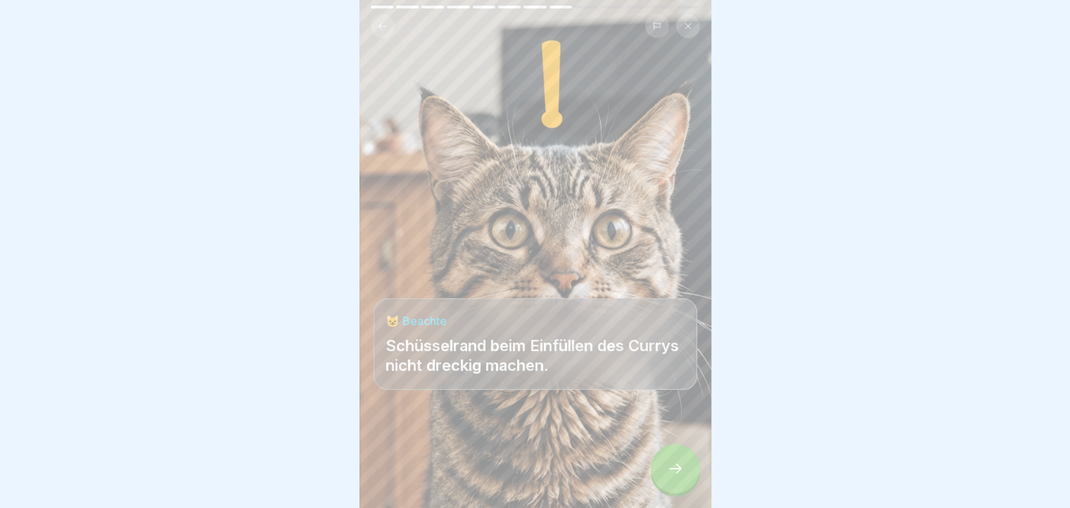
click at [689, 468] on div at bounding box center [675, 468] width 49 height 49
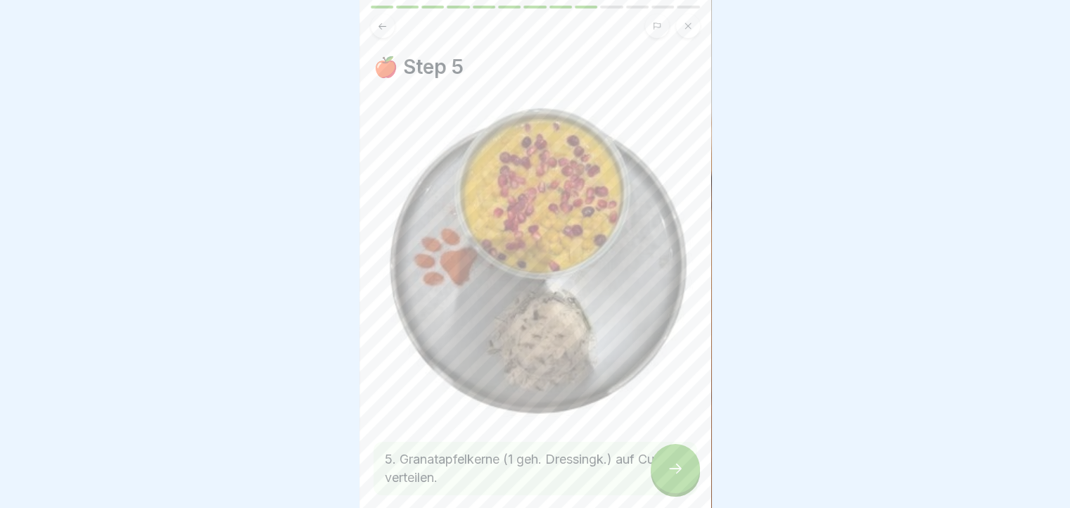
click at [689, 468] on div at bounding box center [675, 468] width 49 height 49
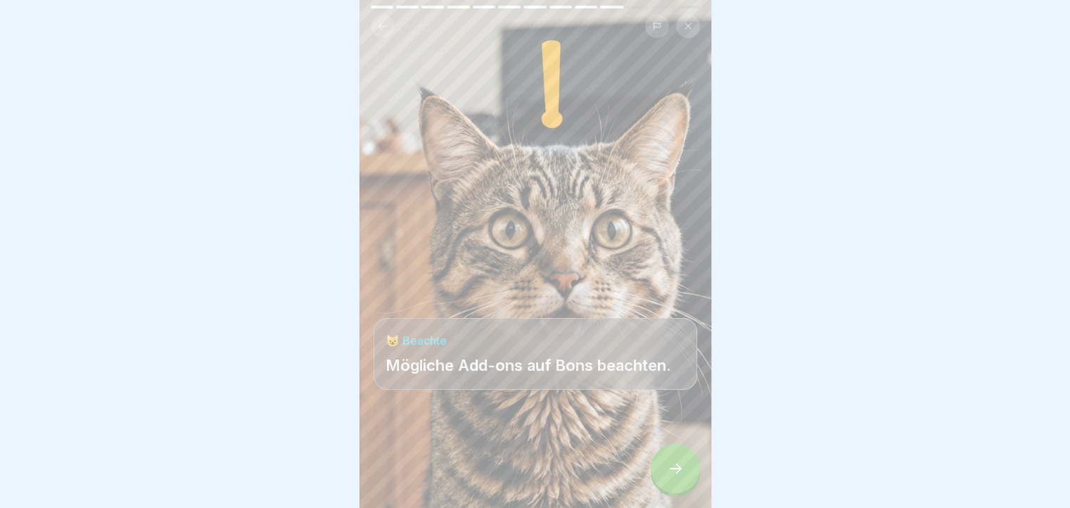
click at [689, 468] on div at bounding box center [675, 468] width 49 height 49
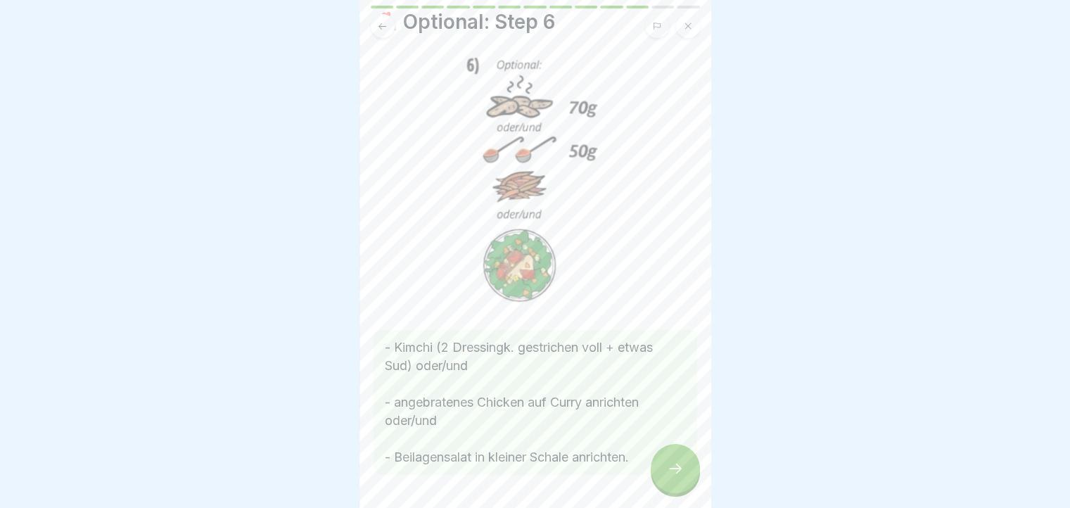
scroll to position [70, 0]
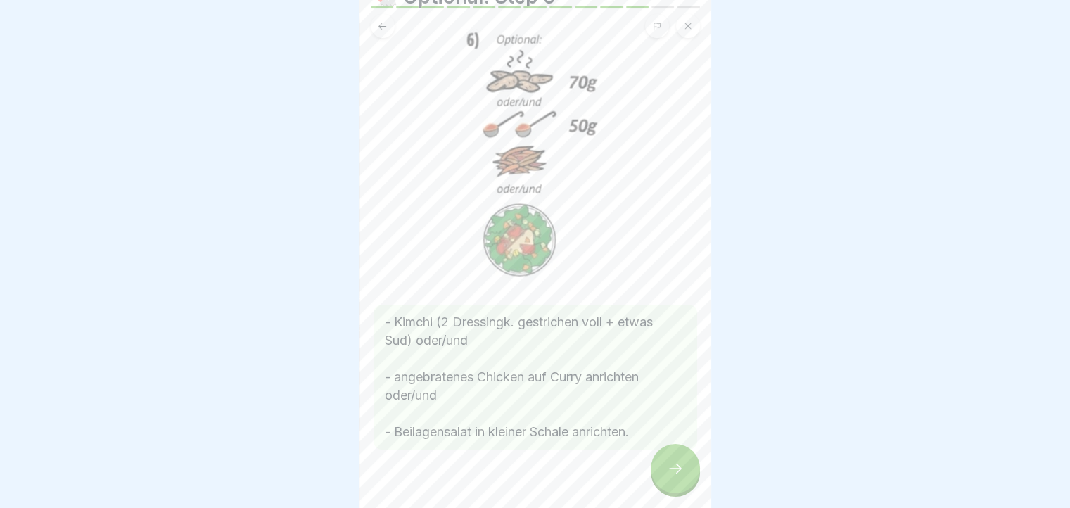
click at [686, 472] on div at bounding box center [675, 468] width 49 height 49
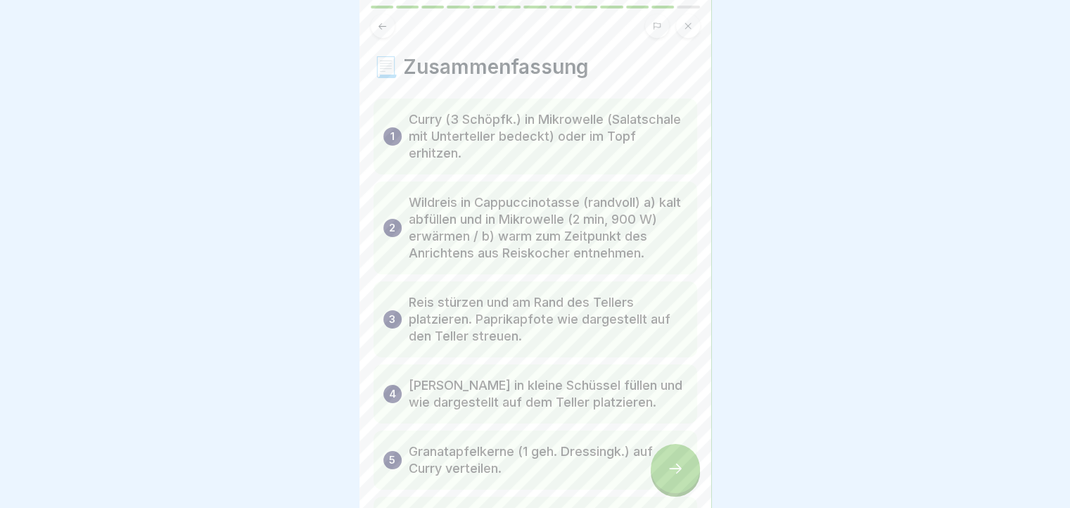
click at [686, 472] on div at bounding box center [675, 468] width 49 height 49
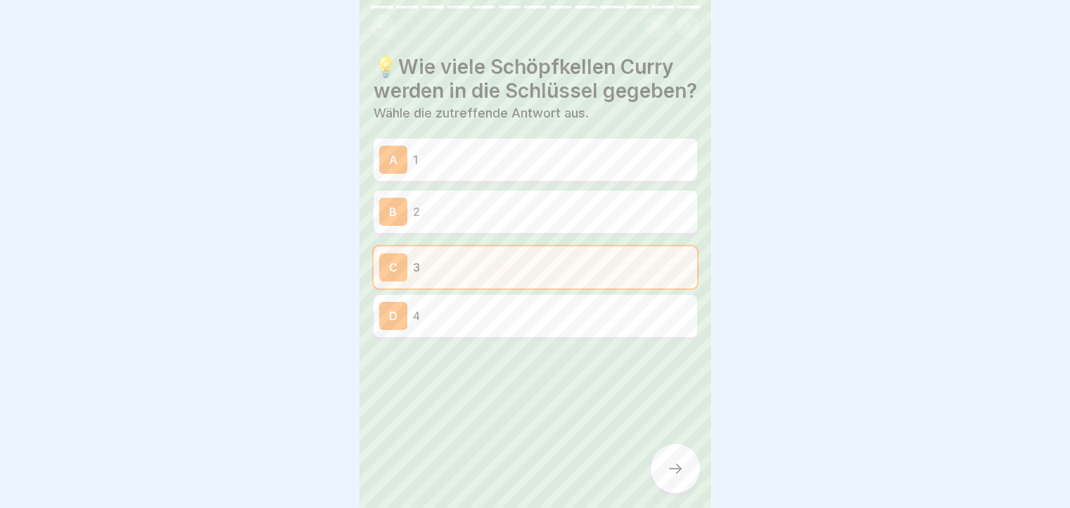
click at [686, 472] on div at bounding box center [675, 468] width 49 height 49
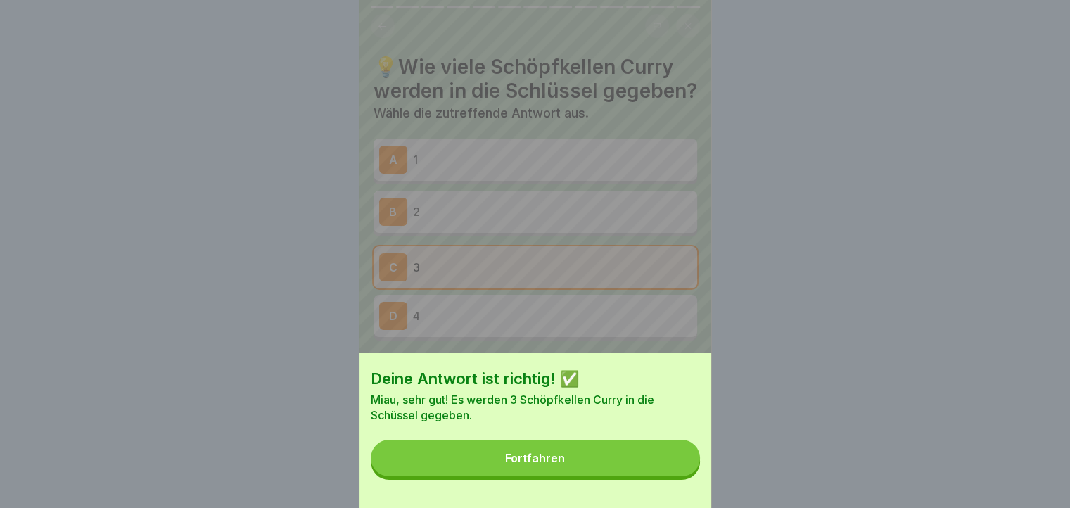
click at [686, 472] on button "Fortfahren" at bounding box center [535, 458] width 329 height 37
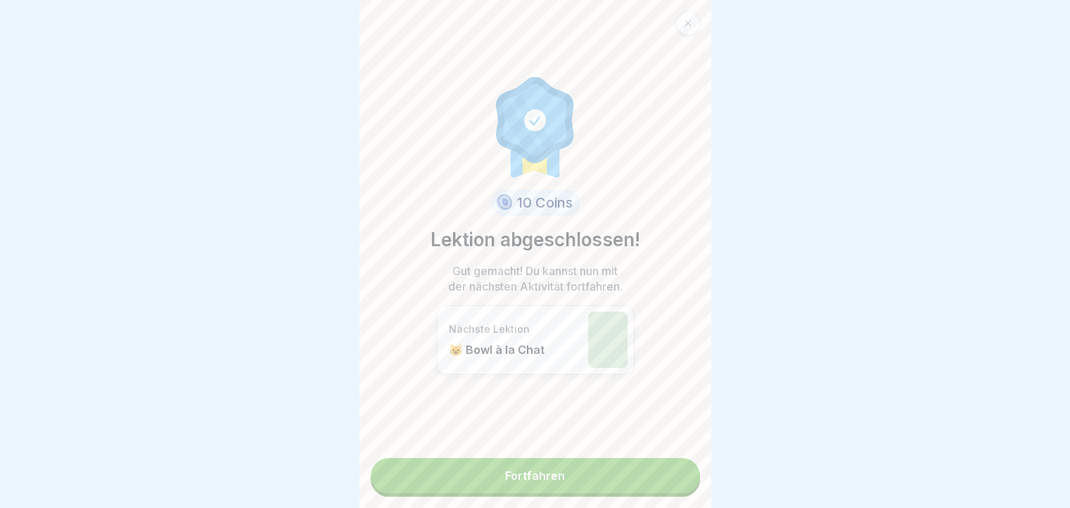
click at [686, 472] on link "Fortfahren" at bounding box center [535, 475] width 329 height 35
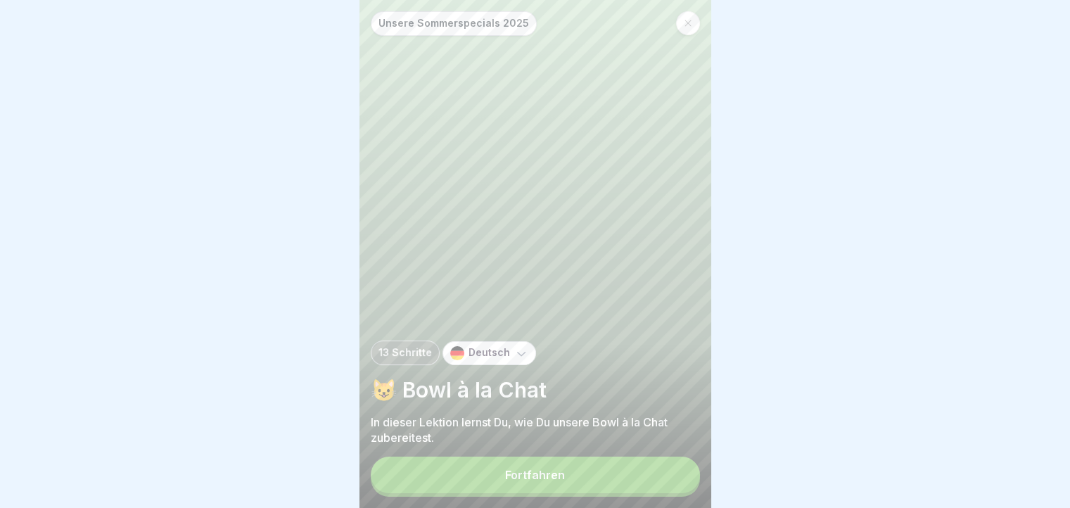
click at [686, 472] on button "Fortfahren" at bounding box center [535, 475] width 329 height 37
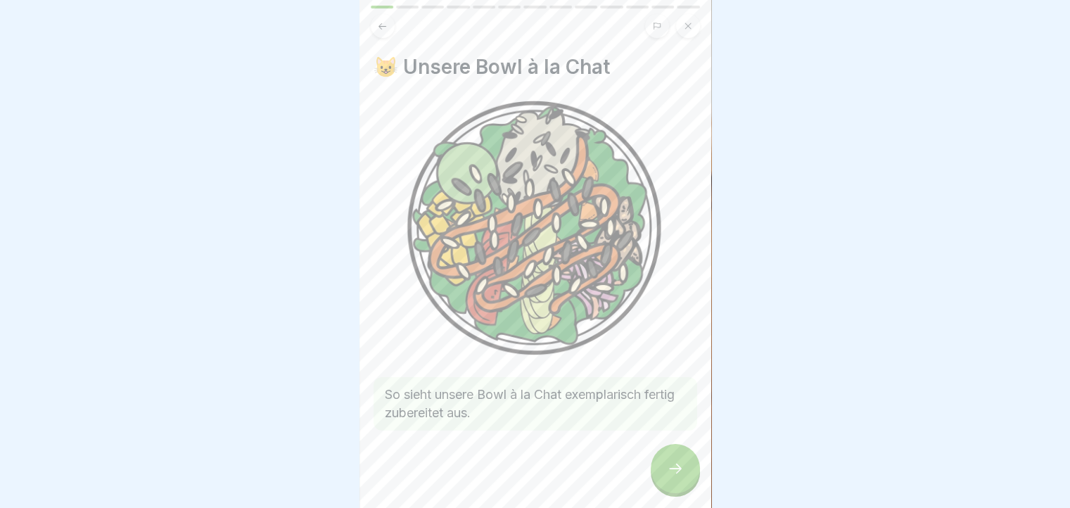
click at [686, 472] on div at bounding box center [675, 468] width 49 height 49
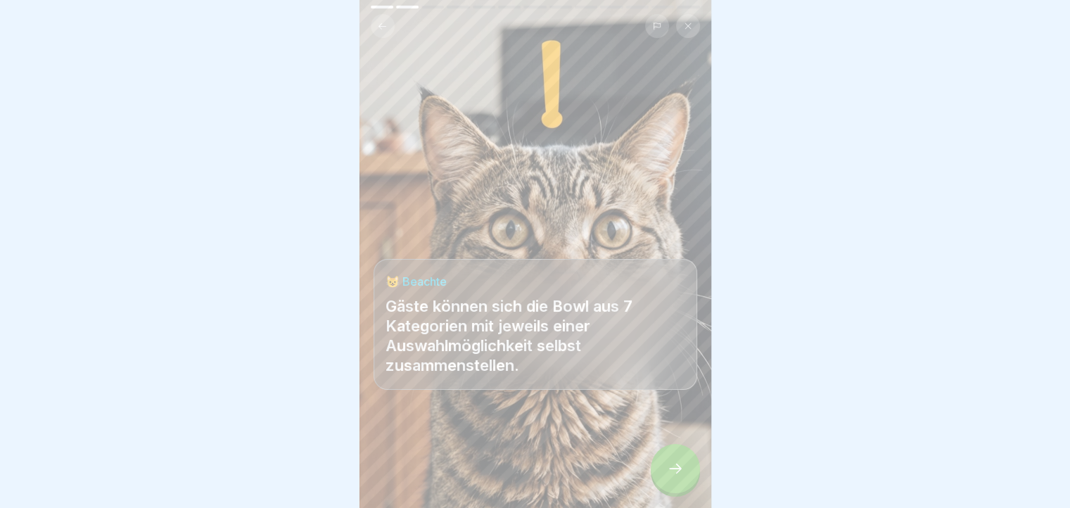
click at [686, 472] on div at bounding box center [675, 468] width 49 height 49
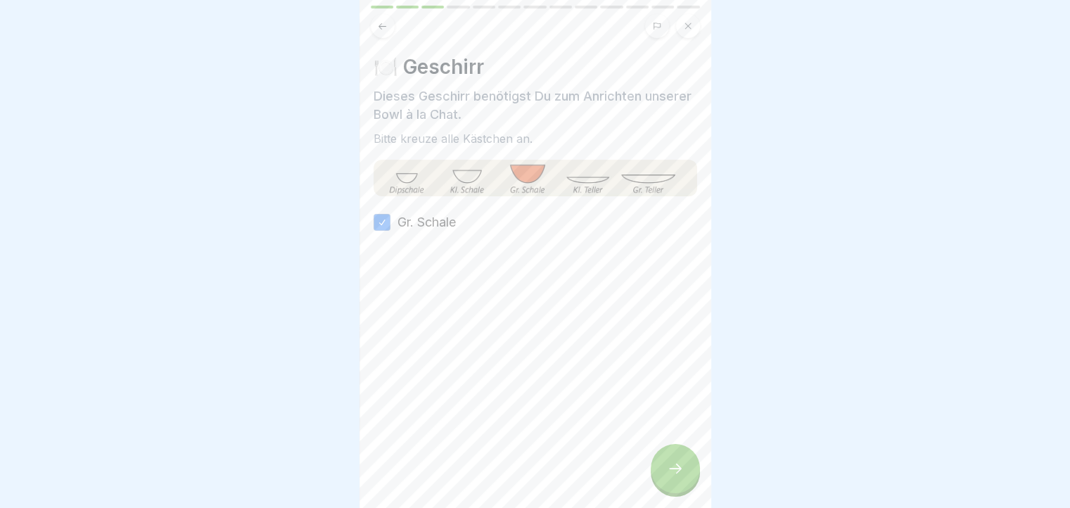
click at [686, 472] on div at bounding box center [675, 468] width 49 height 49
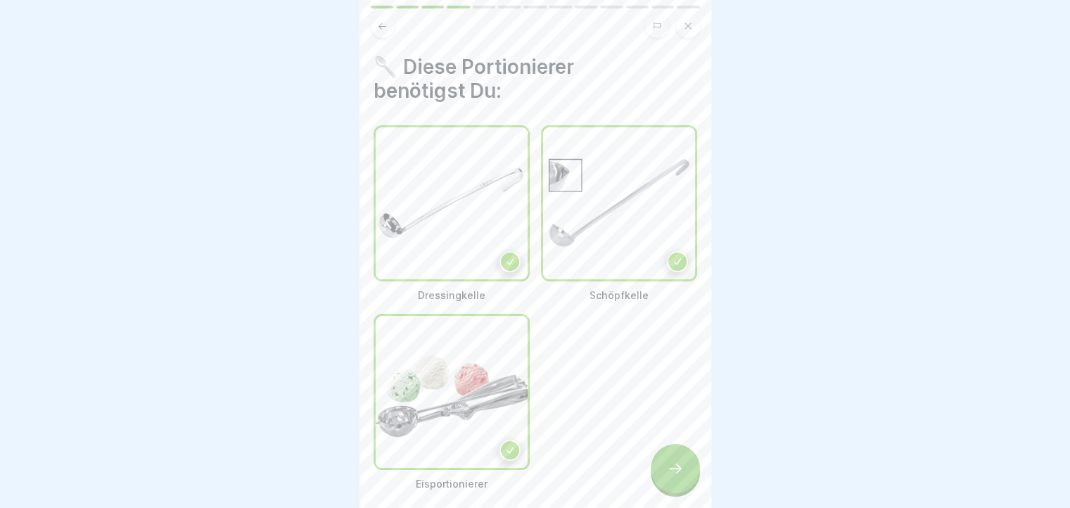
click at [686, 472] on div at bounding box center [675, 468] width 49 height 49
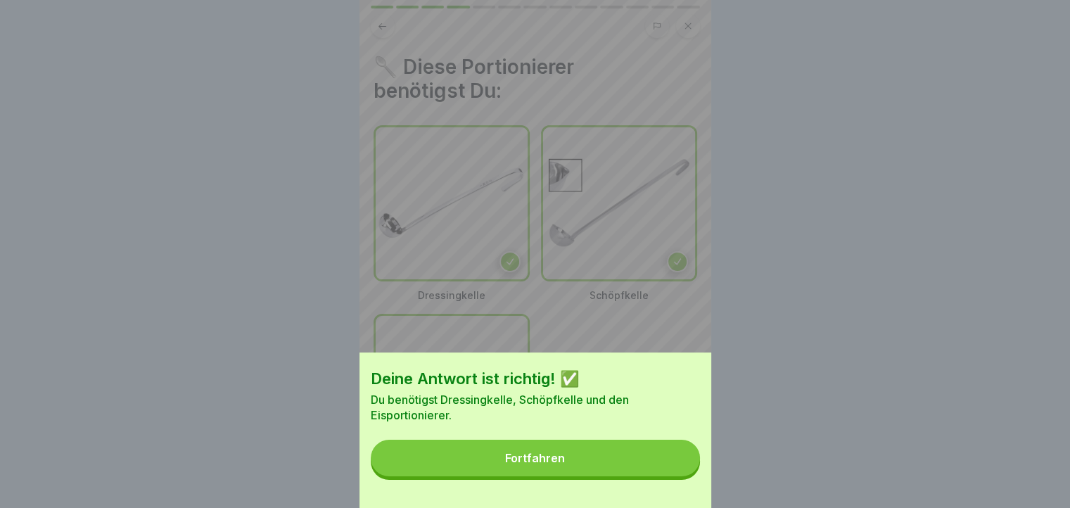
click at [686, 472] on button "Fortfahren" at bounding box center [535, 458] width 329 height 37
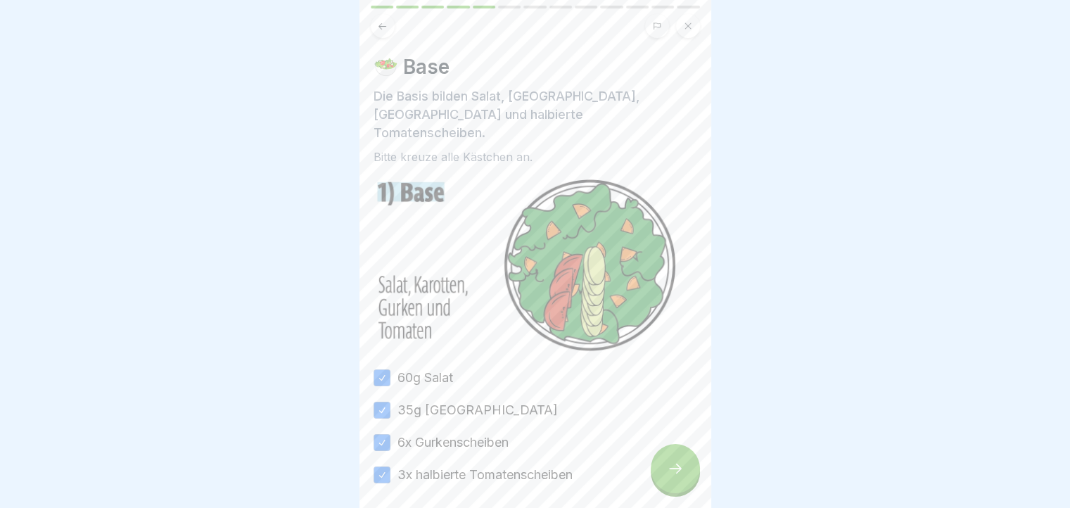
click at [669, 467] on div at bounding box center [675, 468] width 49 height 49
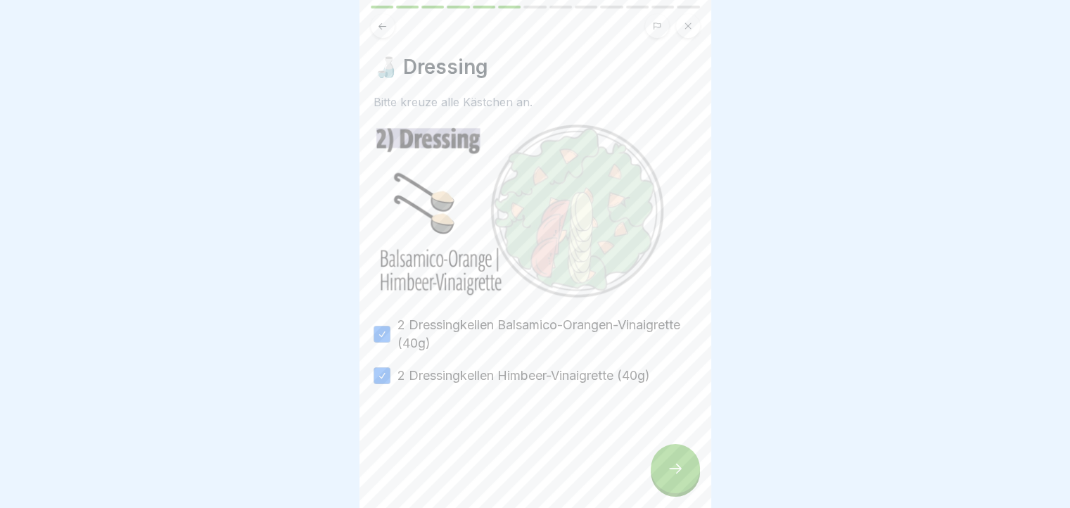
click at [669, 467] on div at bounding box center [675, 468] width 49 height 49
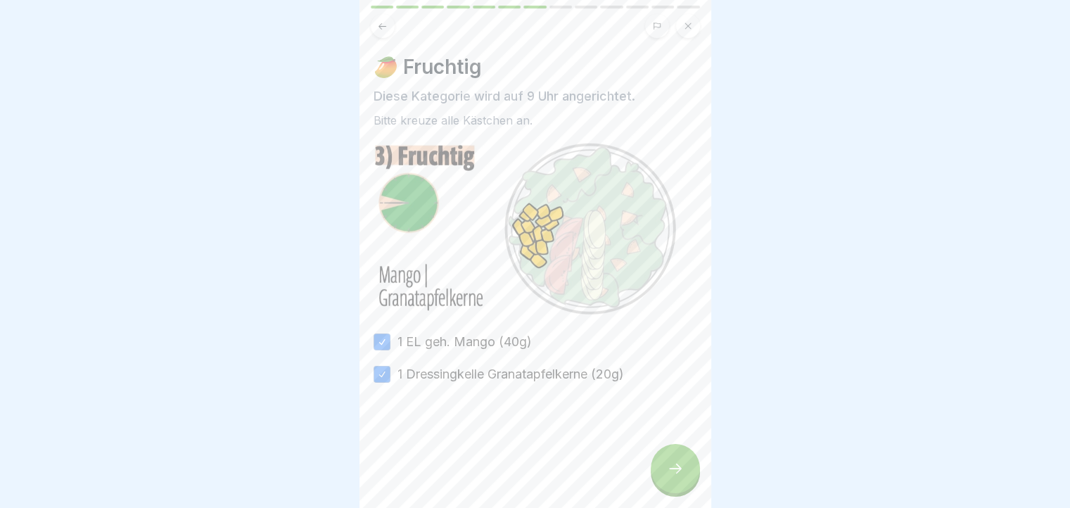
click at [669, 467] on div at bounding box center [675, 468] width 49 height 49
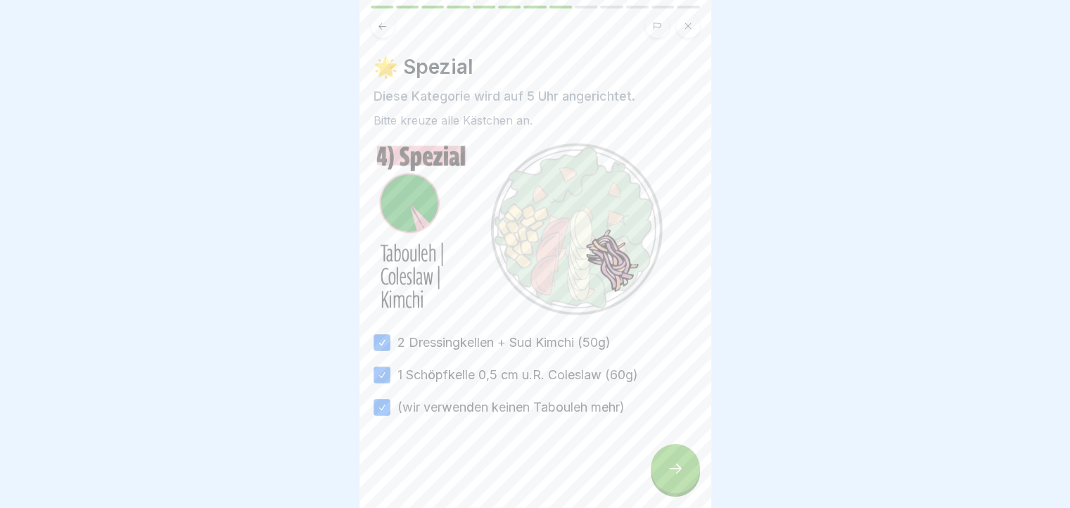
click at [669, 467] on div at bounding box center [675, 468] width 49 height 49
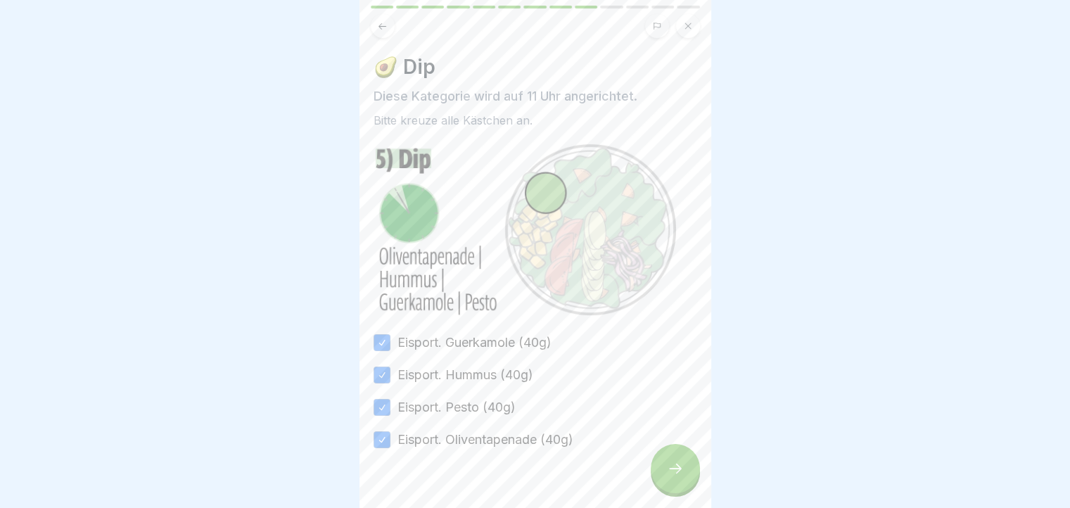
click at [669, 467] on div at bounding box center [675, 468] width 49 height 49
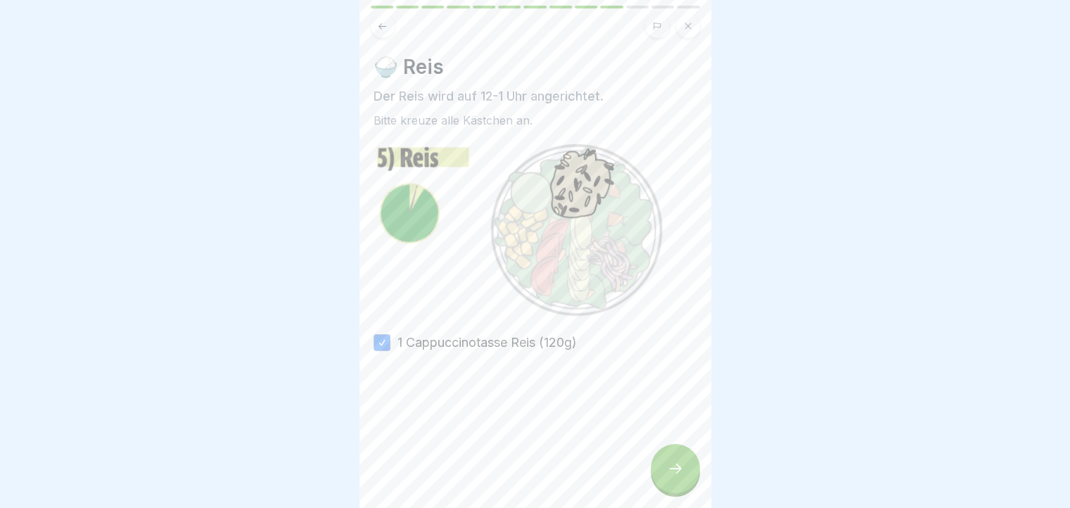
click at [389, 22] on button at bounding box center [383, 26] width 24 height 24
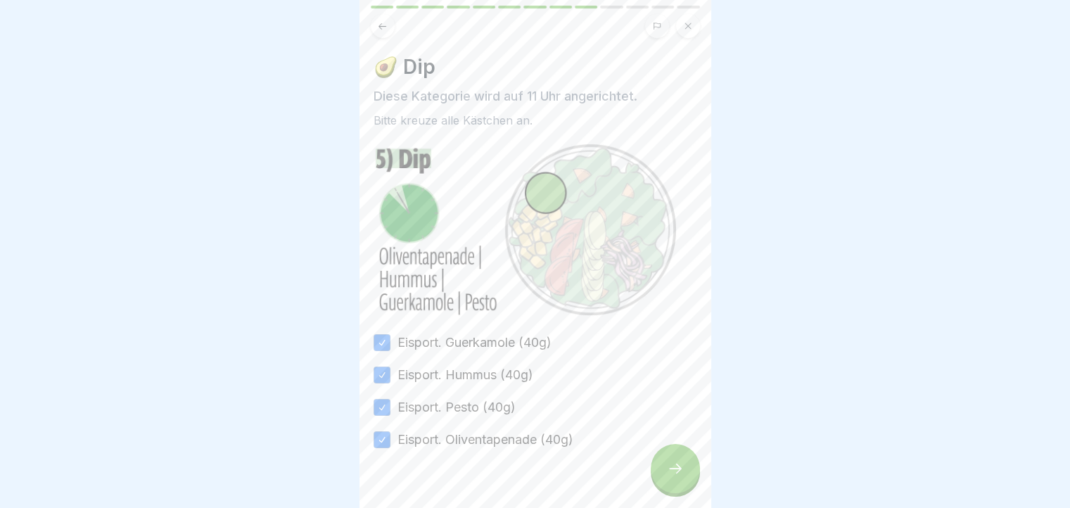
click at [381, 22] on icon at bounding box center [382, 26] width 11 height 11
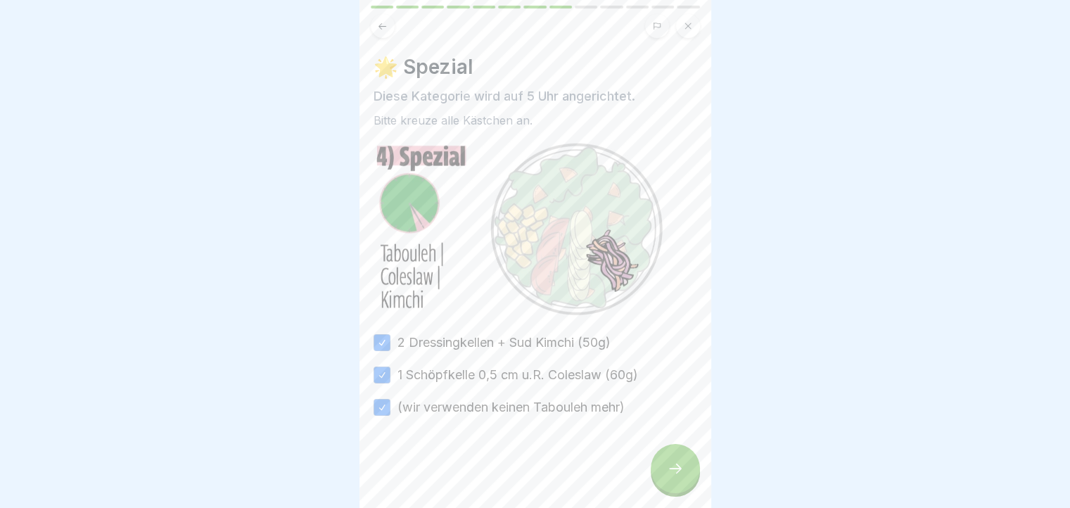
click at [656, 471] on div at bounding box center [675, 468] width 49 height 49
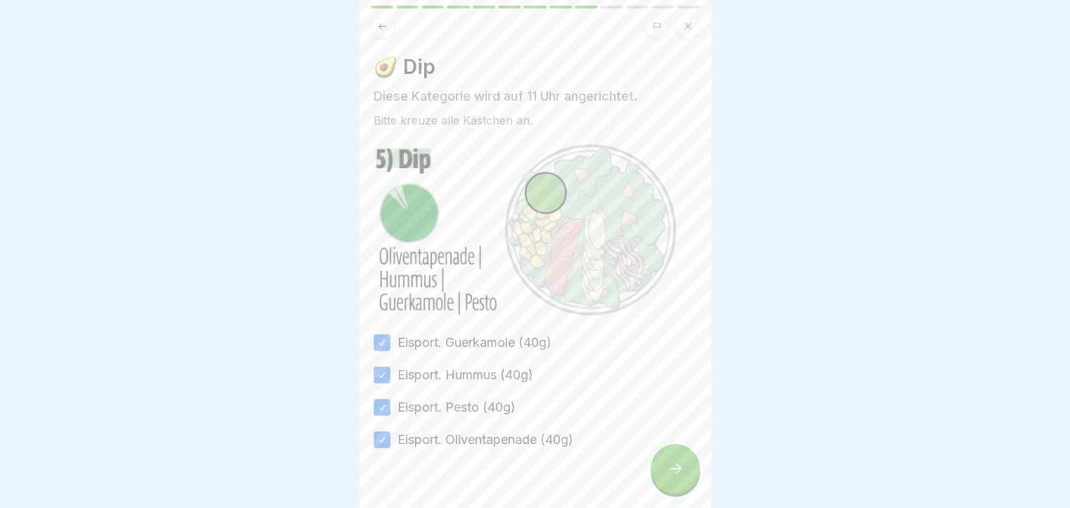
click at [656, 471] on div at bounding box center [675, 468] width 49 height 49
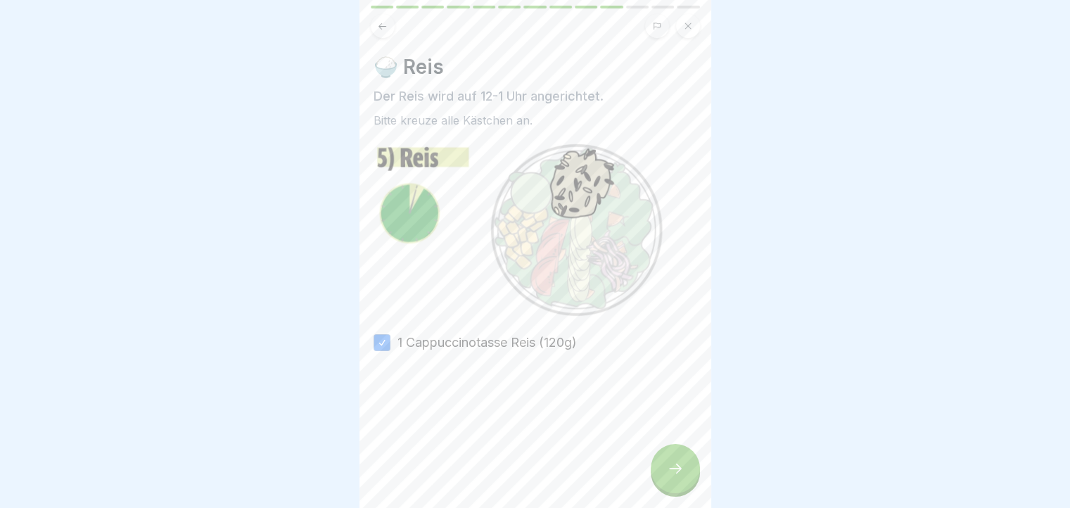
click at [656, 471] on div at bounding box center [675, 468] width 49 height 49
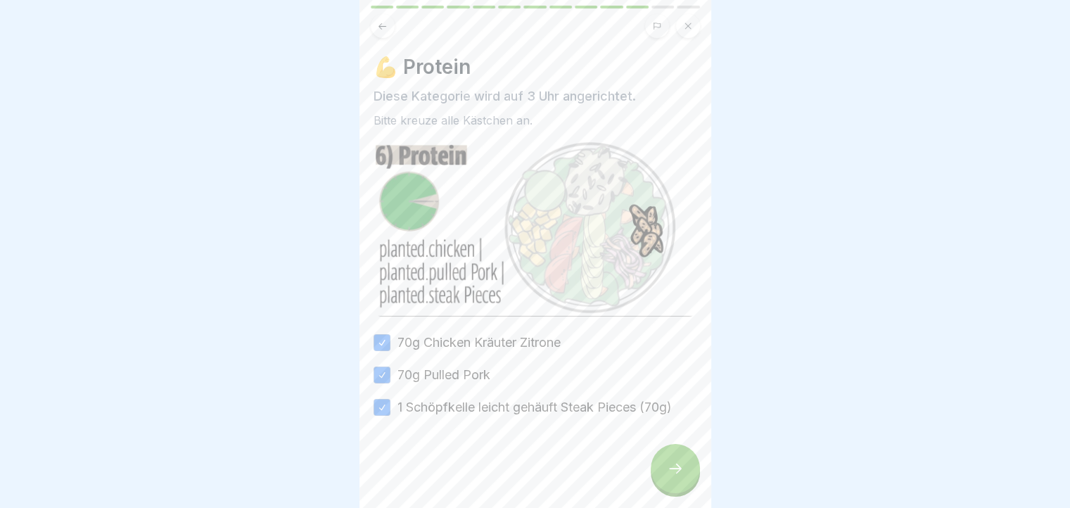
click at [656, 471] on div at bounding box center [675, 468] width 49 height 49
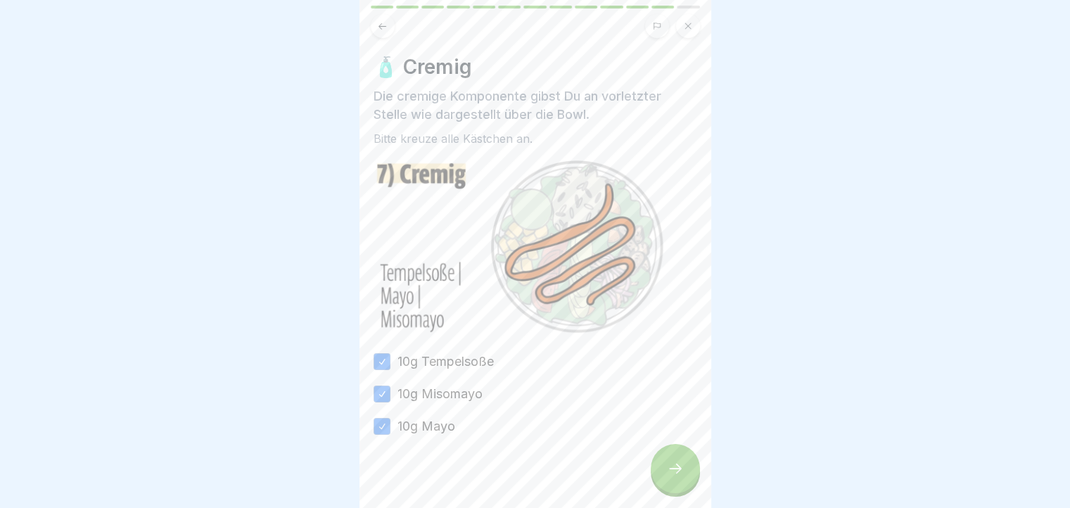
click at [656, 471] on div at bounding box center [675, 468] width 49 height 49
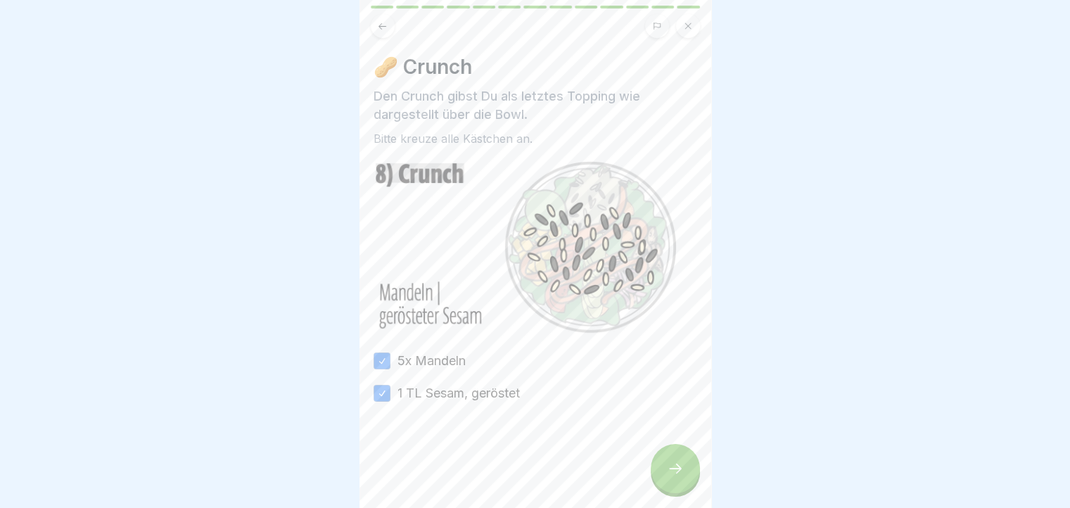
click at [656, 471] on div at bounding box center [675, 468] width 49 height 49
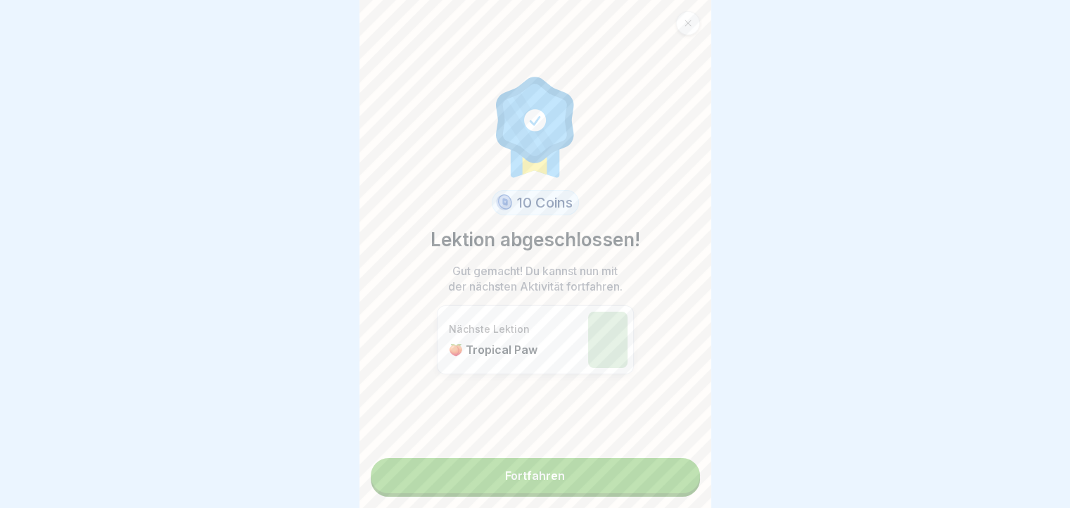
click at [684, 23] on icon at bounding box center [688, 23] width 8 height 8
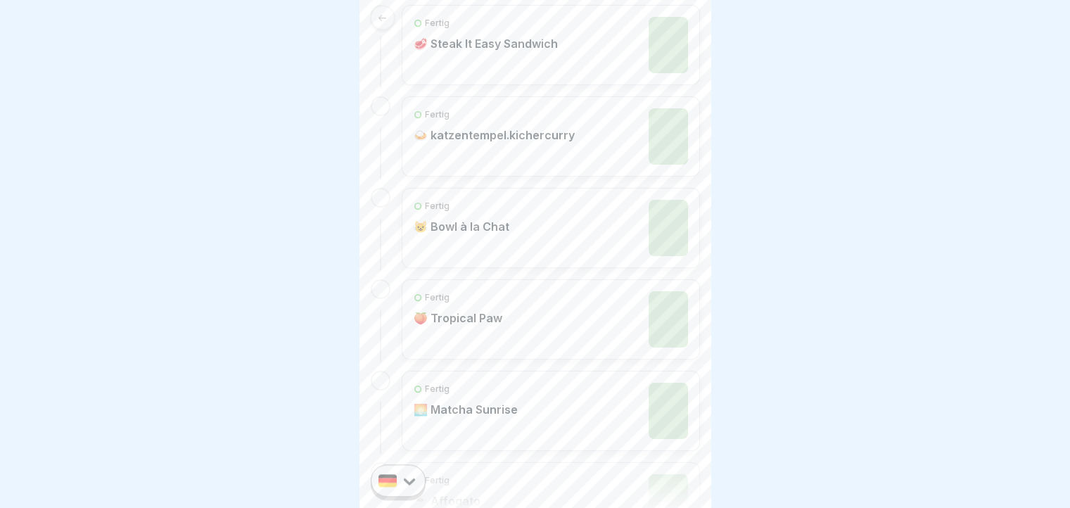
scroll to position [1278, 0]
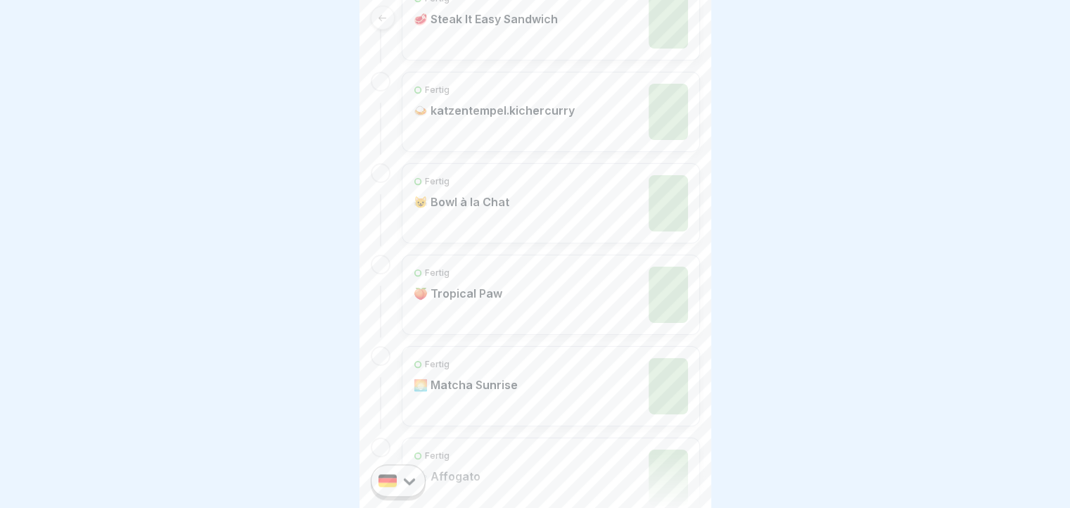
click at [540, 214] on div "Fertig 😺 Bowl à la Chat" at bounding box center [551, 203] width 274 height 56
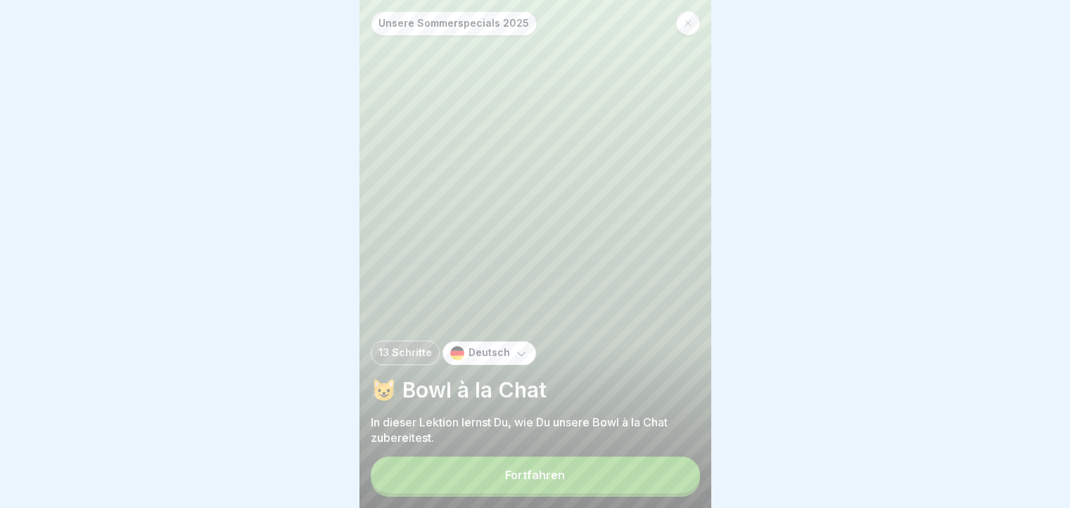
click at [607, 485] on button "Fortfahren" at bounding box center [535, 475] width 329 height 37
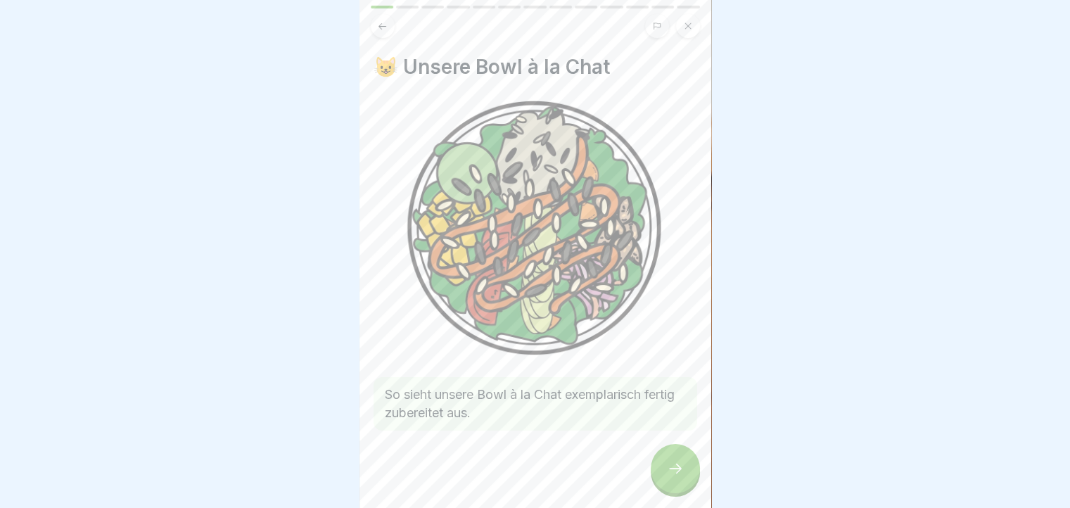
click at [677, 477] on icon at bounding box center [675, 468] width 17 height 17
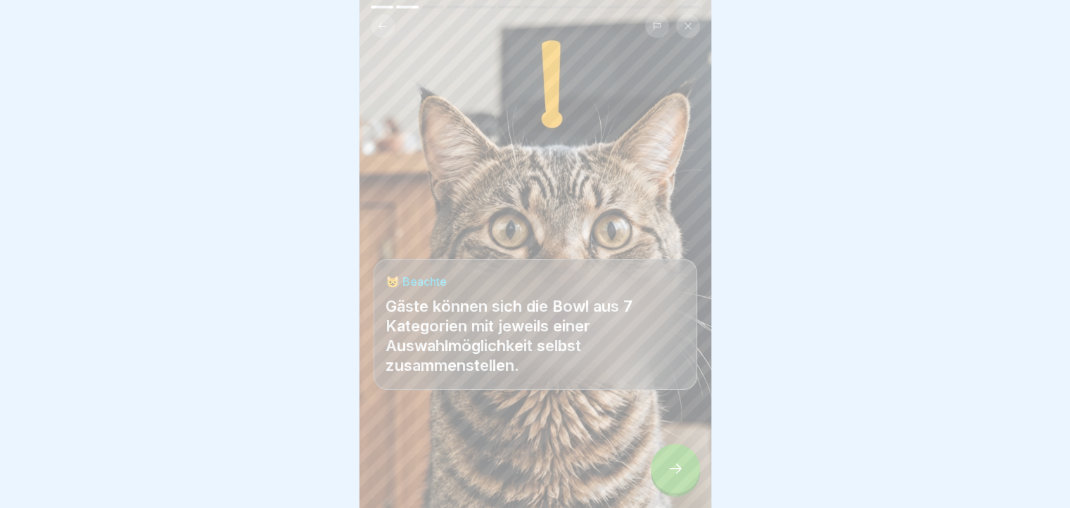
click at [677, 477] on icon at bounding box center [675, 468] width 17 height 17
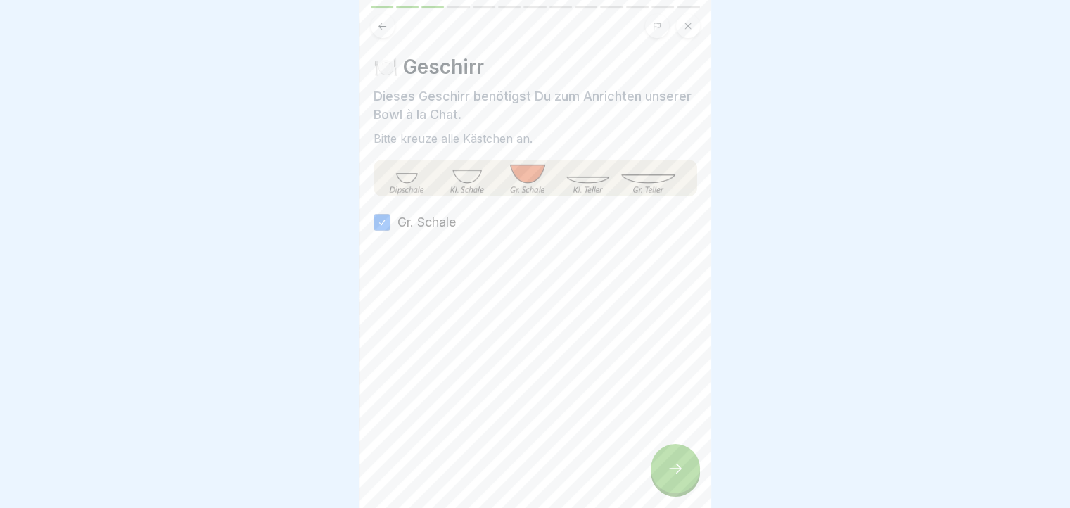
click at [677, 477] on icon at bounding box center [675, 468] width 17 height 17
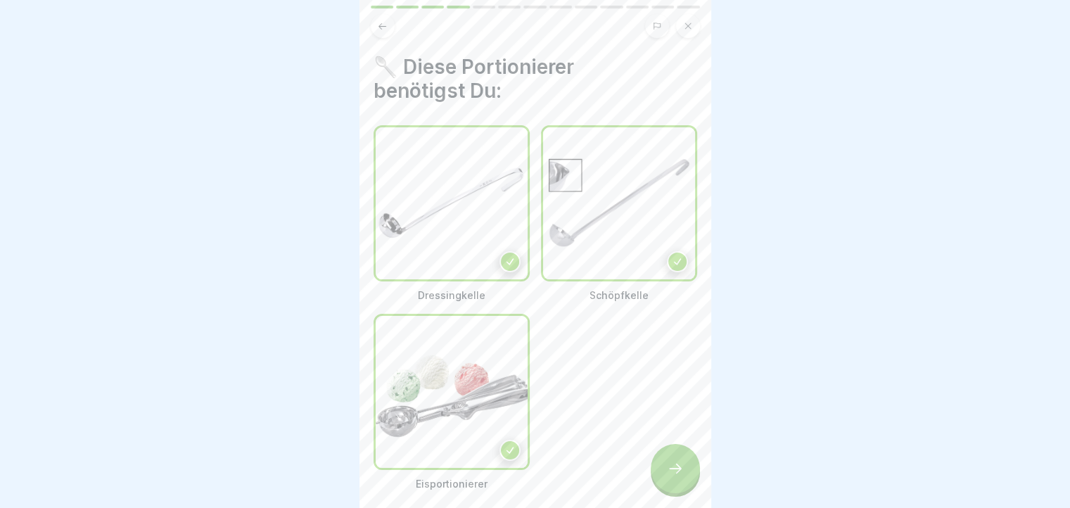
click at [677, 477] on icon at bounding box center [675, 468] width 17 height 17
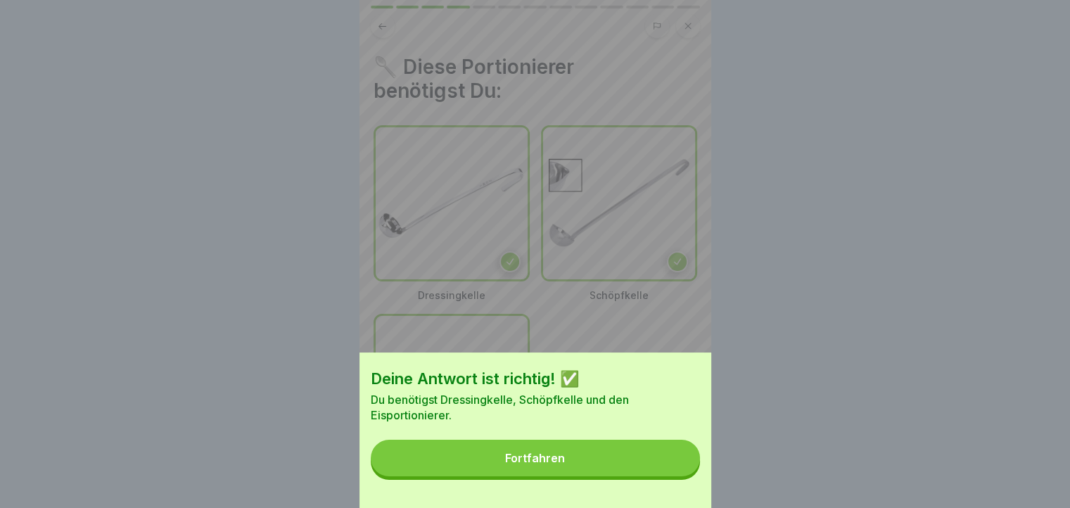
click at [677, 476] on button "Fortfahren" at bounding box center [535, 458] width 329 height 37
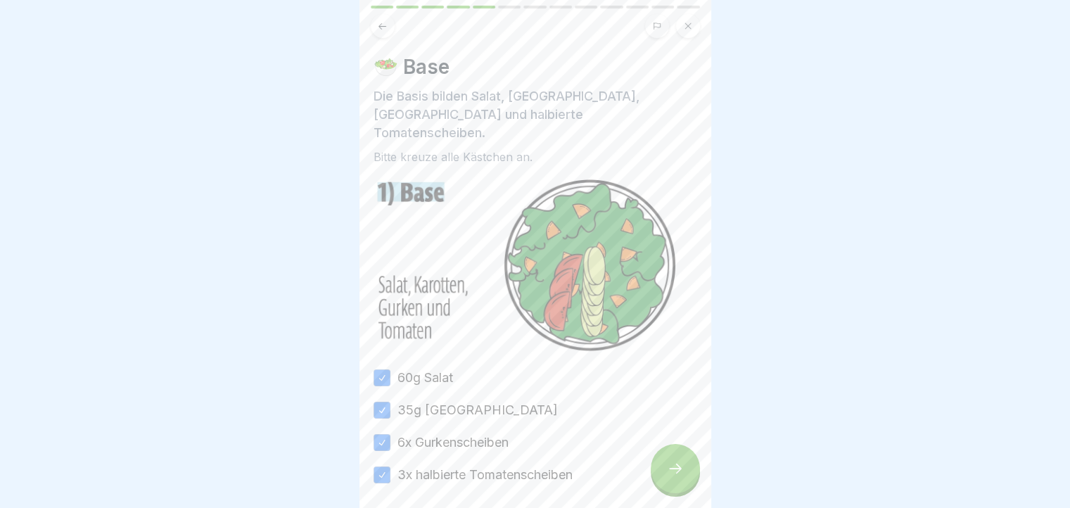
click at [677, 477] on icon at bounding box center [675, 468] width 17 height 17
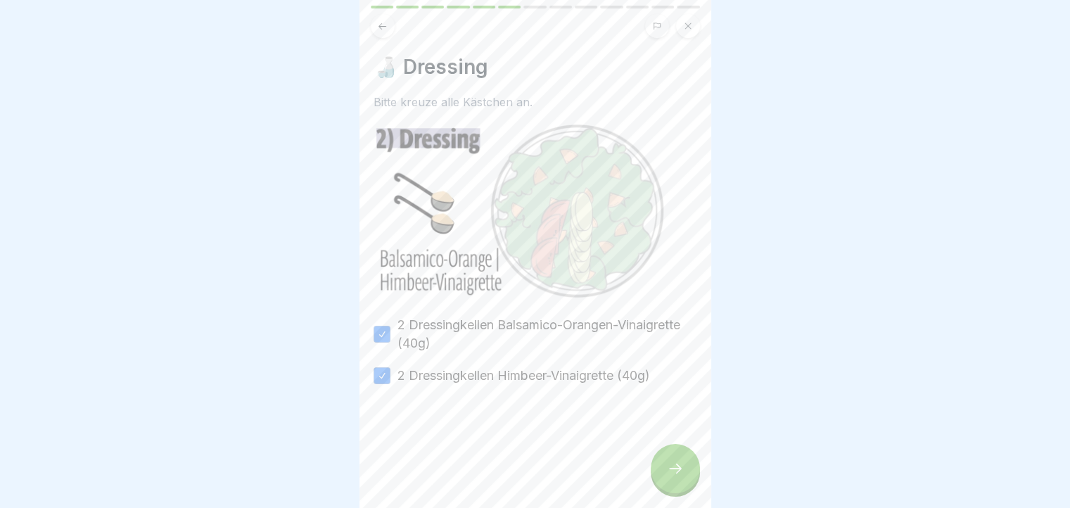
click at [651, 475] on div at bounding box center [675, 468] width 49 height 49
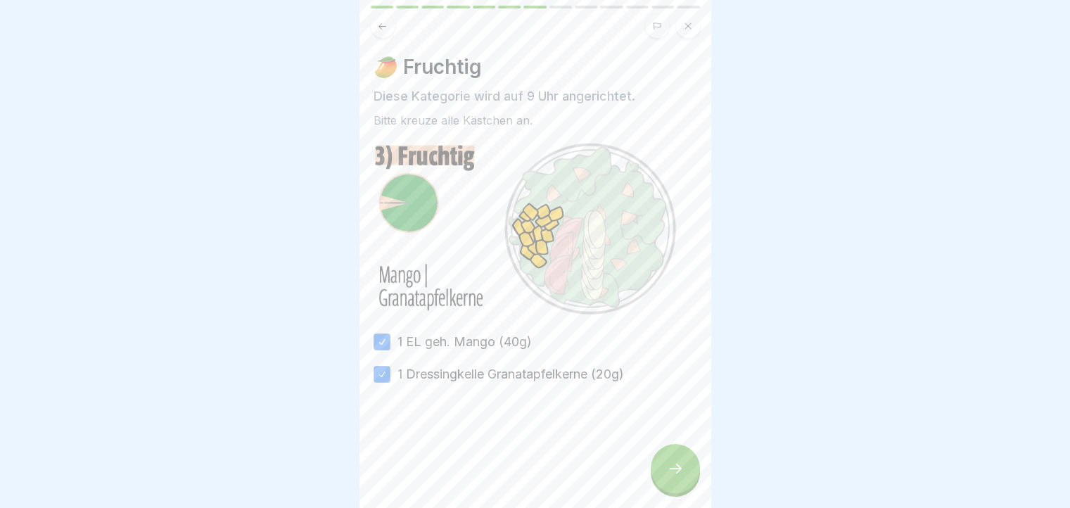
click at [651, 475] on div at bounding box center [675, 468] width 49 height 49
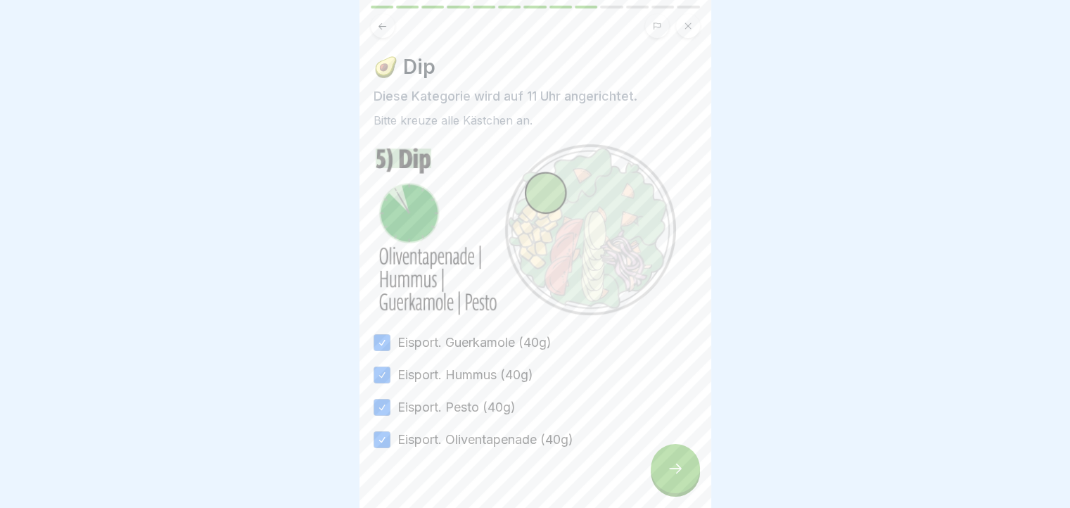
click at [651, 475] on div at bounding box center [675, 468] width 49 height 49
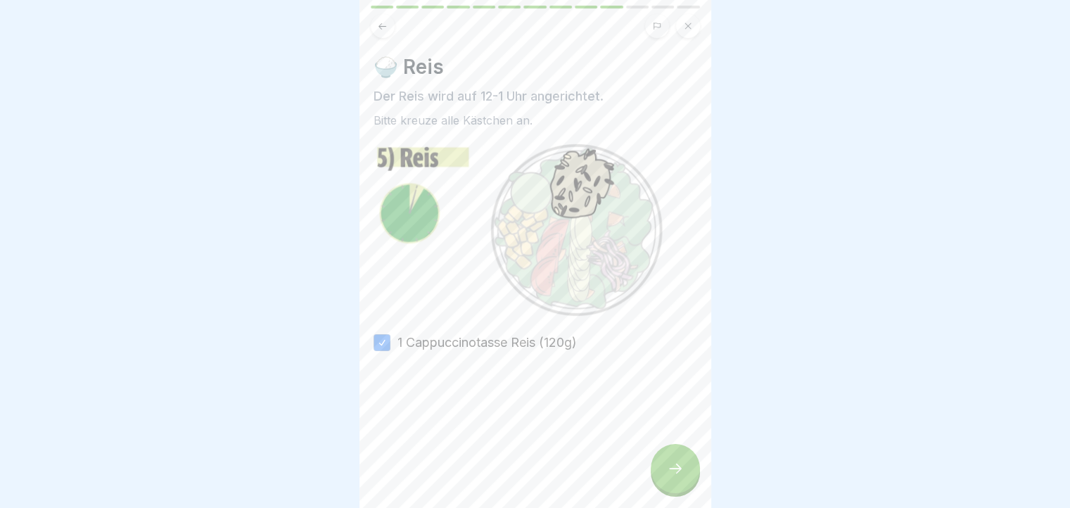
click at [651, 475] on div at bounding box center [675, 468] width 49 height 49
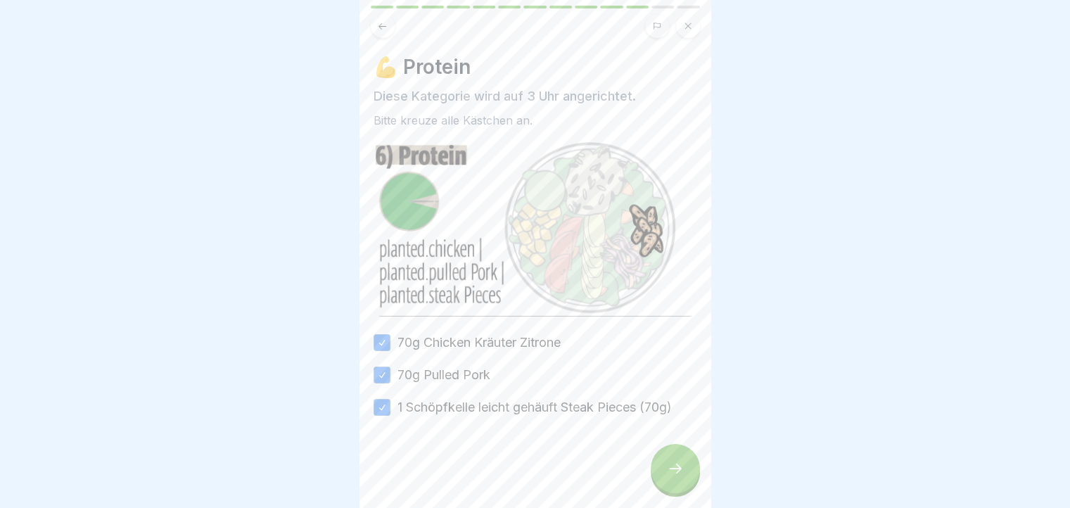
click at [651, 475] on div at bounding box center [675, 468] width 49 height 49
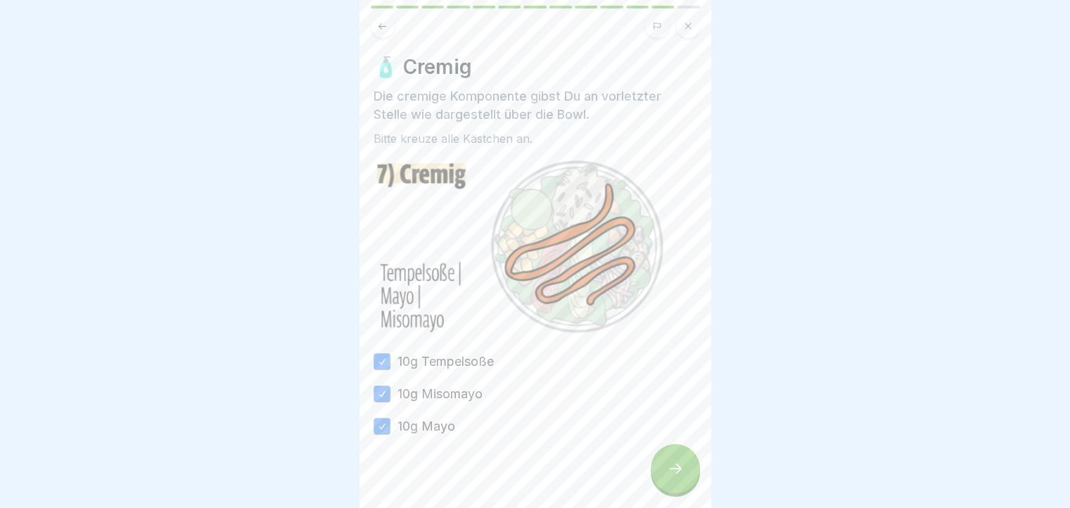
click at [651, 475] on div at bounding box center [675, 468] width 49 height 49
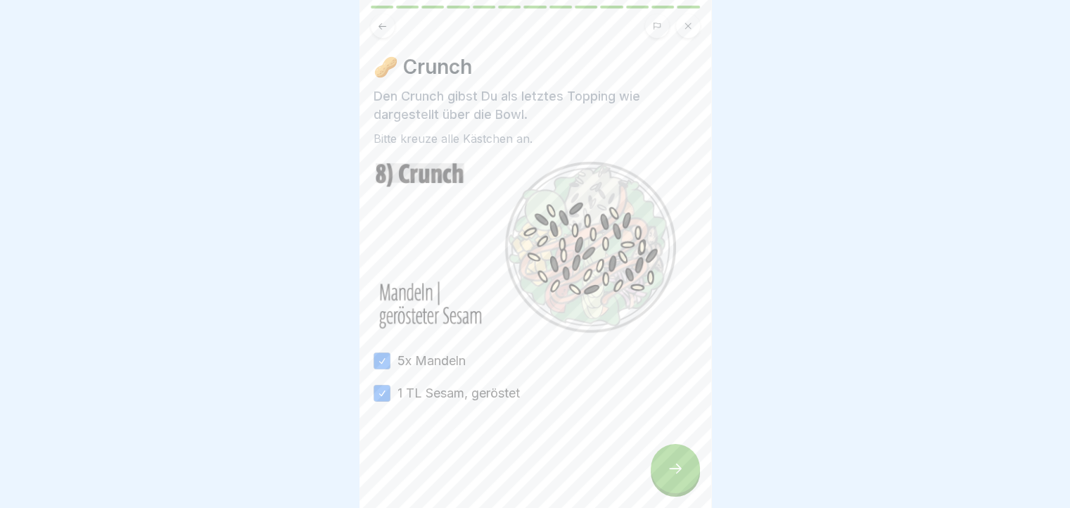
click at [651, 475] on div at bounding box center [675, 468] width 49 height 49
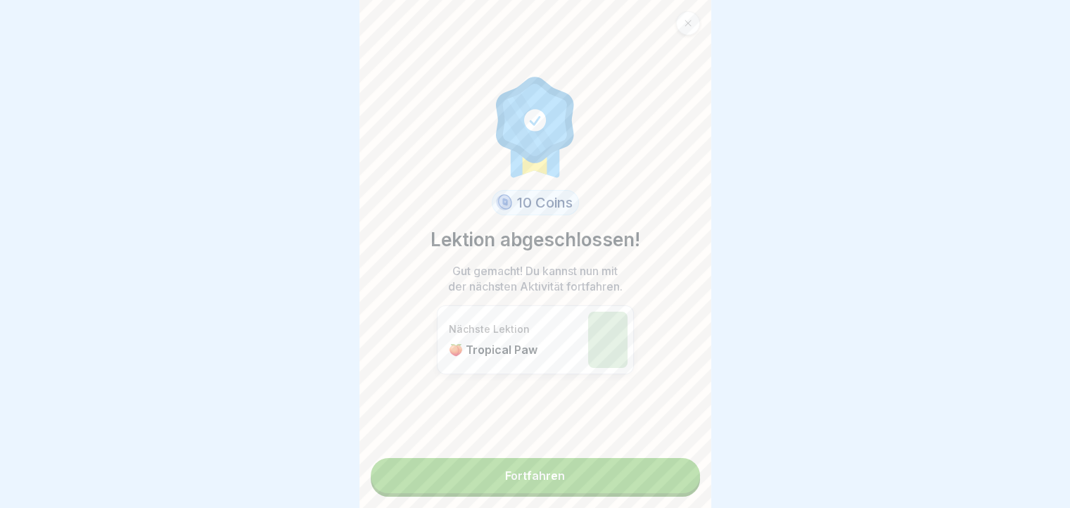
click at [651, 475] on link "Fortfahren" at bounding box center [535, 475] width 329 height 35
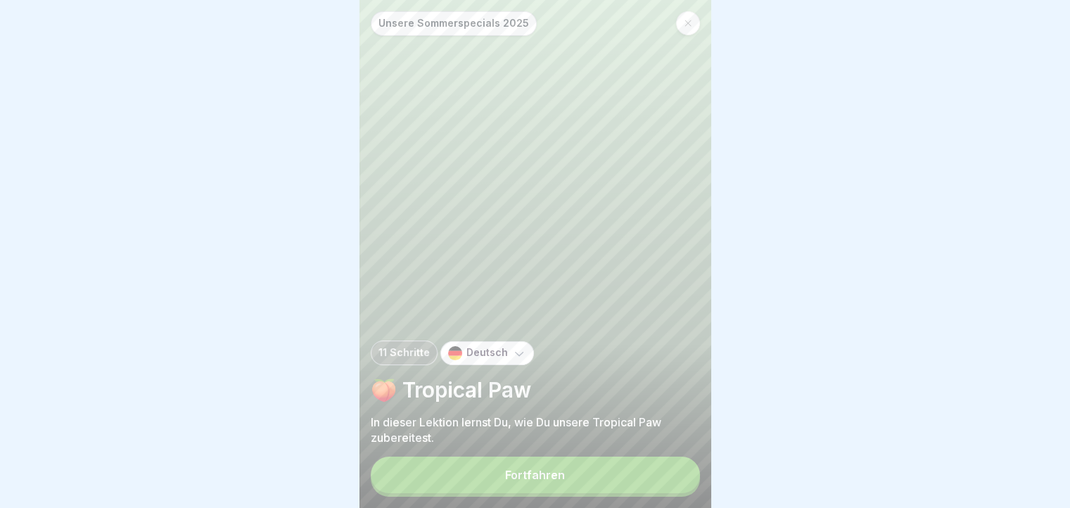
click at [651, 475] on button "Fortfahren" at bounding box center [535, 475] width 329 height 37
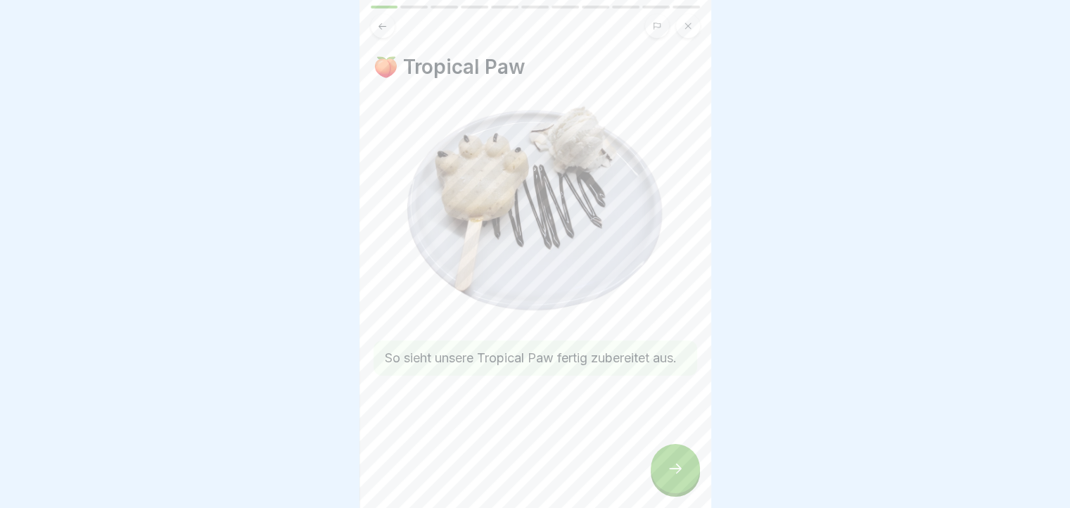
click at [667, 476] on icon at bounding box center [675, 468] width 17 height 17
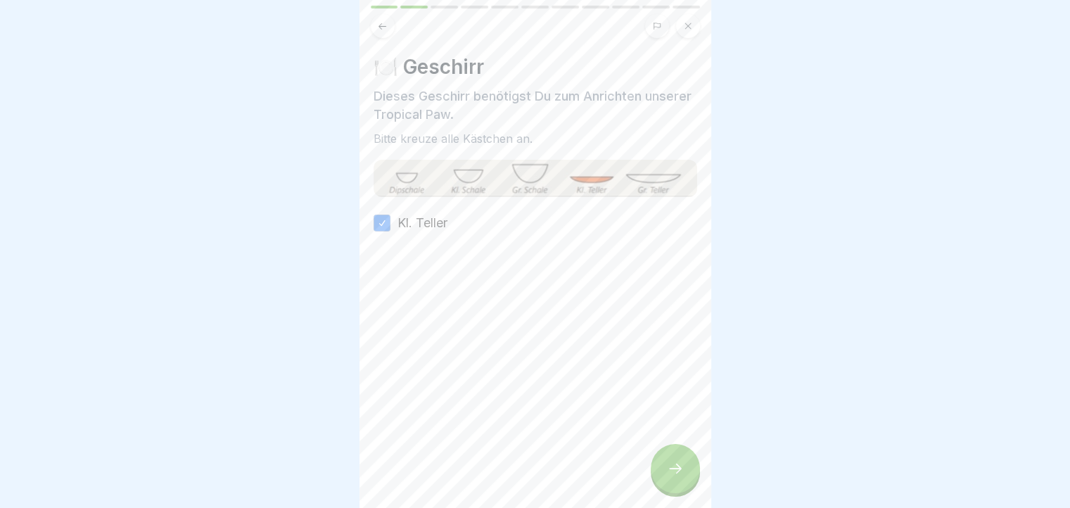
click at [667, 476] on icon at bounding box center [675, 468] width 17 height 17
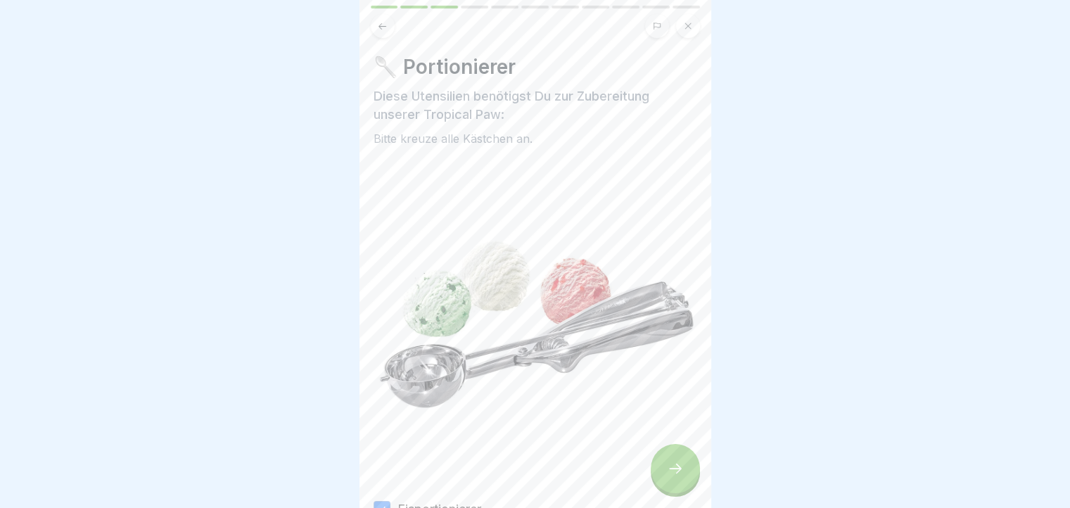
click at [667, 476] on icon at bounding box center [675, 468] width 17 height 17
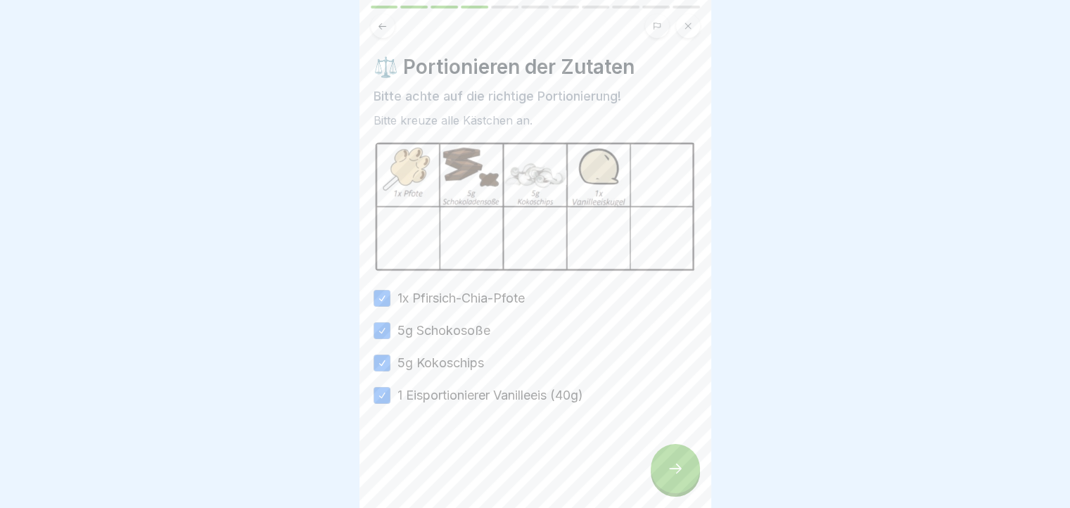
click at [667, 476] on icon at bounding box center [675, 468] width 17 height 17
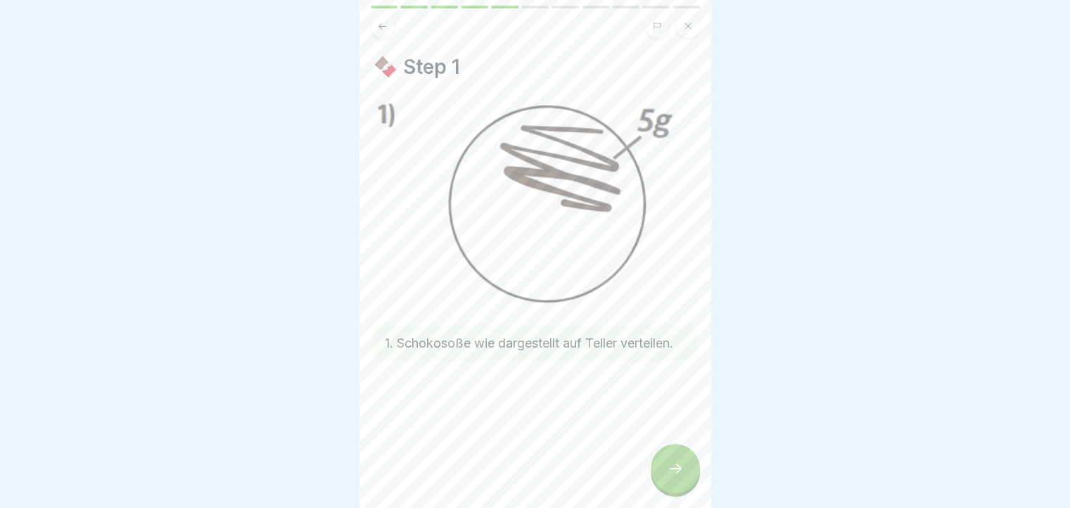
click at [667, 476] on icon at bounding box center [675, 468] width 17 height 17
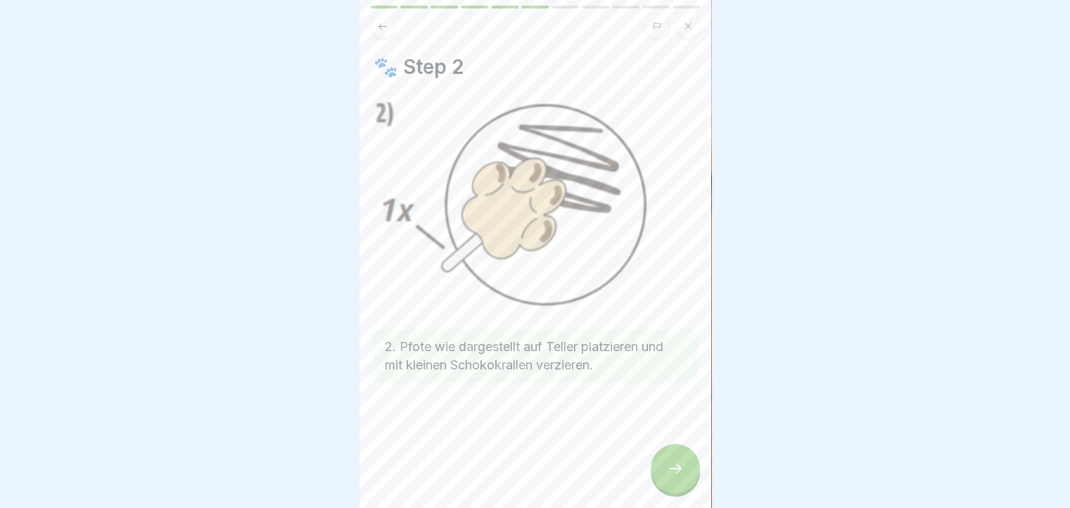
click at [667, 476] on icon at bounding box center [675, 468] width 17 height 17
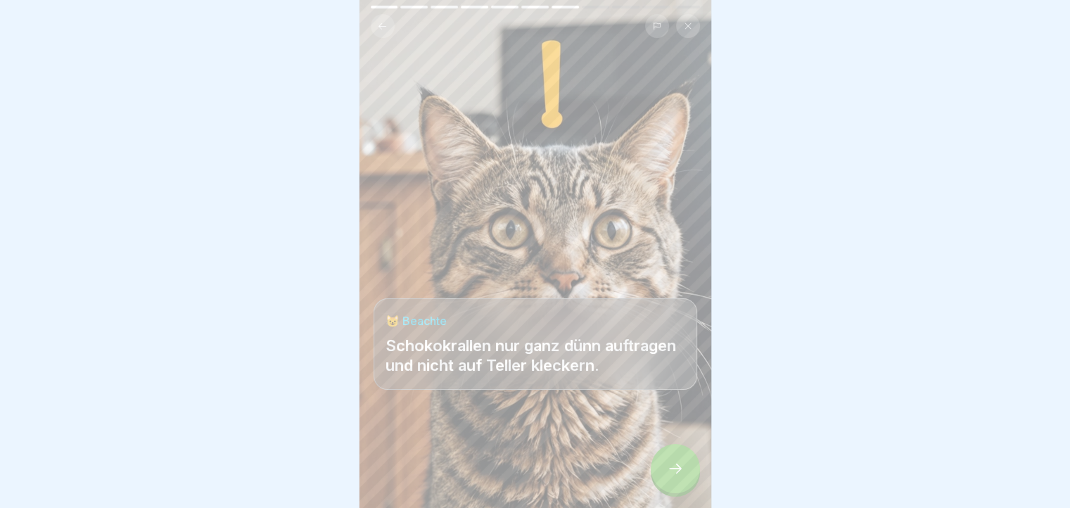
click at [388, 34] on button at bounding box center [383, 26] width 24 height 24
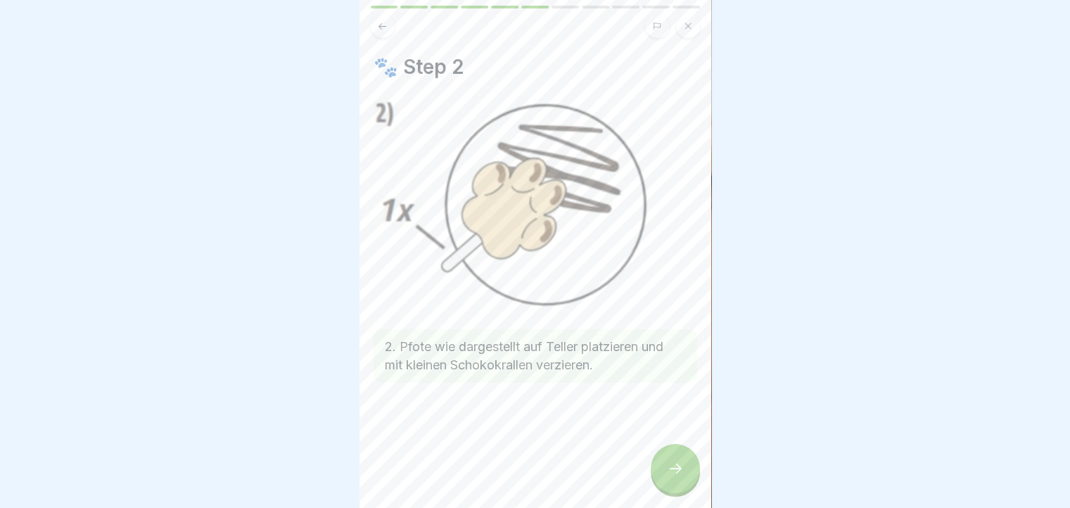
click at [388, 34] on button at bounding box center [383, 26] width 24 height 24
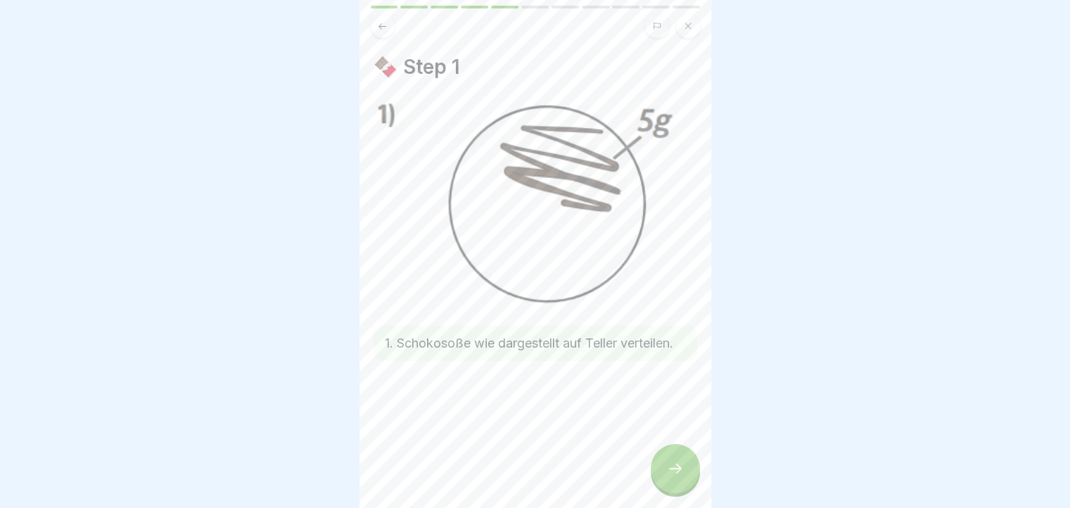
click at [388, 34] on button at bounding box center [383, 26] width 24 height 24
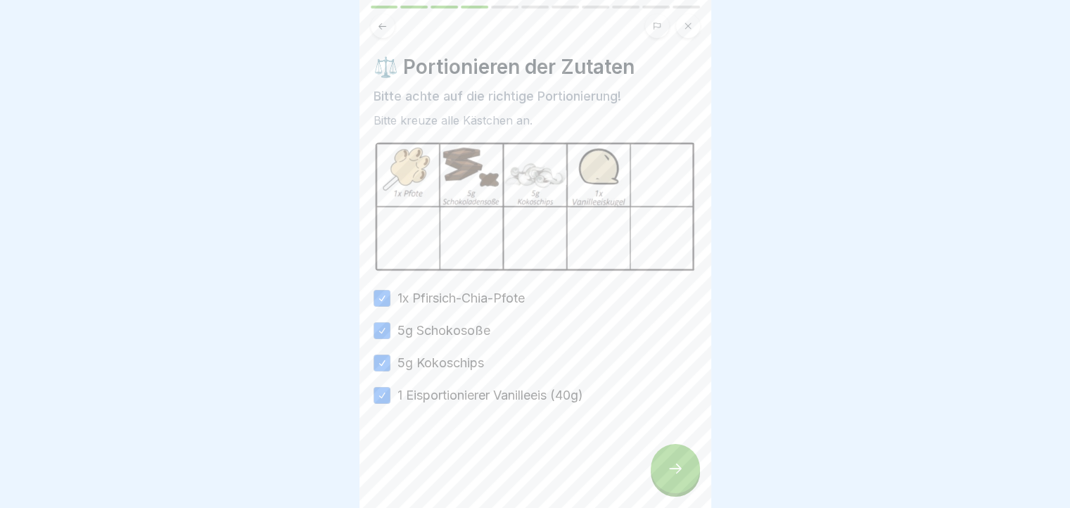
click at [388, 34] on button at bounding box center [383, 26] width 24 height 24
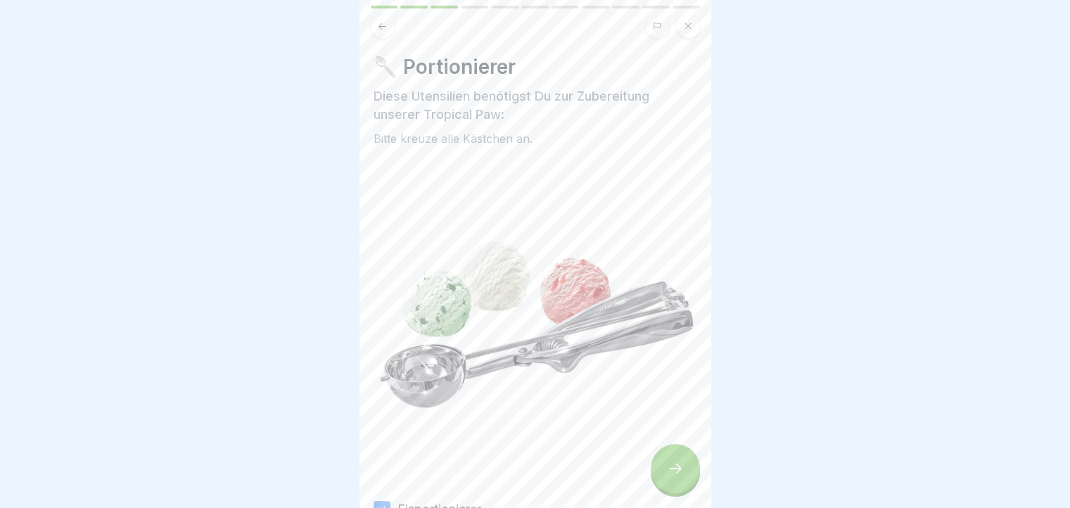
click at [388, 34] on button at bounding box center [383, 26] width 24 height 24
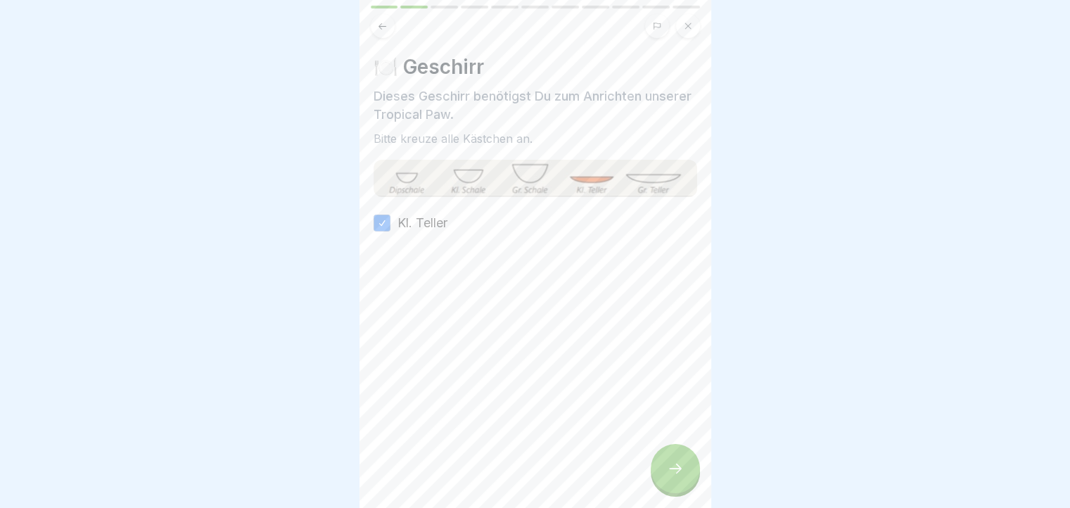
click at [388, 34] on button at bounding box center [383, 26] width 24 height 24
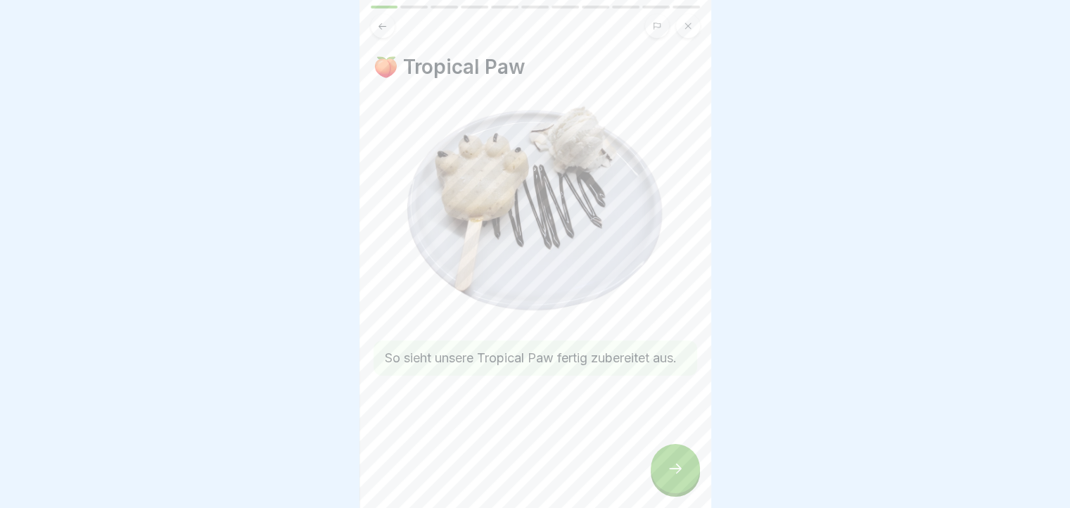
click at [685, 471] on div at bounding box center [675, 468] width 49 height 49
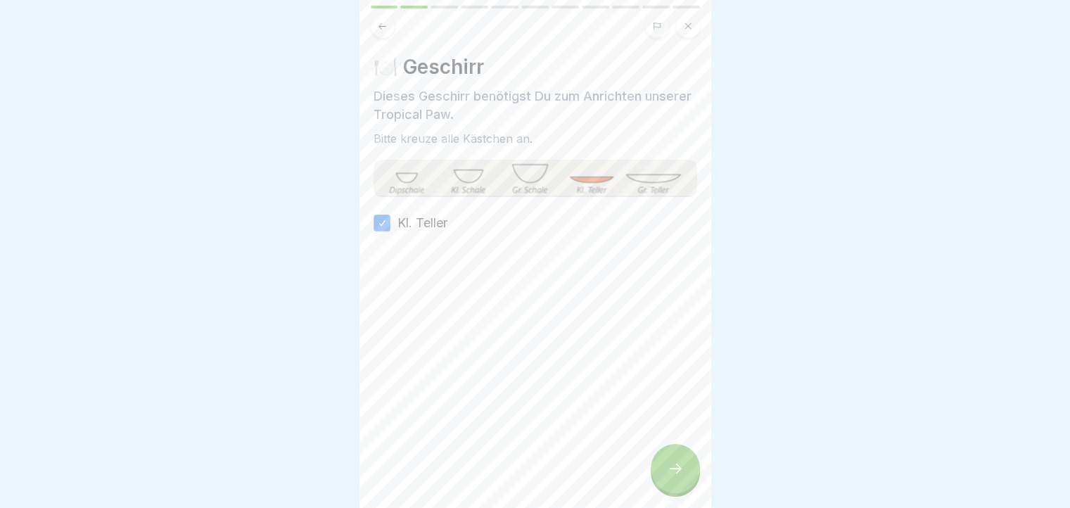
click at [685, 471] on div at bounding box center [675, 468] width 49 height 49
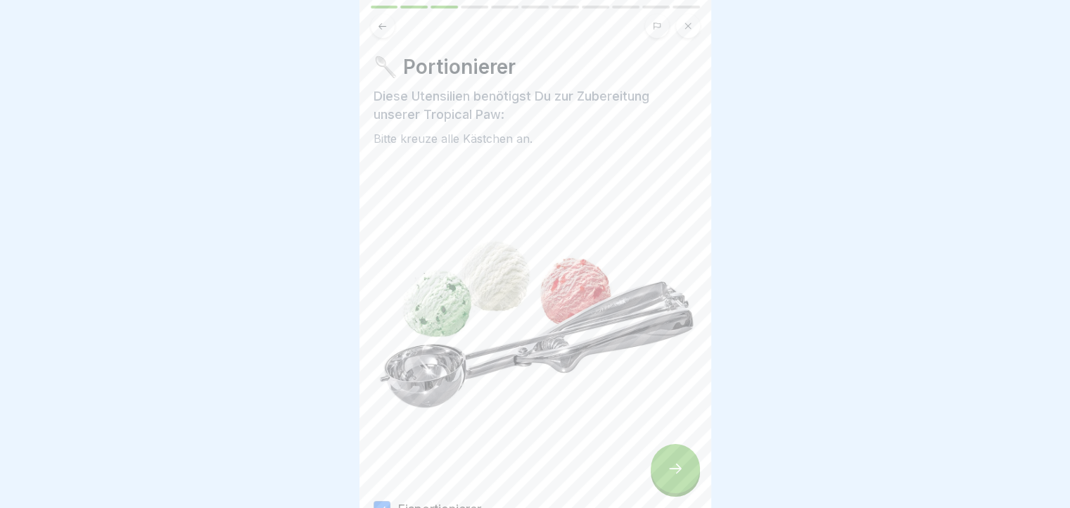
click at [685, 471] on div at bounding box center [675, 468] width 49 height 49
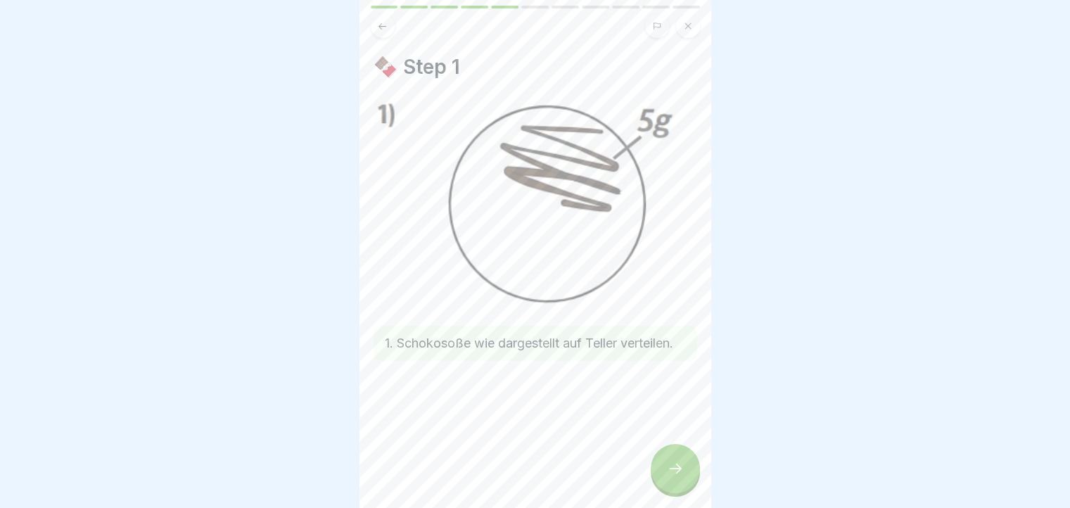
click at [685, 471] on div at bounding box center [675, 468] width 49 height 49
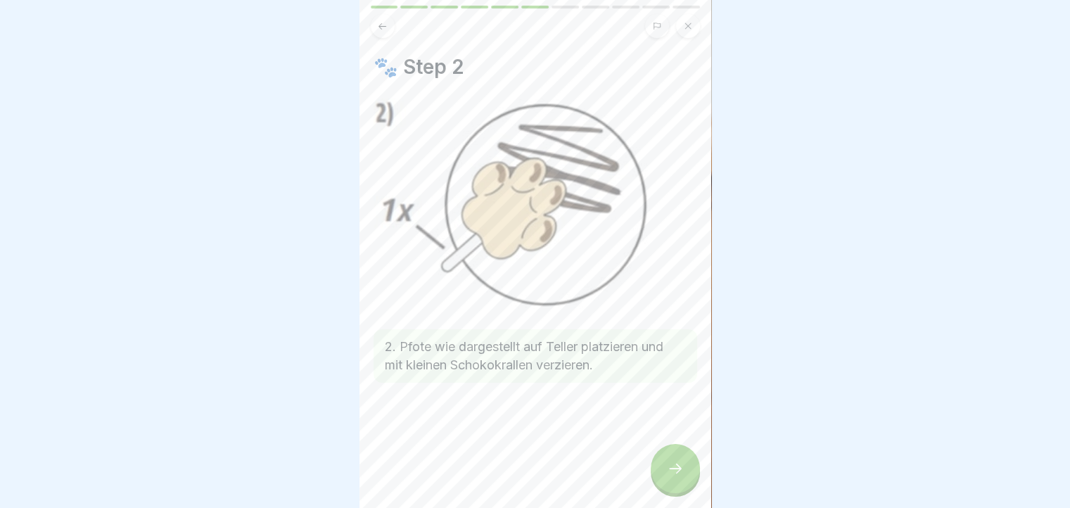
click at [685, 471] on div at bounding box center [675, 468] width 49 height 49
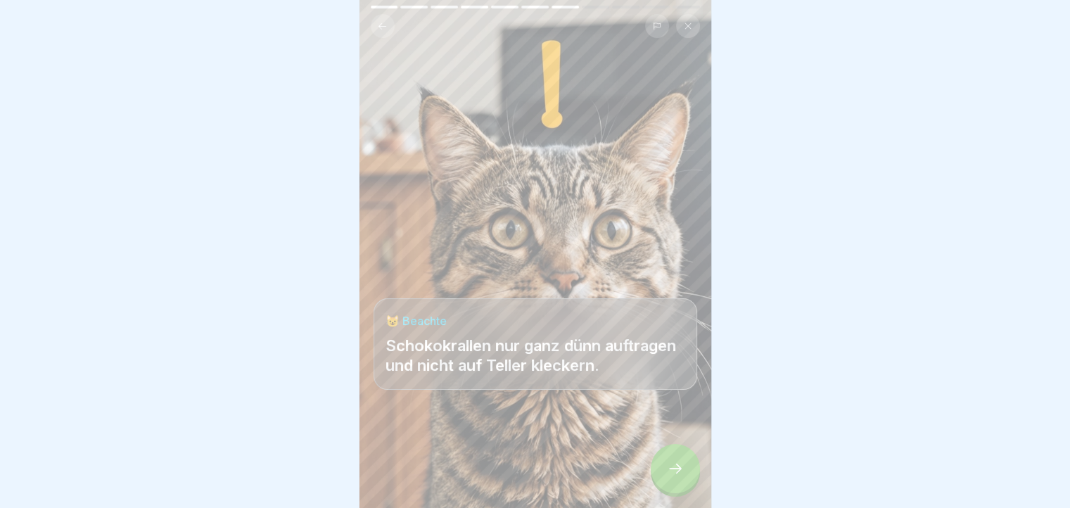
click at [377, 23] on icon at bounding box center [382, 26] width 11 height 11
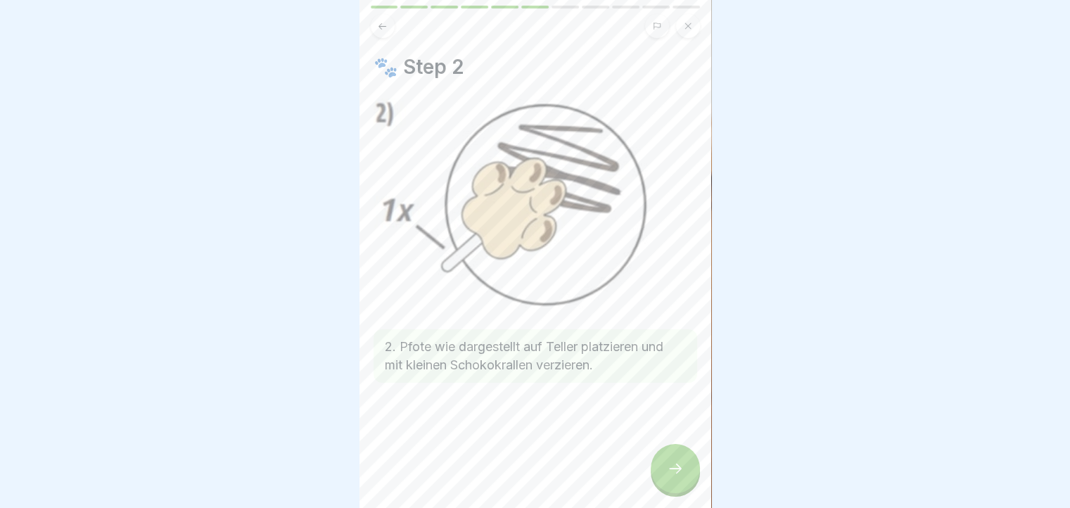
click at [668, 473] on icon at bounding box center [675, 468] width 17 height 17
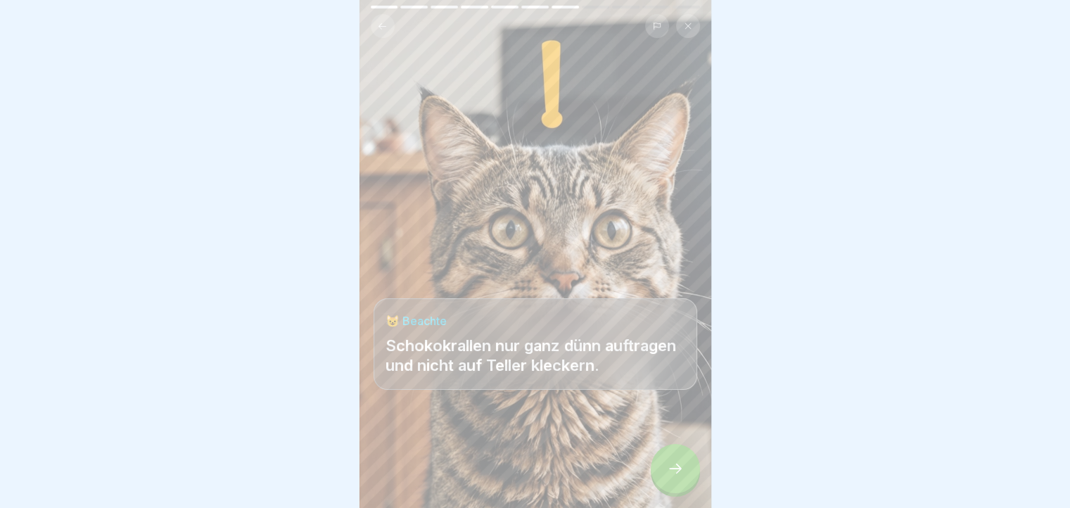
click at [668, 473] on icon at bounding box center [675, 468] width 17 height 17
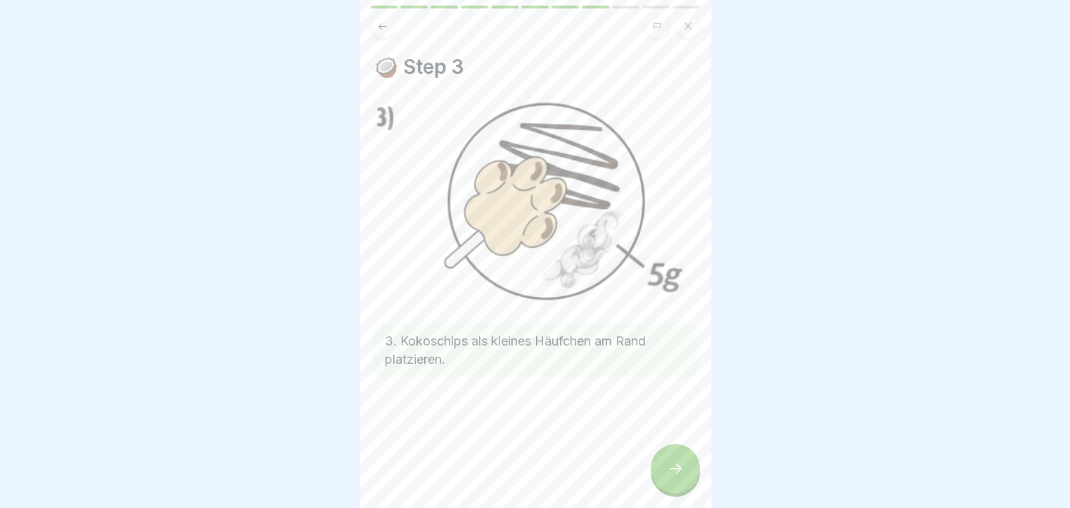
click at [385, 18] on button at bounding box center [383, 26] width 24 height 24
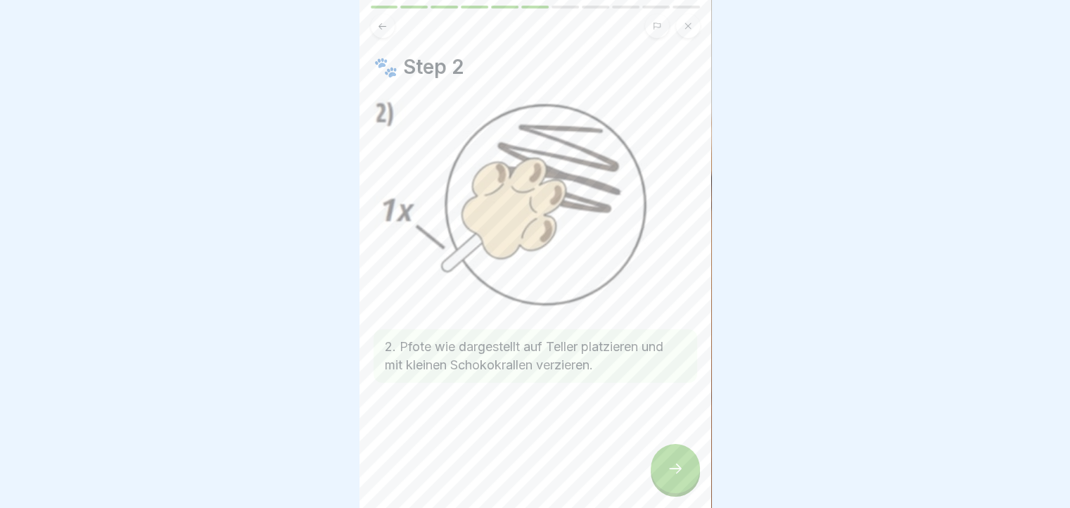
click at [385, 18] on button at bounding box center [383, 26] width 24 height 24
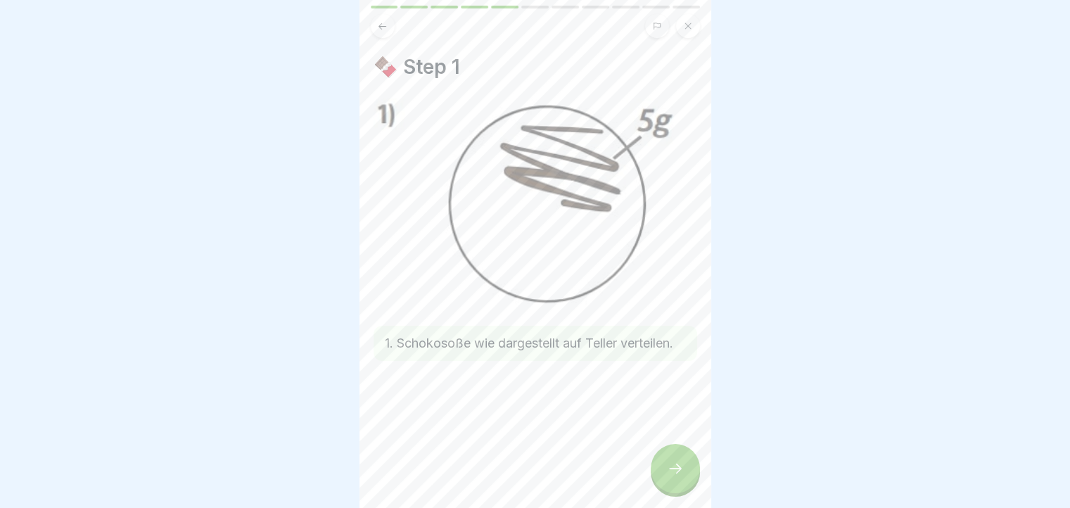
click at [385, 18] on button at bounding box center [383, 26] width 24 height 24
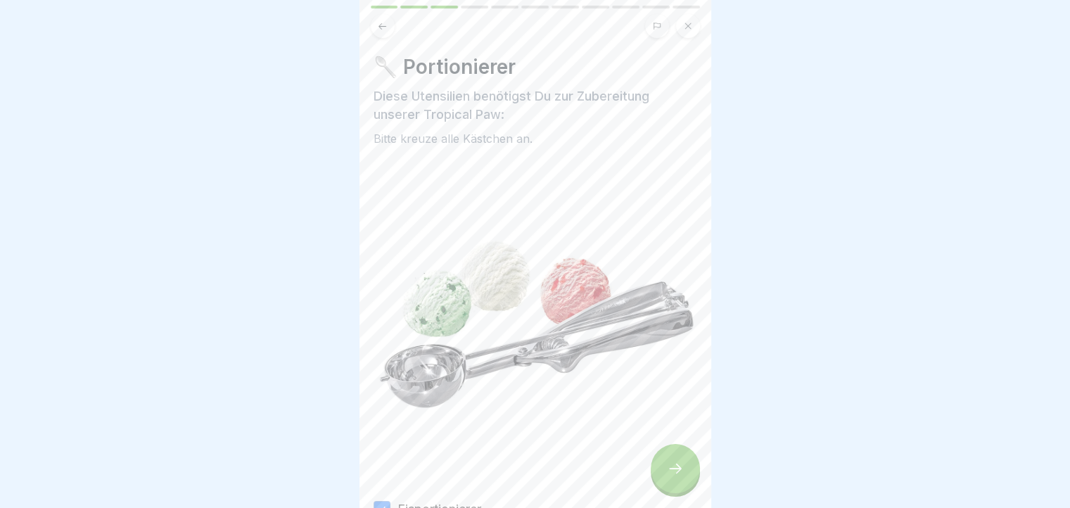
click at [385, 18] on button at bounding box center [383, 26] width 24 height 24
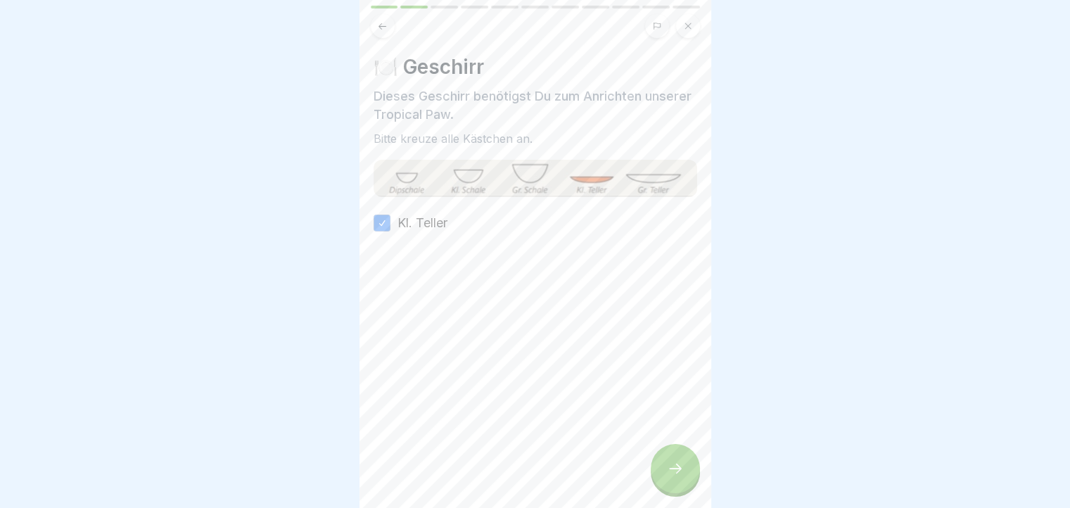
click at [385, 18] on button at bounding box center [383, 26] width 24 height 24
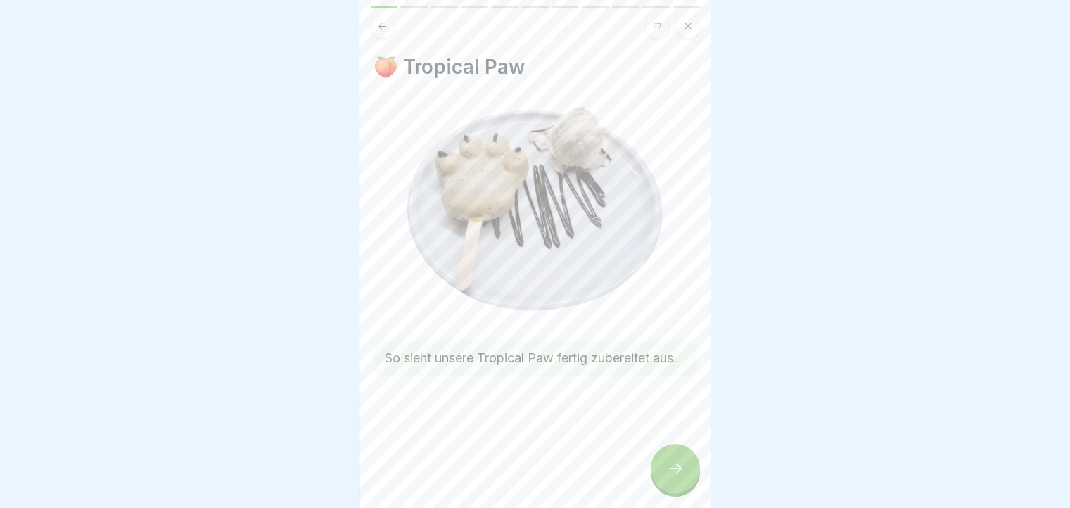
click at [694, 480] on div at bounding box center [675, 468] width 49 height 49
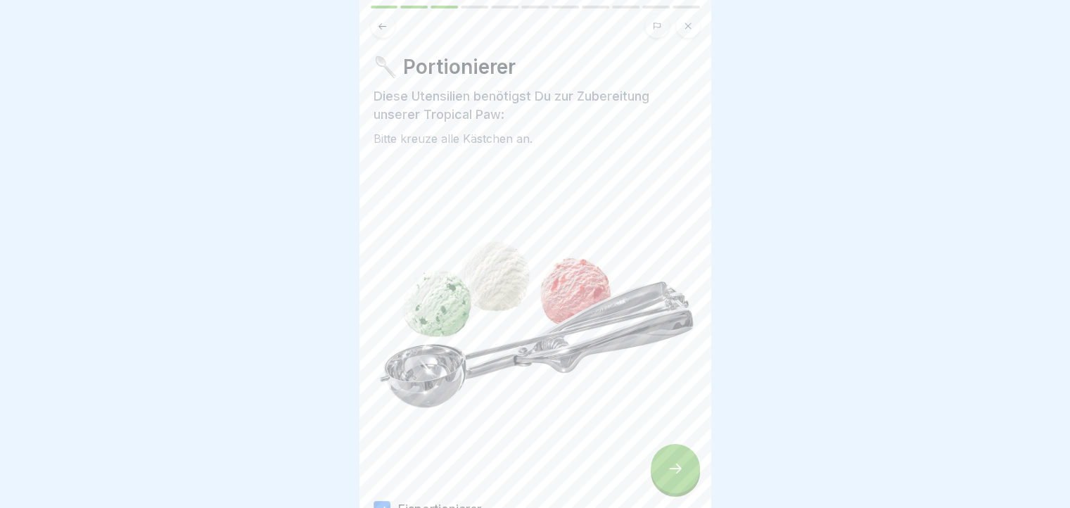
click at [694, 480] on div at bounding box center [675, 468] width 49 height 49
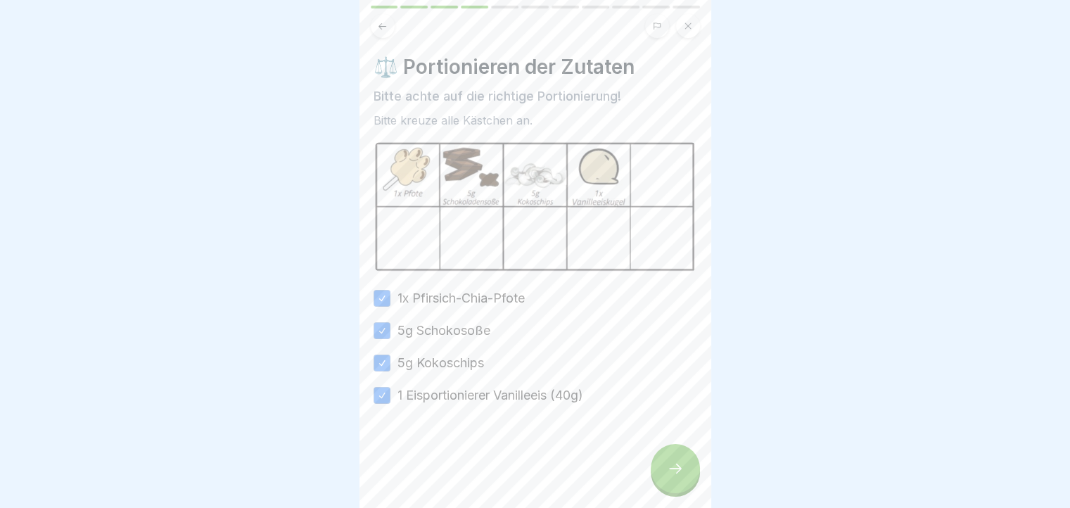
click at [694, 480] on div at bounding box center [675, 468] width 49 height 49
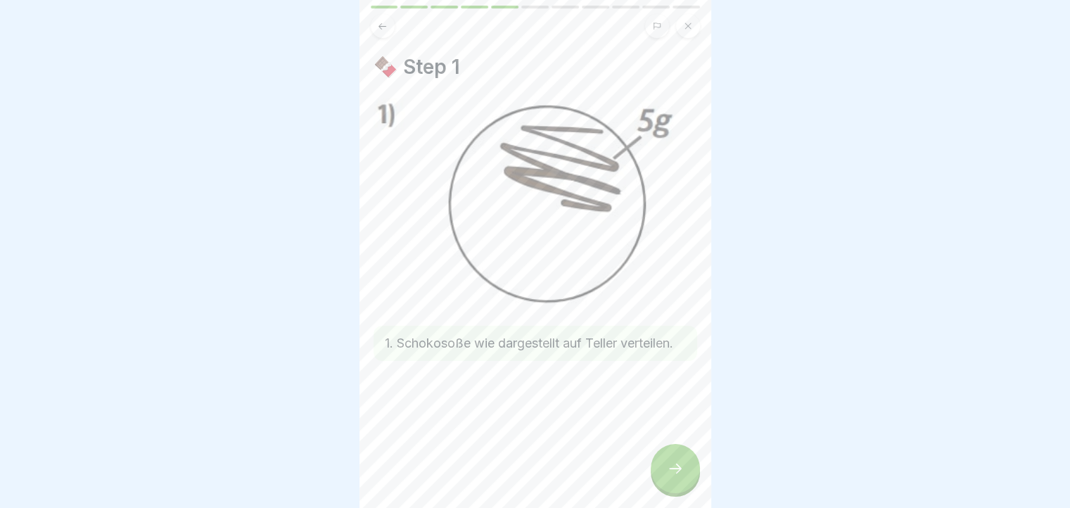
click at [694, 480] on div at bounding box center [675, 468] width 49 height 49
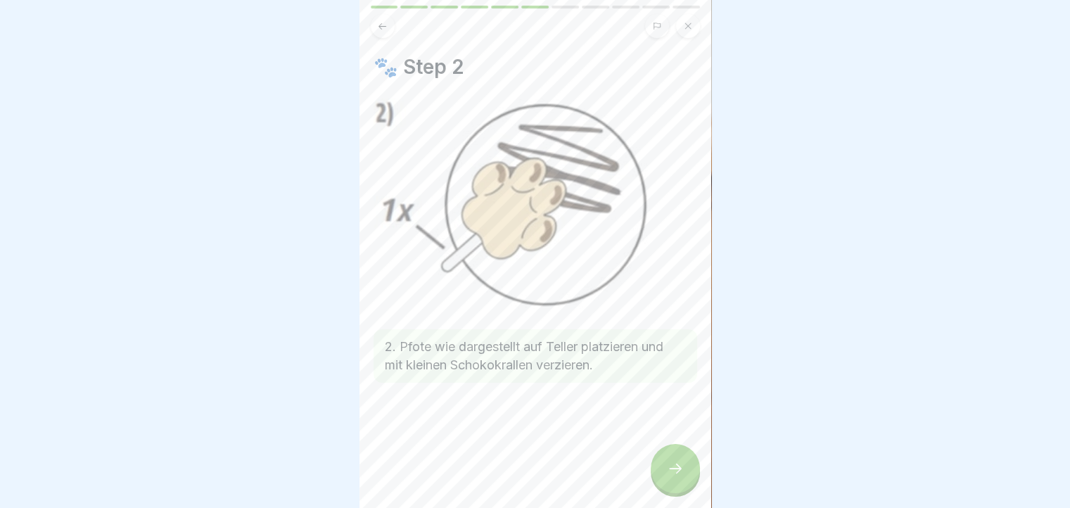
click at [694, 480] on div at bounding box center [675, 468] width 49 height 49
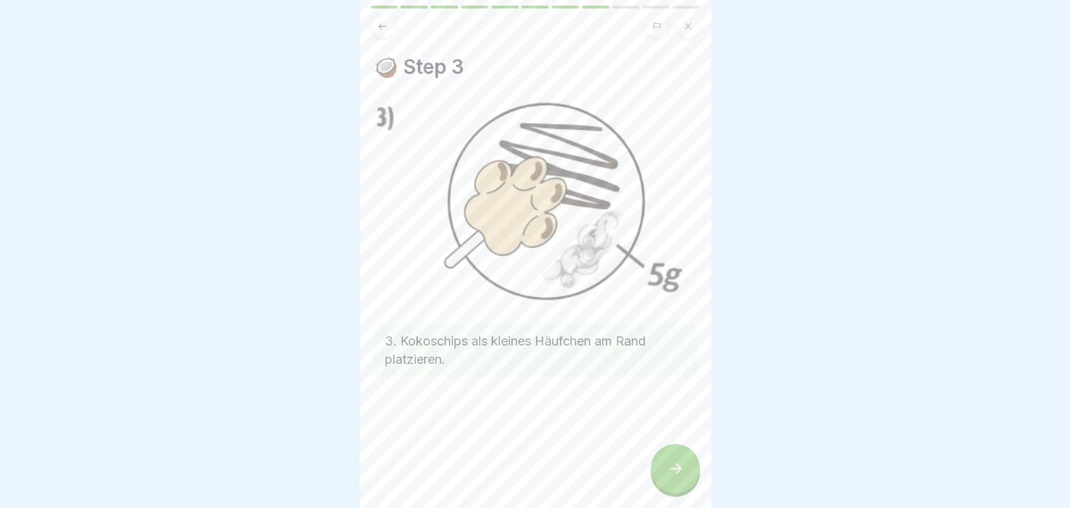
click at [694, 480] on div at bounding box center [675, 468] width 49 height 49
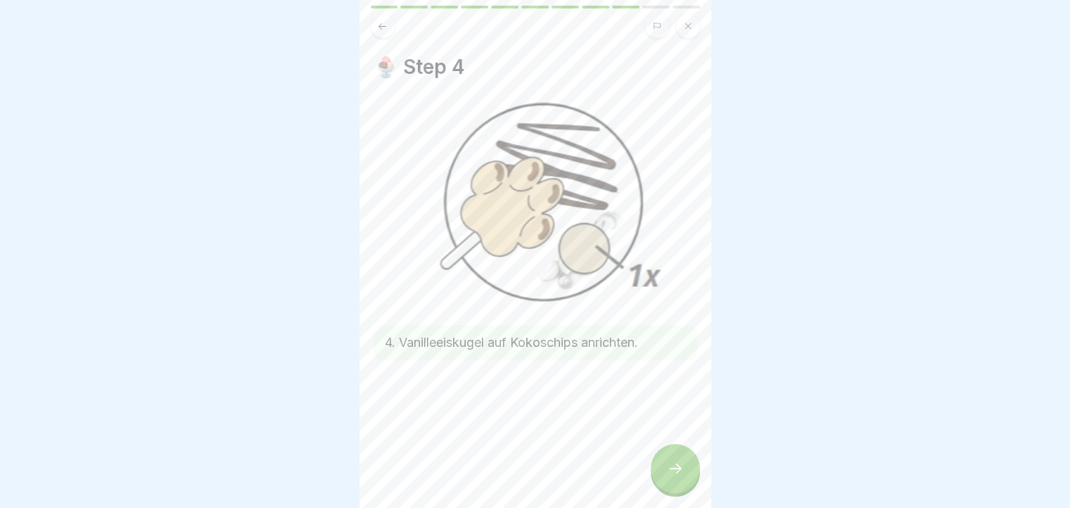
click at [694, 480] on div at bounding box center [675, 468] width 49 height 49
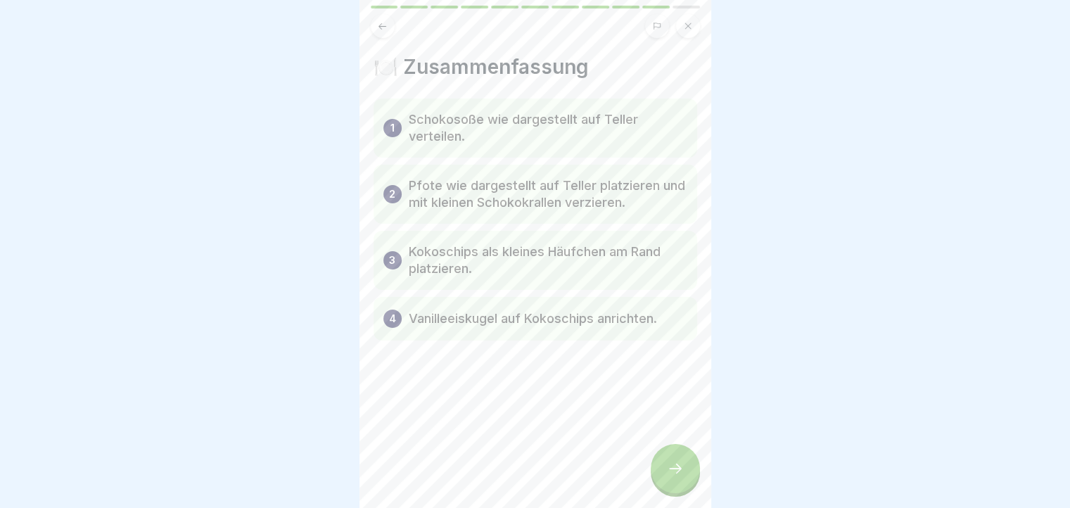
click at [694, 480] on div at bounding box center [675, 468] width 49 height 49
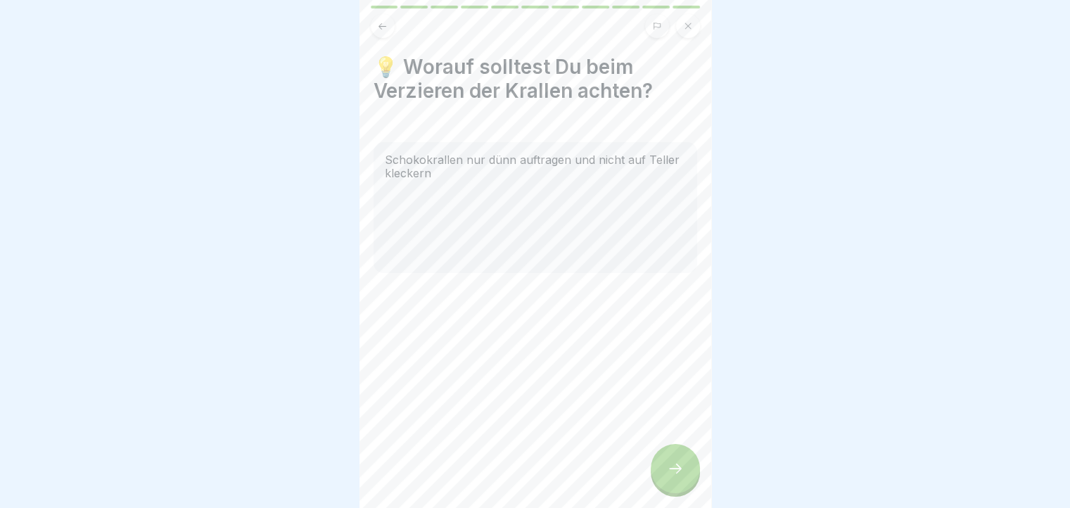
click at [386, 28] on icon at bounding box center [382, 26] width 11 height 11
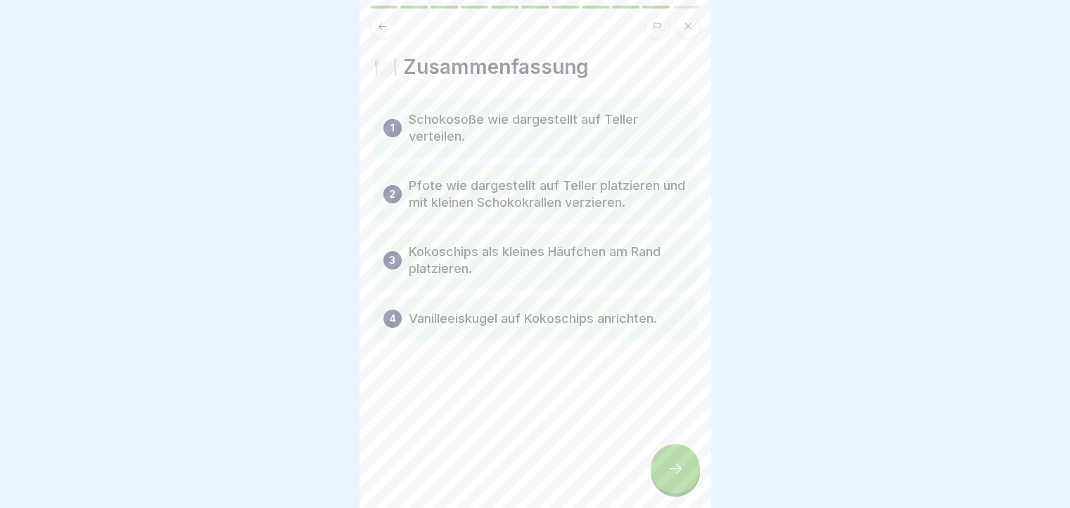
click at [386, 28] on icon at bounding box center [382, 26] width 11 height 11
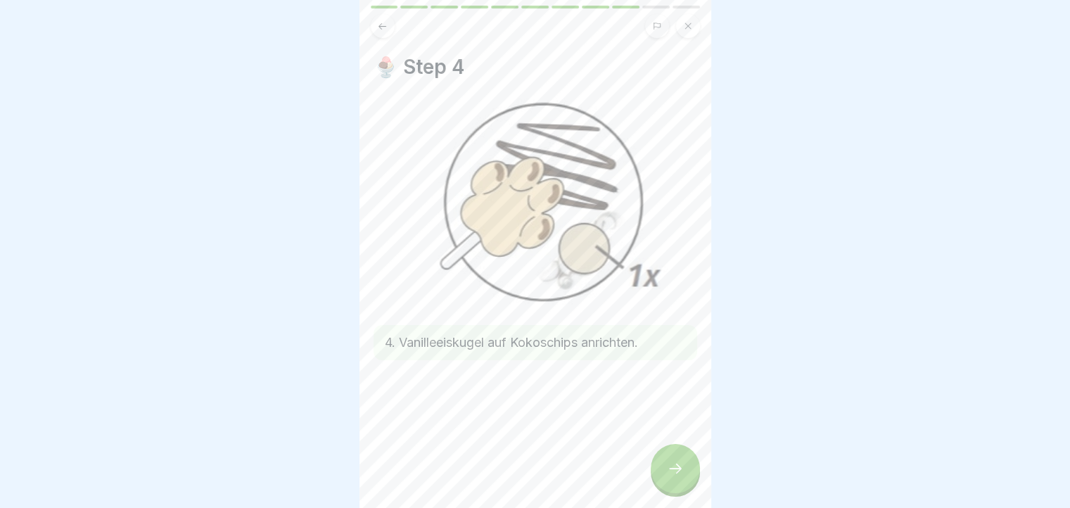
click at [680, 475] on icon at bounding box center [675, 468] width 17 height 17
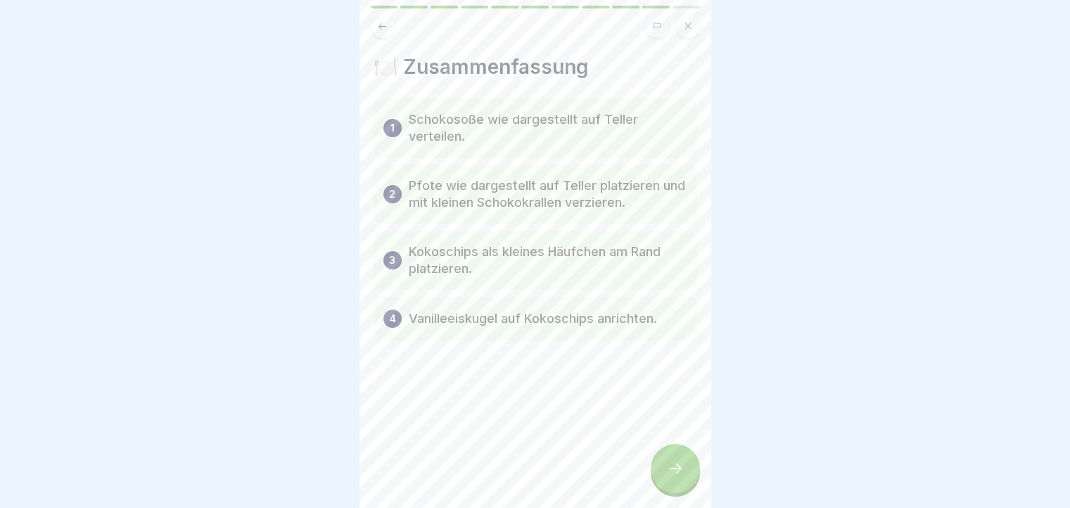
click at [680, 475] on icon at bounding box center [675, 468] width 17 height 17
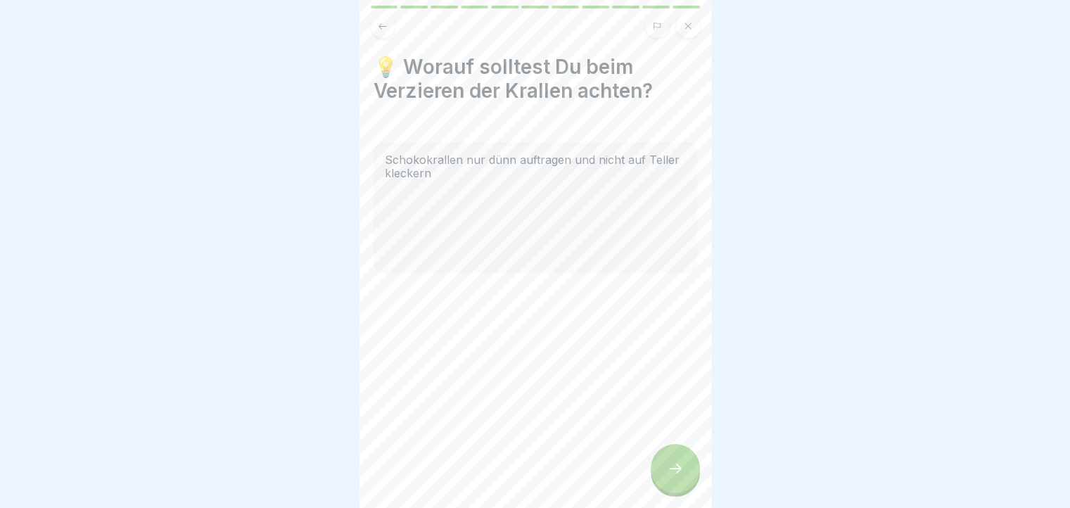
click at [680, 475] on icon at bounding box center [675, 468] width 17 height 17
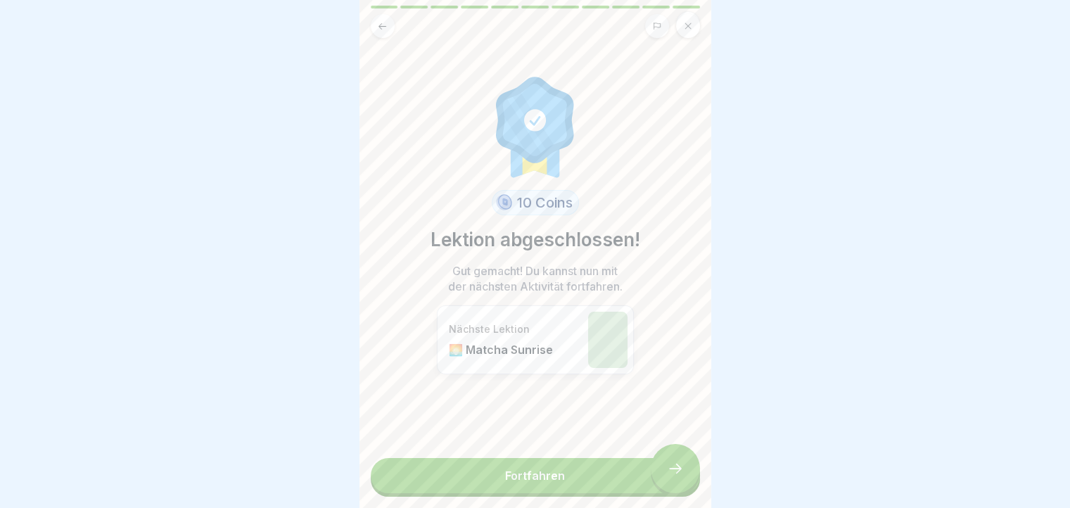
click at [680, 475] on link "Fortfahren" at bounding box center [535, 475] width 329 height 35
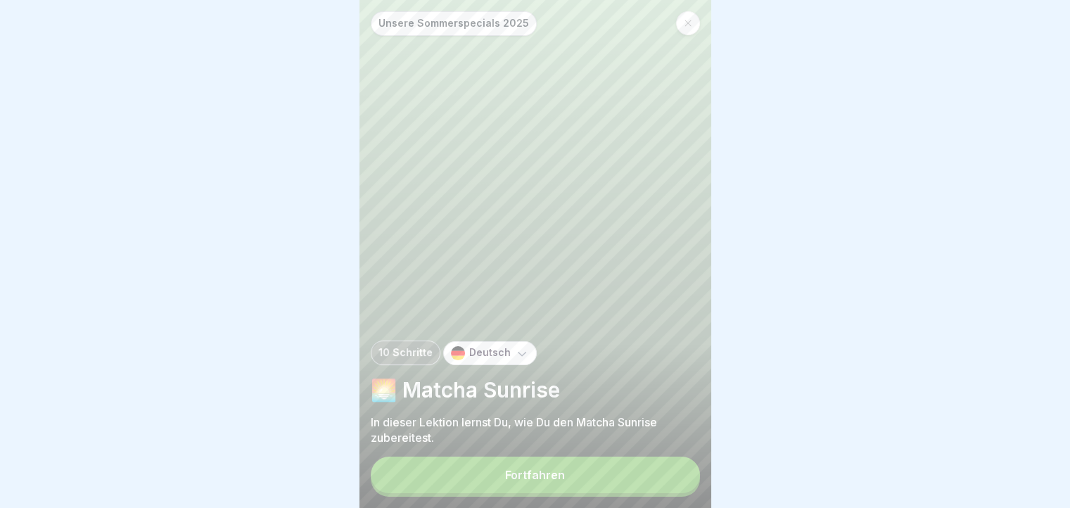
click at [680, 475] on button "Fortfahren" at bounding box center [535, 475] width 329 height 37
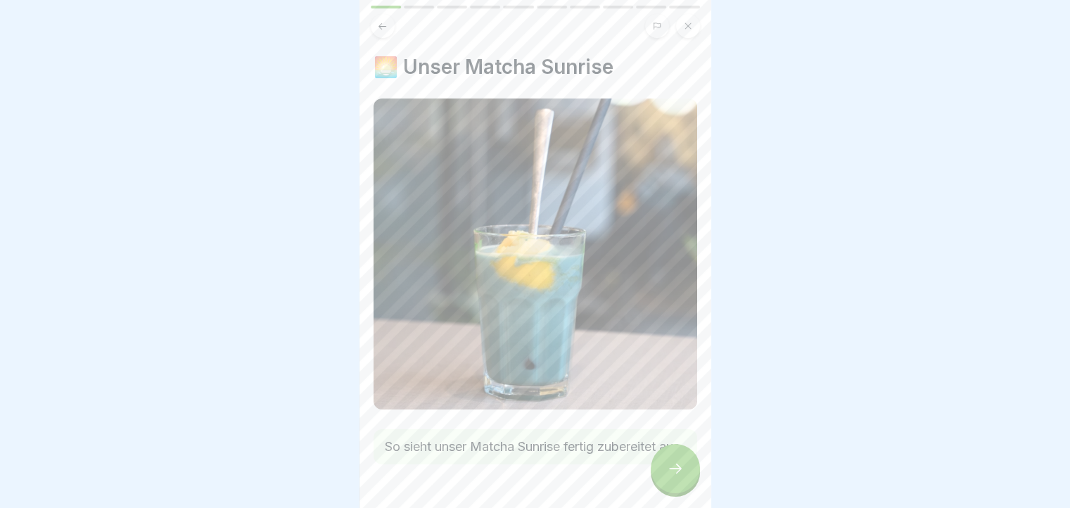
click at [680, 475] on icon at bounding box center [675, 468] width 17 height 17
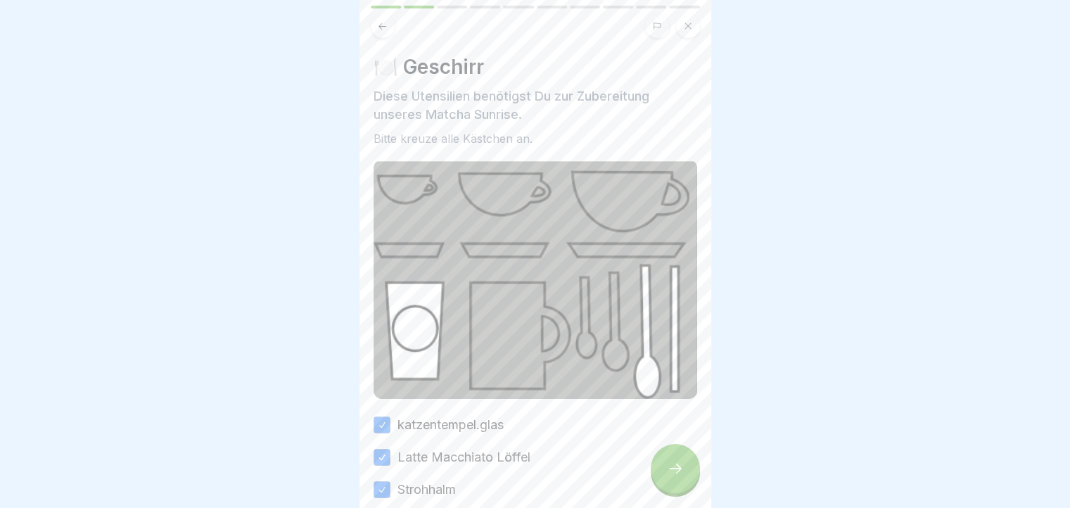
click at [680, 475] on icon at bounding box center [675, 468] width 17 height 17
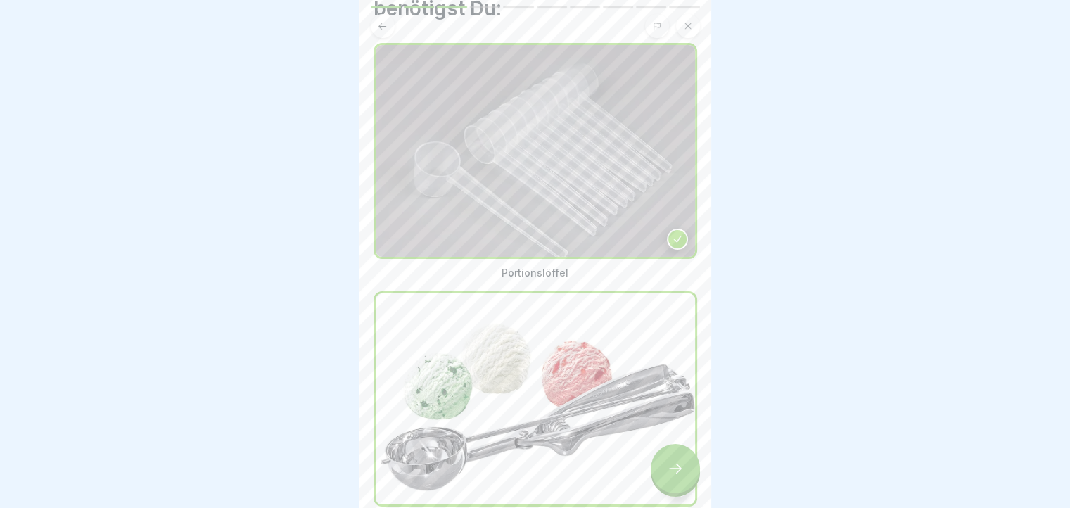
scroll to position [172, 0]
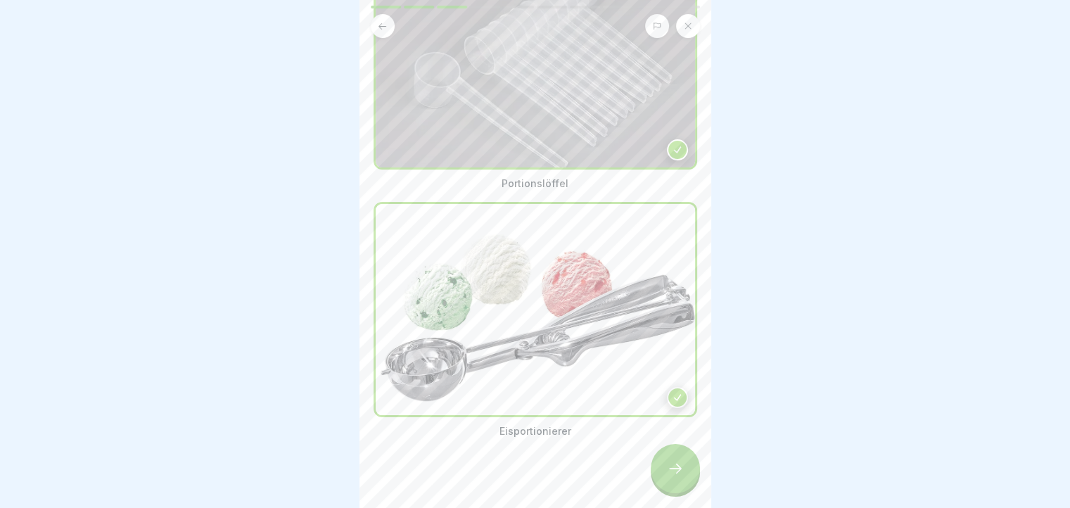
click at [674, 471] on div at bounding box center [675, 468] width 49 height 49
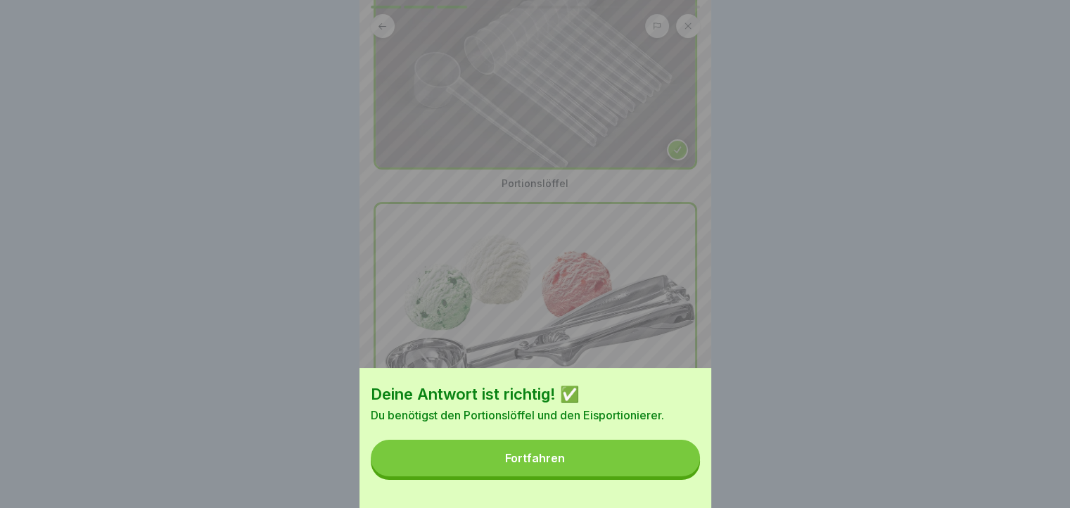
click at [674, 471] on button "Fortfahren" at bounding box center [535, 458] width 329 height 37
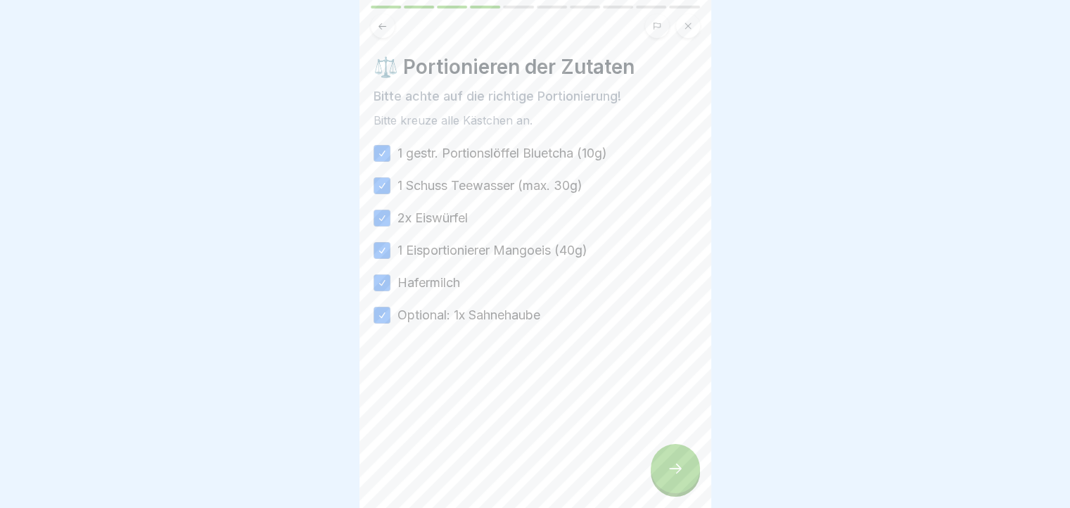
click at [663, 464] on div at bounding box center [675, 468] width 49 height 49
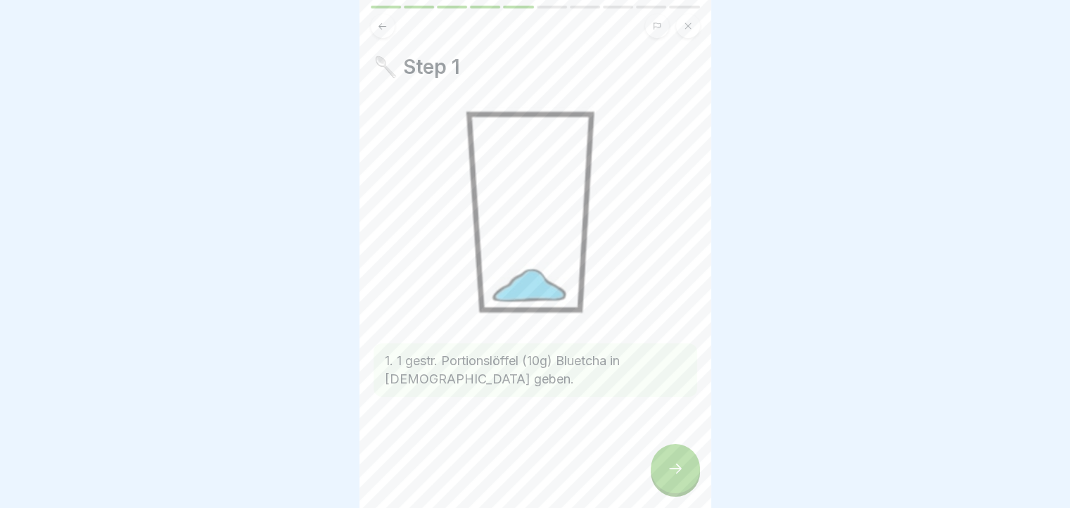
click at [663, 464] on div at bounding box center [675, 468] width 49 height 49
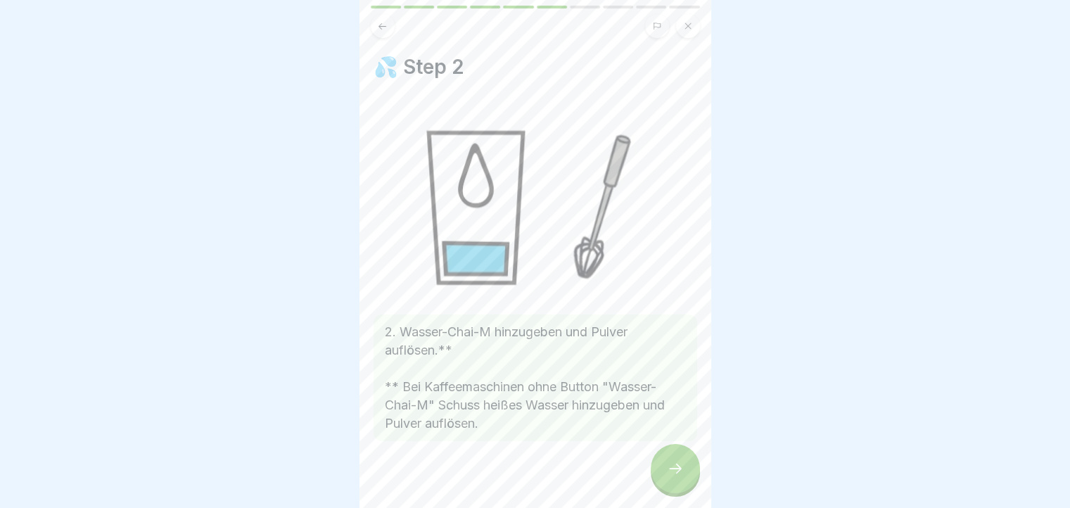
click at [663, 464] on div at bounding box center [675, 468] width 49 height 49
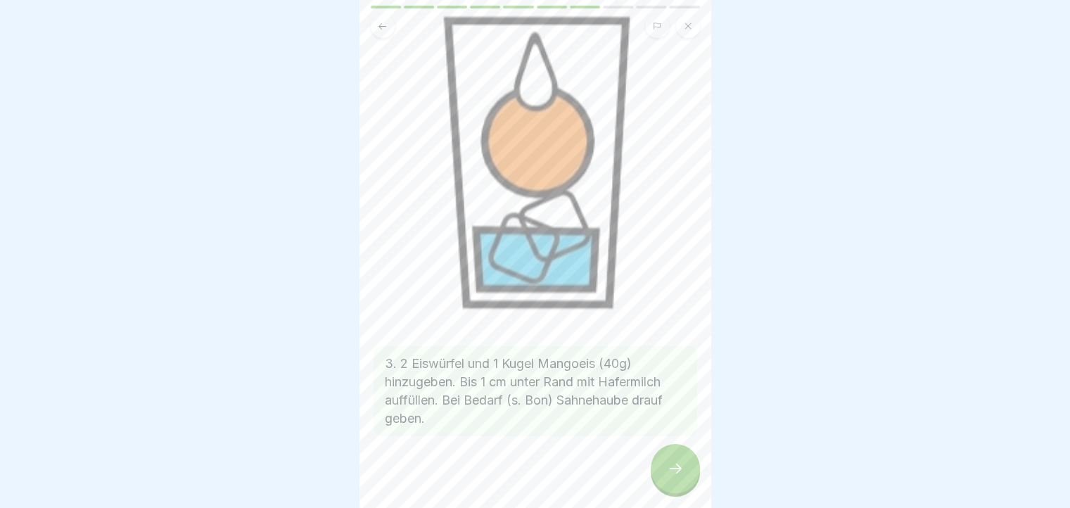
scroll to position [88, 0]
click at [667, 467] on div at bounding box center [675, 468] width 49 height 49
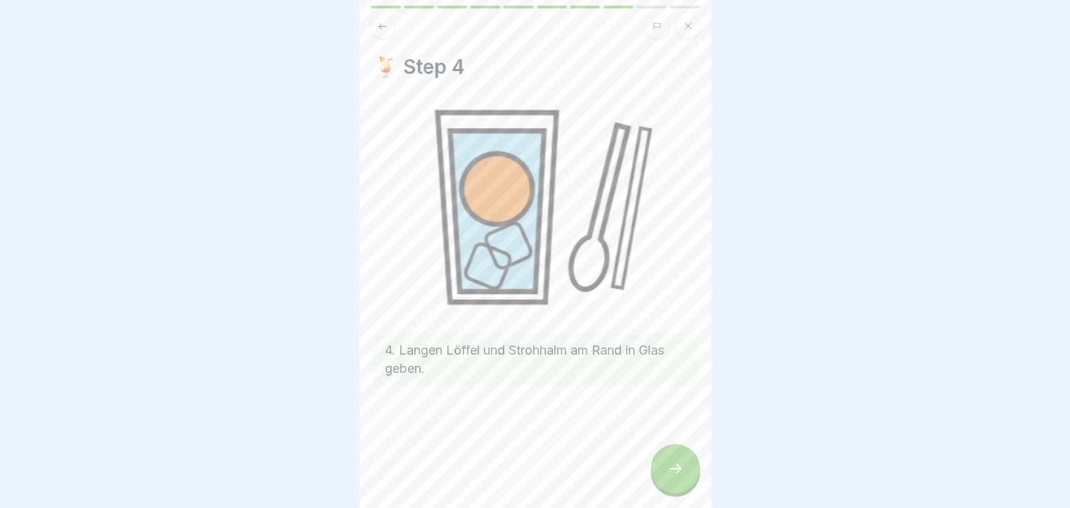
click at [667, 467] on div at bounding box center [675, 468] width 49 height 49
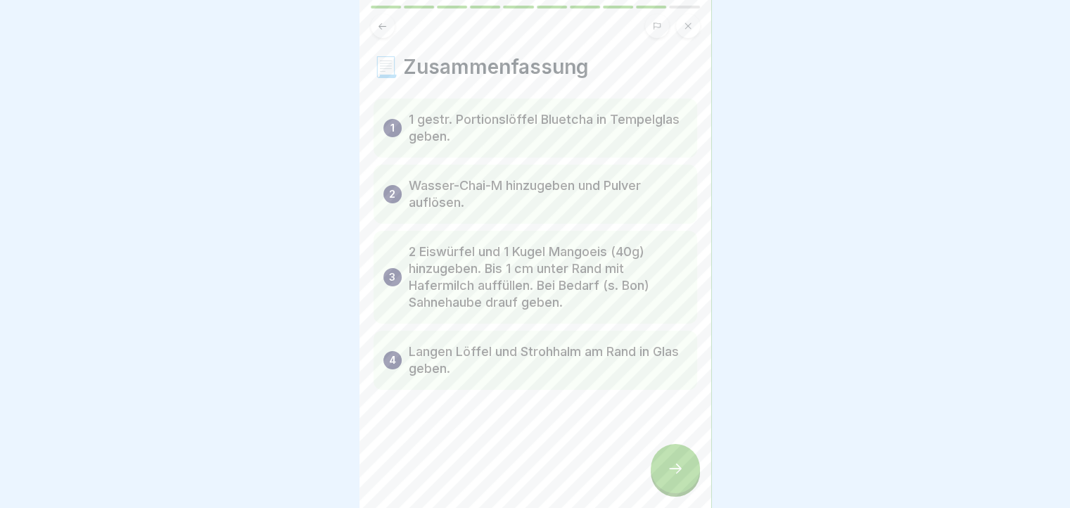
click at [667, 467] on div at bounding box center [675, 468] width 49 height 49
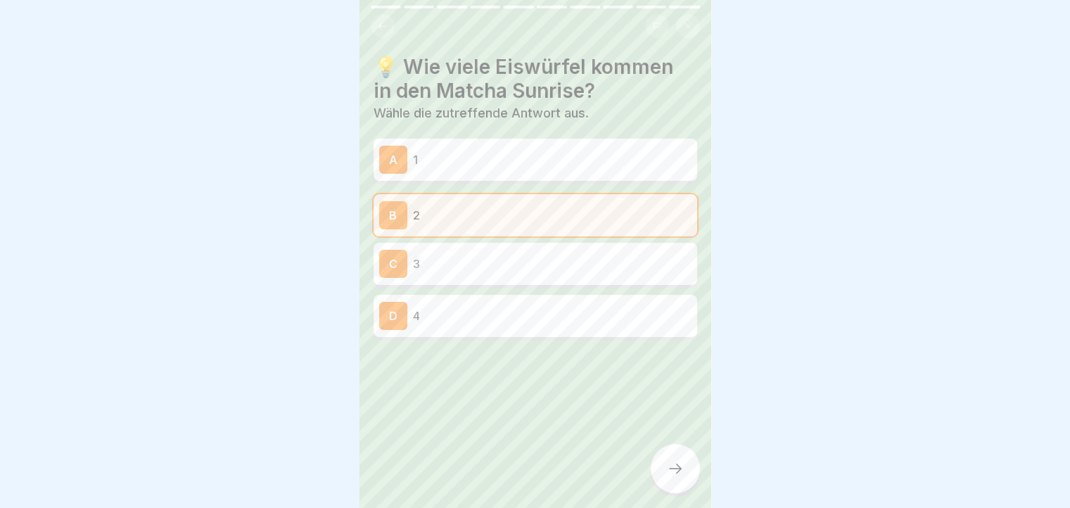
click at [667, 467] on div at bounding box center [675, 468] width 49 height 49
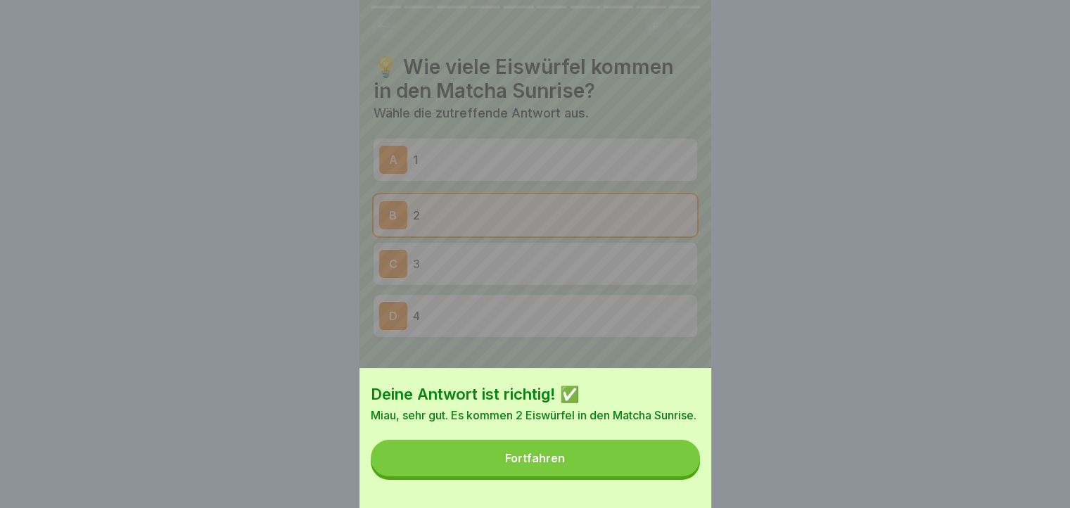
click at [667, 467] on button "Fortfahren" at bounding box center [535, 458] width 329 height 37
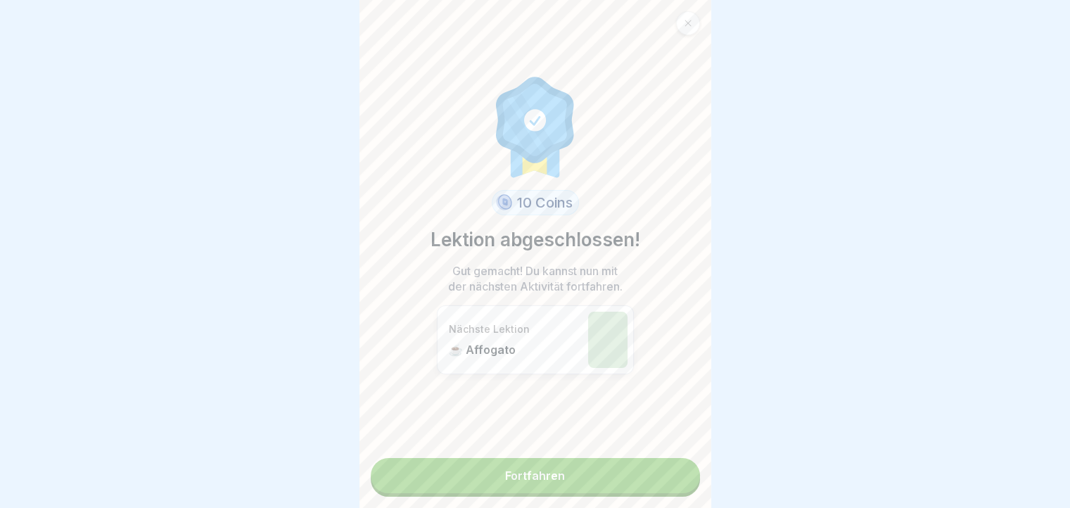
click at [667, 467] on link "Fortfahren" at bounding box center [535, 475] width 329 height 35
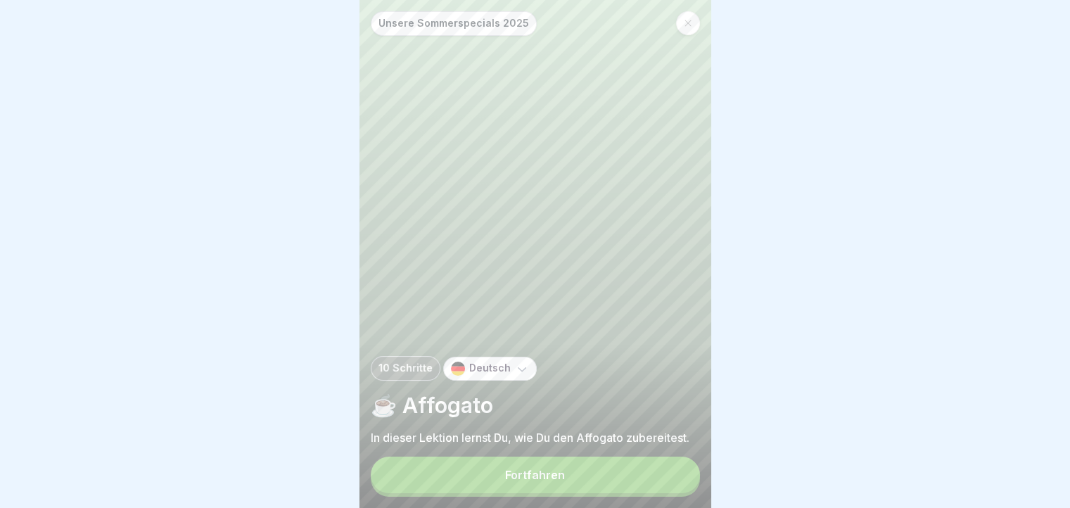
click at [667, 467] on div "Fortfahren" at bounding box center [535, 477] width 329 height 40
click at [666, 480] on button "Fortfahren" at bounding box center [535, 475] width 329 height 37
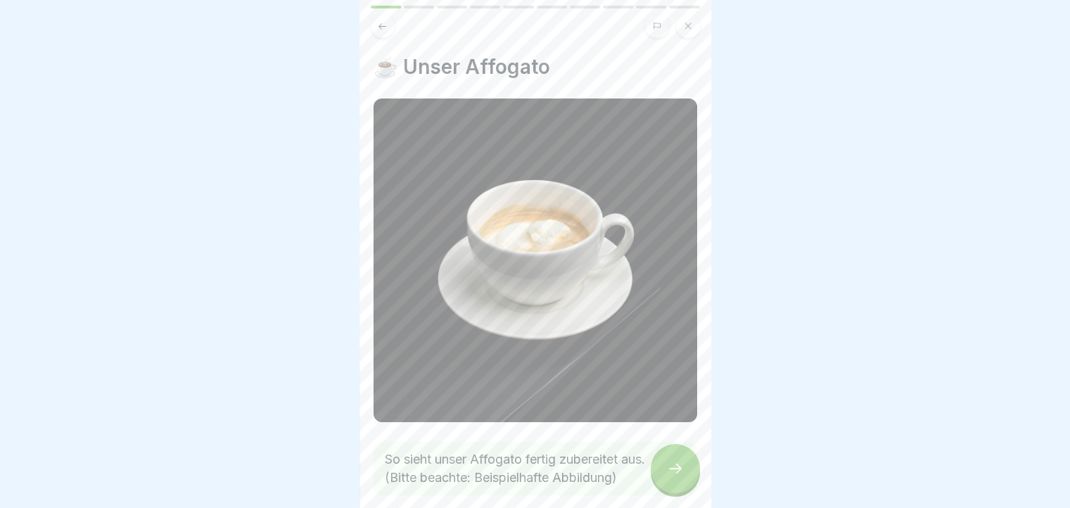
click at [666, 480] on div at bounding box center [675, 468] width 49 height 49
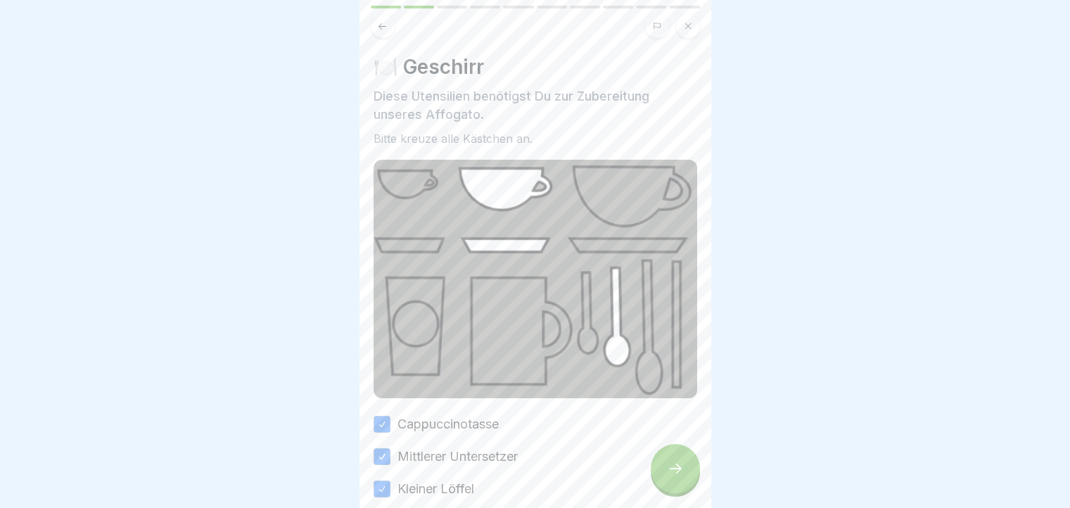
click at [666, 480] on div at bounding box center [675, 468] width 49 height 49
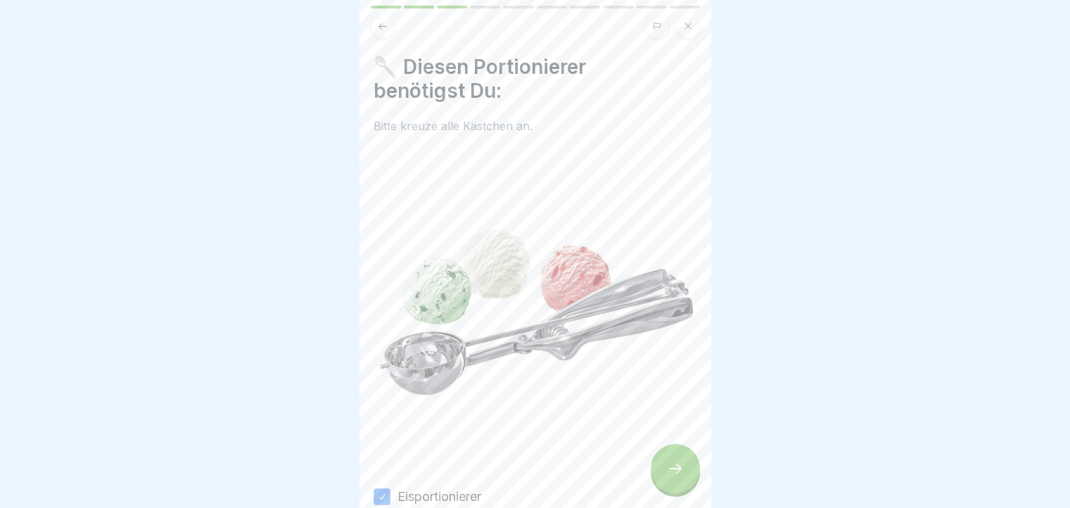
click at [666, 480] on div at bounding box center [675, 468] width 49 height 49
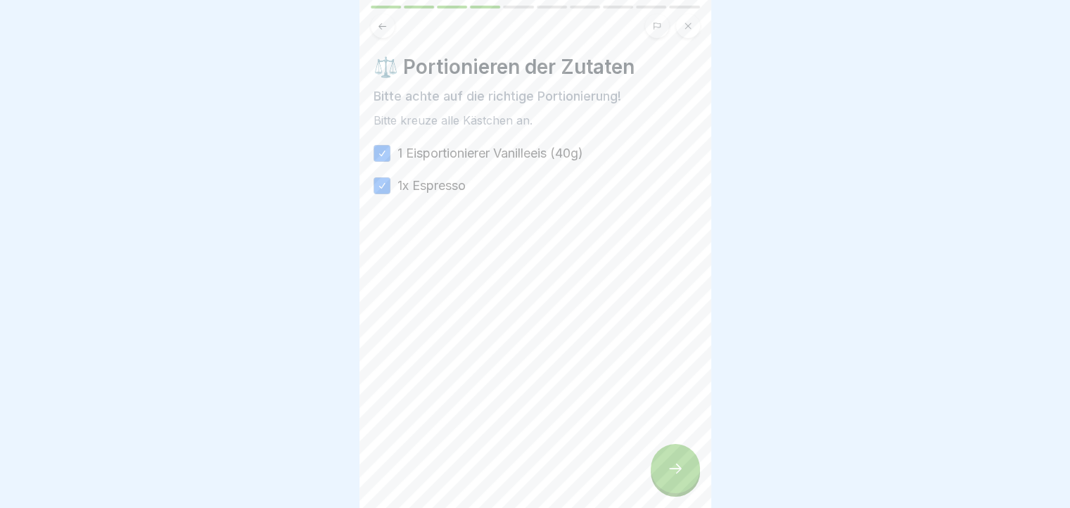
click at [666, 480] on div at bounding box center [675, 468] width 49 height 49
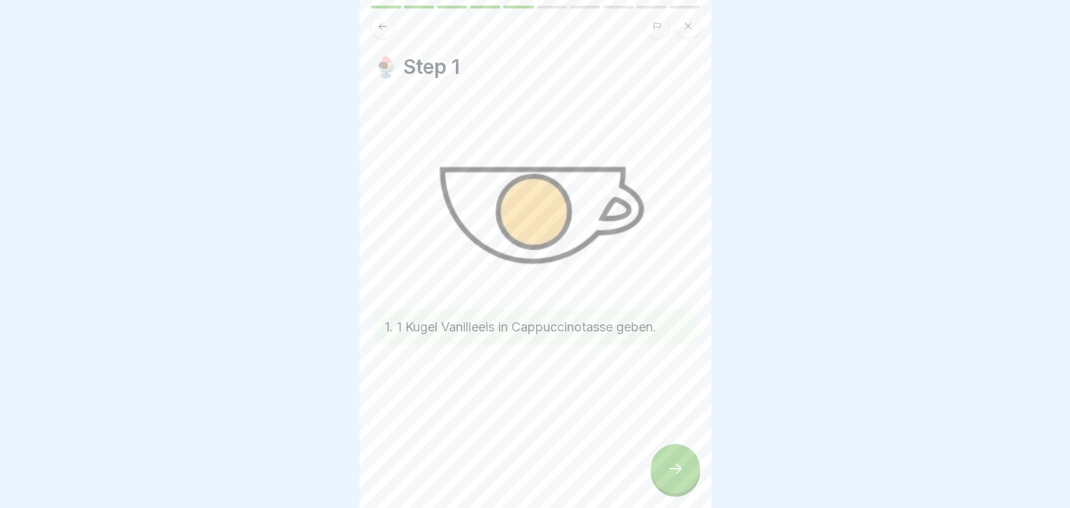
click at [666, 480] on div at bounding box center [675, 468] width 49 height 49
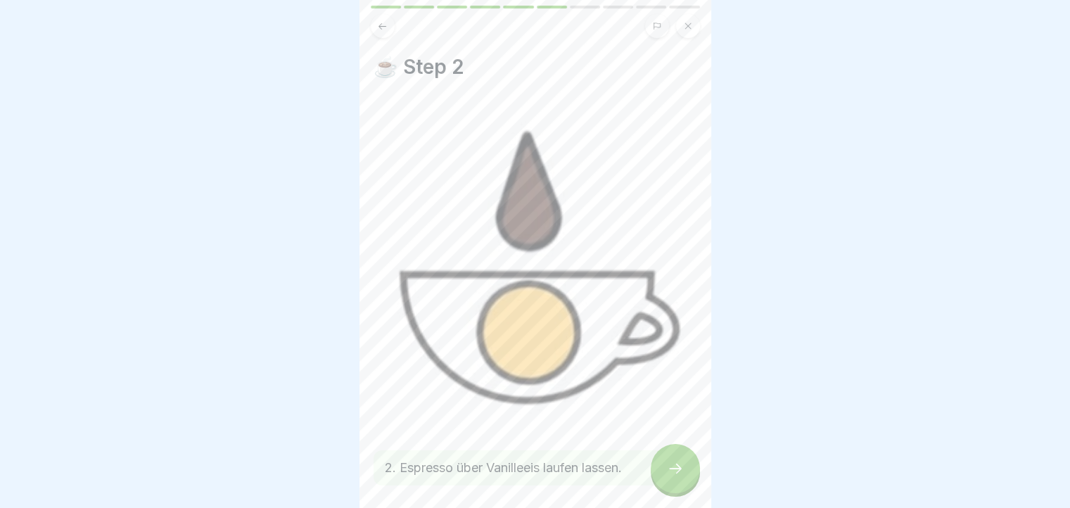
click at [666, 480] on div at bounding box center [675, 468] width 49 height 49
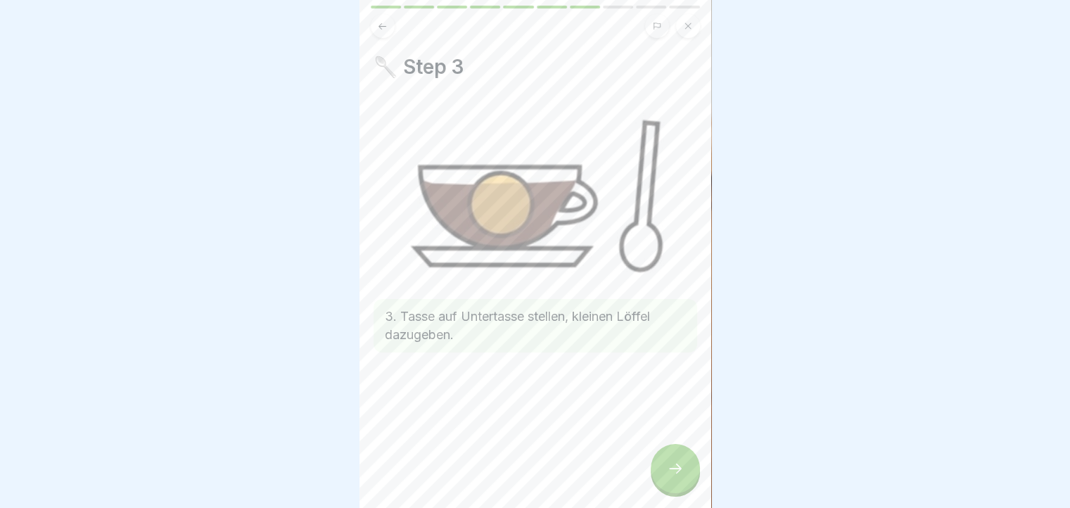
click at [666, 480] on div at bounding box center [675, 468] width 49 height 49
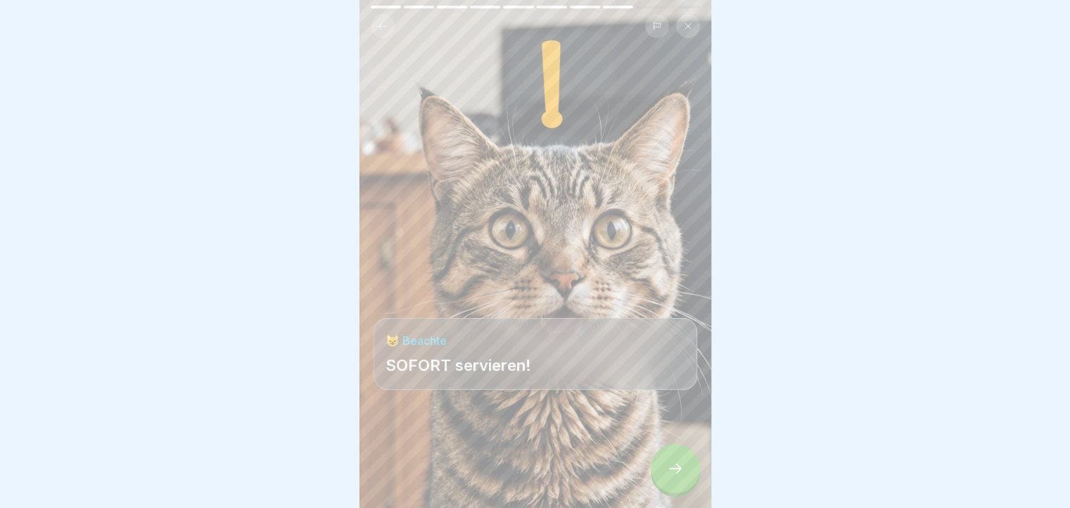
click at [666, 480] on div at bounding box center [675, 468] width 49 height 49
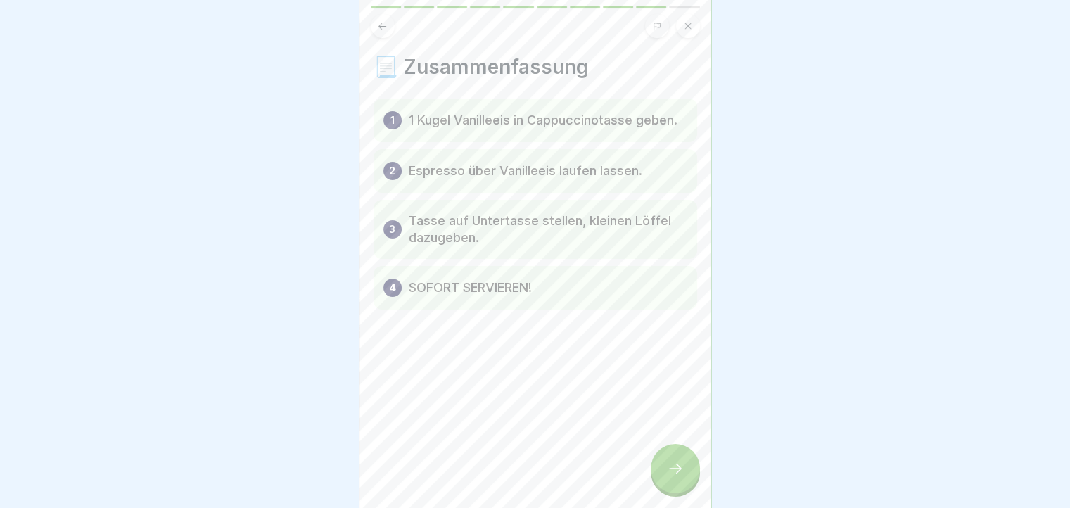
click at [666, 480] on div at bounding box center [675, 468] width 49 height 49
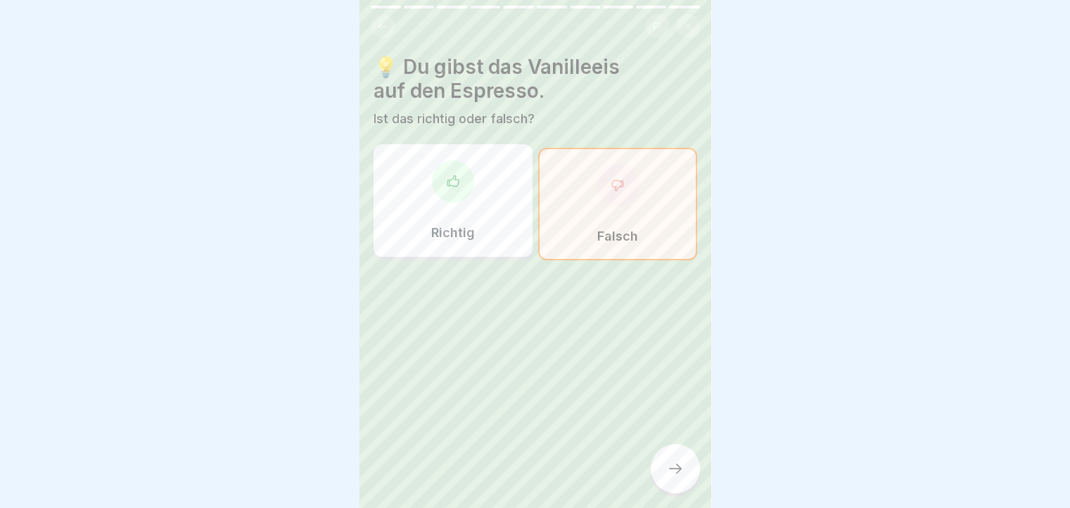
click at [666, 480] on div at bounding box center [675, 468] width 49 height 49
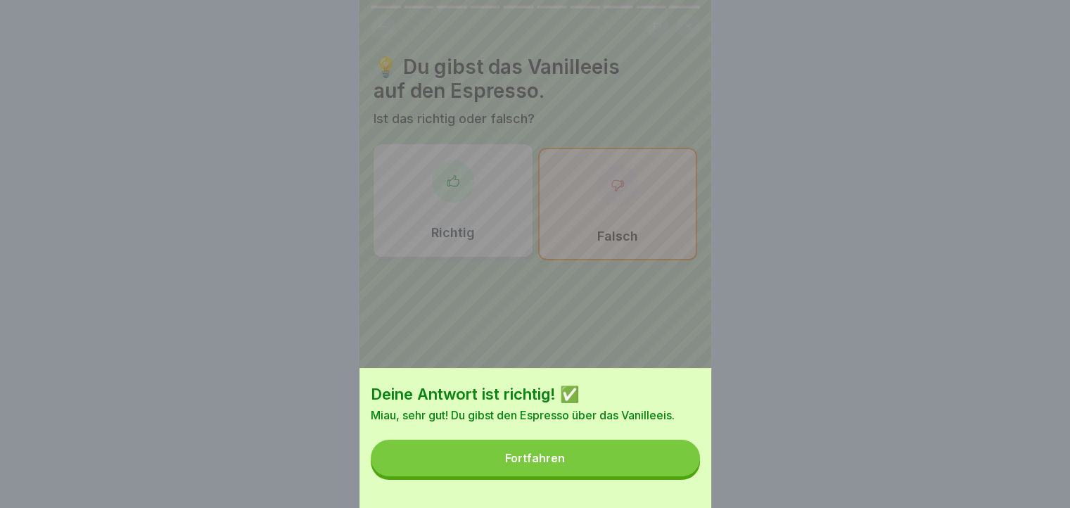
click at [666, 476] on button "Fortfahren" at bounding box center [535, 458] width 329 height 37
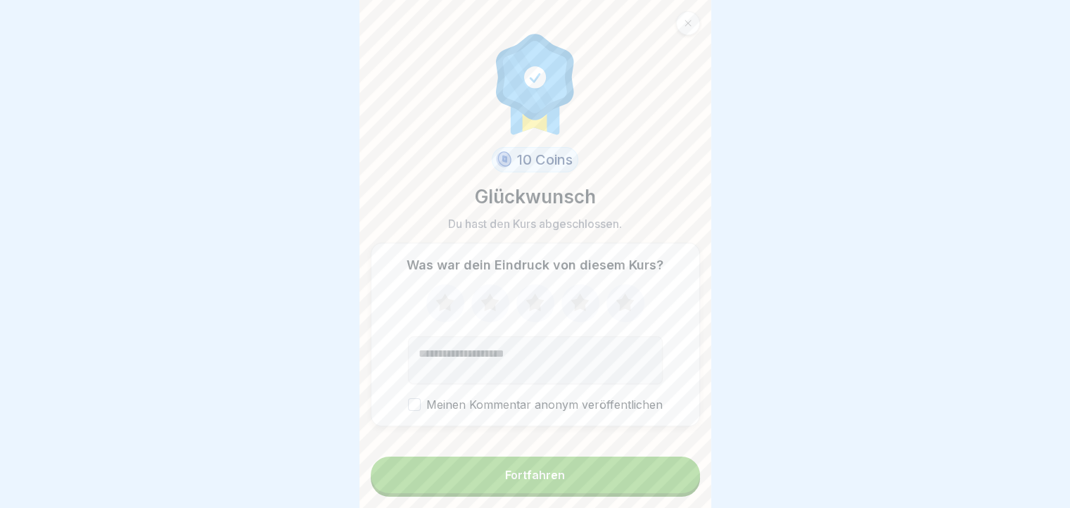
click at [666, 480] on button "Fortfahren" at bounding box center [535, 475] width 329 height 37
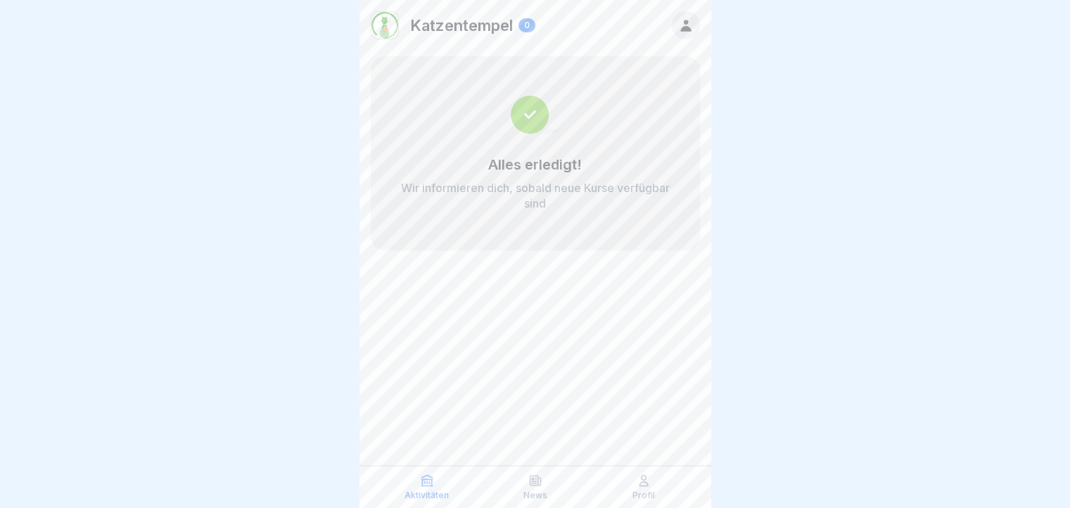
click at [664, 485] on div "Profil" at bounding box center [643, 486] width 101 height 27
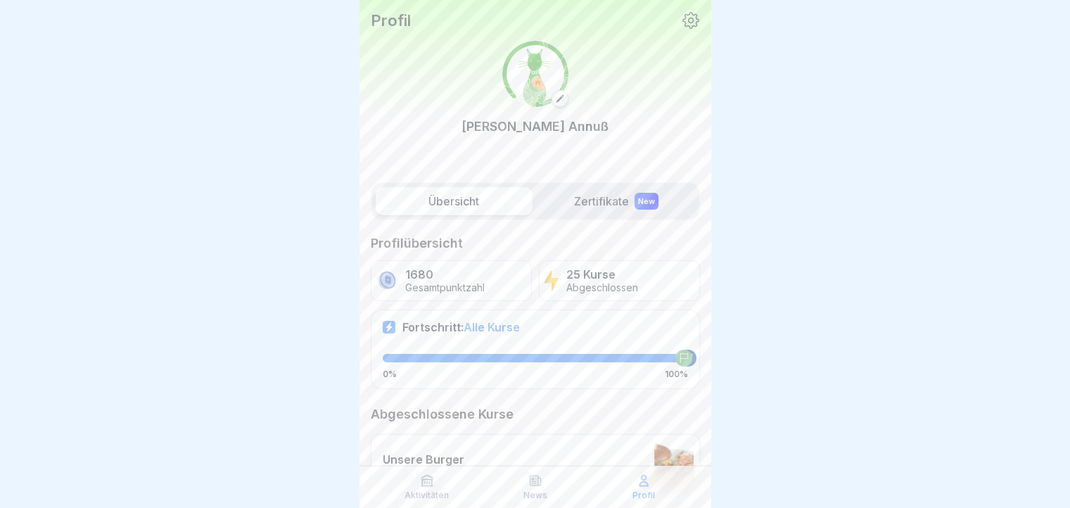
click at [647, 478] on icon at bounding box center [644, 480] width 14 height 14
